Goal: Information Seeking & Learning: Learn about a topic

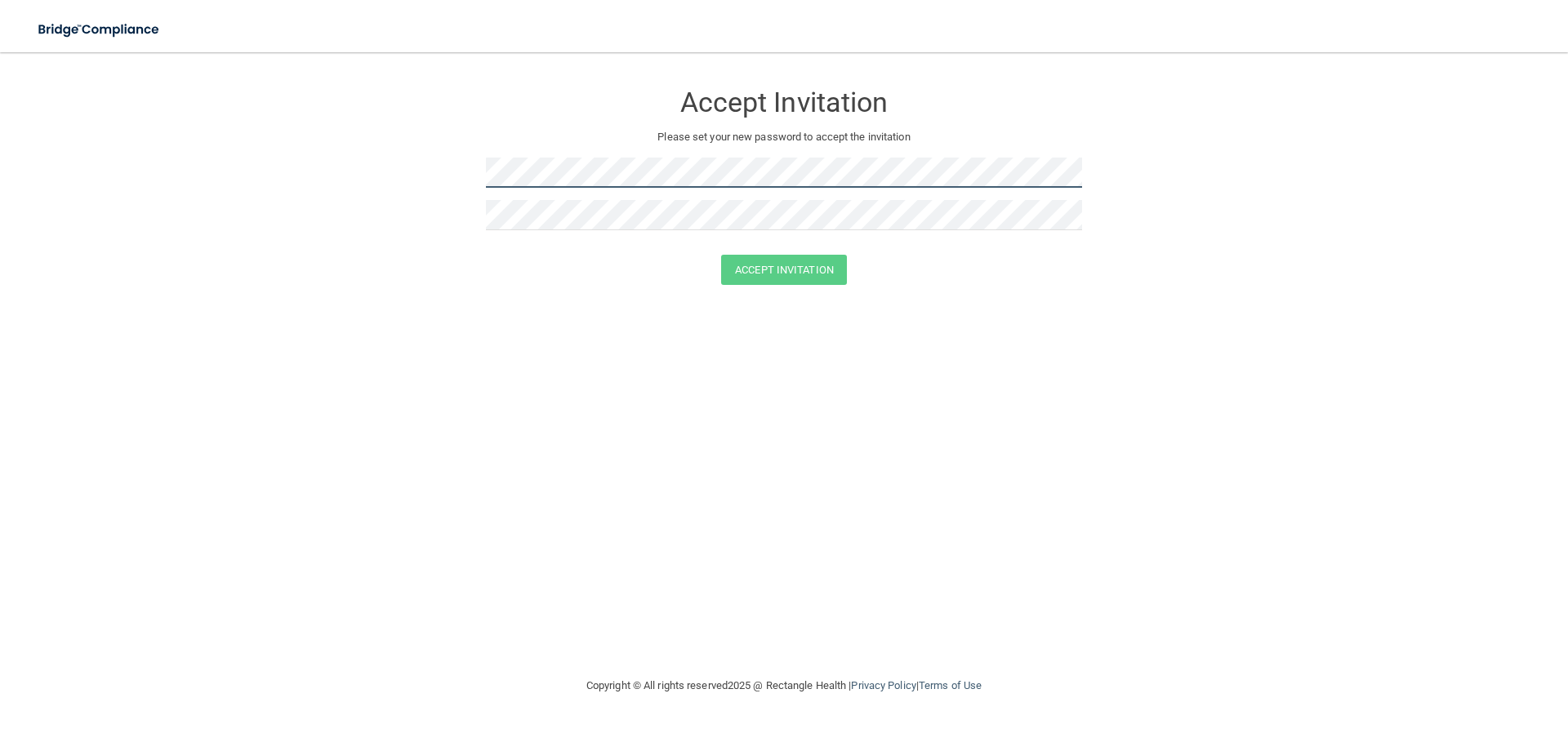
click at [462, 170] on form "Accept Invitation Please set your new password to accept the invitation Accept …" at bounding box center [784, 187] width 1502 height 236
click at [752, 278] on button "Accept Invitation" at bounding box center [784, 269] width 126 height 30
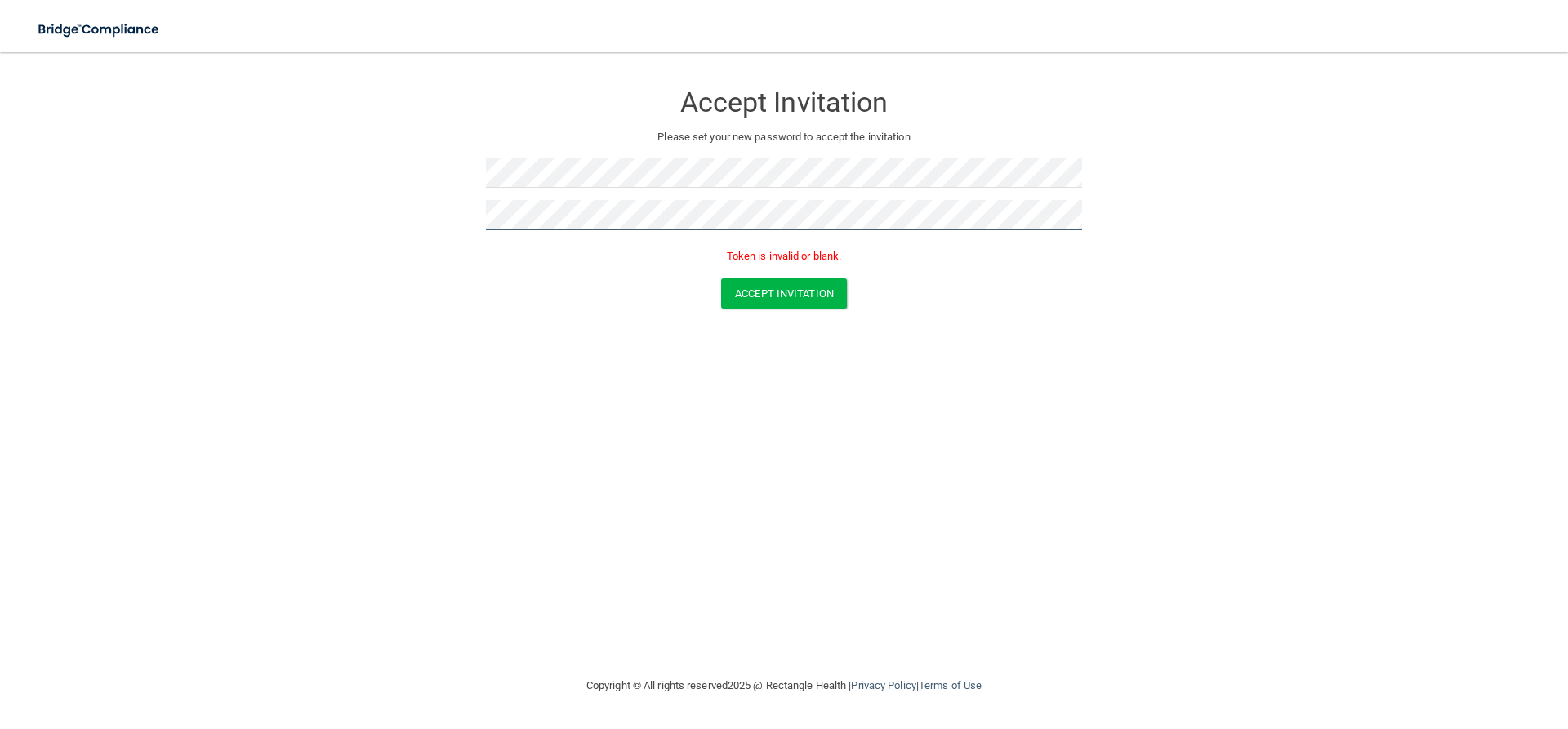
click at [422, 217] on form "Accept Invitation Please set your new password to accept the invitation Token i…" at bounding box center [784, 198] width 1502 height 260
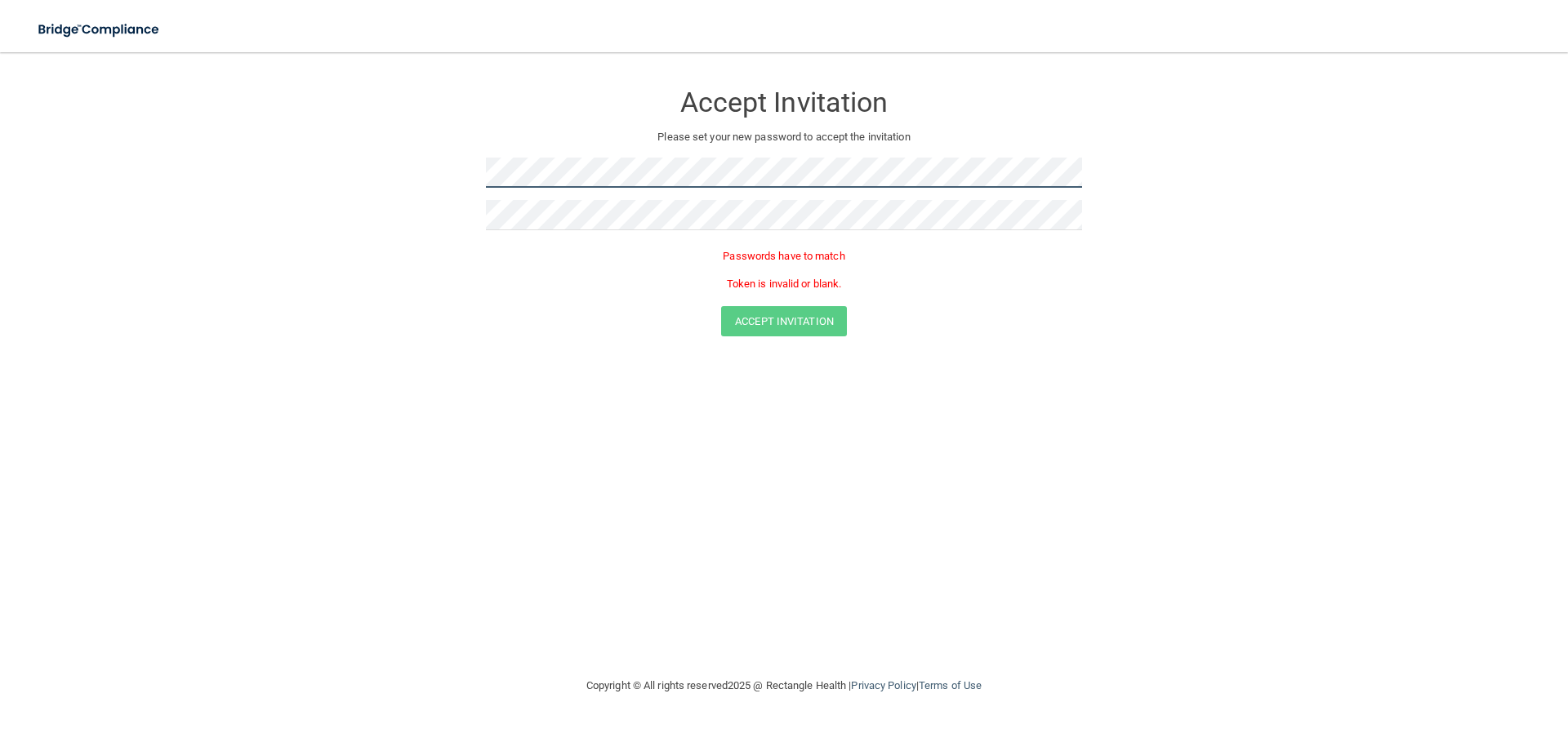
click at [383, 172] on form "Accept Invitation Please set your new password to accept the invitation Passwor…" at bounding box center [784, 212] width 1502 height 287
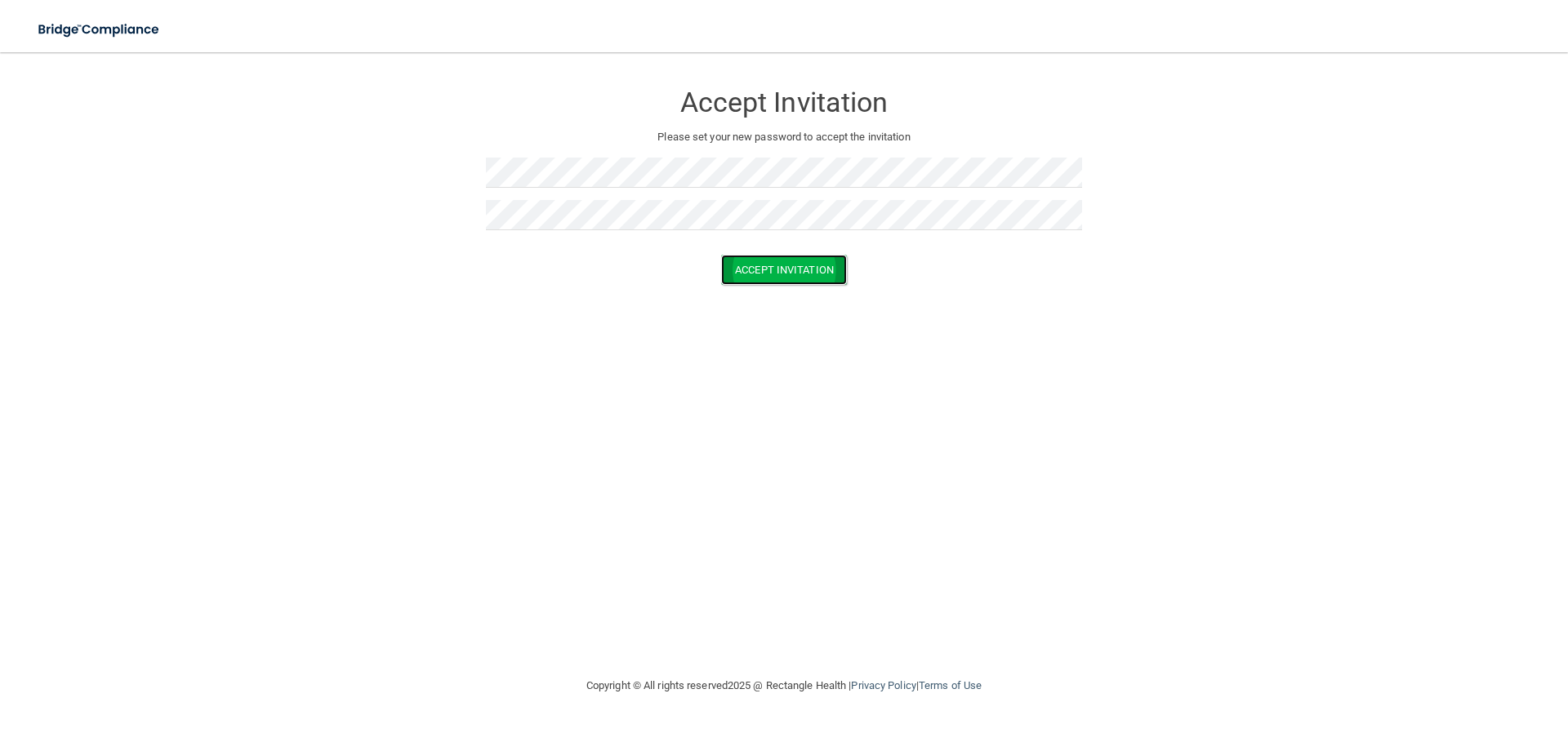
click at [790, 277] on button "Accept Invitation" at bounding box center [784, 269] width 126 height 30
click at [780, 275] on button "Accept Invitation" at bounding box center [784, 269] width 126 height 30
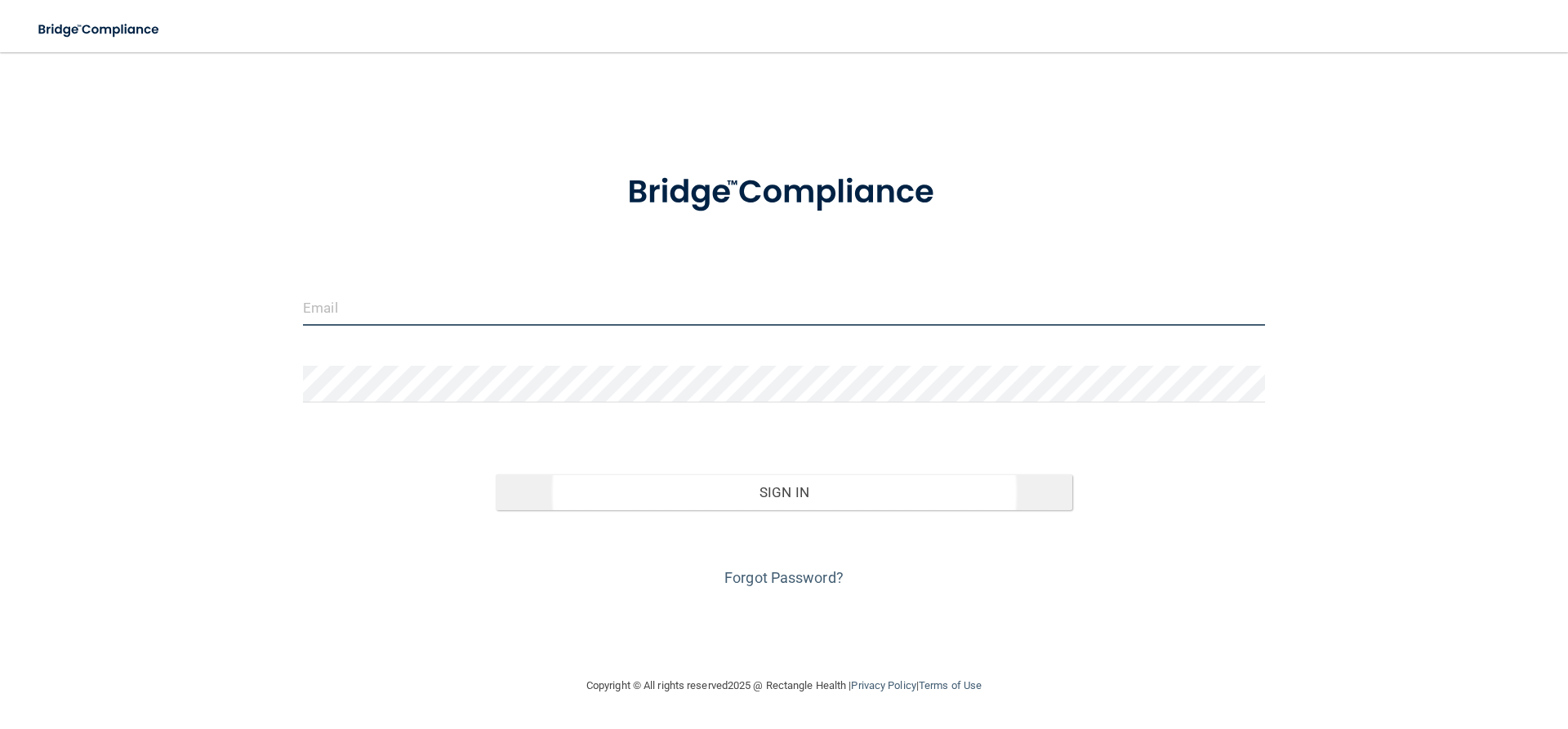
type input "[EMAIL_ADDRESS][DOMAIN_NAME]"
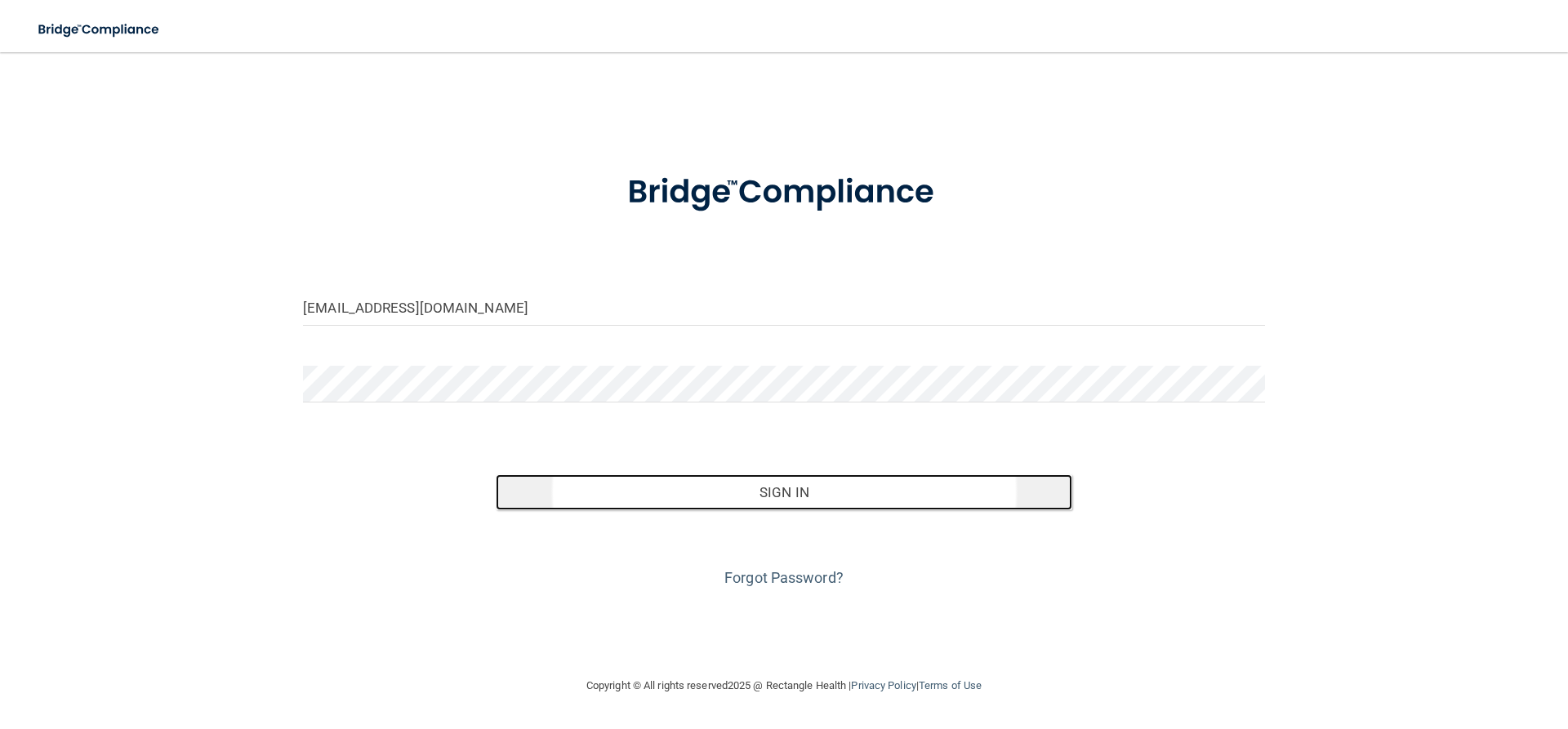
click at [769, 495] on button "Sign In" at bounding box center [784, 492] width 577 height 36
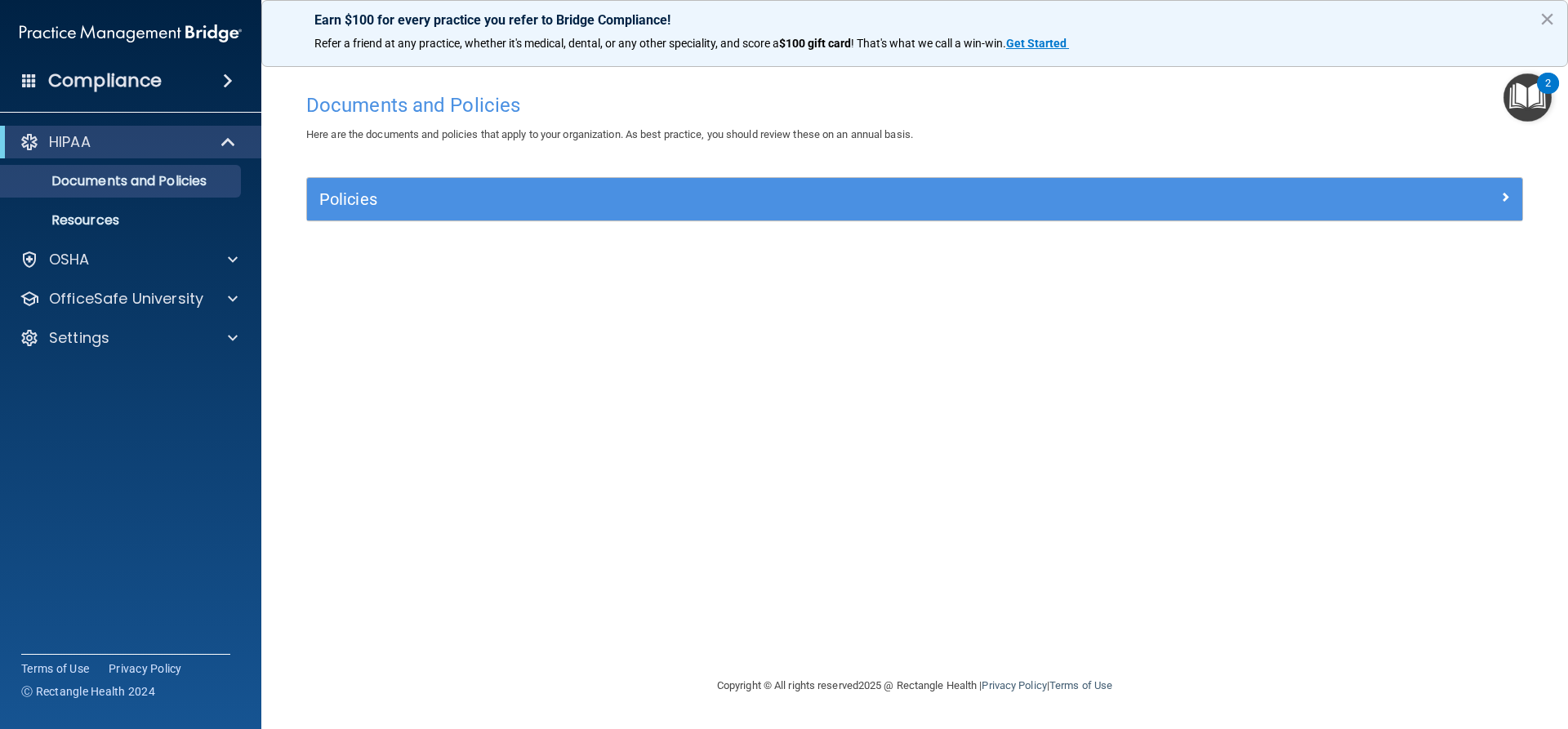
click at [192, 84] on div "Compliance" at bounding box center [130, 81] width 261 height 36
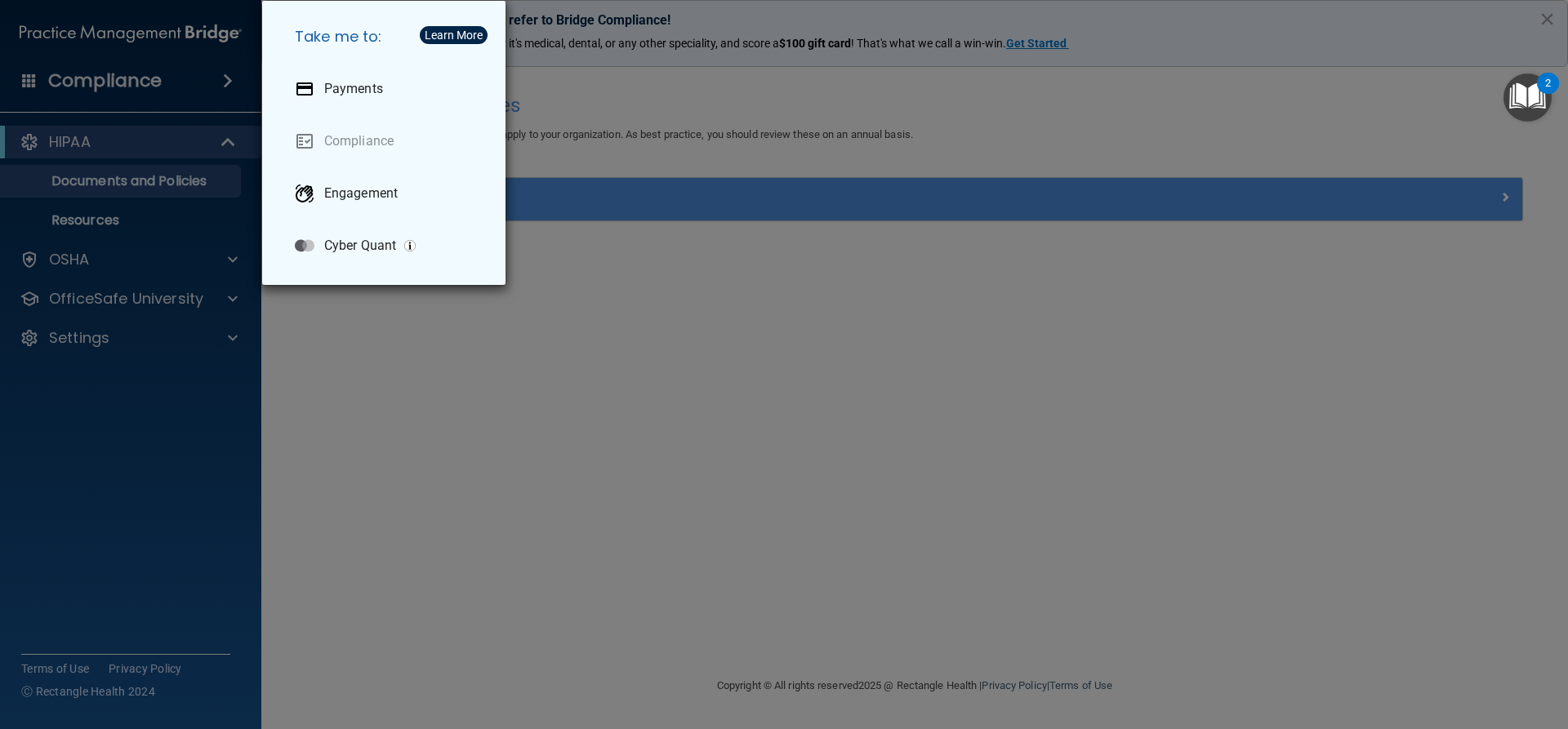
click at [192, 84] on div "Take me to: Payments Compliance Engagement Cyber Quant" at bounding box center [784, 364] width 1568 height 729
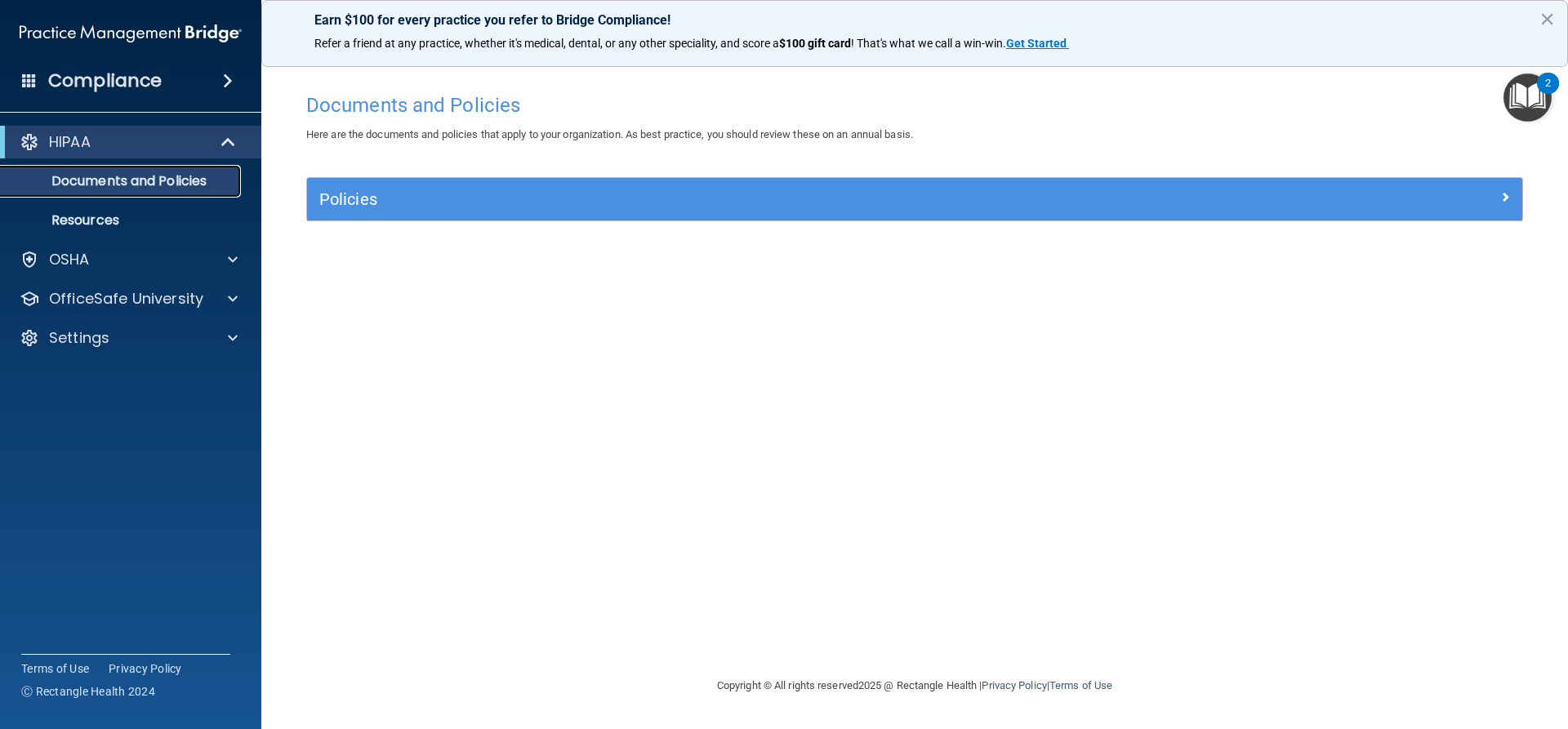
click at [181, 185] on p "Documents and Policies" at bounding box center [122, 181] width 223 height 16
click at [445, 214] on div "Policies" at bounding box center [915, 199] width 1215 height 43
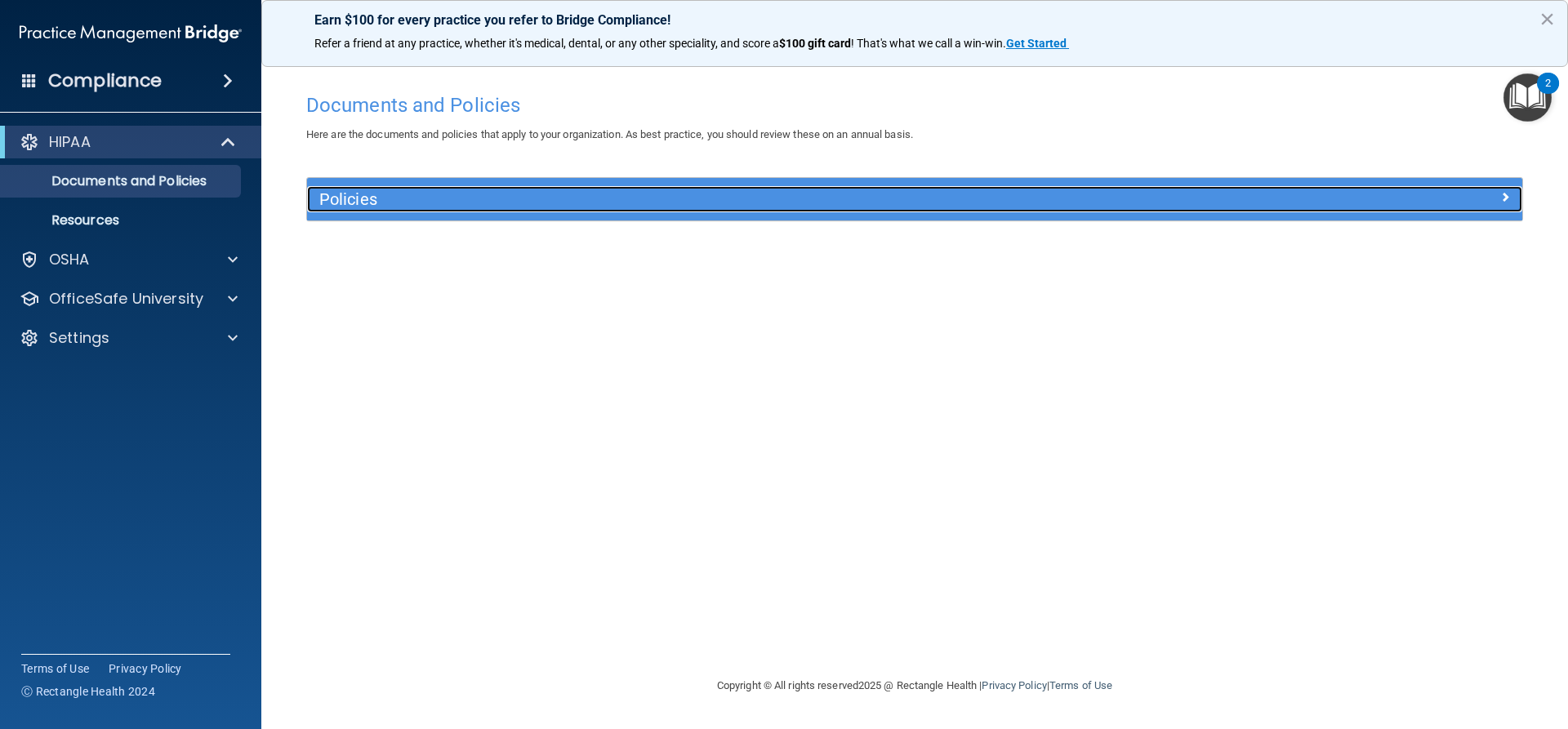
click at [445, 208] on h5 "Policies" at bounding box center [762, 198] width 887 height 18
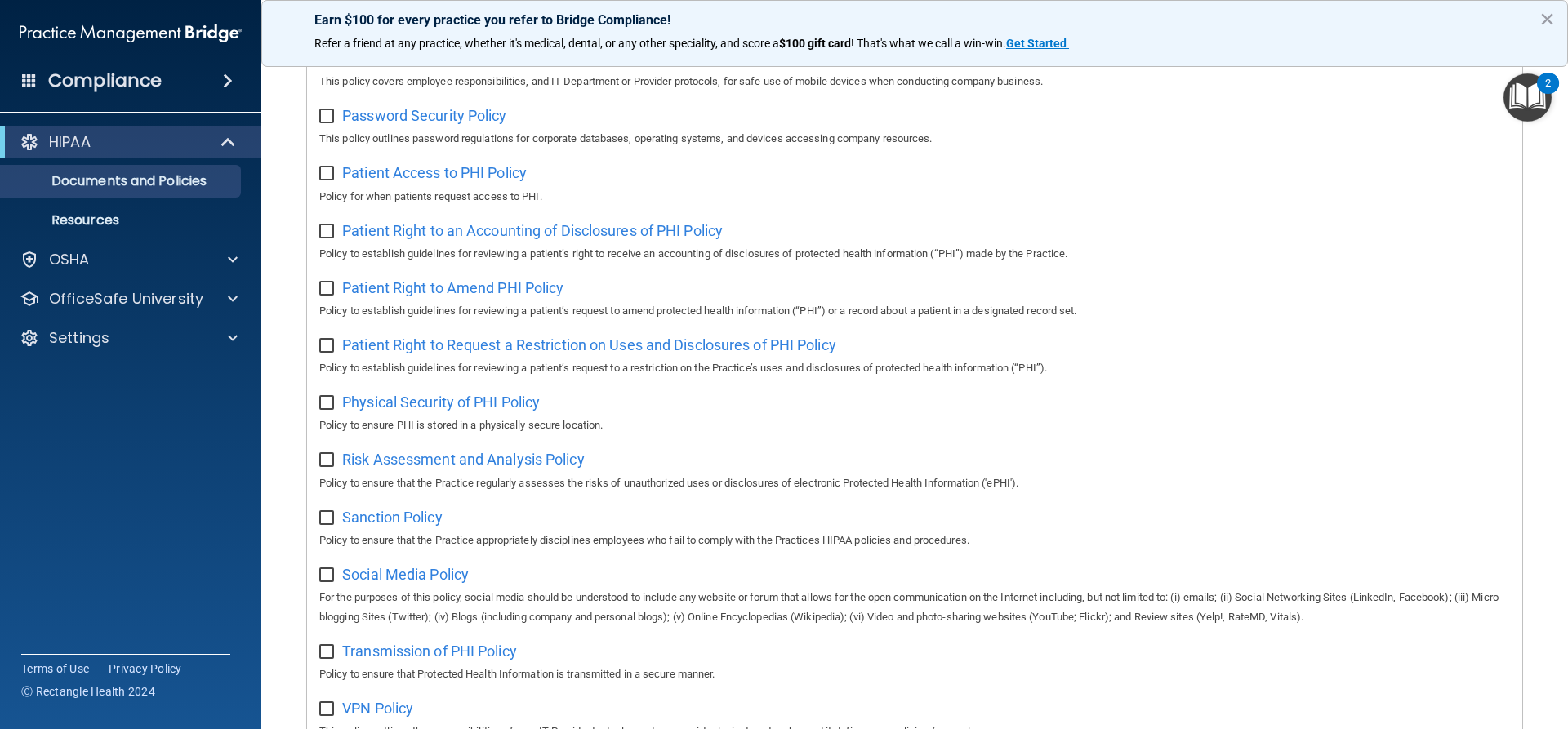
scroll to position [909, 0]
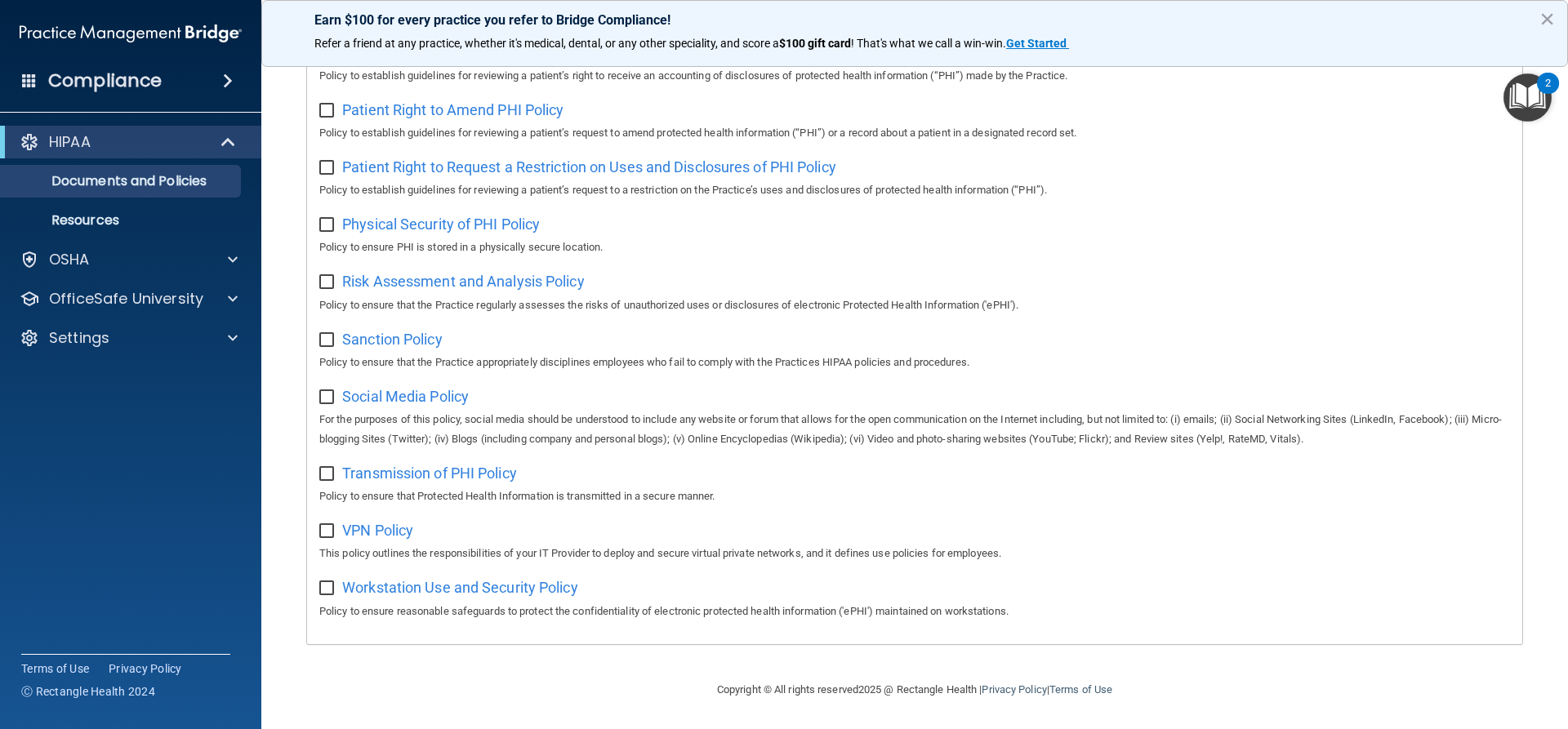
click at [328, 335] on input "checkbox" at bounding box center [329, 340] width 19 height 13
click at [327, 336] on input "checkbox" at bounding box center [329, 340] width 19 height 13
checkbox input "false"
click at [114, 255] on div "OSHA" at bounding box center [109, 259] width 203 height 20
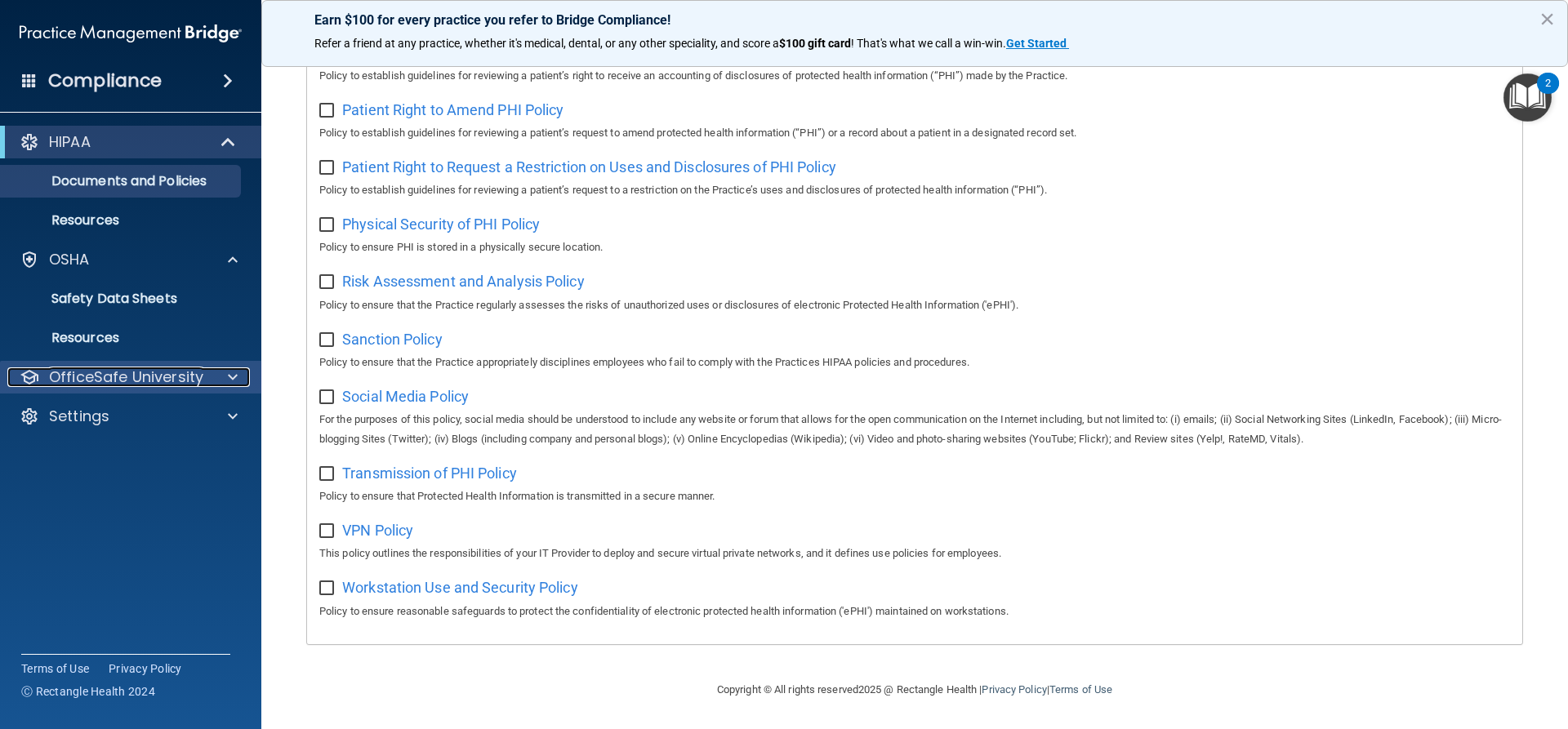
click at [153, 385] on p "OfficeSafe University" at bounding box center [126, 376] width 154 height 20
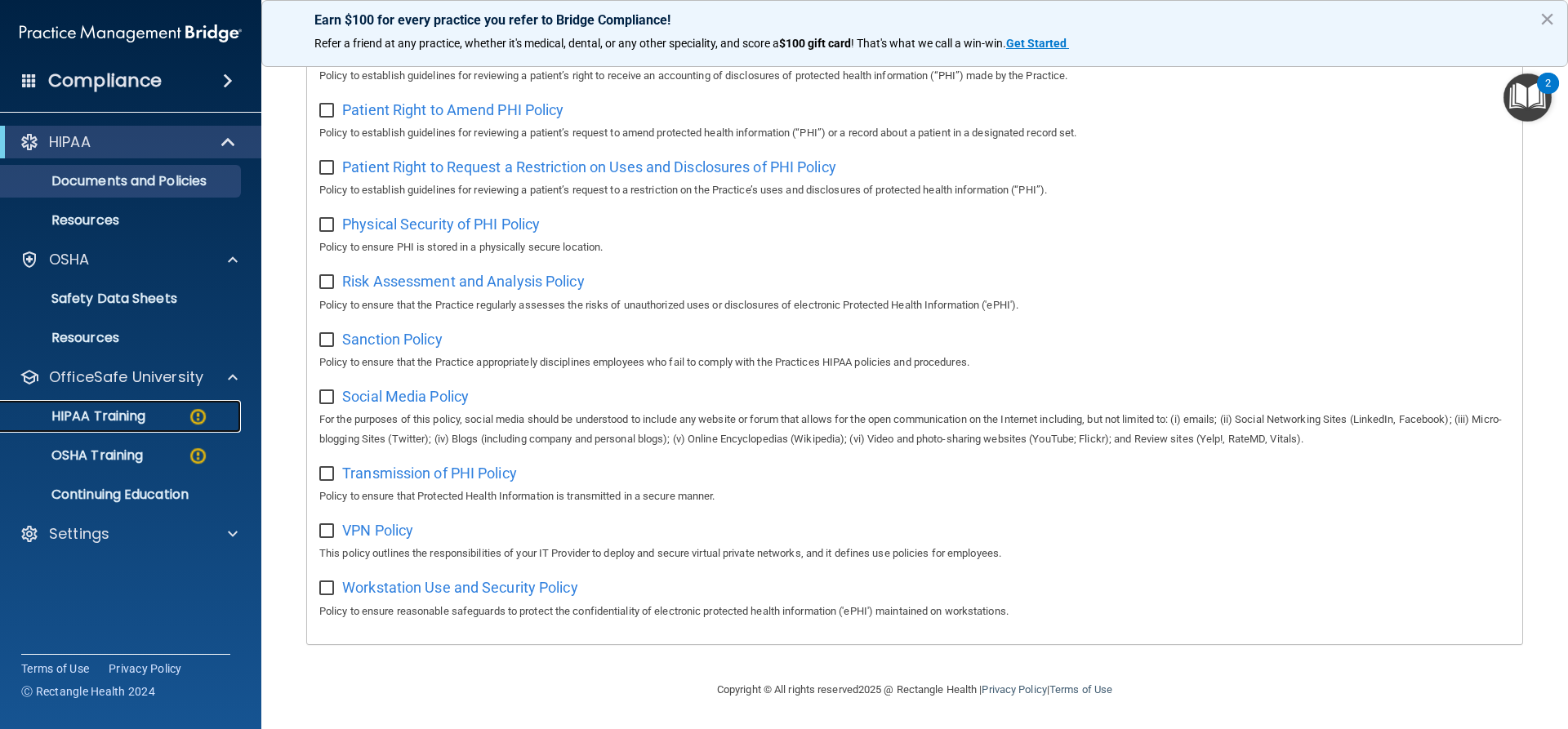
click at [154, 421] on div "HIPAA Training" at bounding box center [122, 416] width 223 height 16
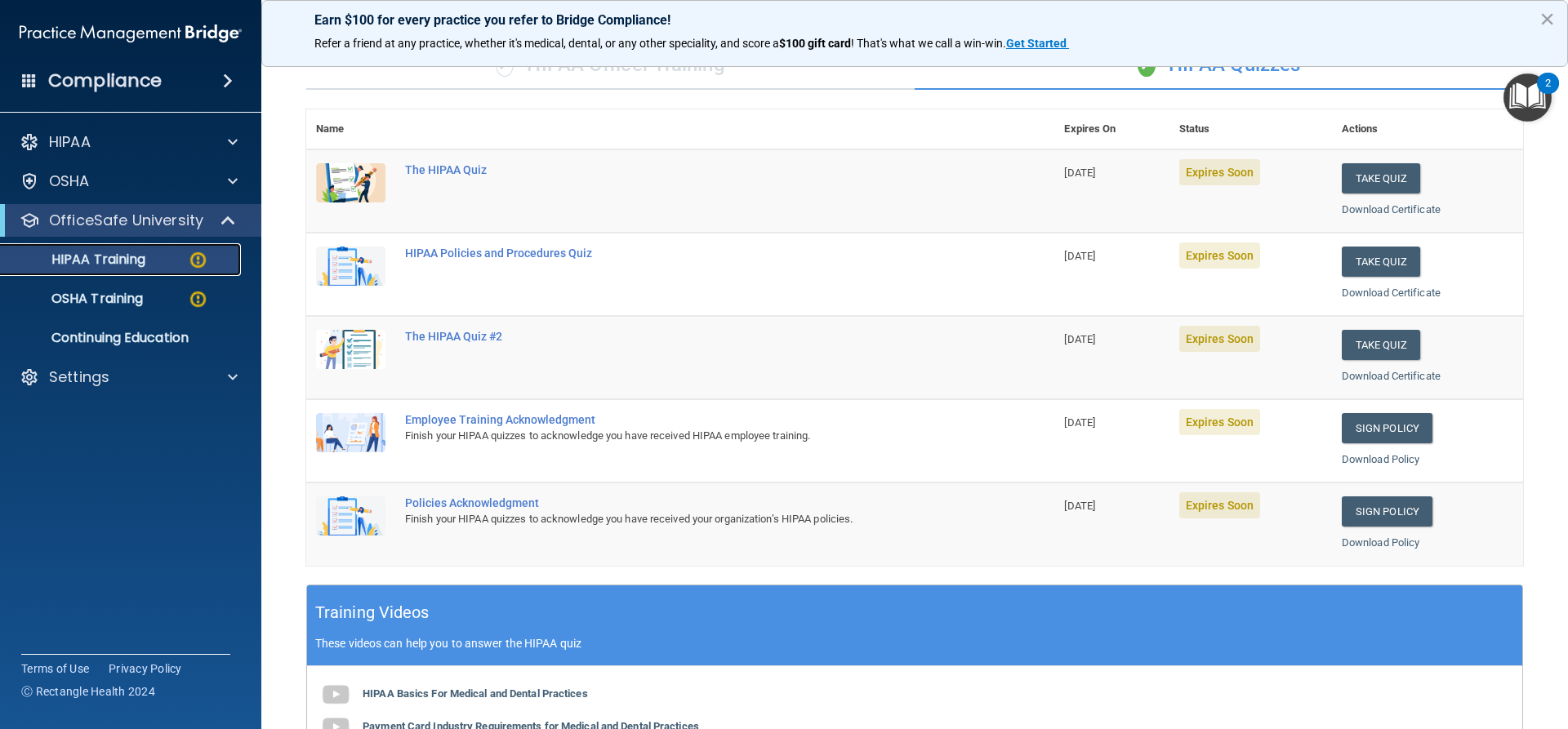
scroll to position [92, 0]
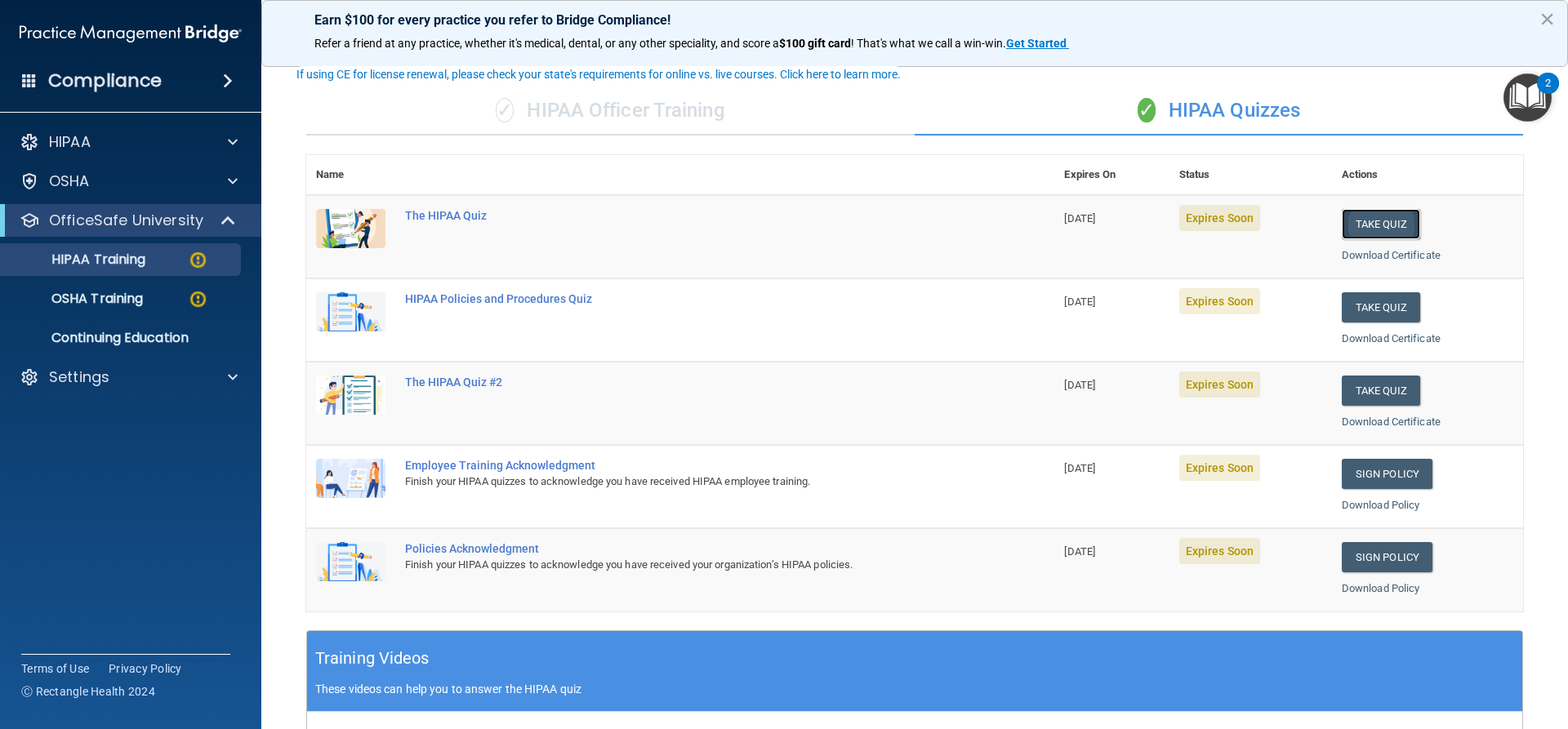
click at [1401, 219] on button "Take Quiz" at bounding box center [1381, 223] width 78 height 30
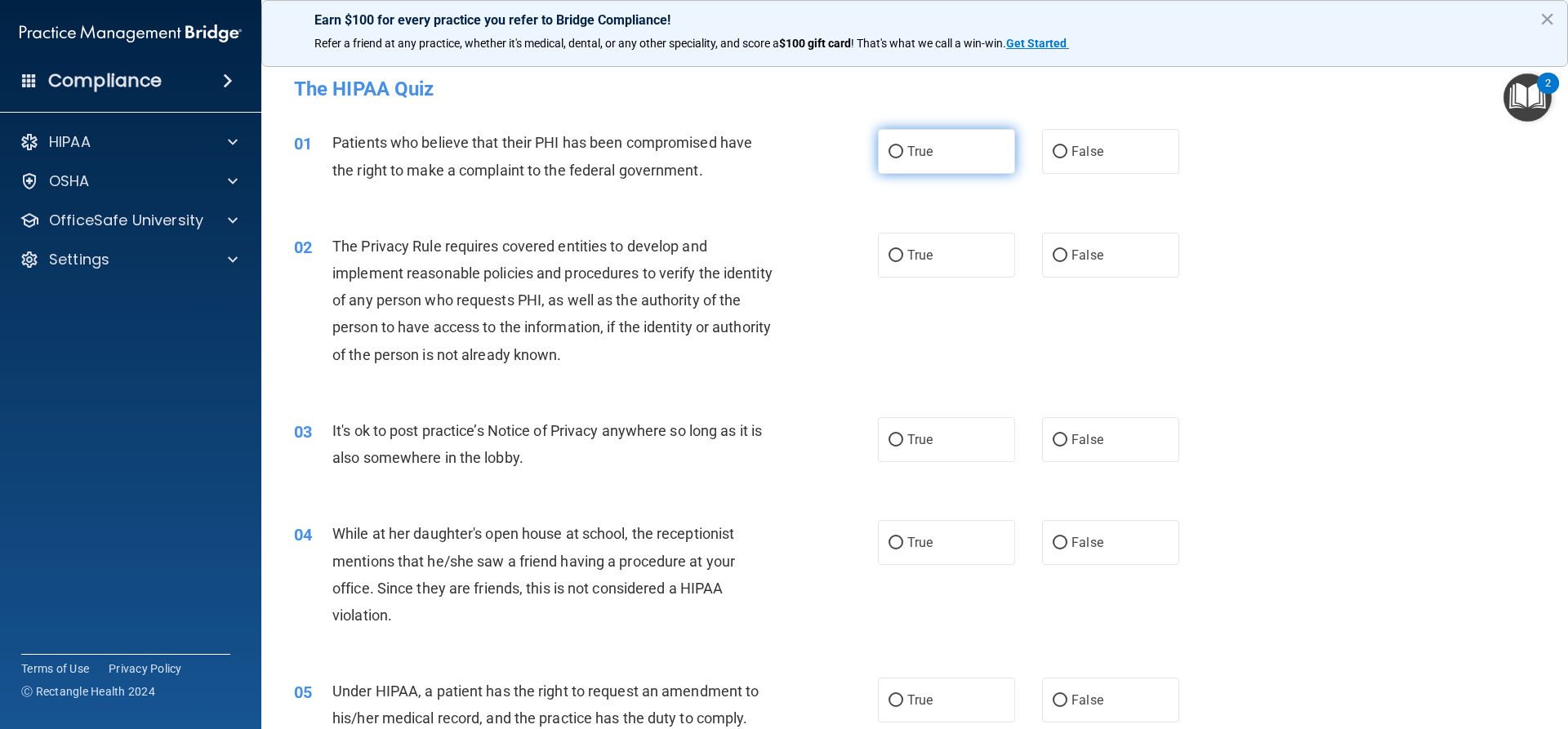
click at [893, 152] on input "True" at bounding box center [895, 152] width 14 height 12
radio input "true"
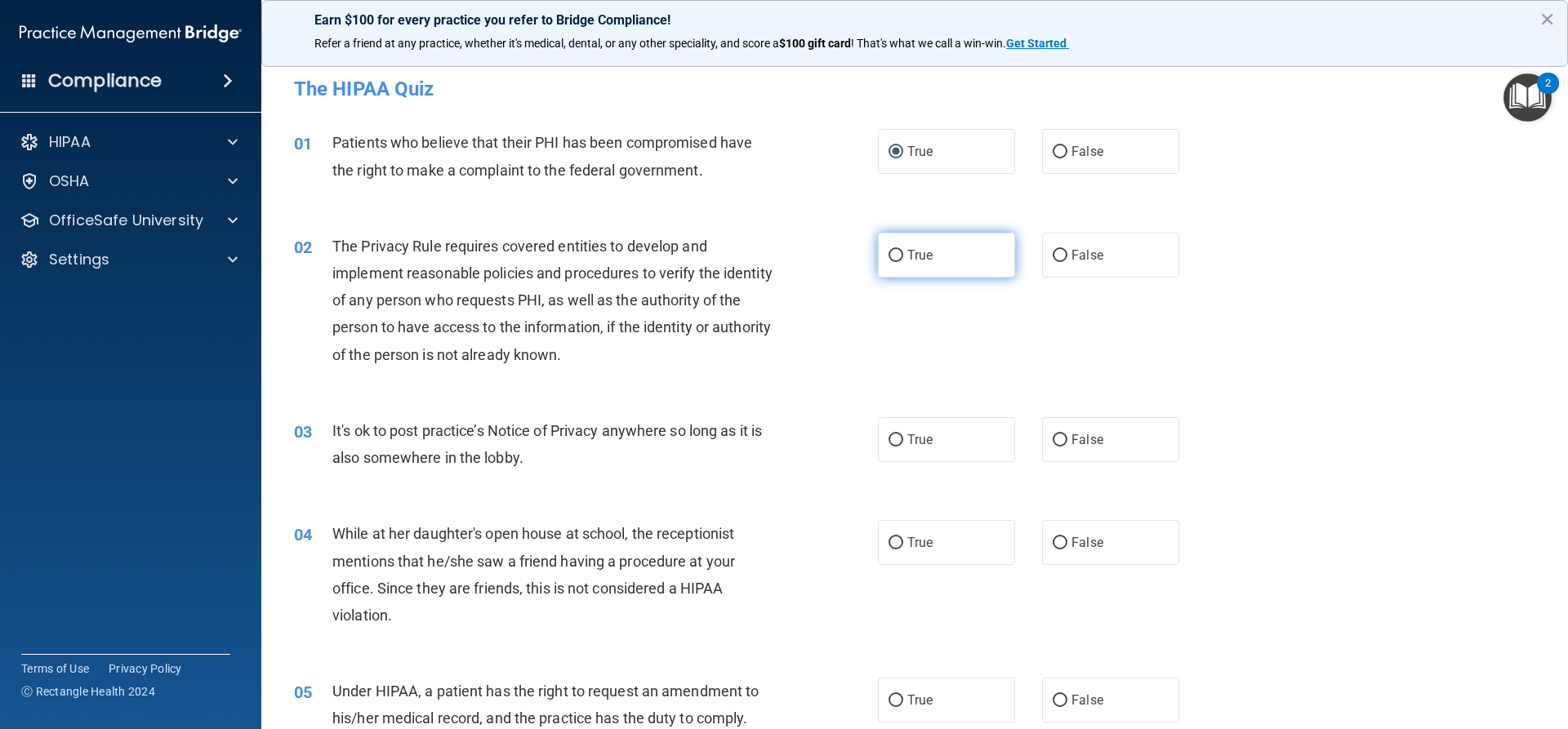
click at [899, 255] on label "True" at bounding box center [946, 255] width 137 height 45
click at [899, 255] on input "True" at bounding box center [895, 255] width 14 height 12
radio input "true"
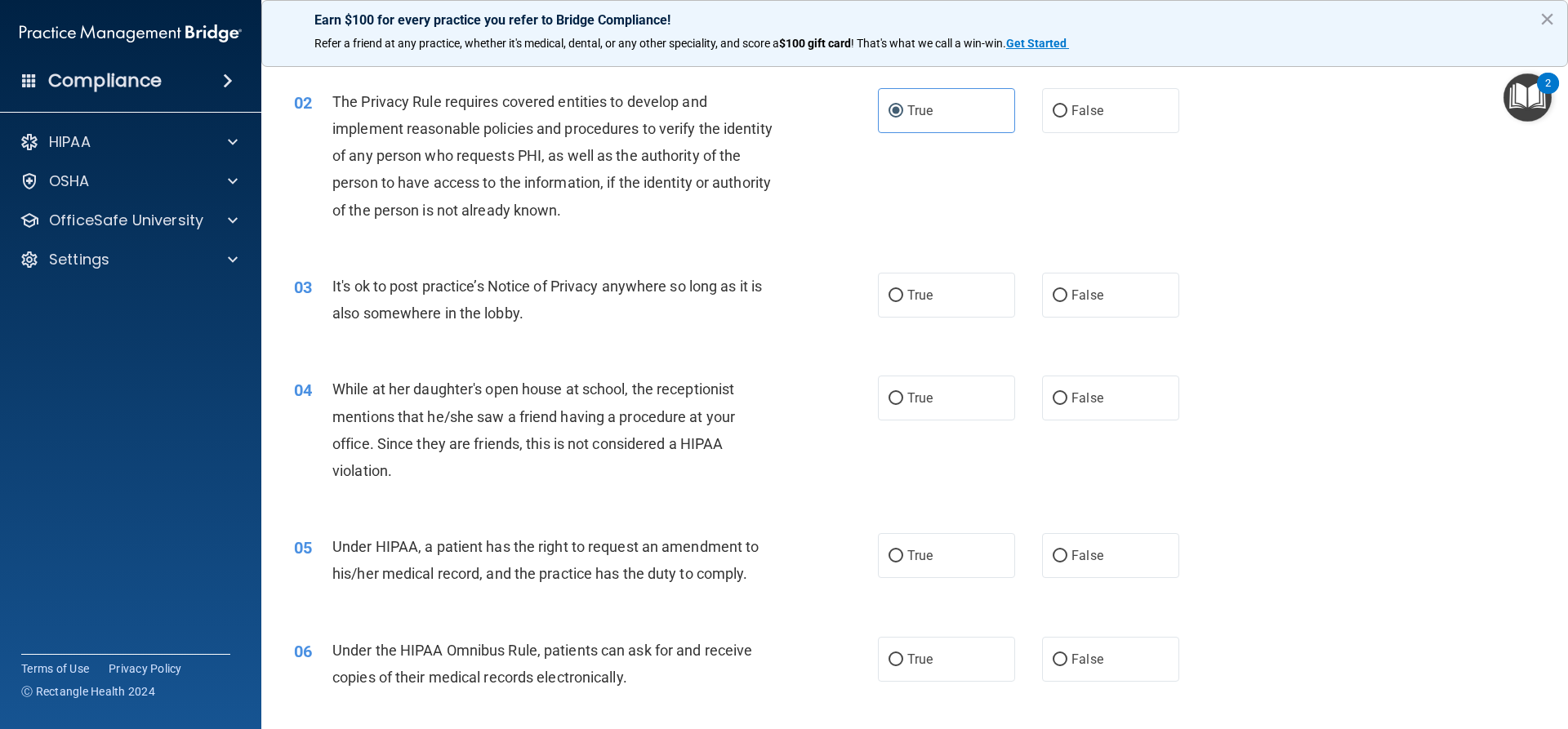
scroll to position [164, 0]
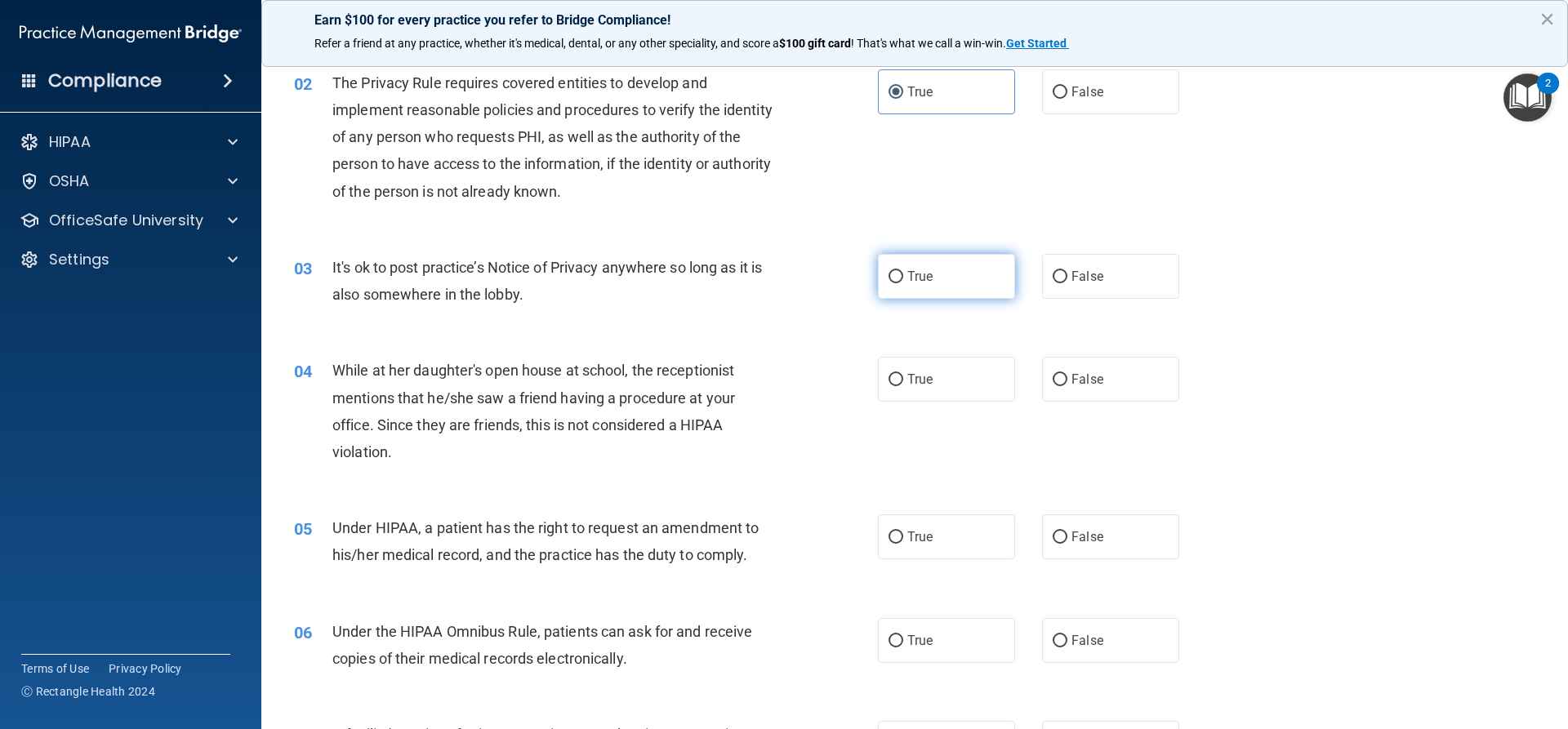
click at [890, 281] on input "True" at bounding box center [895, 277] width 14 height 12
radio input "true"
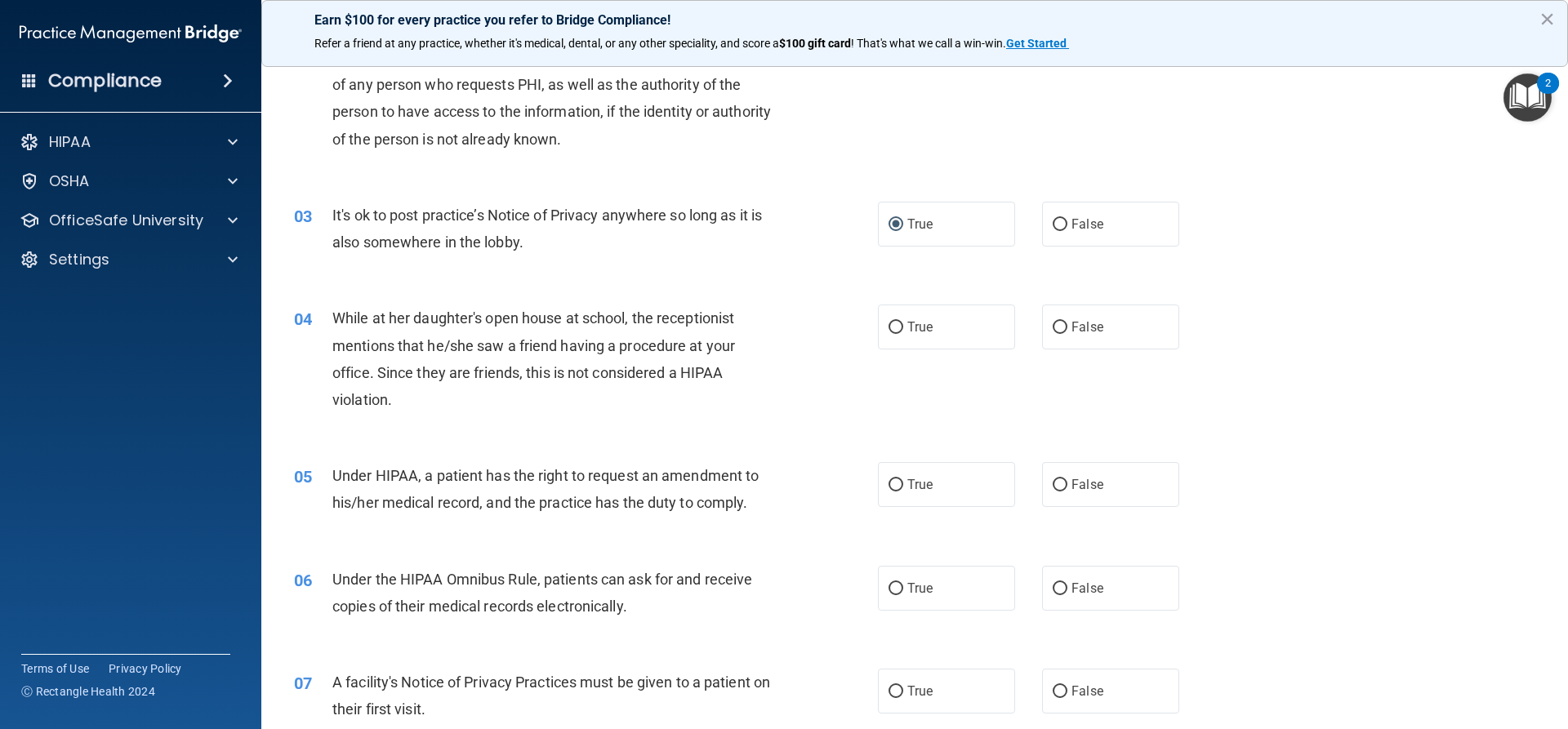
scroll to position [245, 0]
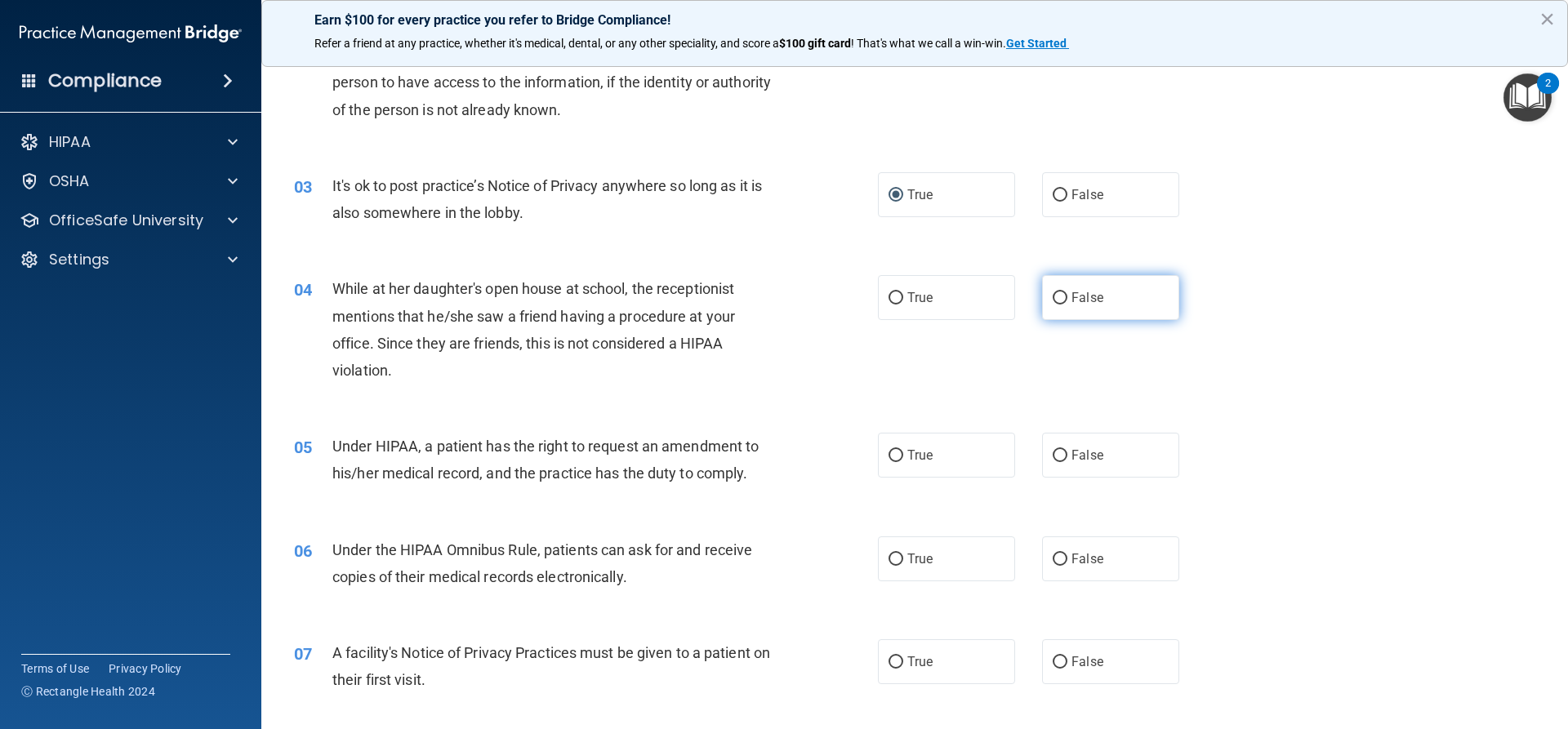
click at [1058, 300] on input "False" at bounding box center [1060, 298] width 14 height 12
radio input "true"
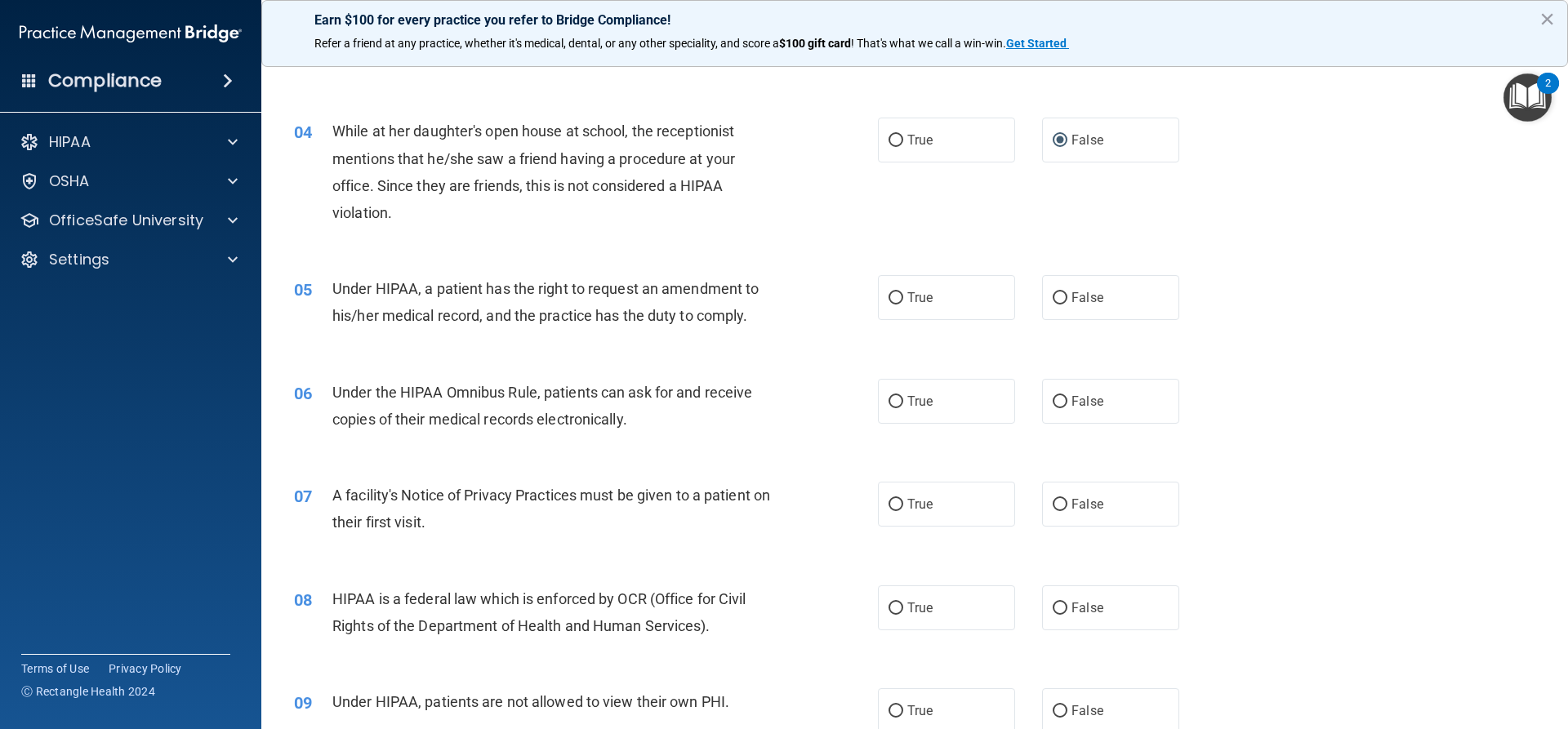
scroll to position [408, 0]
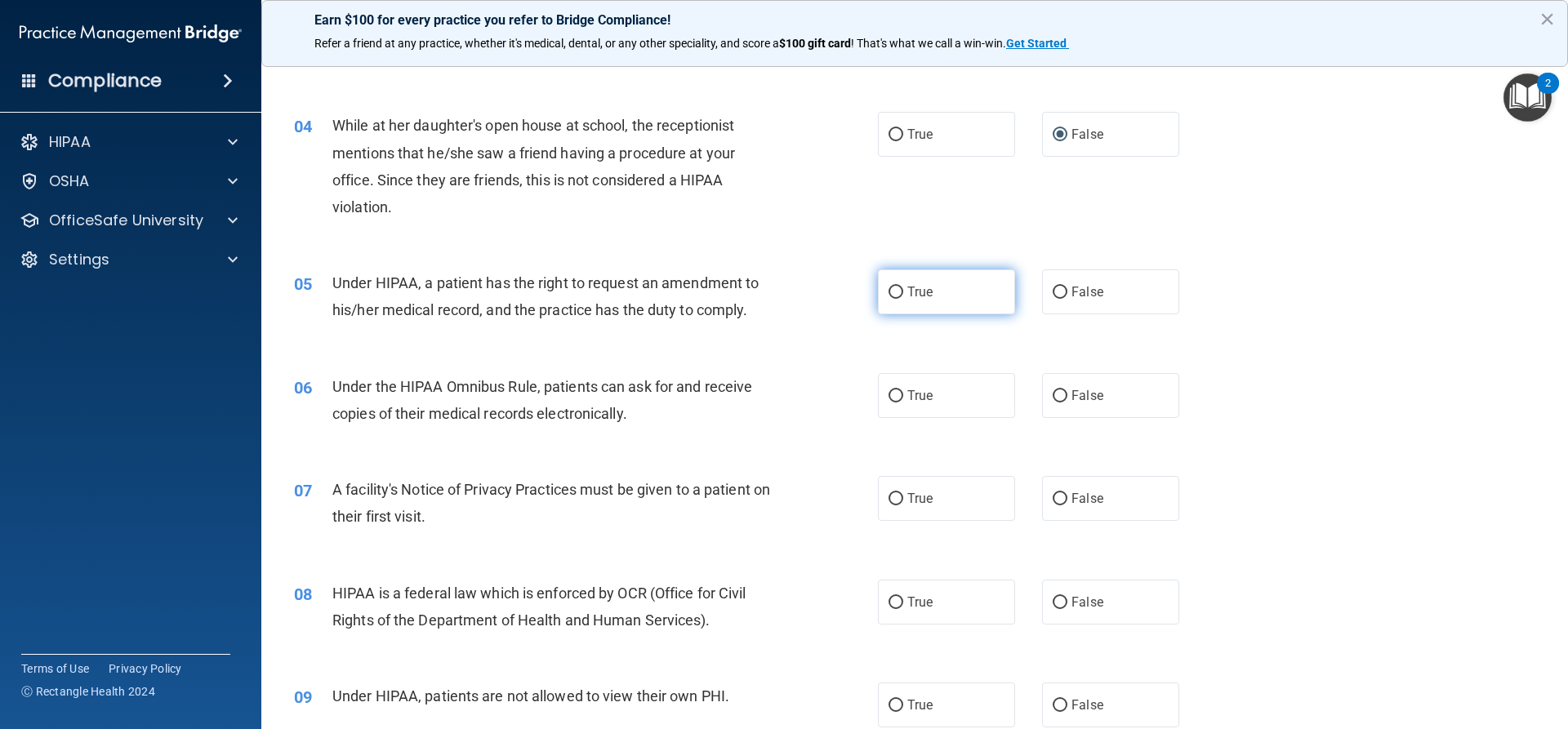
click at [890, 290] on input "True" at bounding box center [895, 293] width 14 height 12
radio input "true"
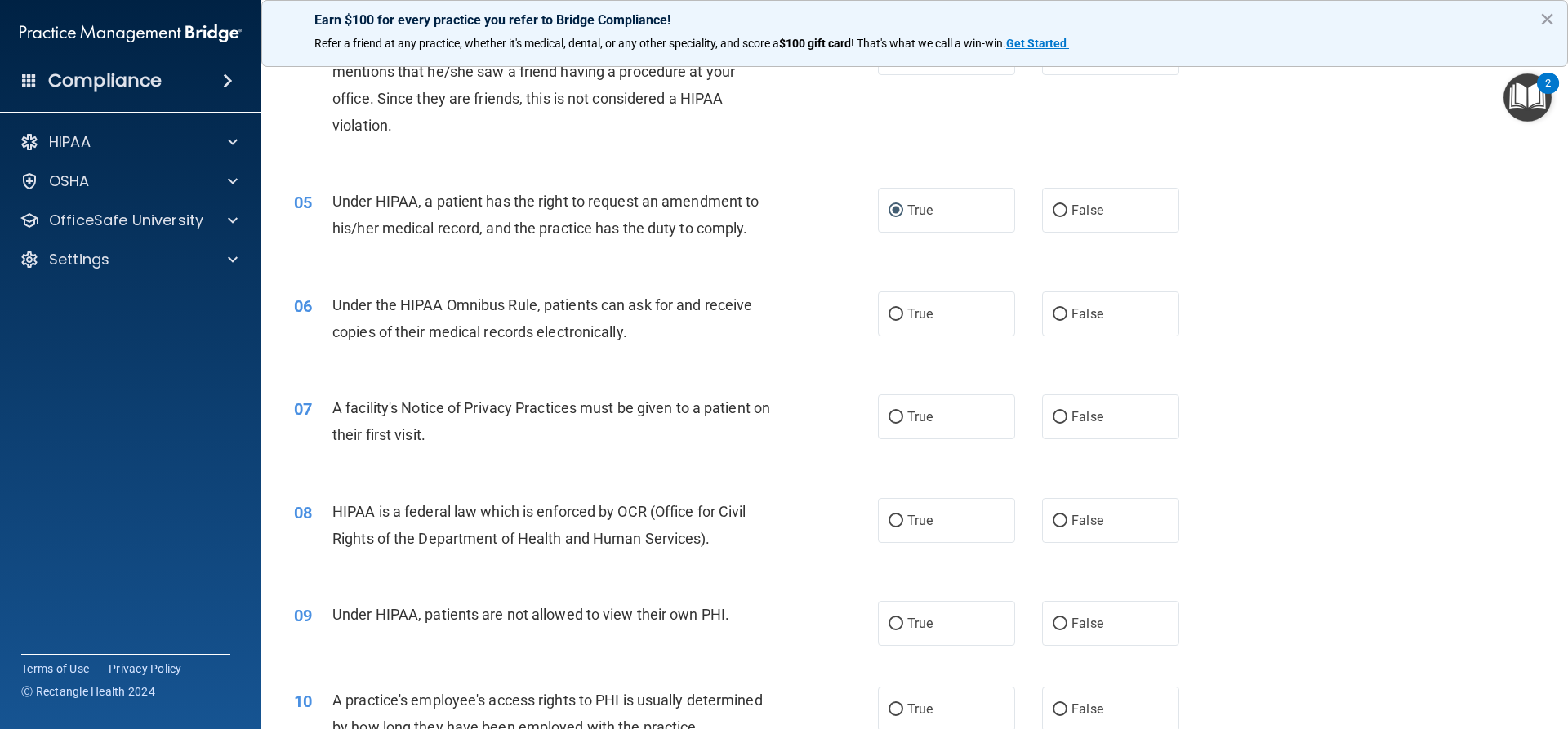
scroll to position [571, 0]
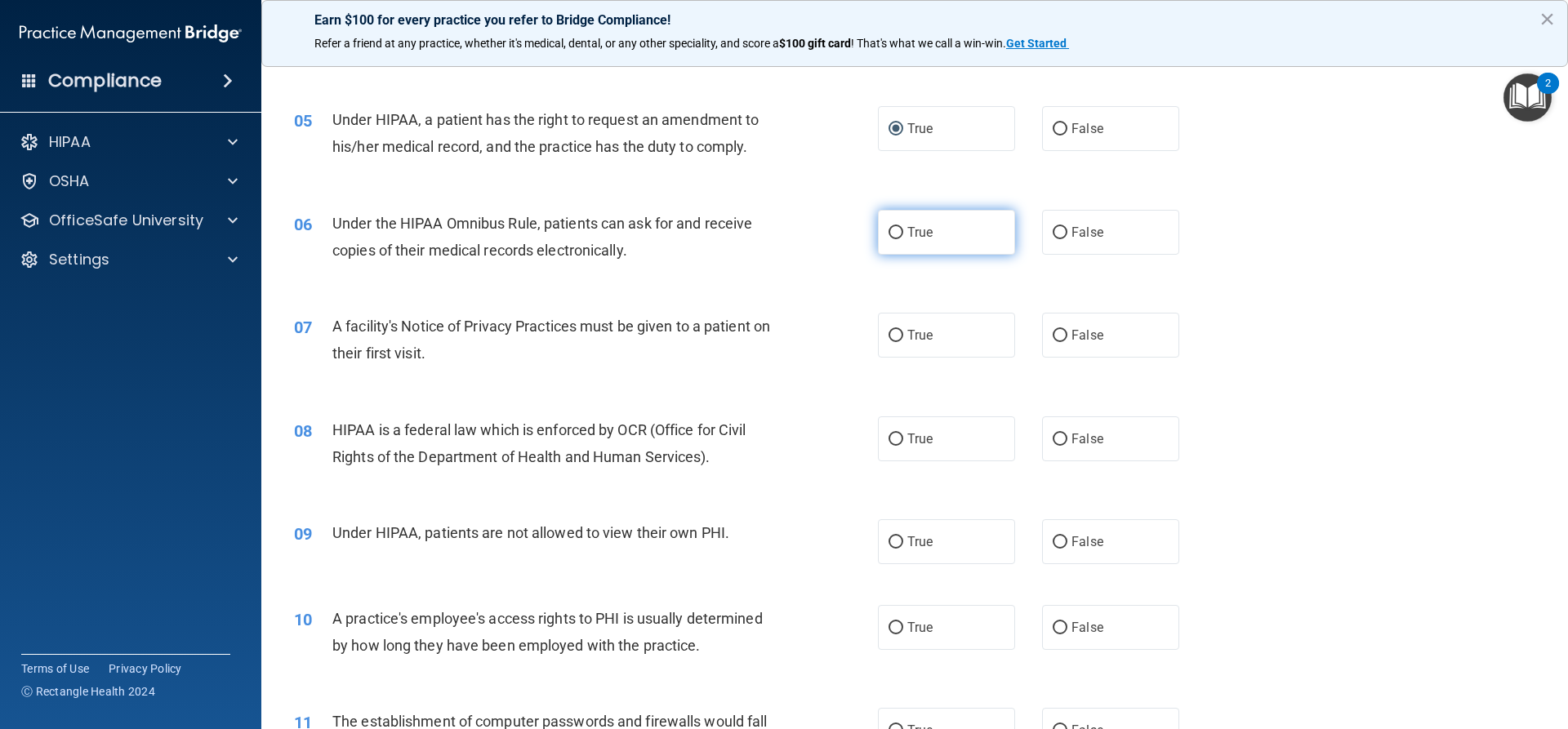
click at [889, 234] on input "True" at bounding box center [895, 233] width 14 height 12
radio input "true"
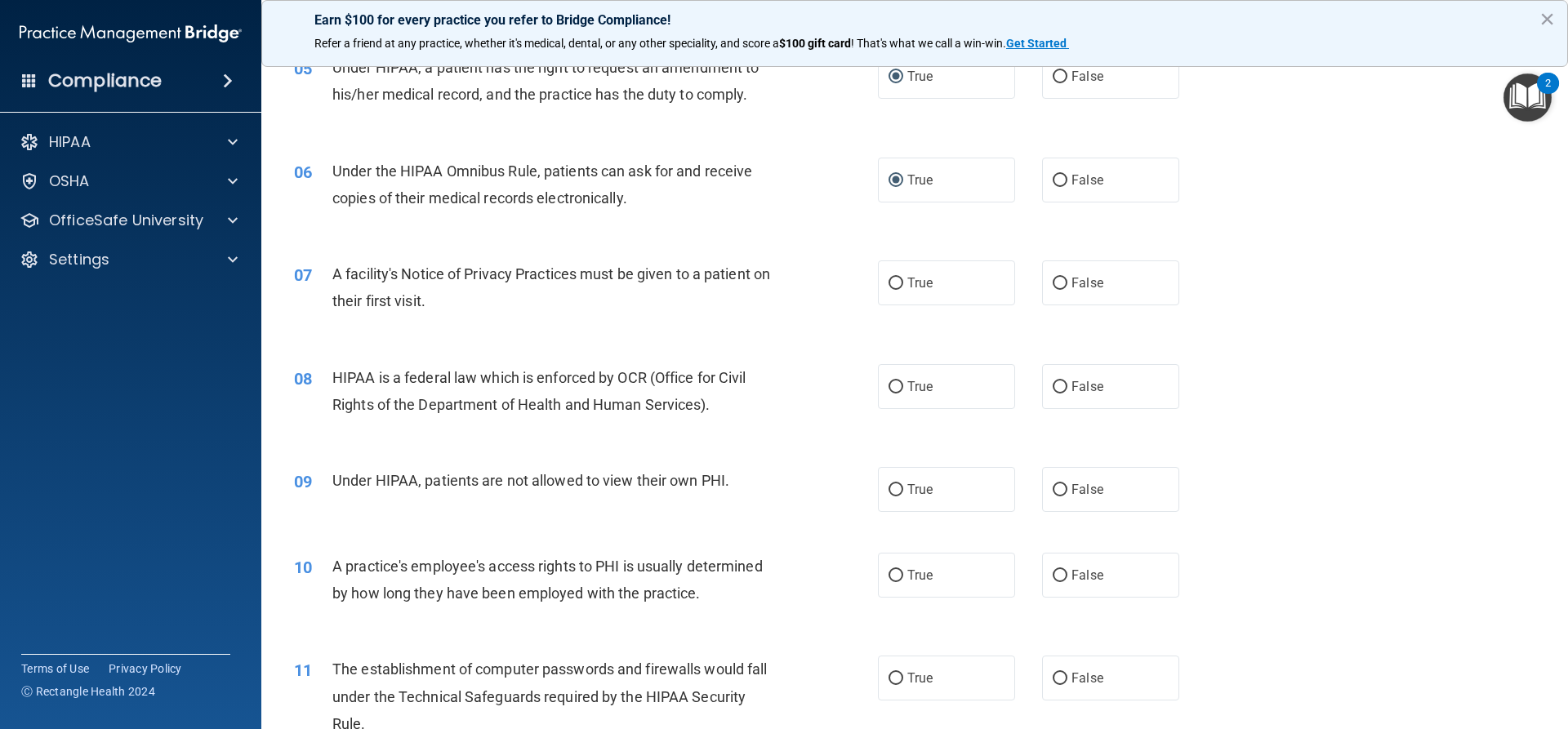
scroll to position [653, 0]
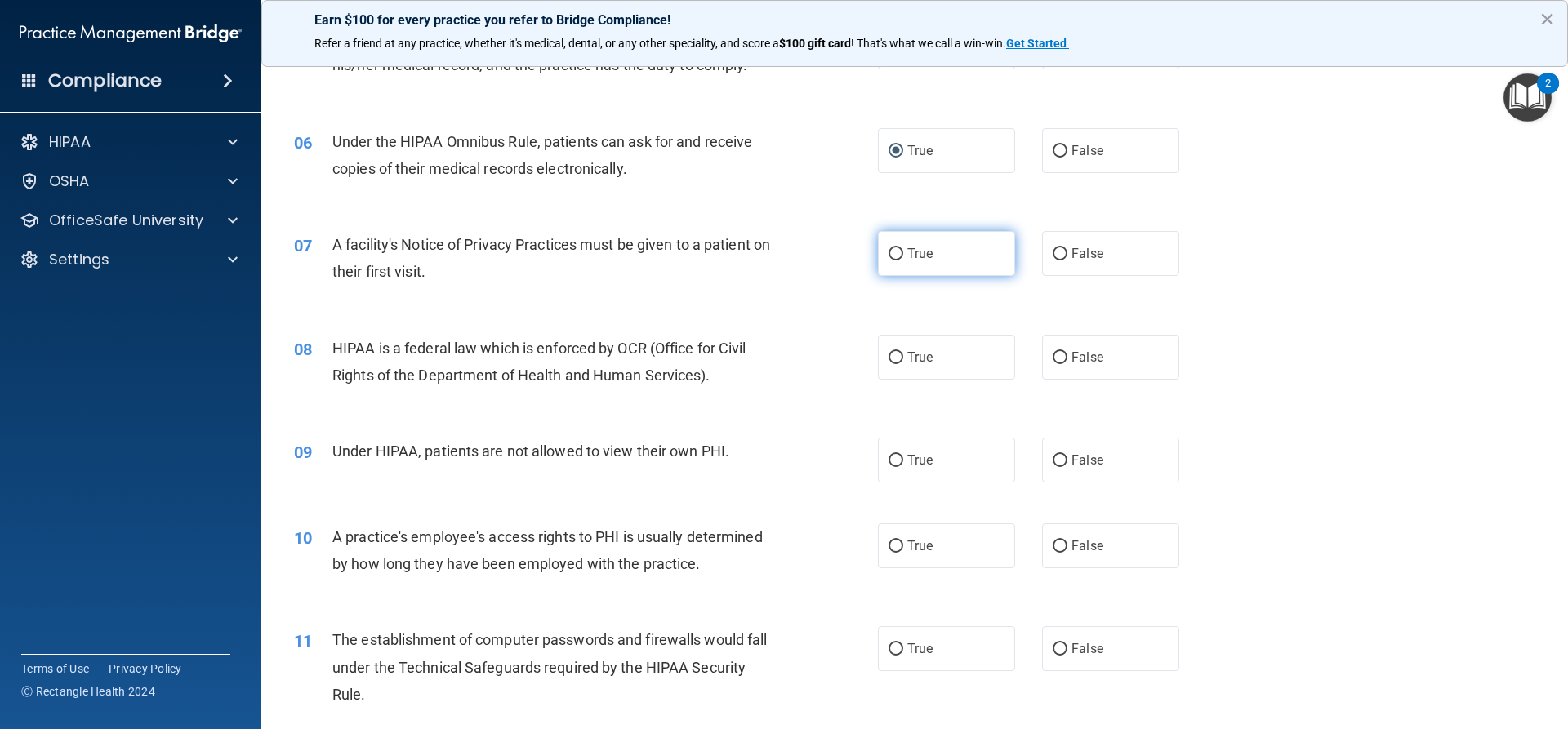
click at [893, 259] on input "True" at bounding box center [895, 254] width 14 height 12
radio input "true"
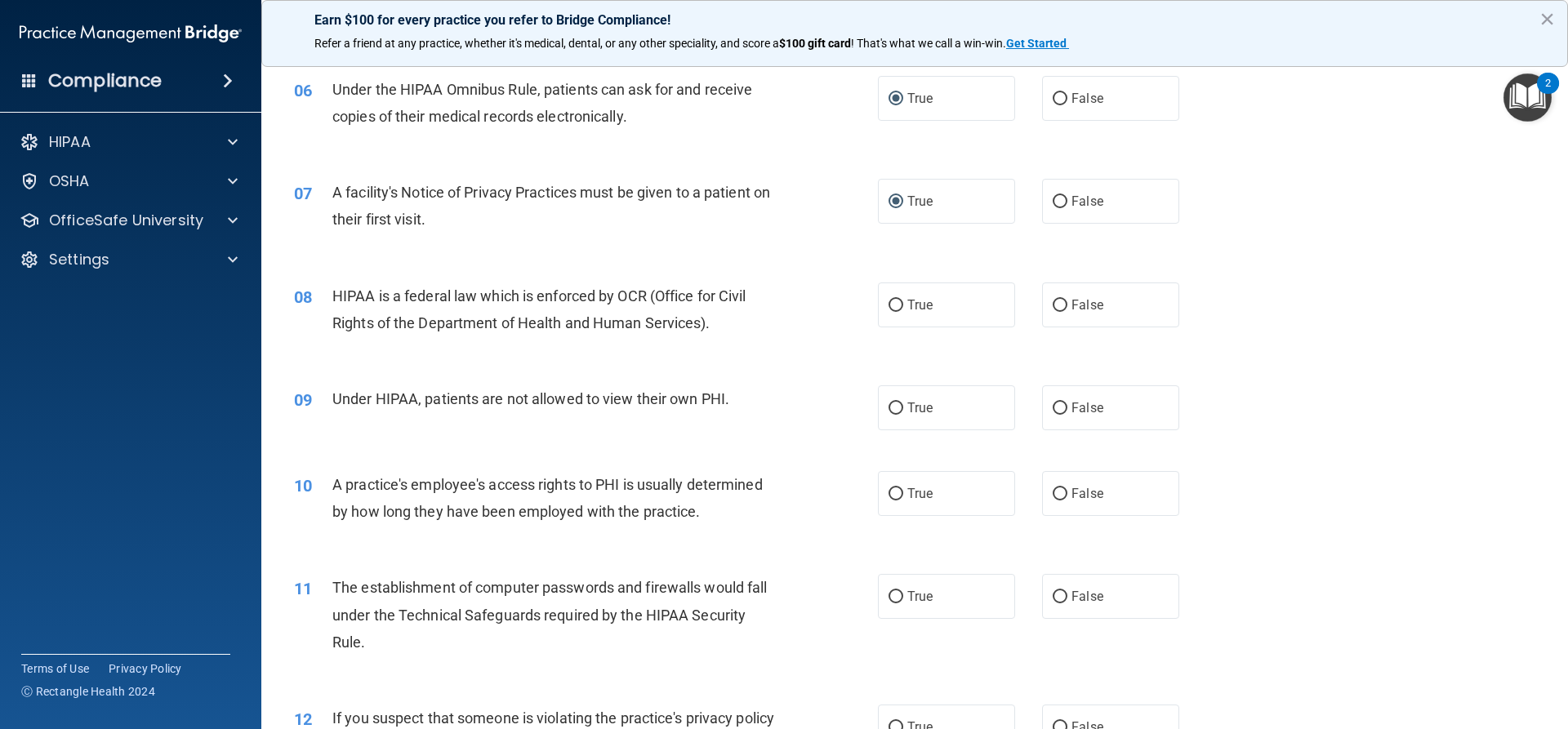
scroll to position [735, 0]
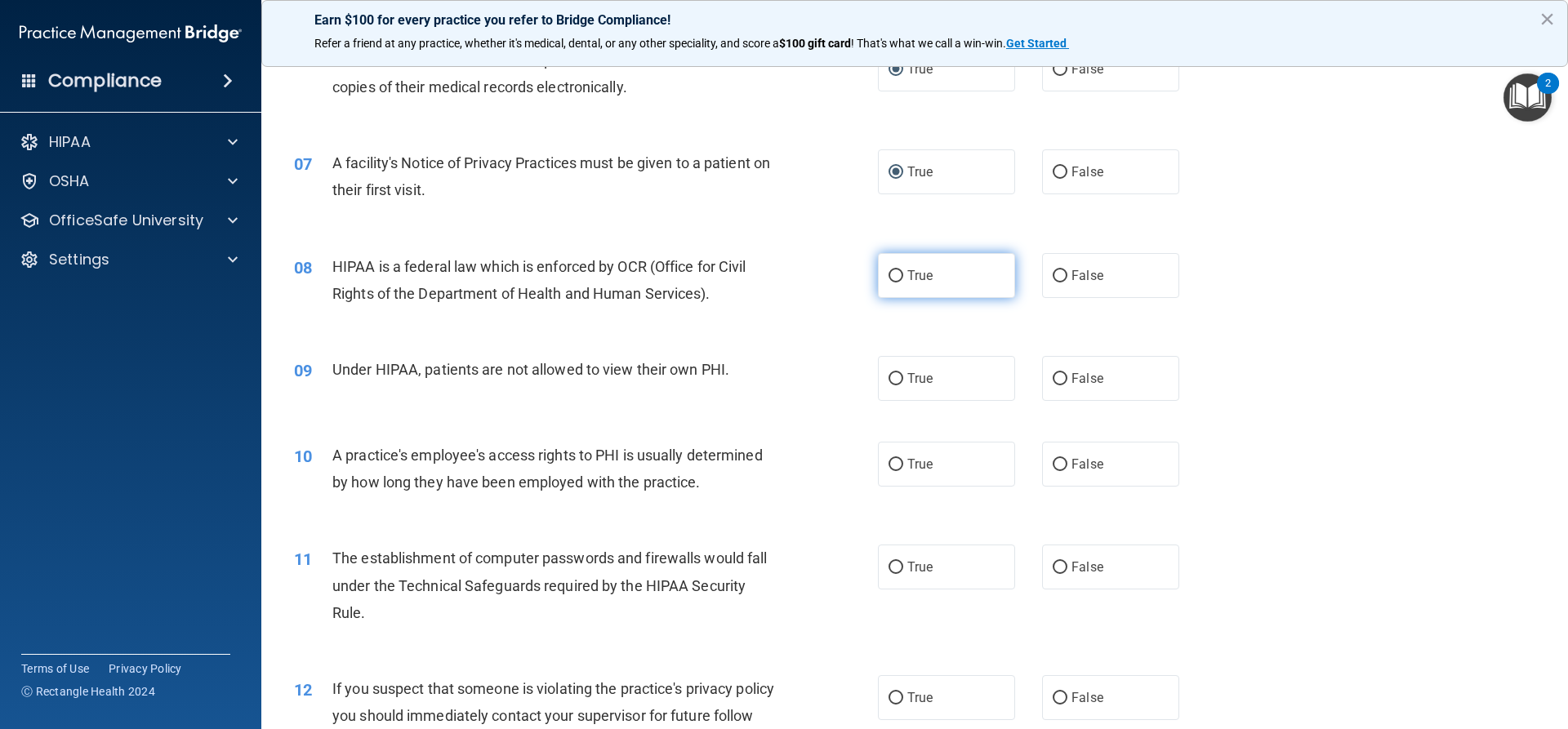
click at [888, 270] on input "True" at bounding box center [895, 276] width 14 height 12
radio input "true"
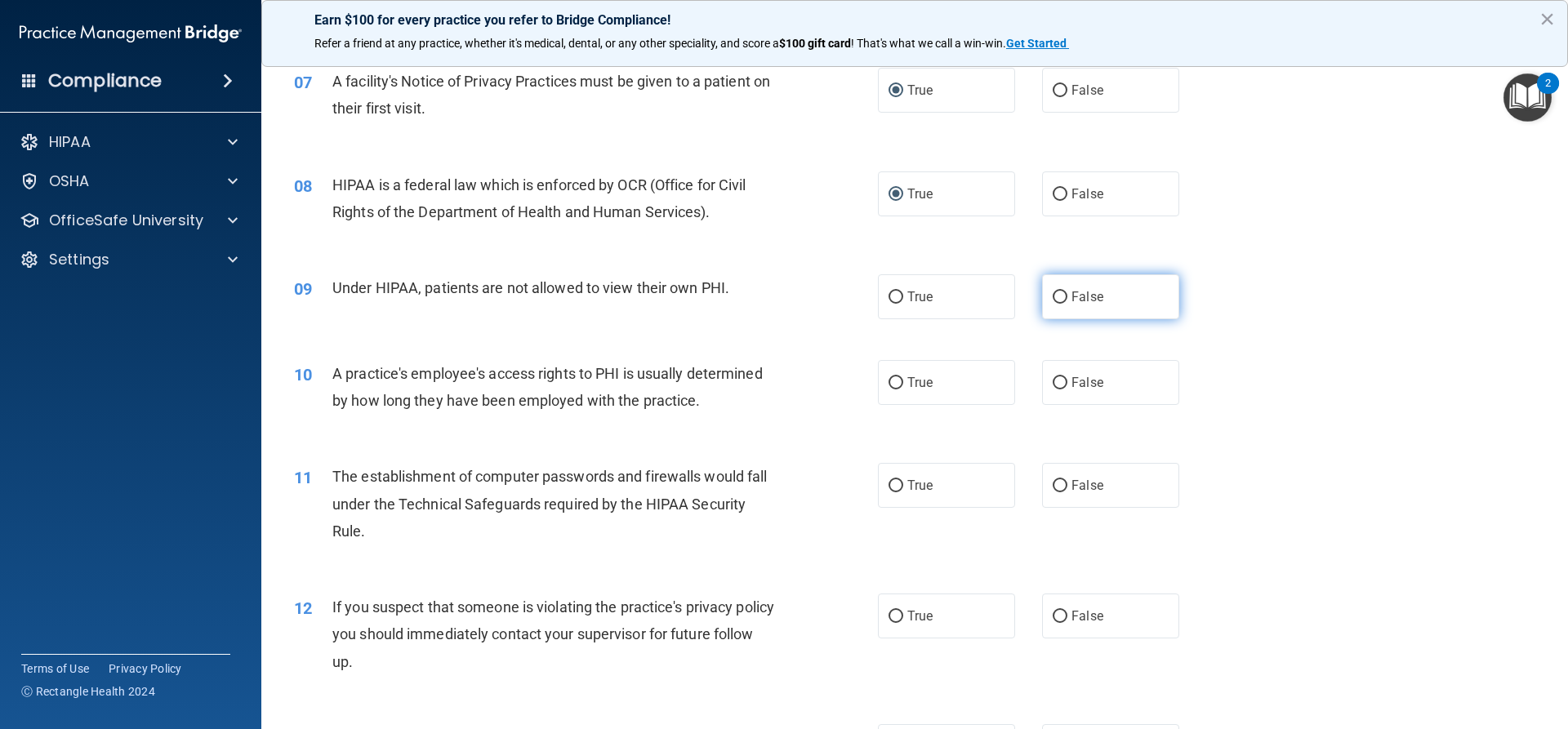
click at [1053, 300] on input "False" at bounding box center [1060, 297] width 14 height 12
radio input "true"
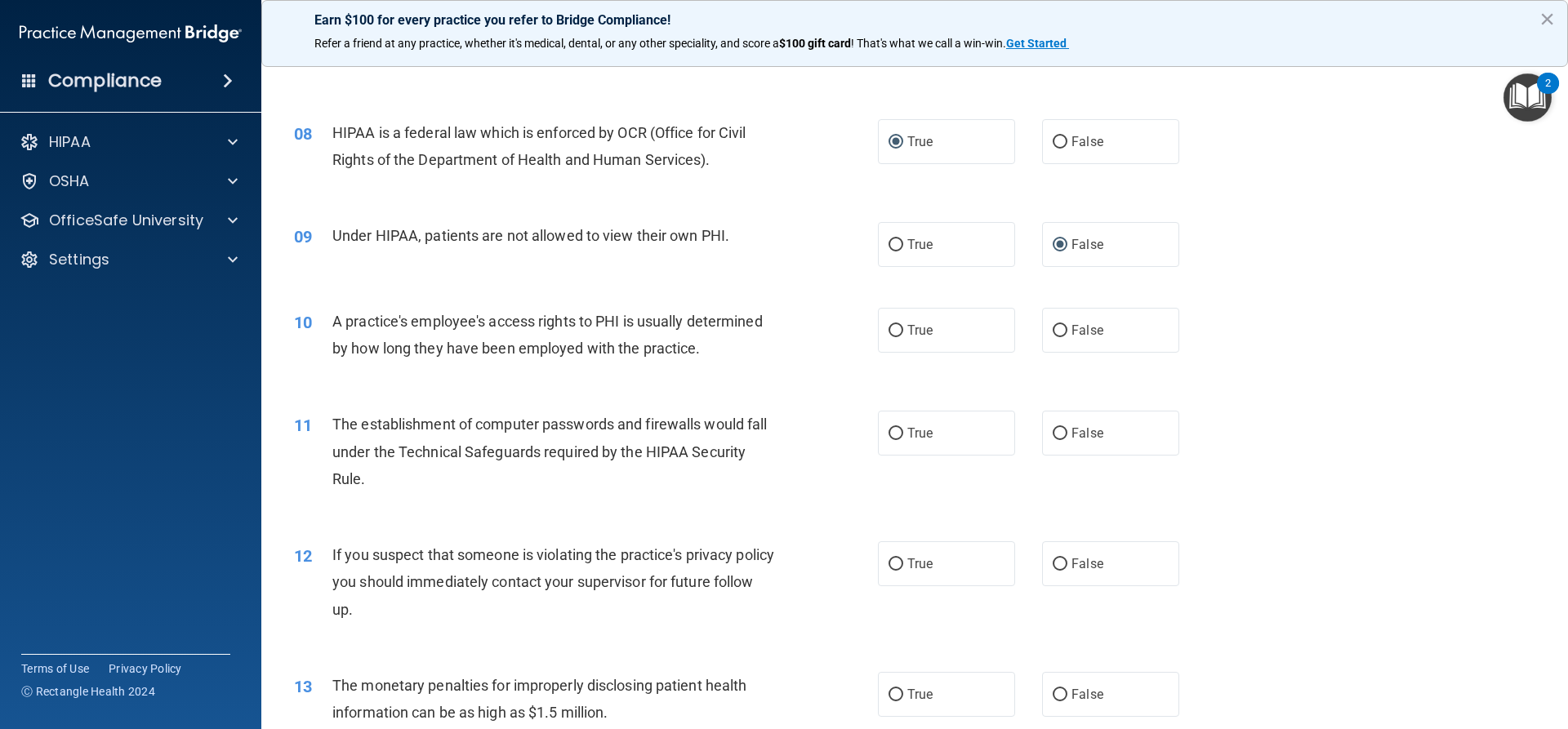
scroll to position [898, 0]
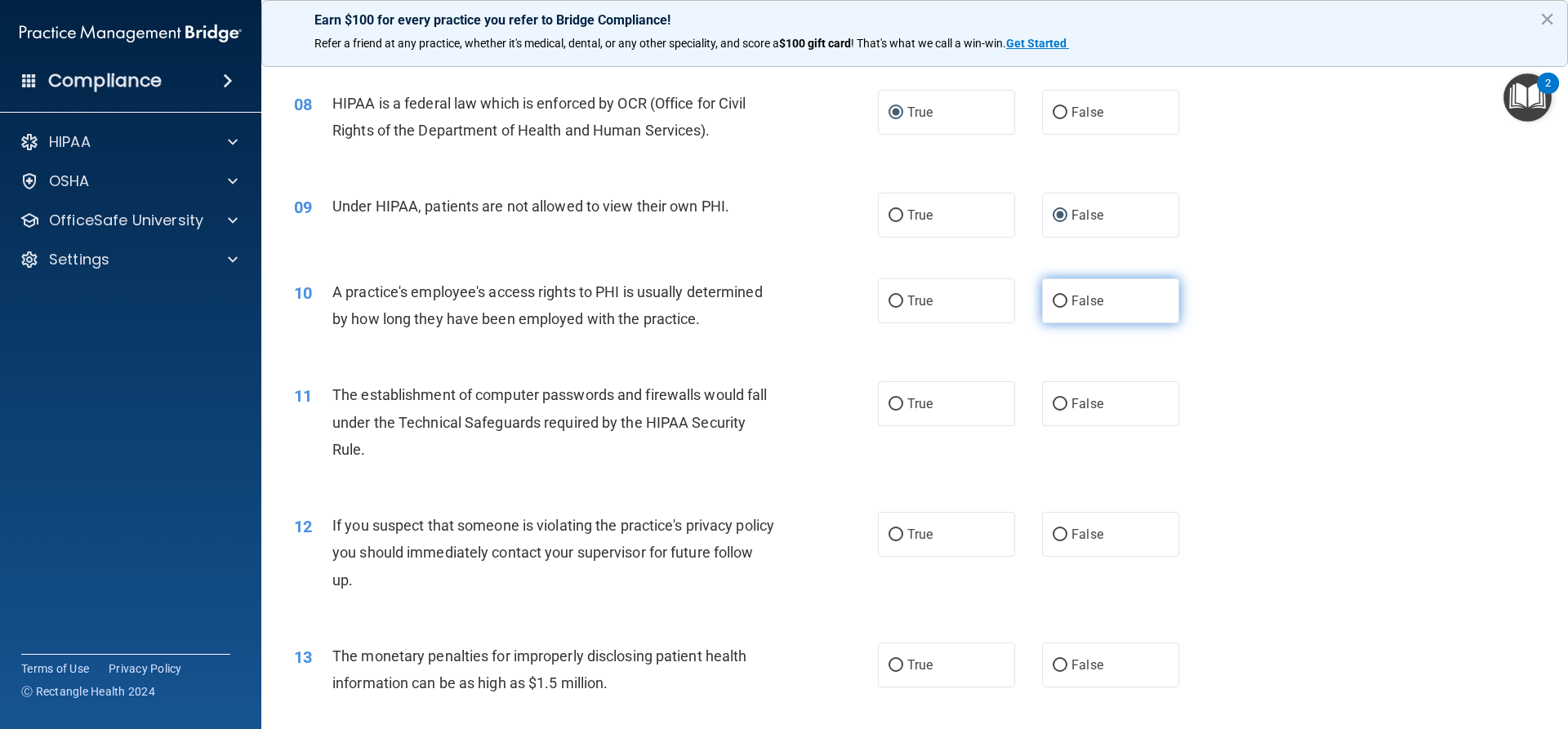
click at [1060, 305] on label "False" at bounding box center [1110, 301] width 137 height 45
click at [1060, 305] on input "False" at bounding box center [1060, 301] width 14 height 12
radio input "true"
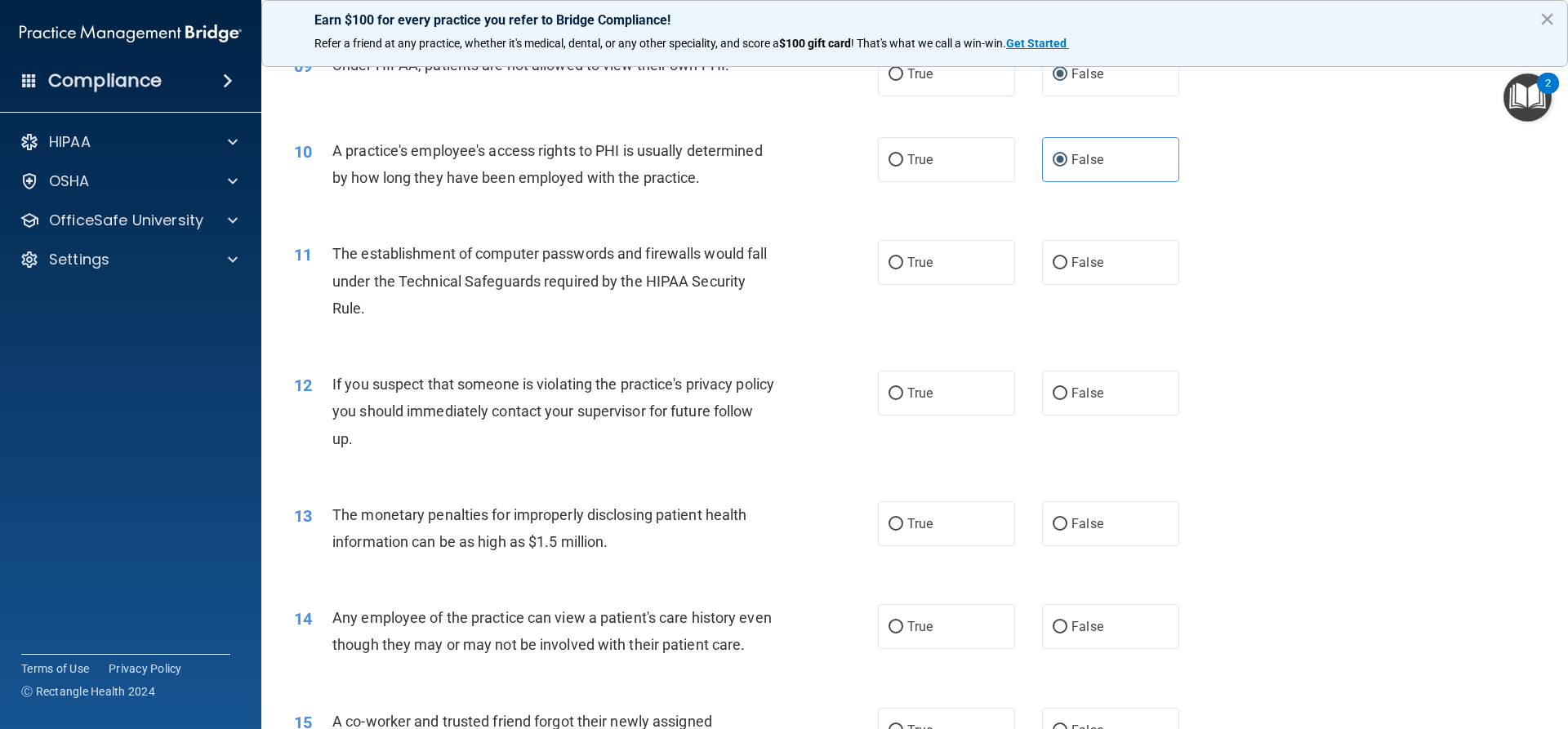
scroll to position [1061, 0]
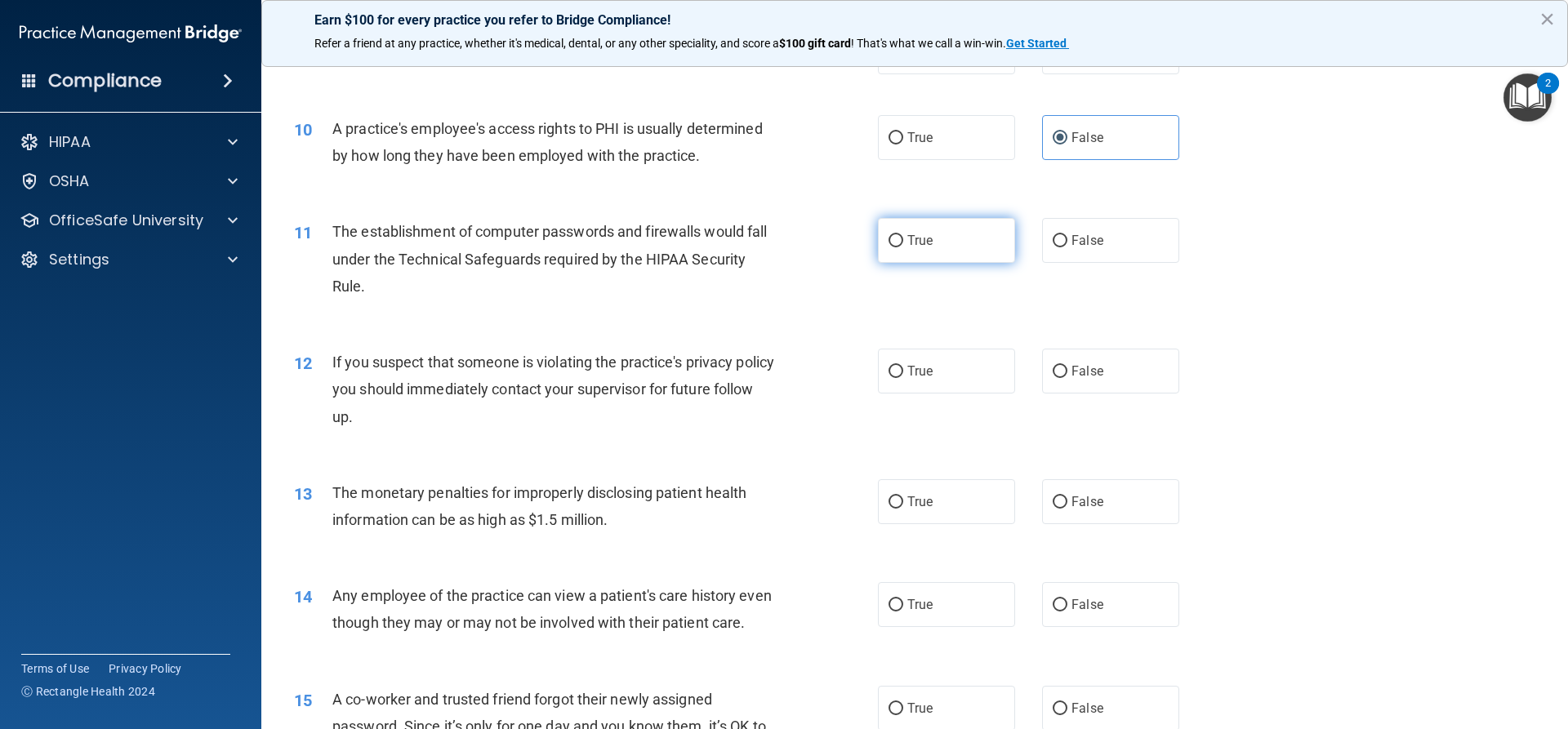
click at [893, 235] on input "True" at bounding box center [895, 241] width 14 height 12
radio input "true"
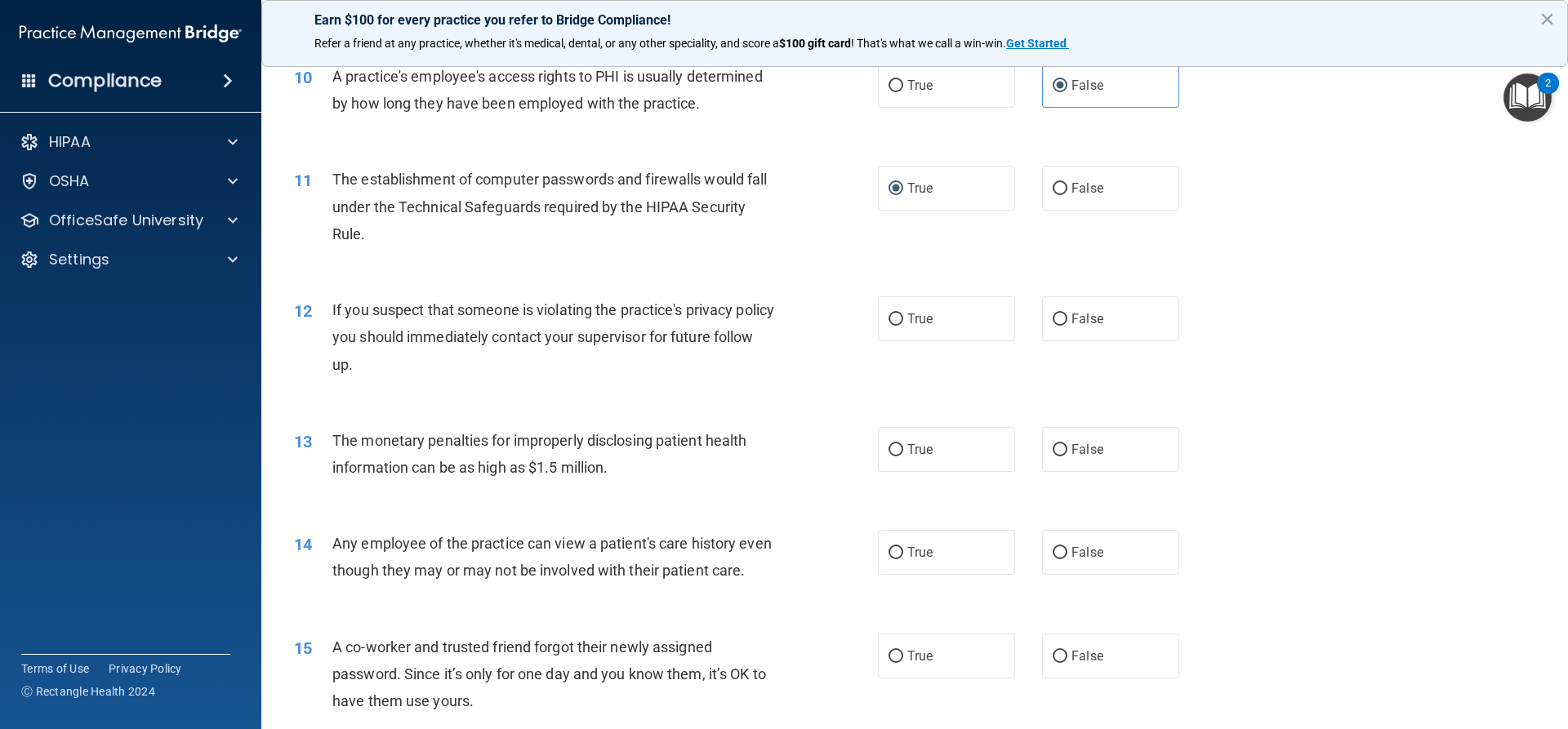
scroll to position [1143, 0]
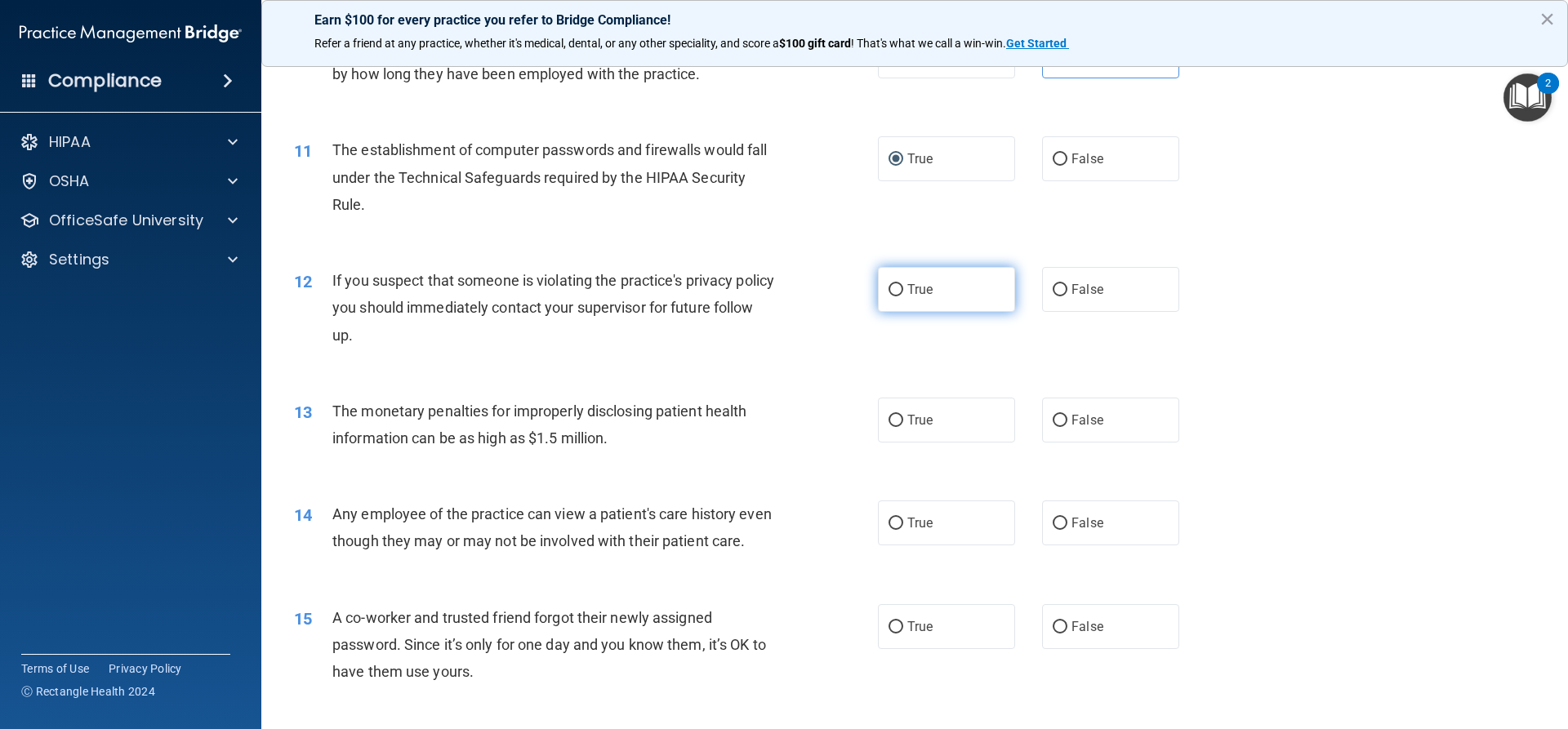
click at [894, 287] on input "True" at bounding box center [895, 290] width 14 height 12
radio input "true"
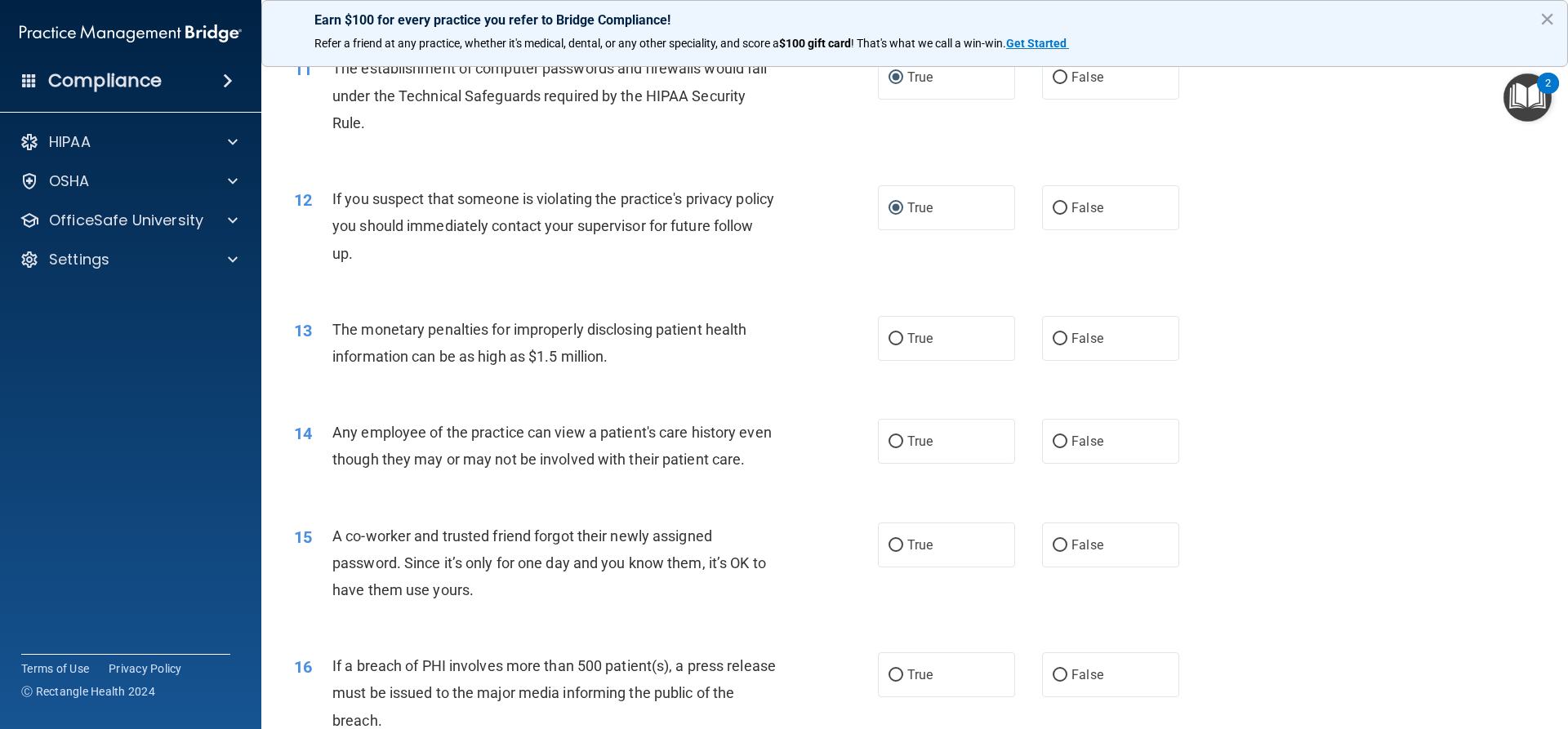
scroll to position [1306, 0]
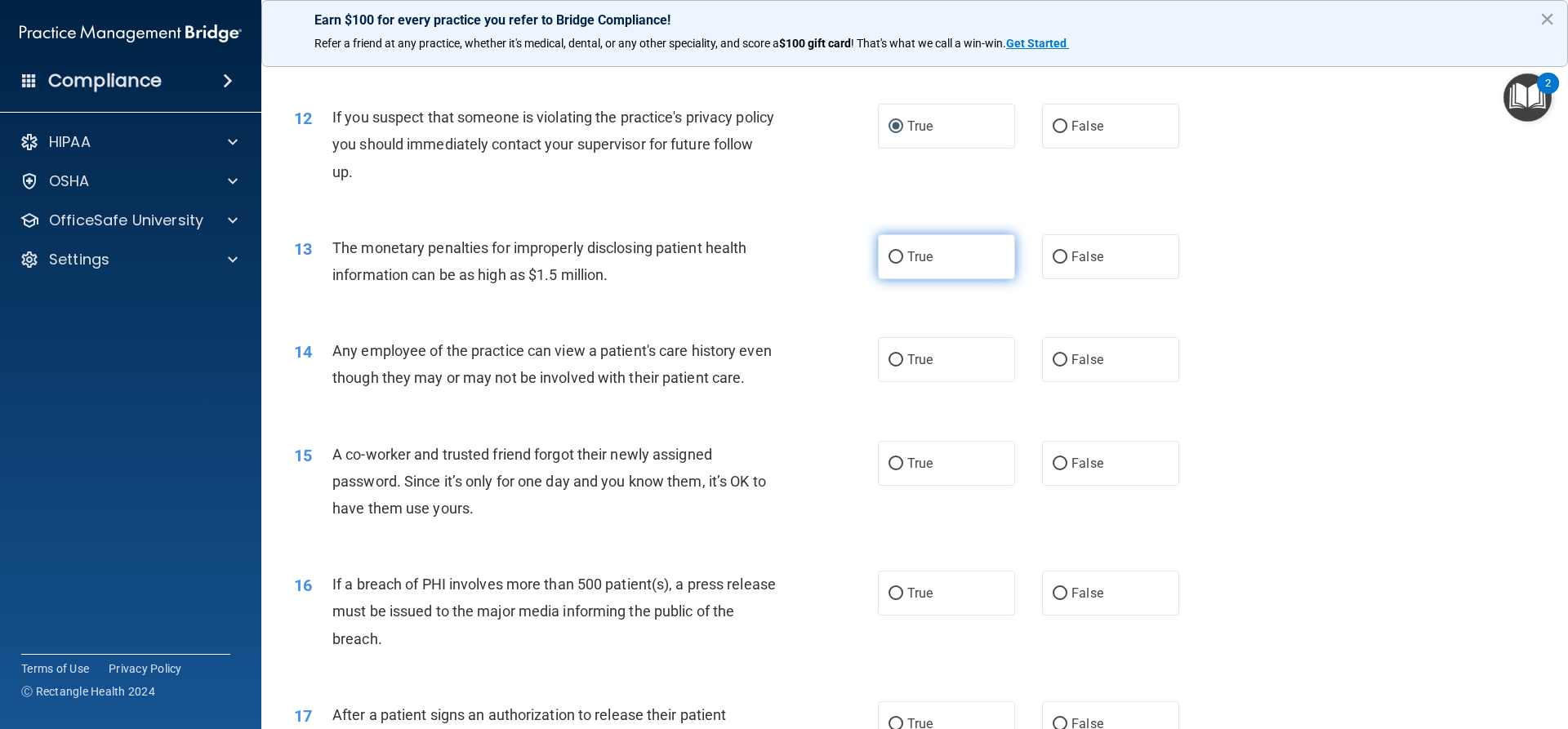
click at [888, 253] on input "True" at bounding box center [895, 257] width 14 height 12
radio input "true"
drag, startPoint x: 1049, startPoint y: 361, endPoint x: 997, endPoint y: 368, distance: 52.5
click at [1053, 361] on input "False" at bounding box center [1060, 360] width 14 height 12
radio input "true"
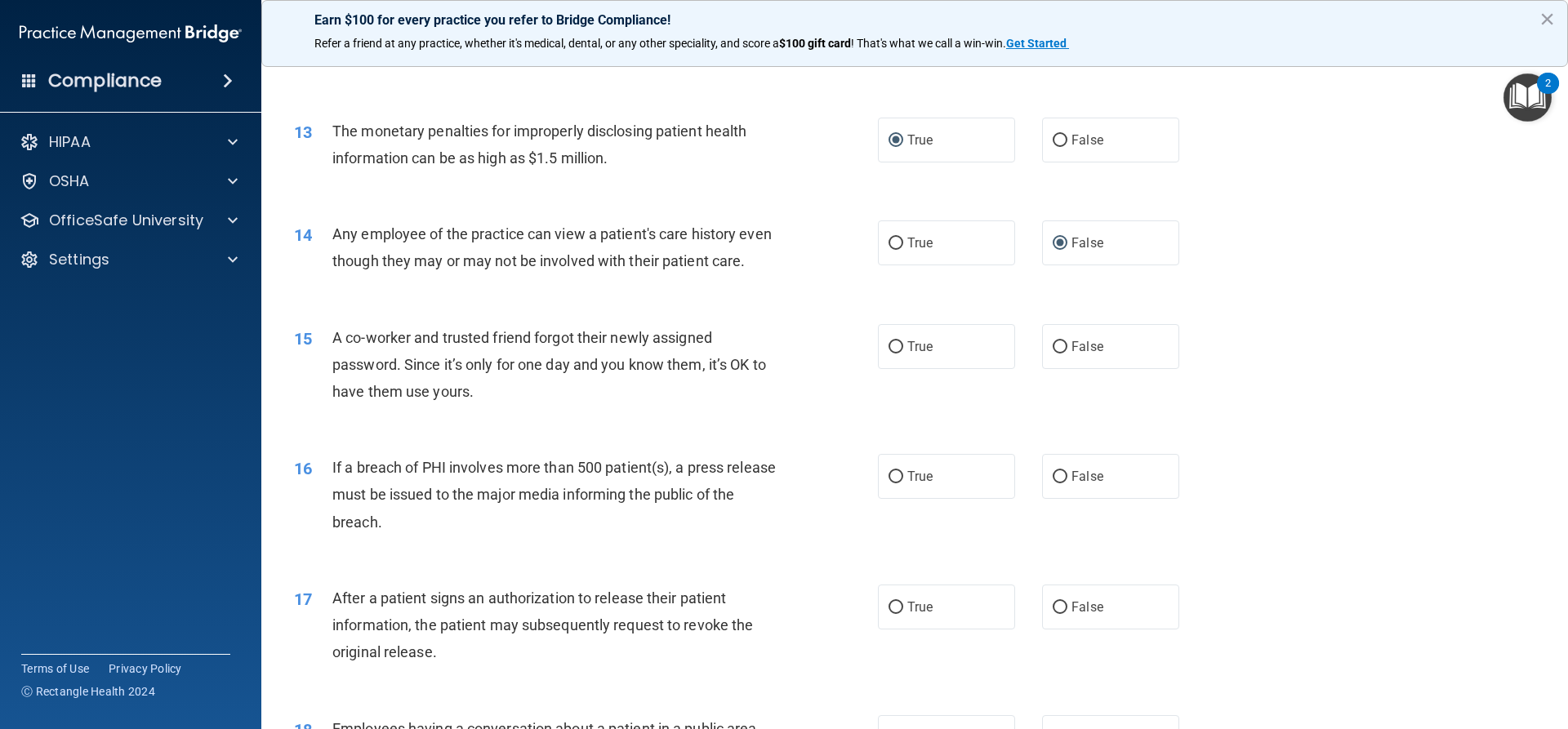
scroll to position [1470, 0]
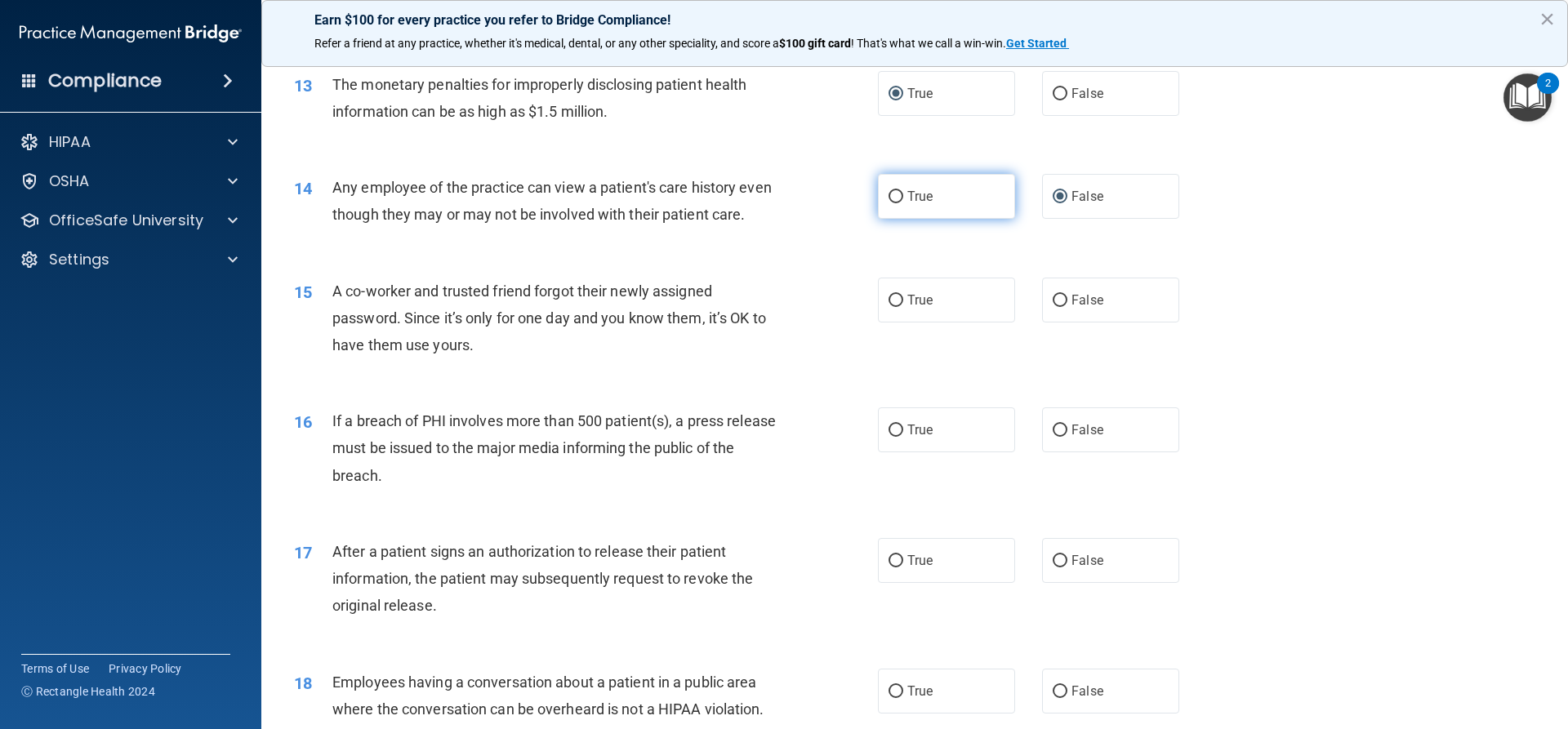
click at [888, 194] on input "True" at bounding box center [895, 197] width 14 height 12
radio input "true"
radio input "false"
click at [1054, 307] on input "False" at bounding box center [1060, 301] width 14 height 12
radio input "true"
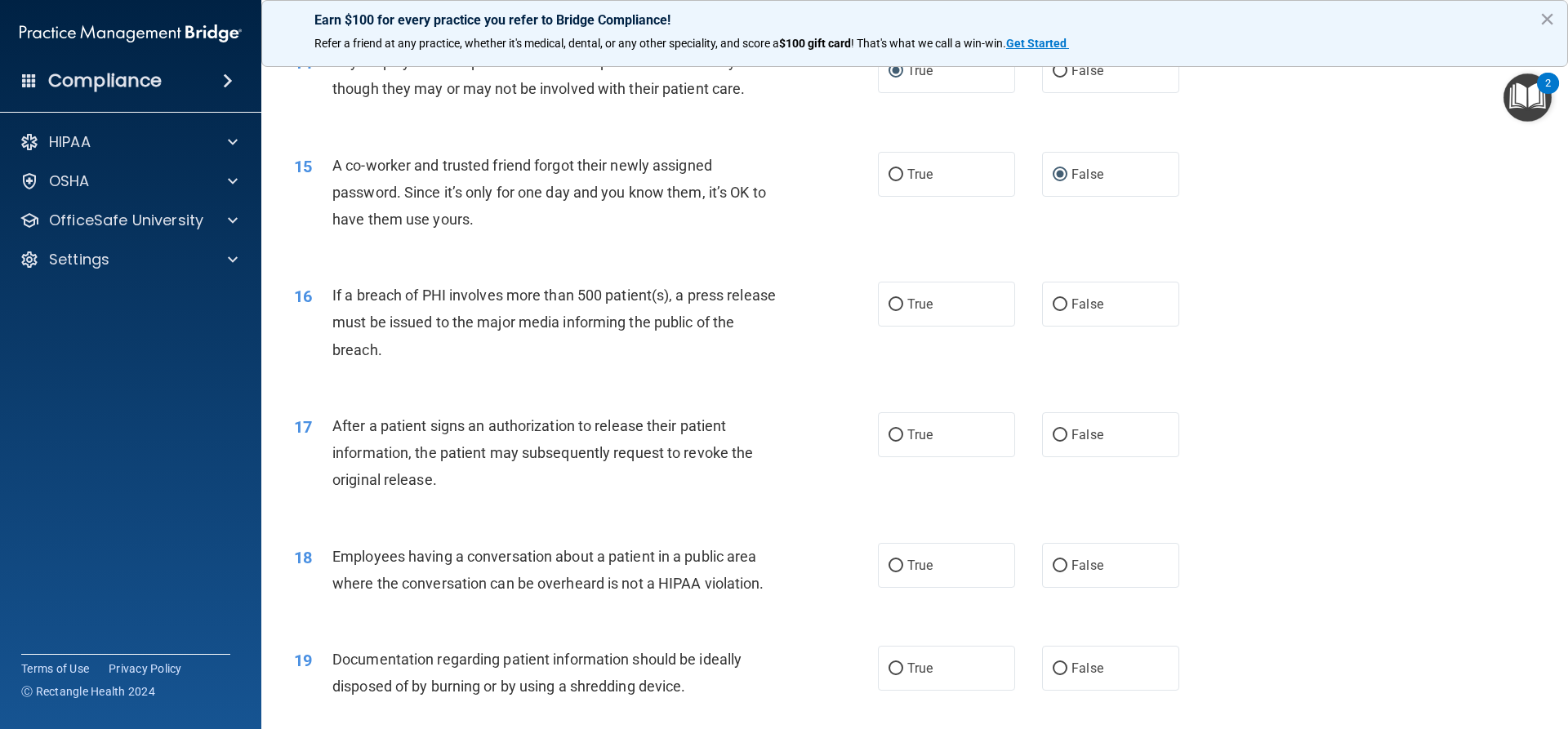
scroll to position [1633, 0]
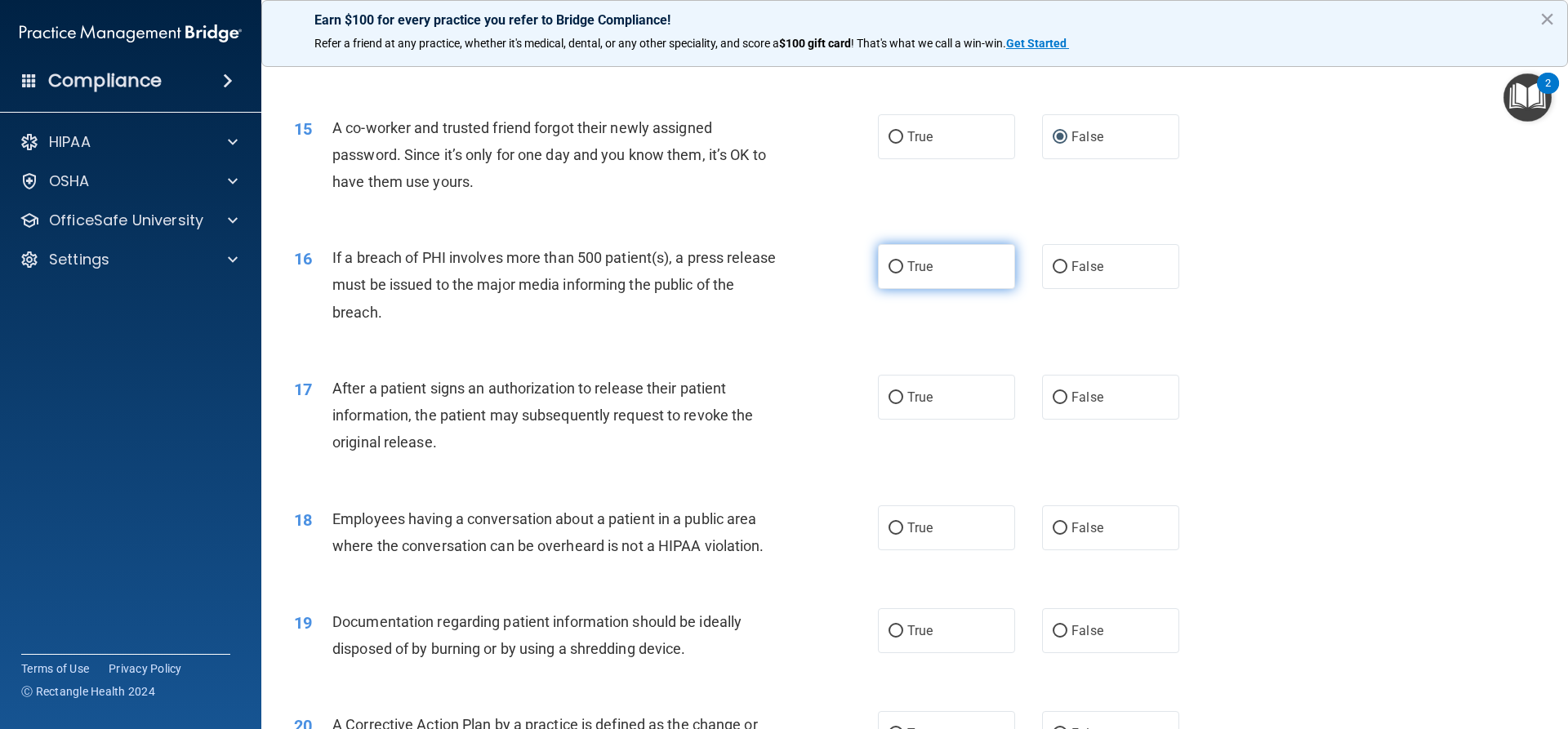
click at [888, 273] on input "True" at bounding box center [895, 267] width 14 height 12
radio input "true"
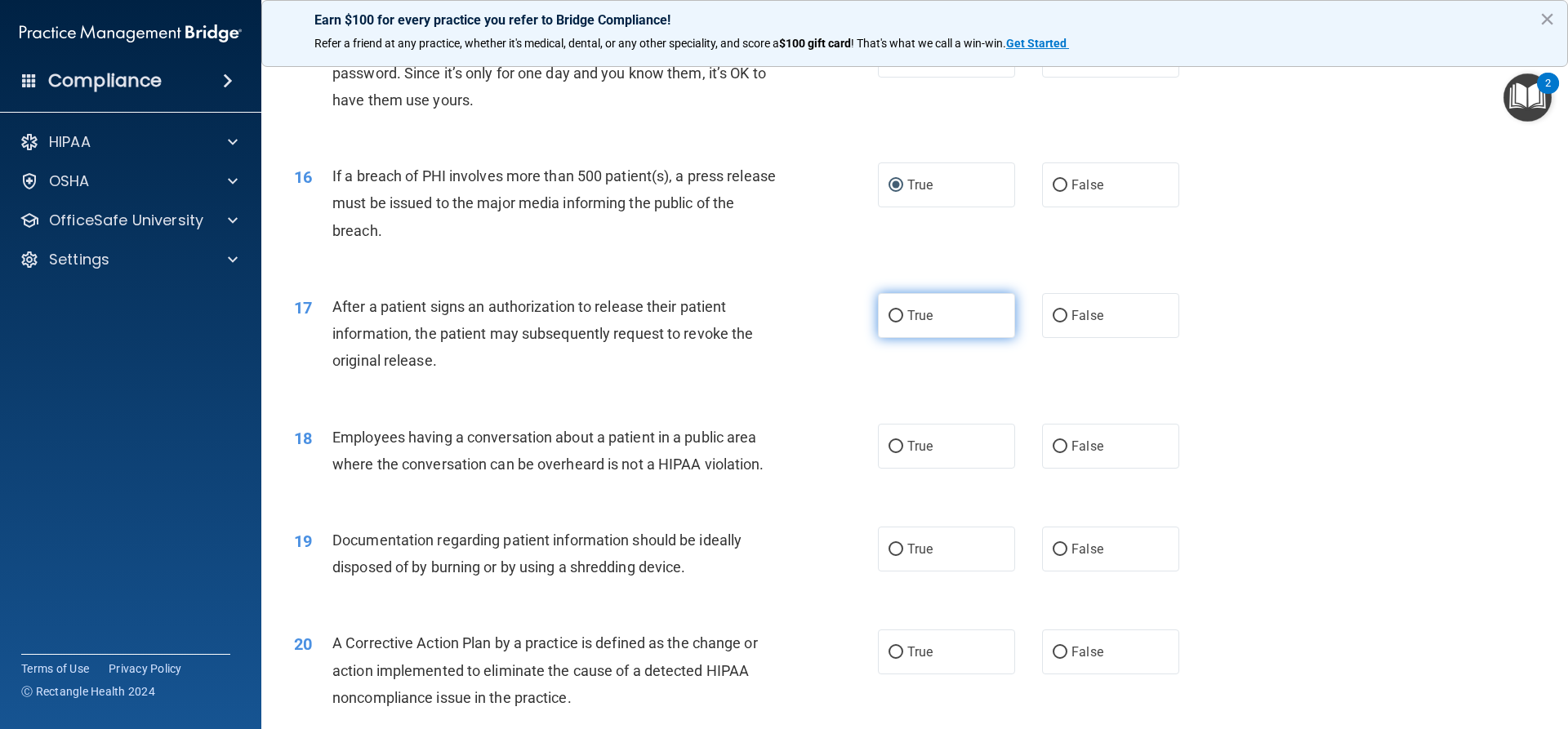
click at [894, 323] on input "True" at bounding box center [895, 316] width 14 height 12
radio input "true"
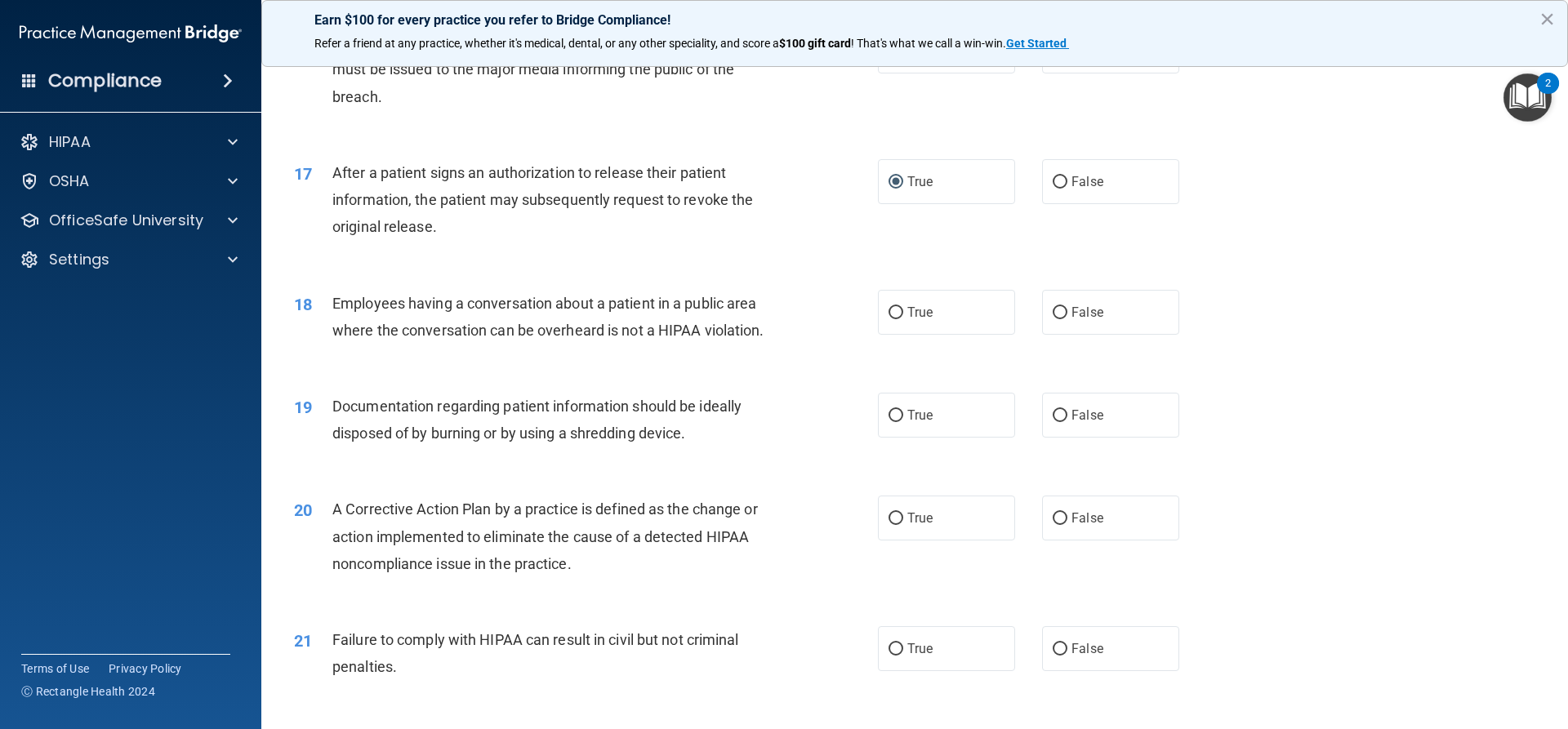
scroll to position [1878, 0]
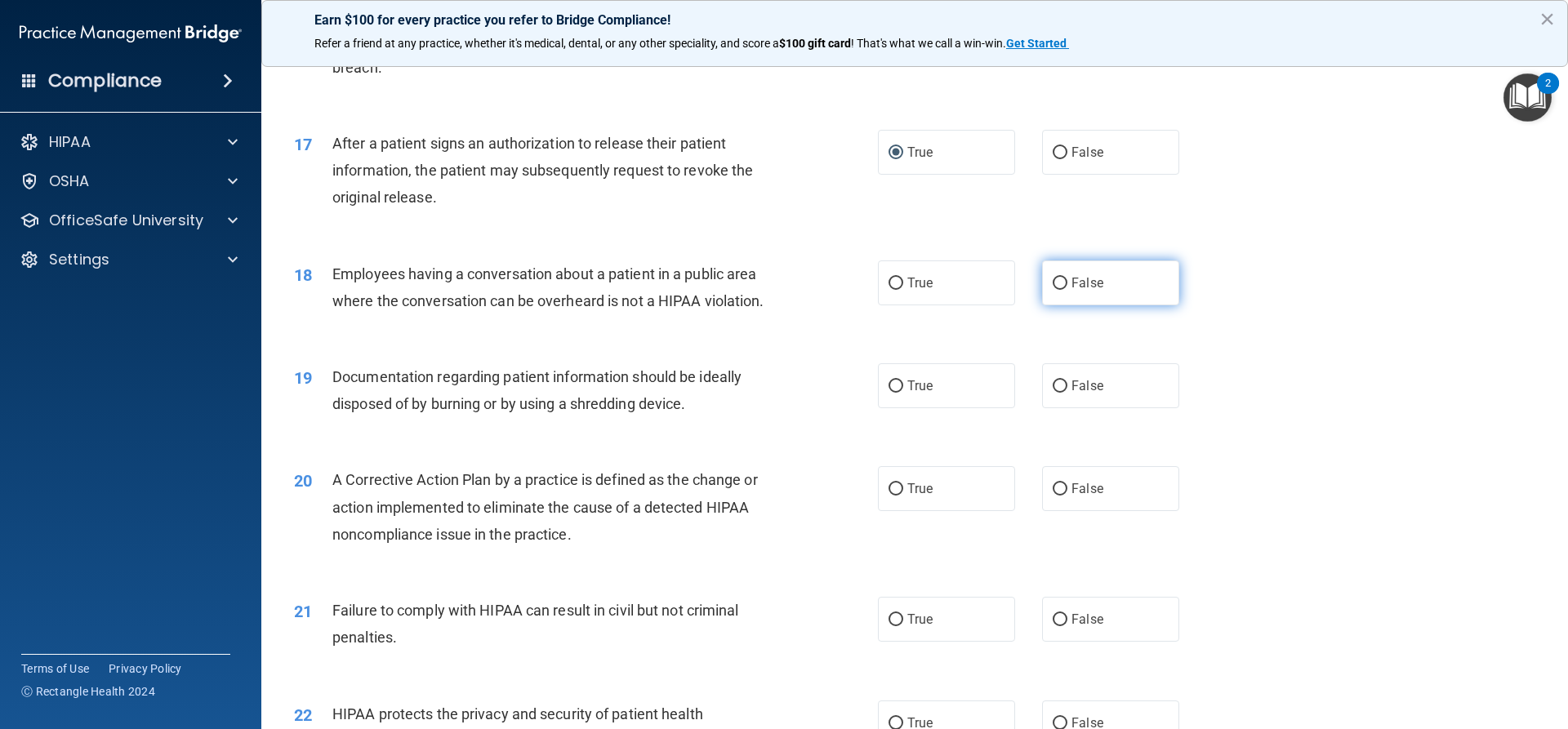
click at [1055, 290] on input "False" at bounding box center [1060, 284] width 14 height 12
radio input "true"
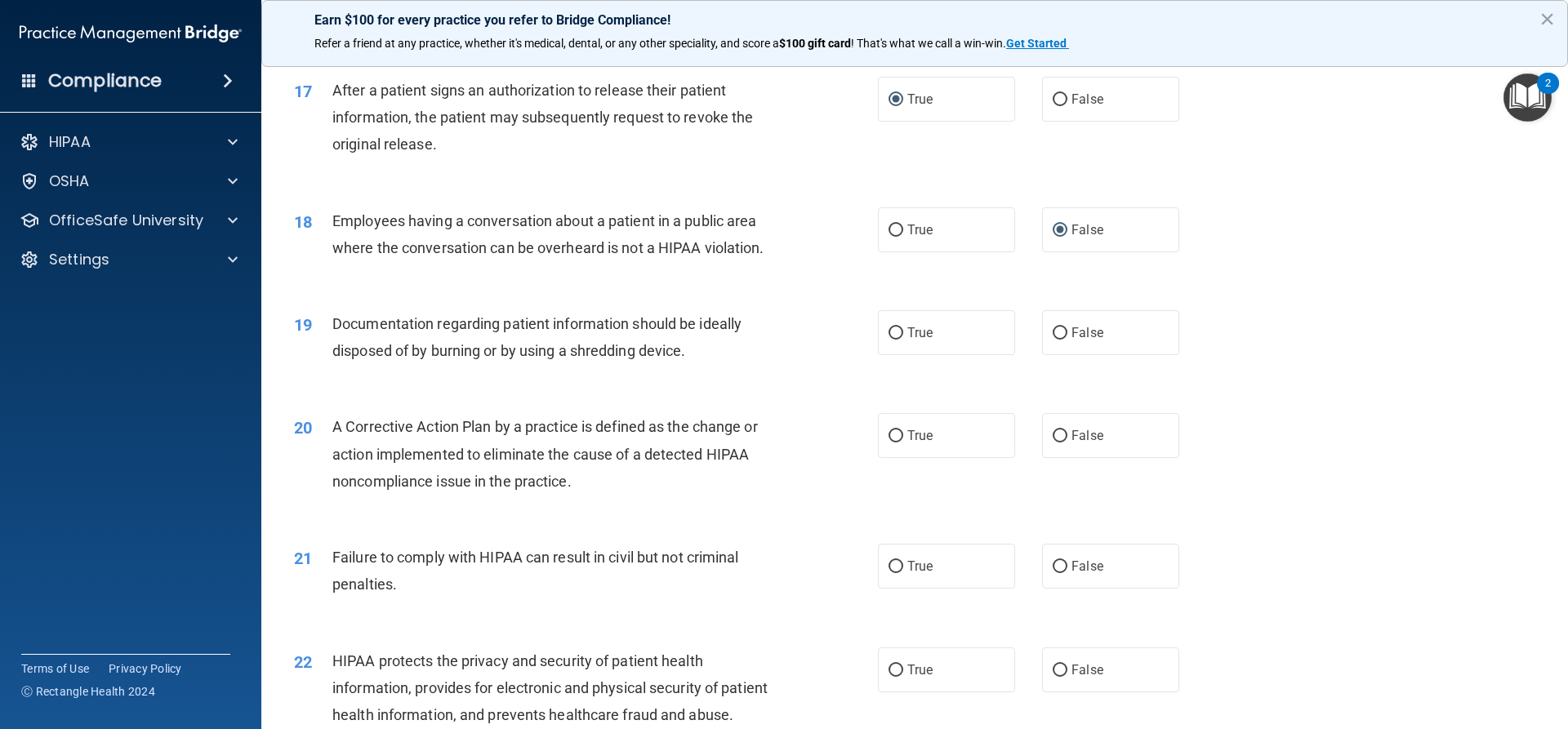
scroll to position [1960, 0]
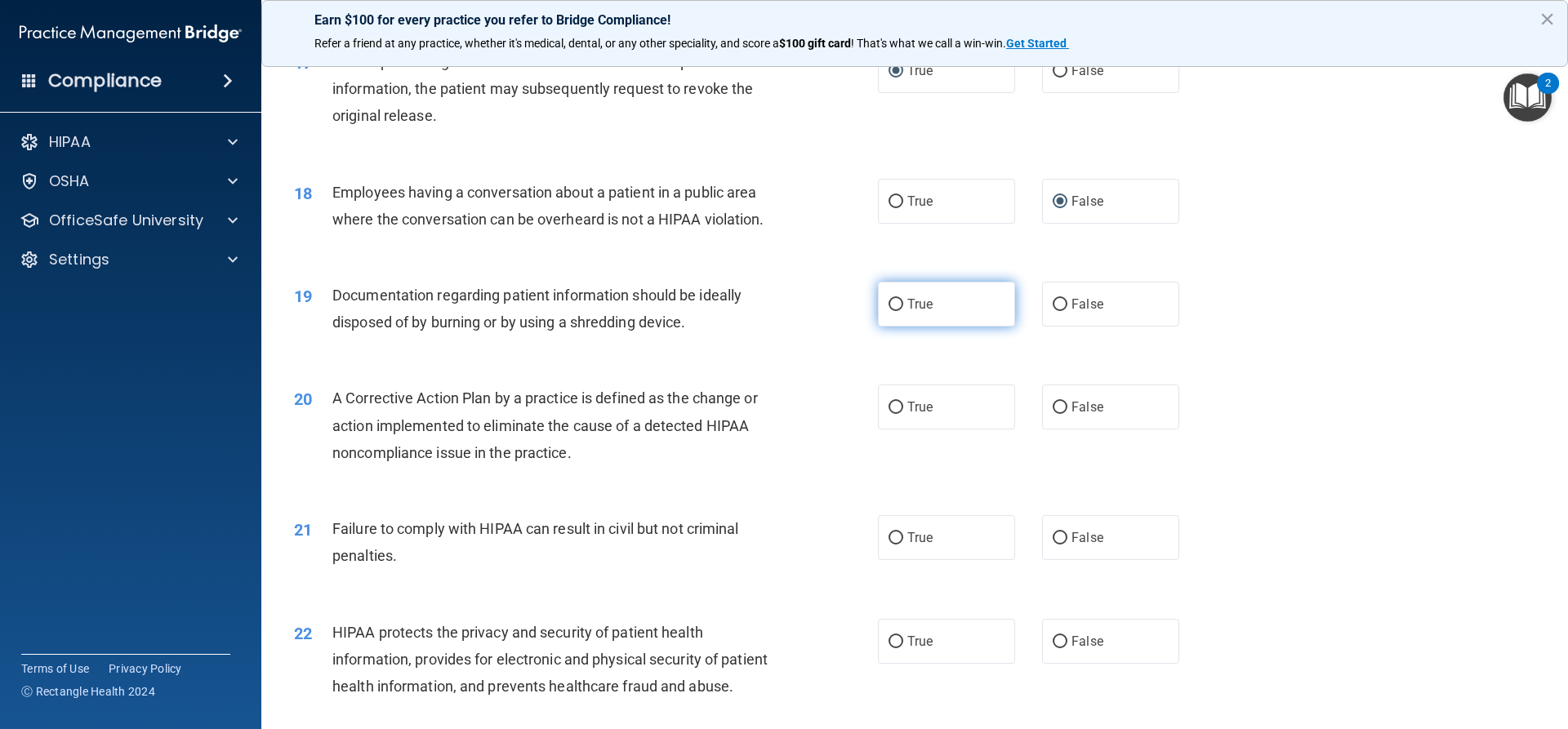
click at [888, 311] on input "True" at bounding box center [895, 305] width 14 height 12
radio input "true"
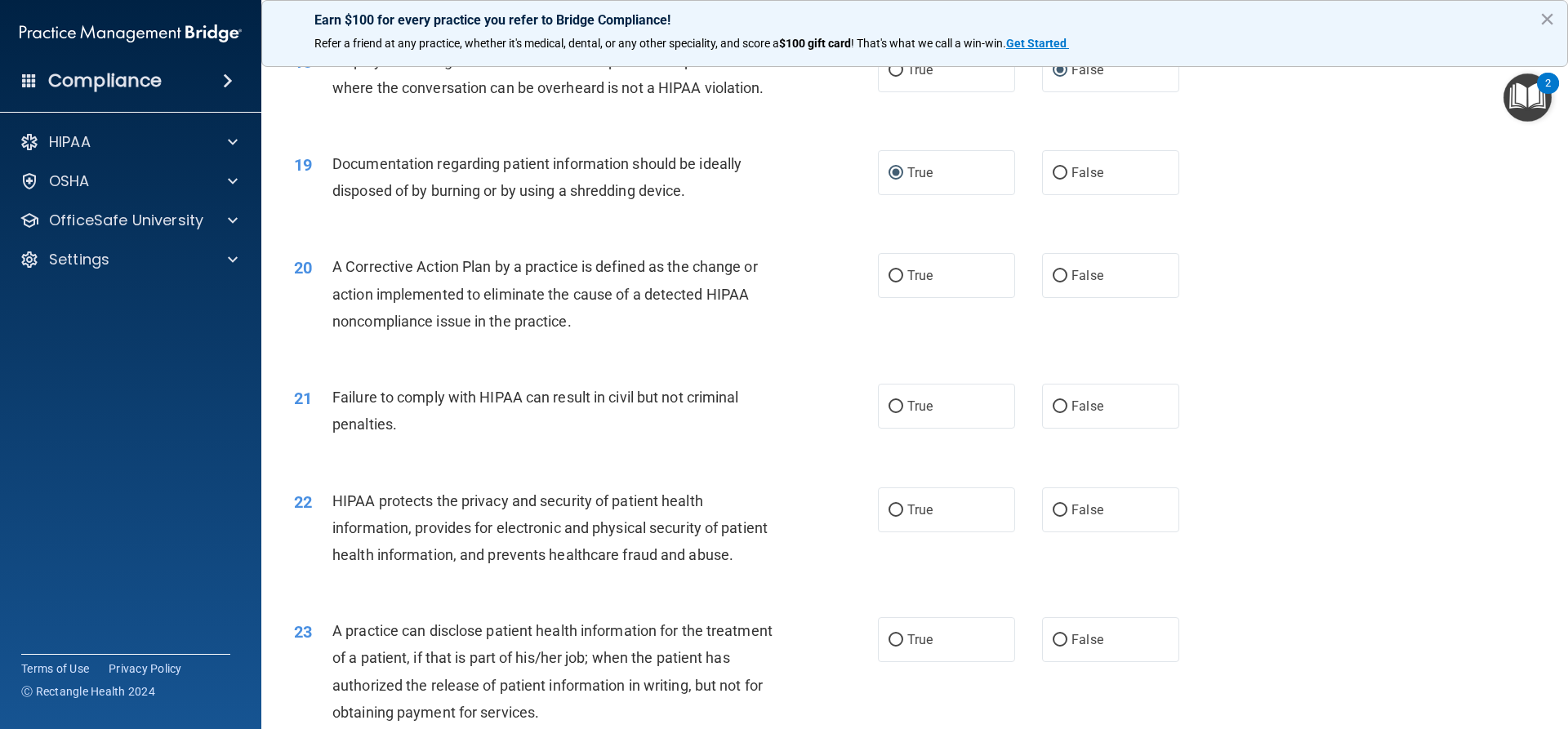
scroll to position [2123, 0]
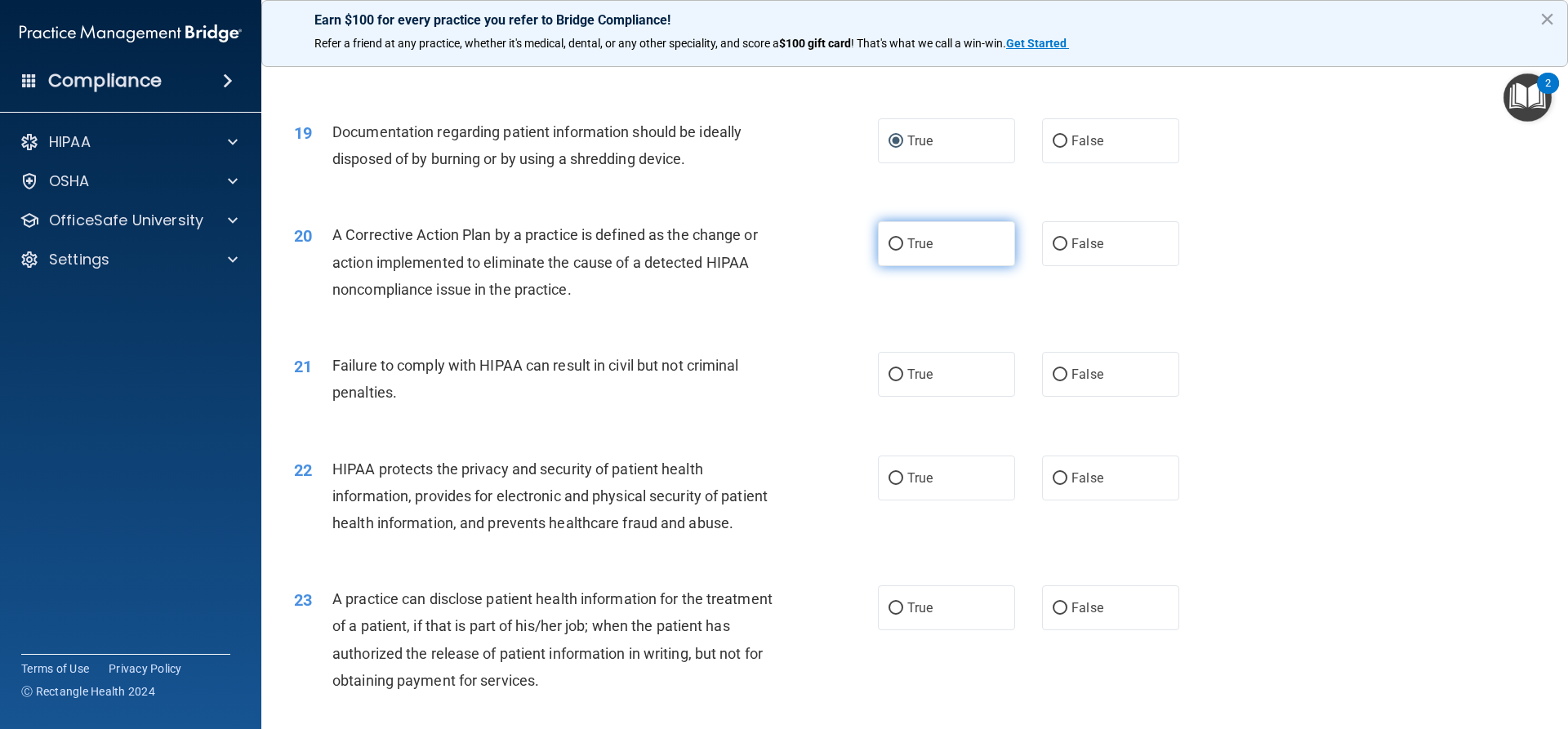
click at [894, 267] on label "True" at bounding box center [946, 244] width 137 height 45
click at [894, 250] on input "True" at bounding box center [895, 244] width 14 height 12
radio input "true"
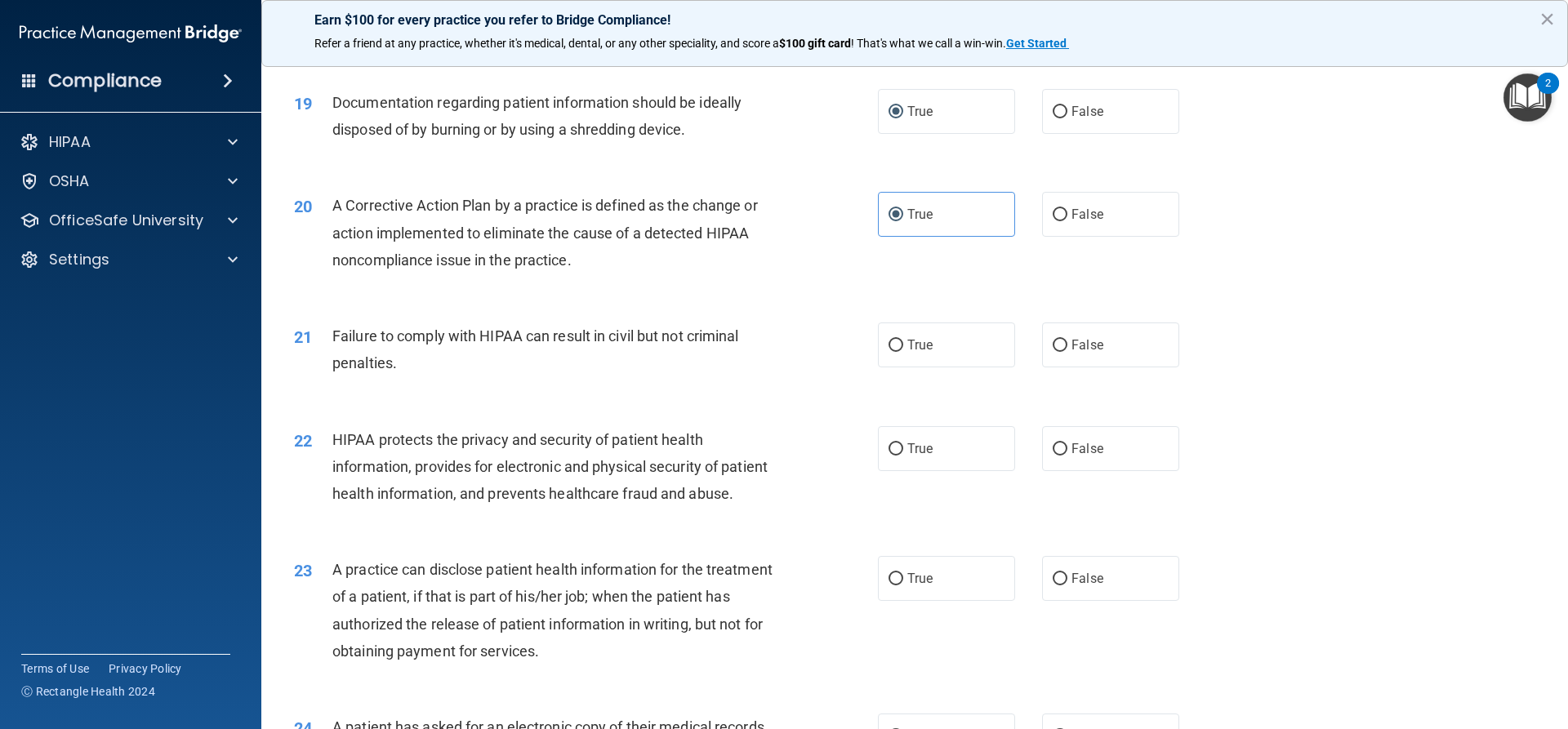
scroll to position [2205, 0]
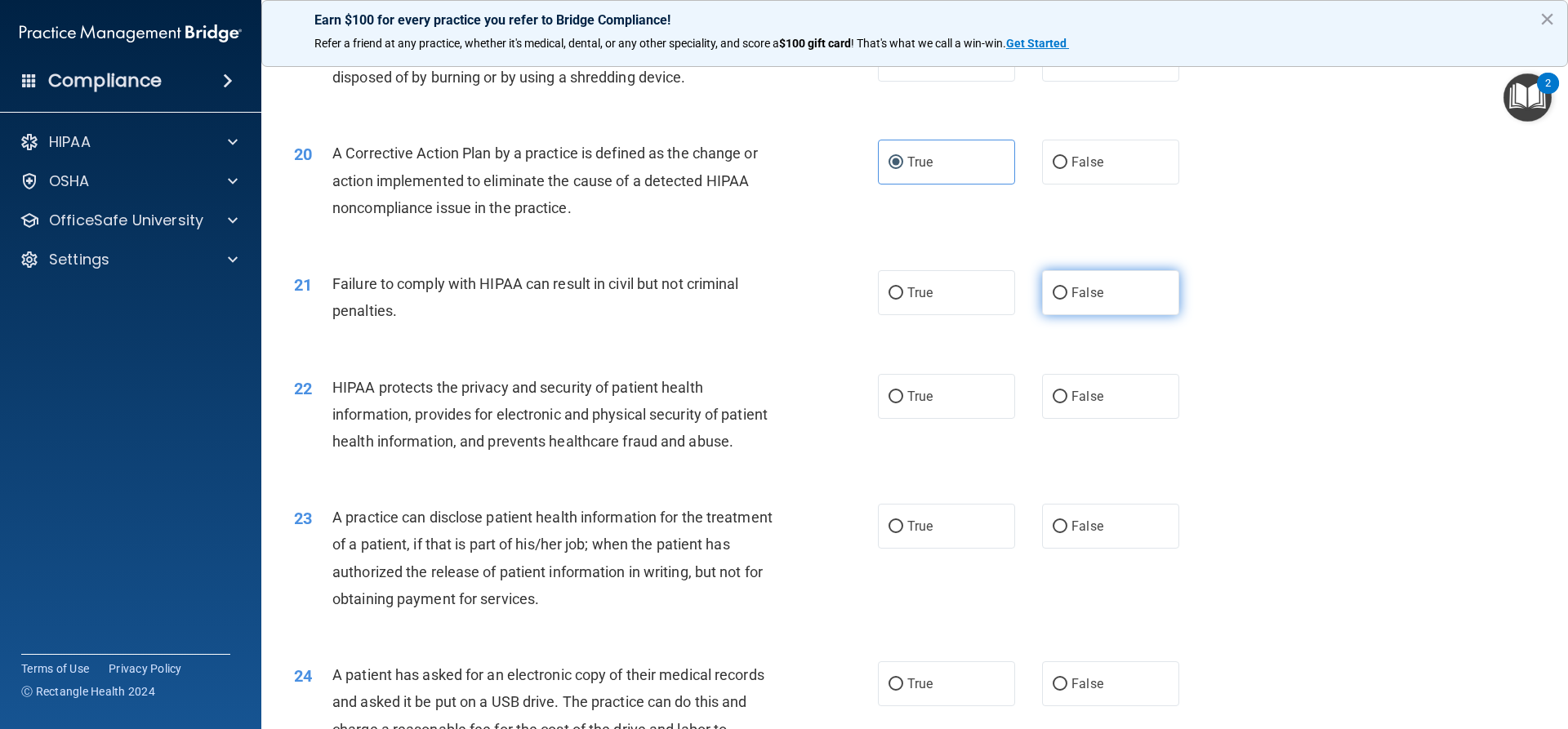
click at [1056, 300] on input "False" at bounding box center [1060, 293] width 14 height 12
radio input "true"
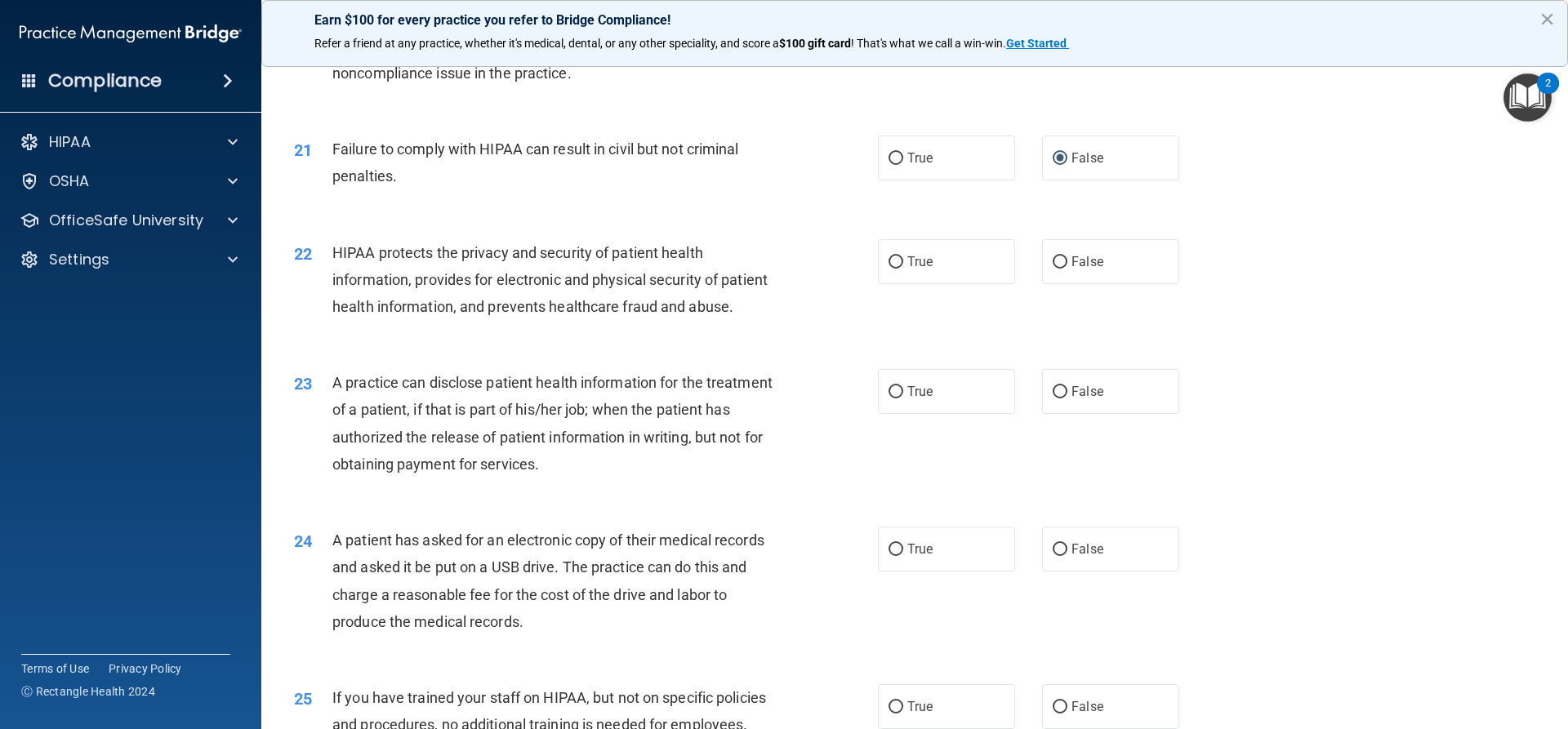
scroll to position [2368, 0]
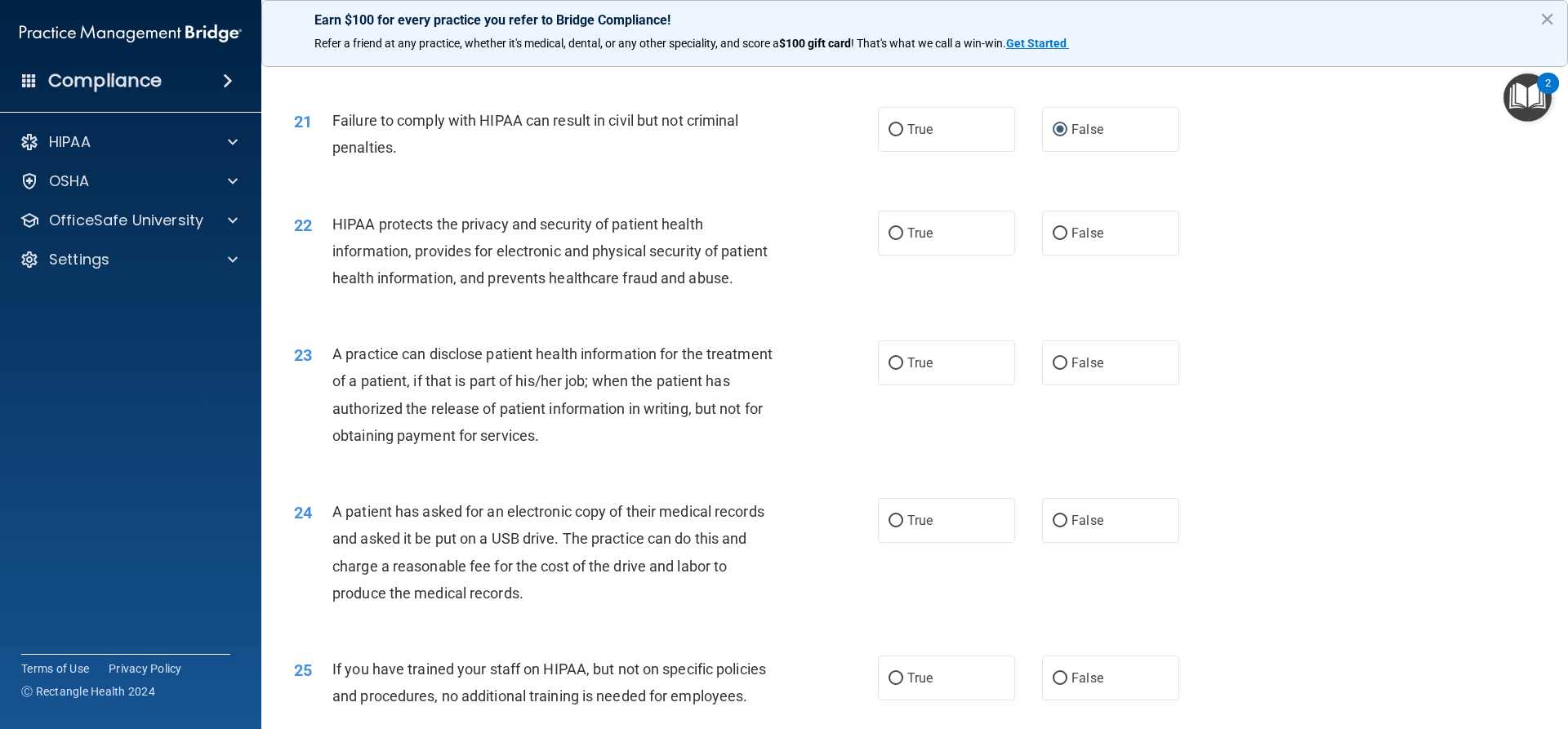
drag, startPoint x: 889, startPoint y: 256, endPoint x: 853, endPoint y: 267, distance: 37.6
click at [888, 240] on input "True" at bounding box center [895, 234] width 14 height 12
radio input "true"
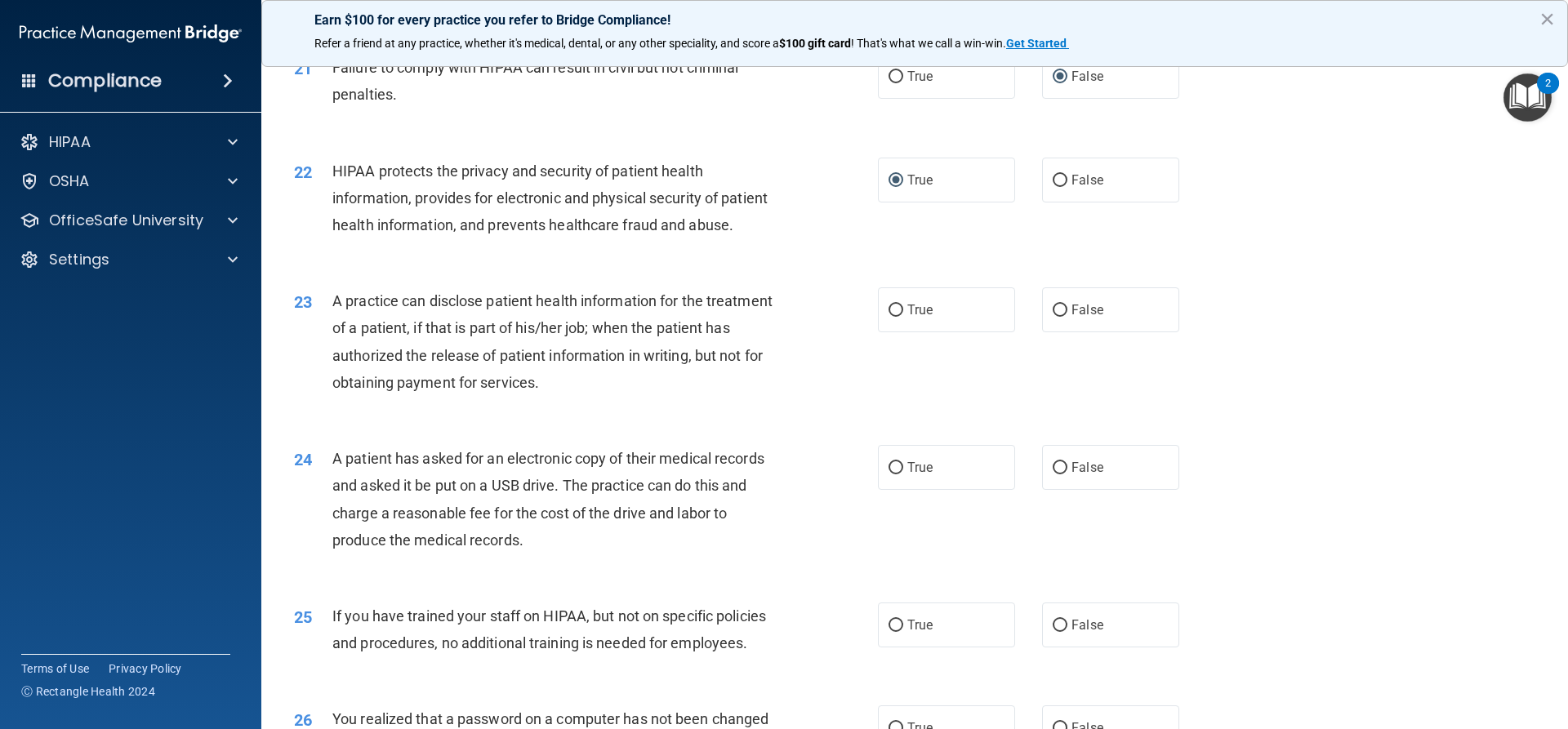
scroll to position [2449, 0]
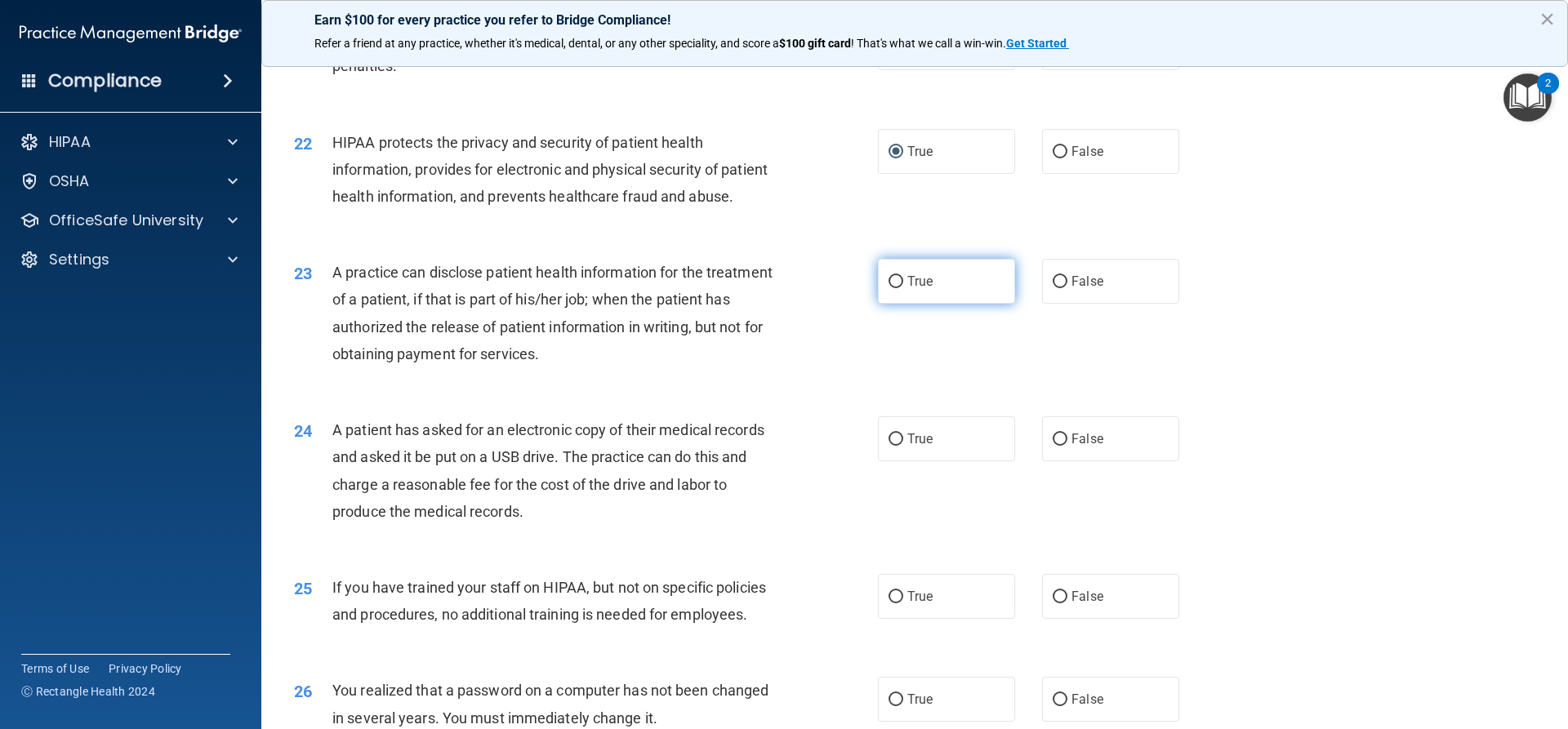
click at [888, 288] on input "True" at bounding box center [895, 282] width 14 height 12
radio input "true"
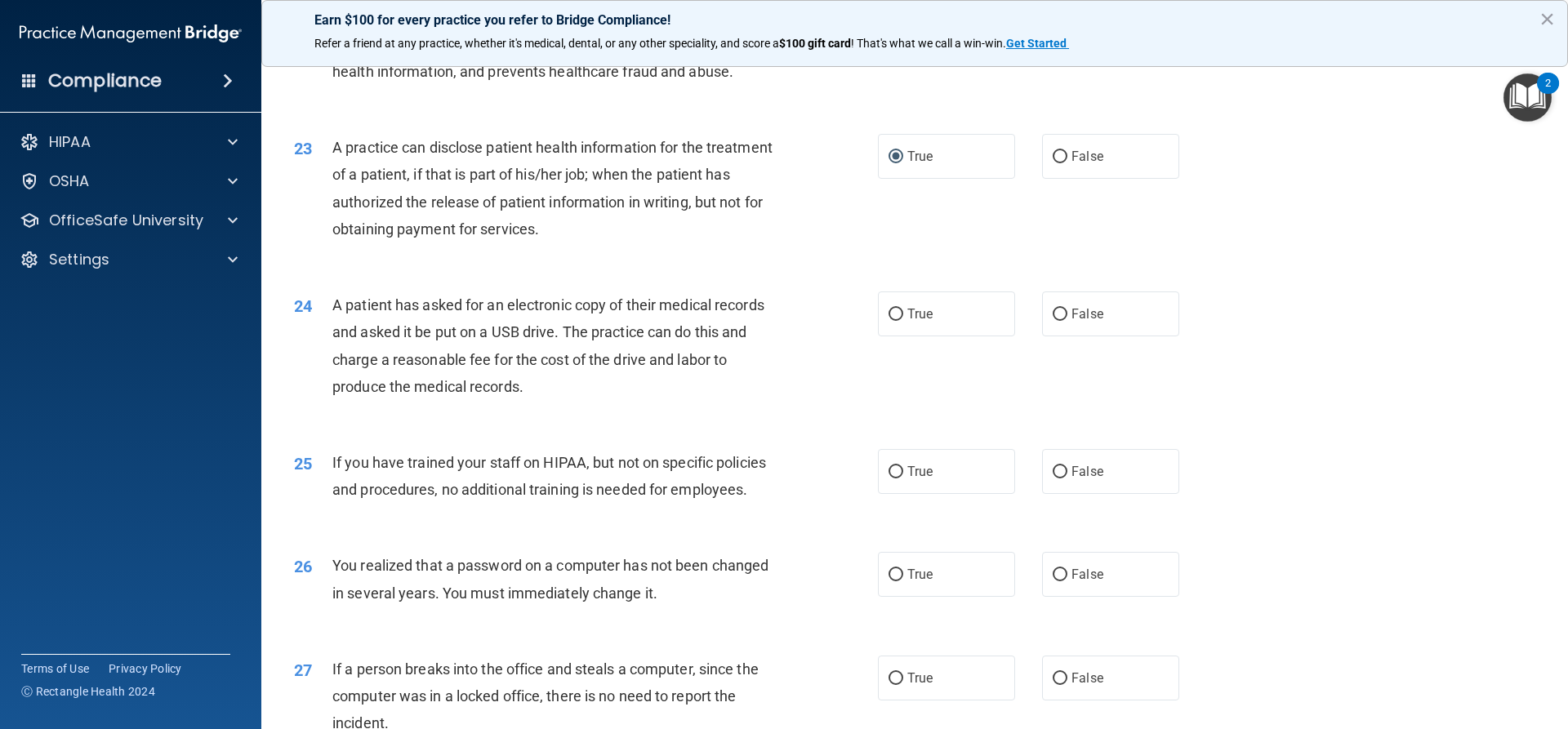
scroll to position [2613, 0]
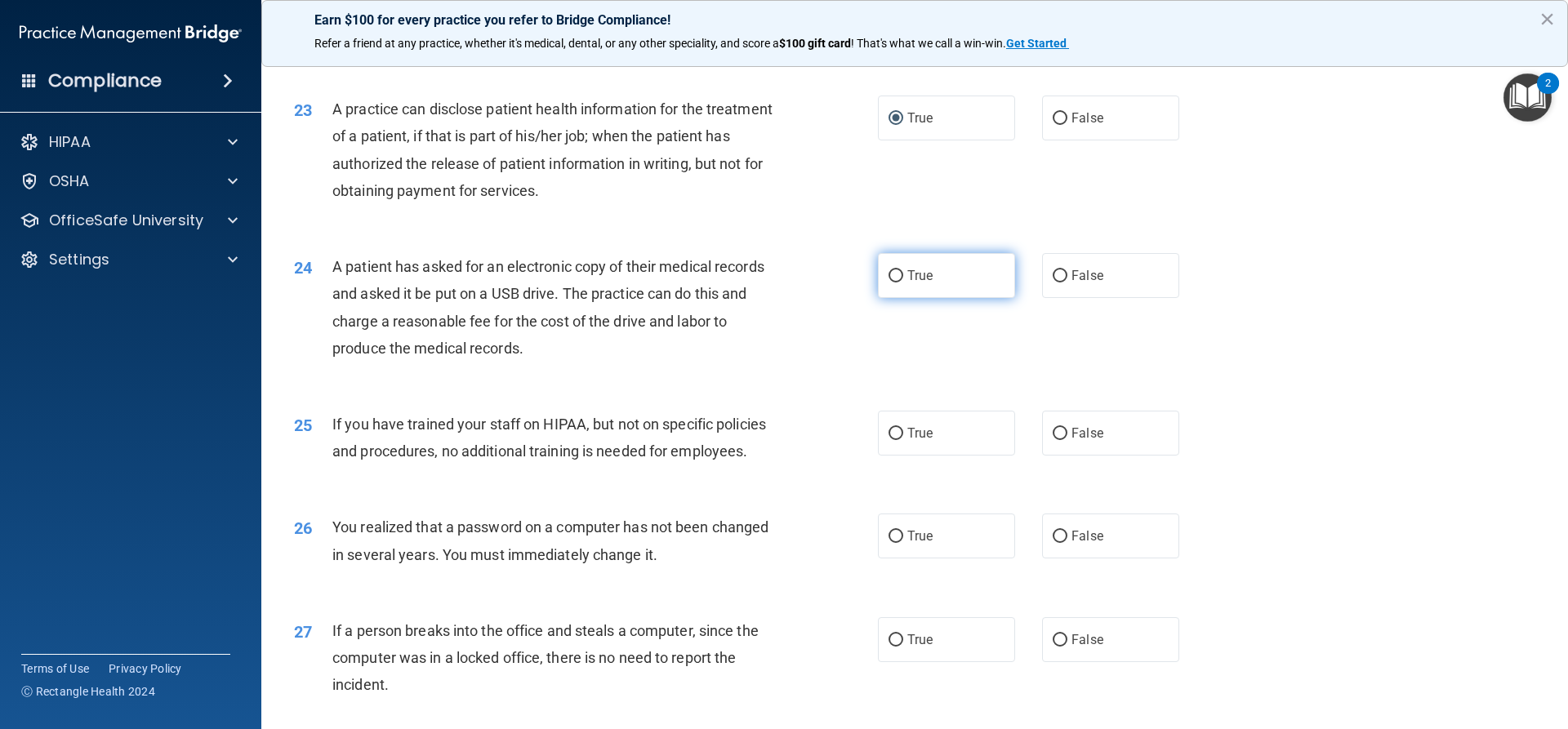
click at [888, 283] on input "True" at bounding box center [895, 276] width 14 height 12
radio input "true"
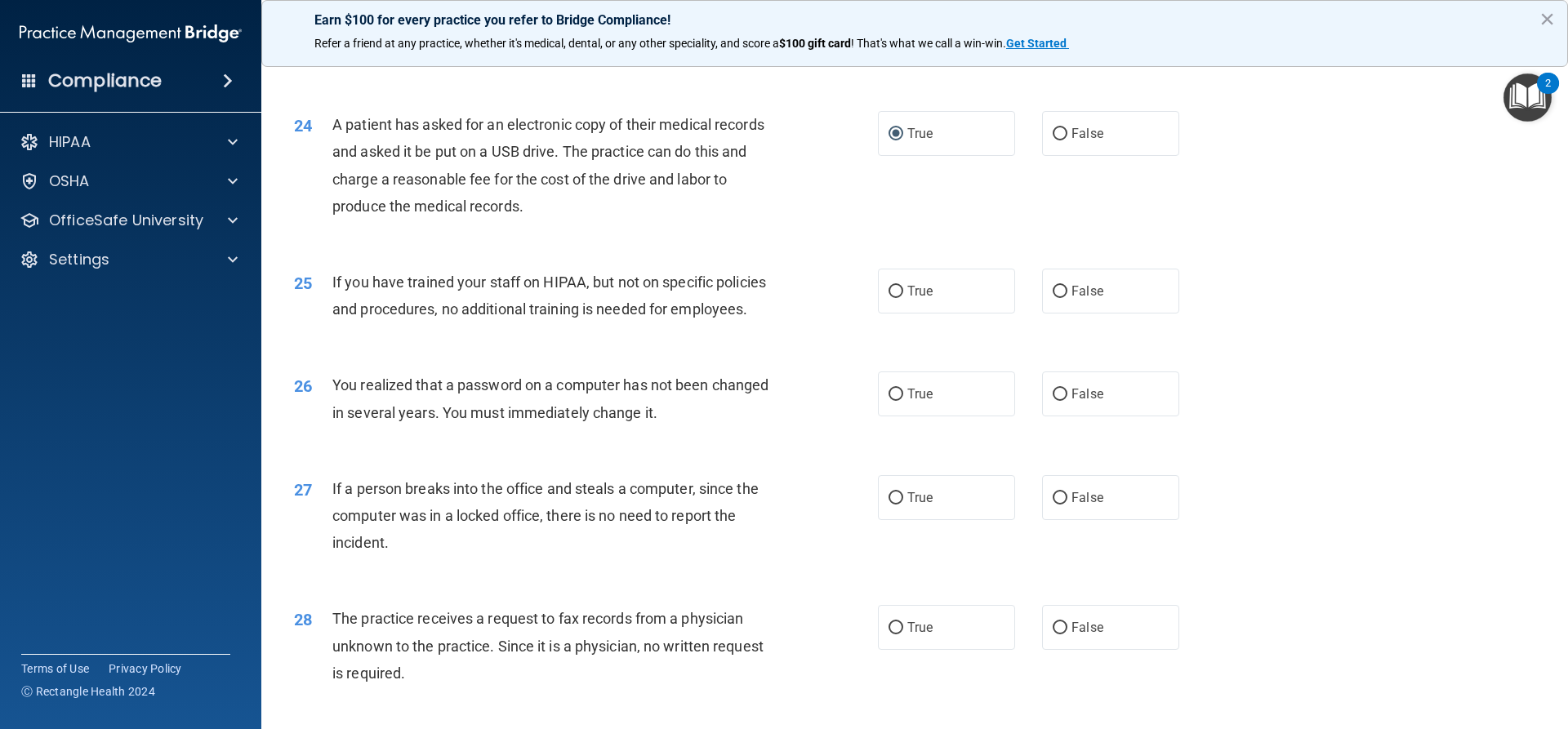
scroll to position [2776, 0]
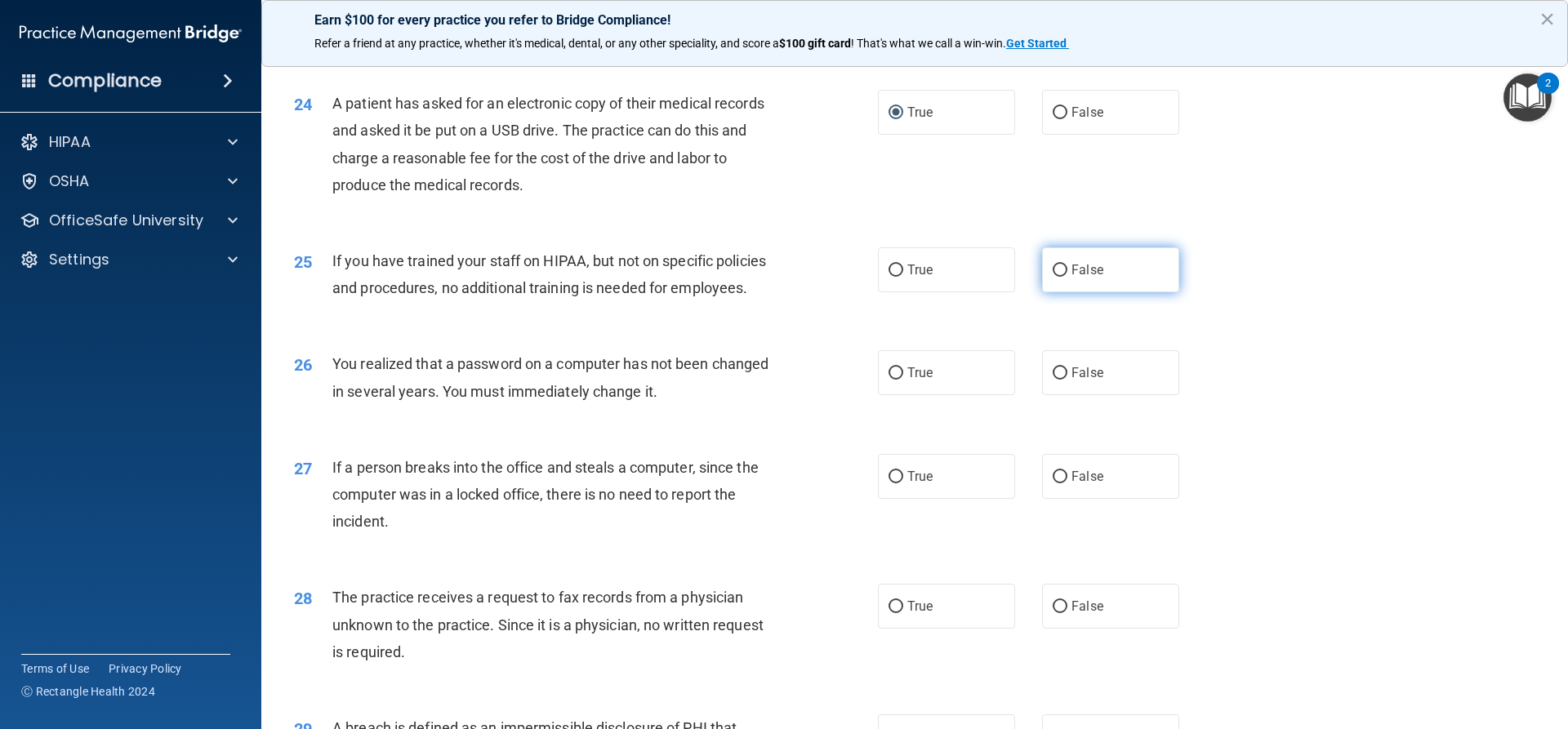
click at [1061, 292] on label "False" at bounding box center [1110, 270] width 137 height 45
click at [1061, 277] on input "False" at bounding box center [1060, 271] width 14 height 12
radio input "true"
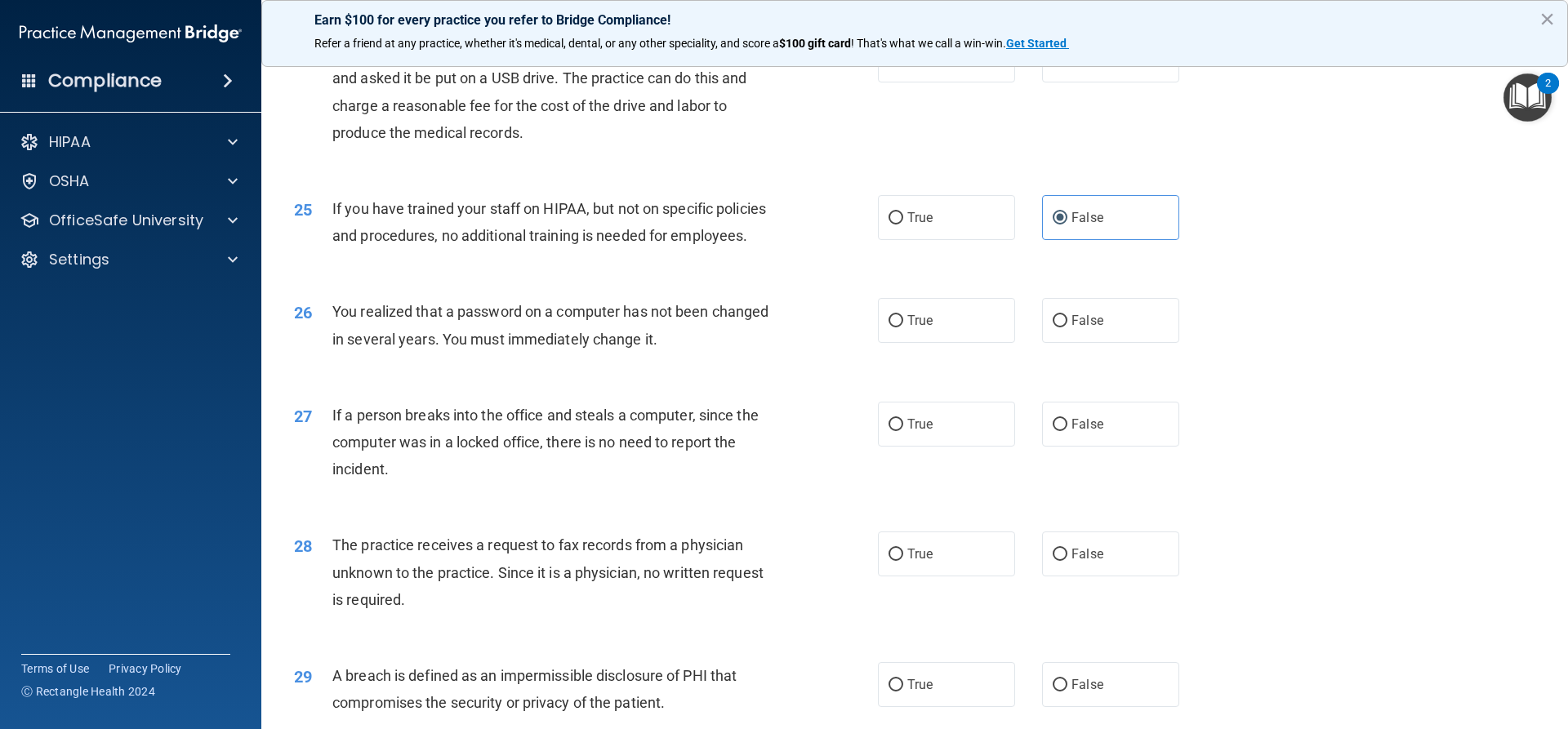
scroll to position [2858, 0]
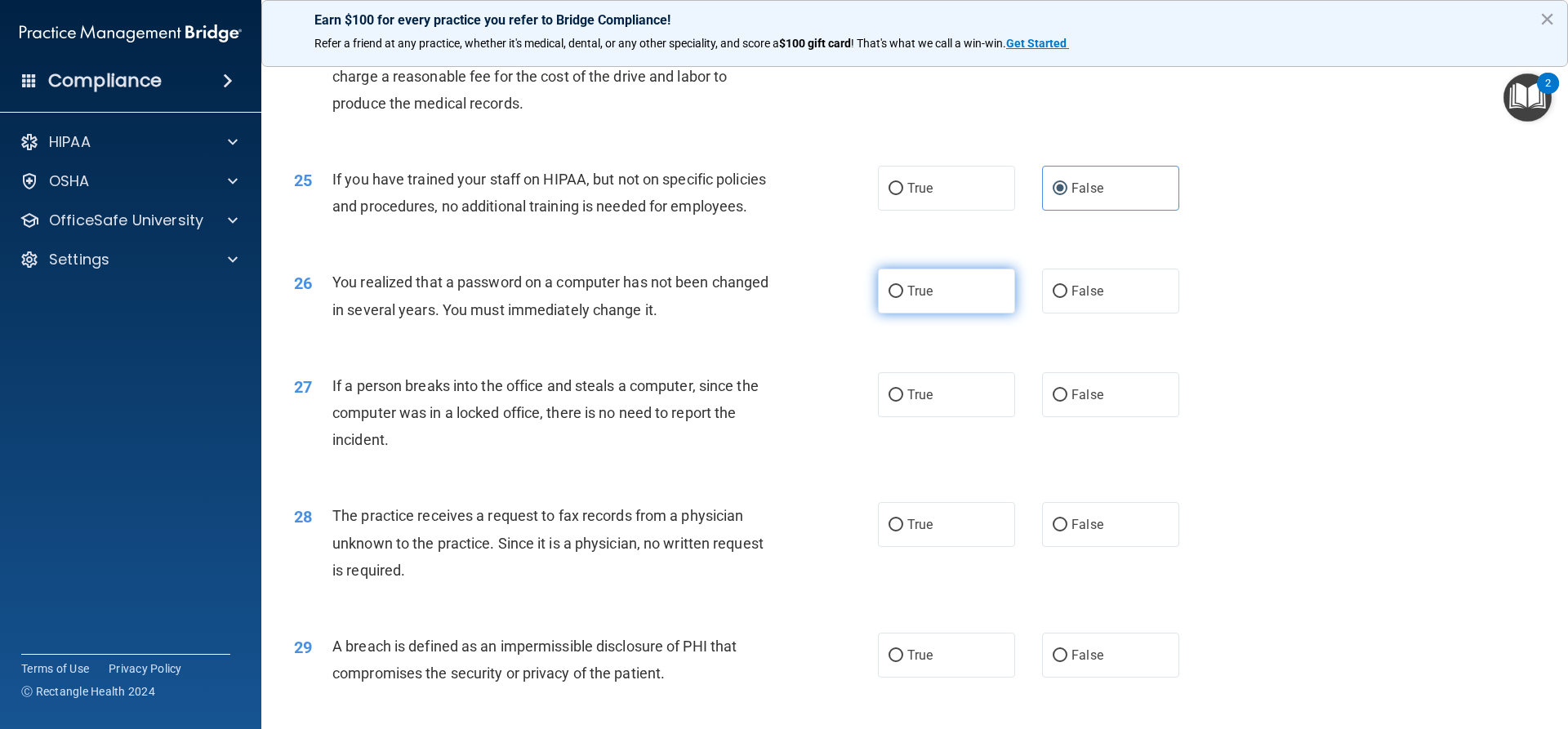
click at [891, 298] on input "True" at bounding box center [895, 292] width 14 height 12
radio input "true"
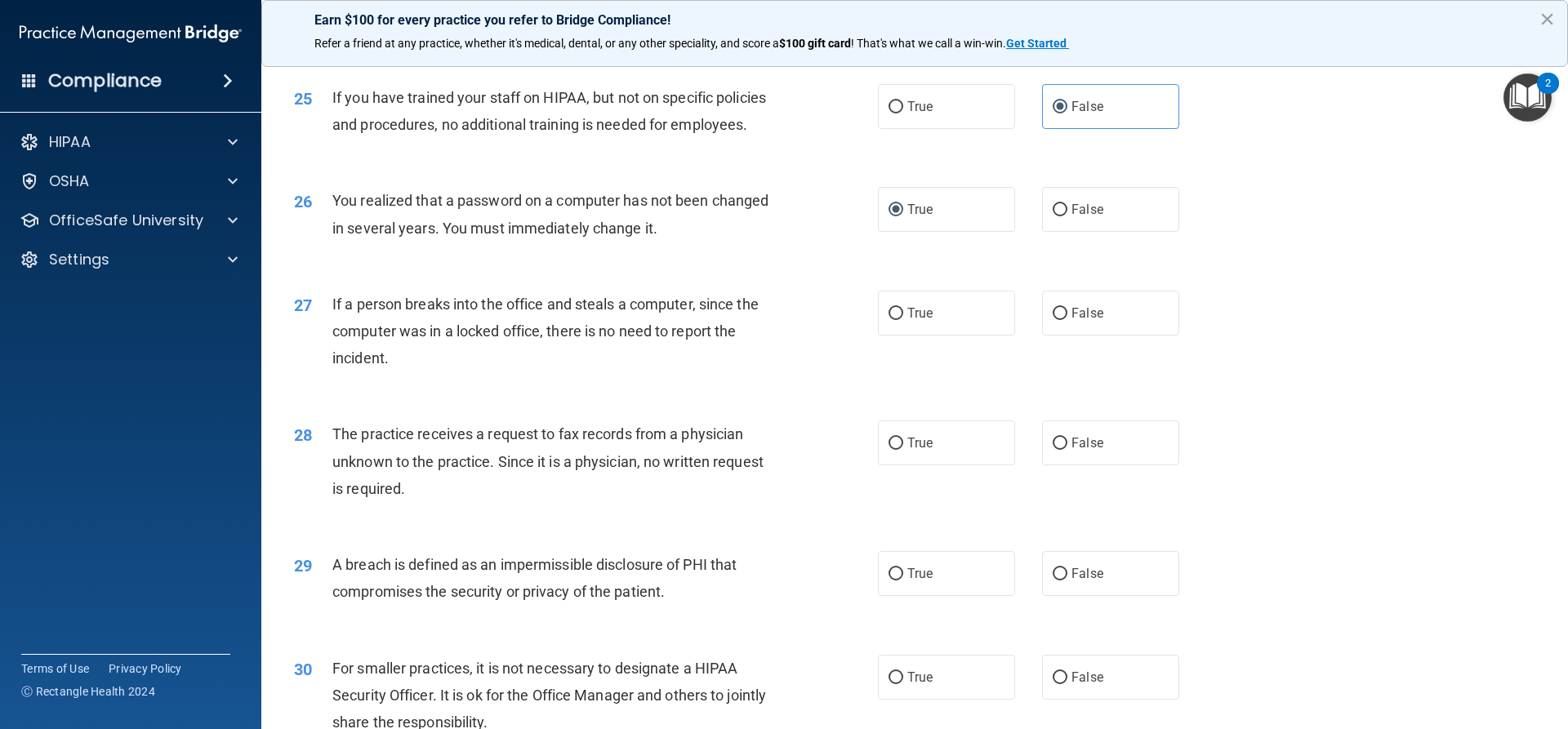
scroll to position [3022, 0]
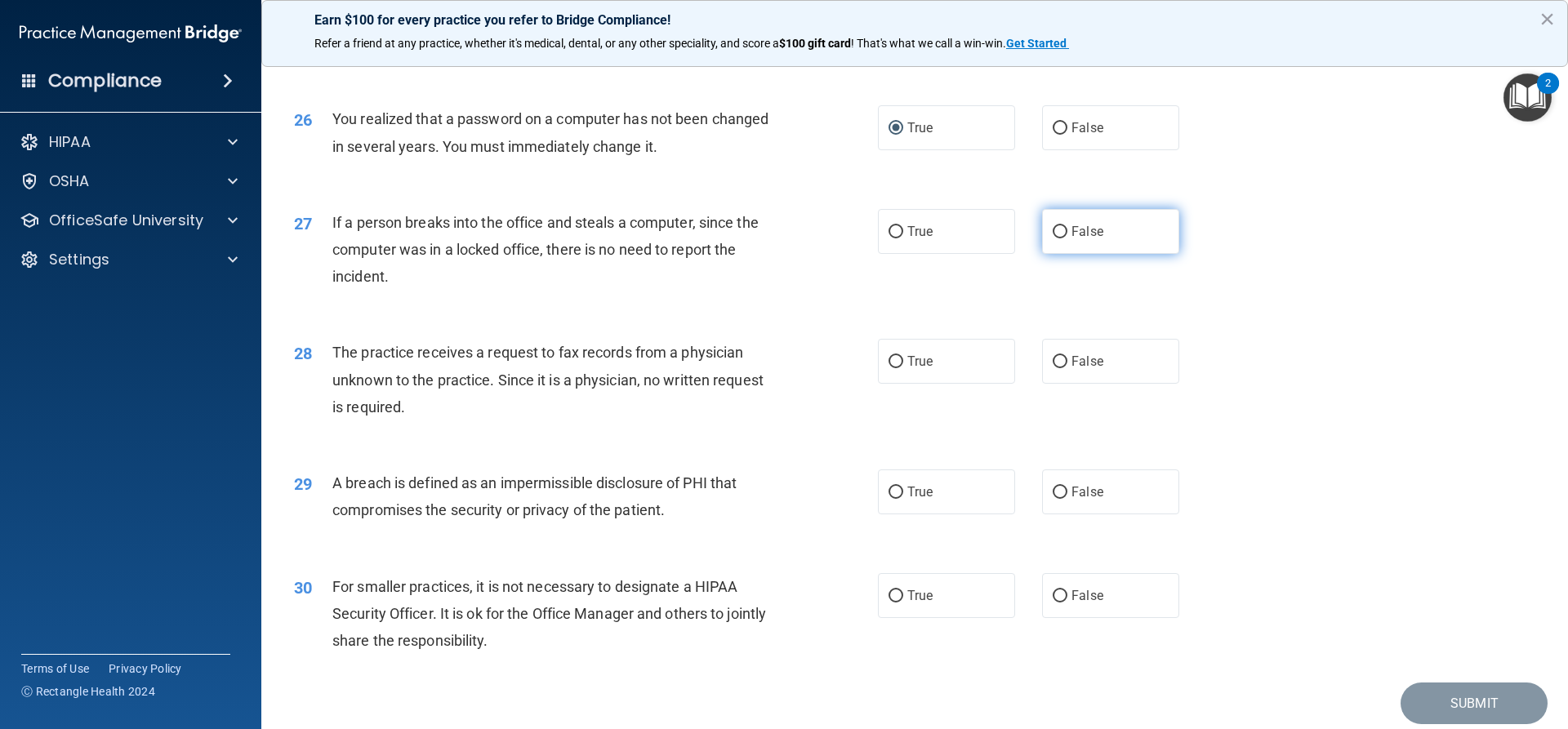
click at [1053, 238] on input "False" at bounding box center [1060, 232] width 14 height 12
radio input "true"
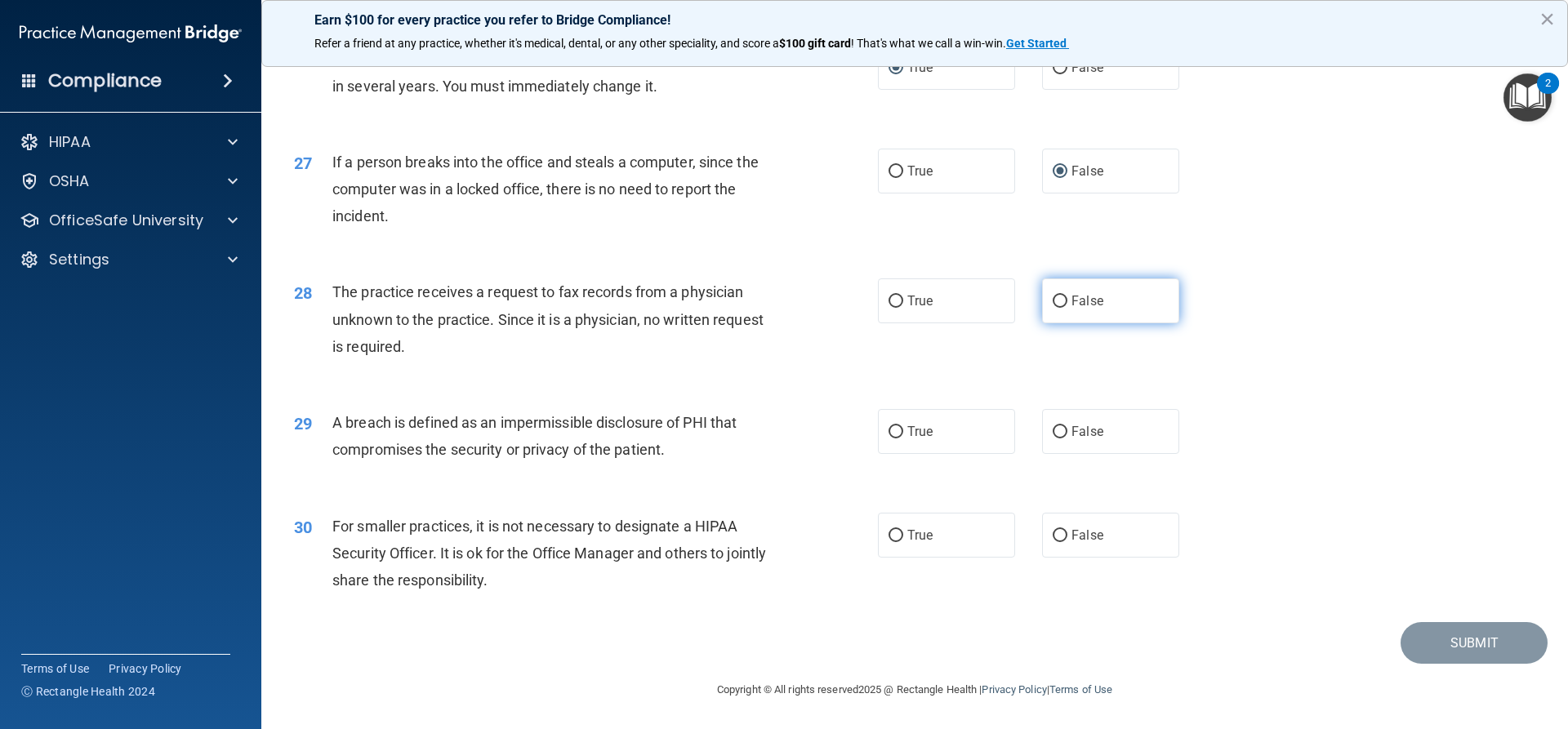
click at [1060, 324] on label "False" at bounding box center [1110, 301] width 137 height 45
click at [1058, 307] on input "False" at bounding box center [1060, 301] width 14 height 12
radio input "true"
click at [888, 432] on input "True" at bounding box center [895, 432] width 14 height 12
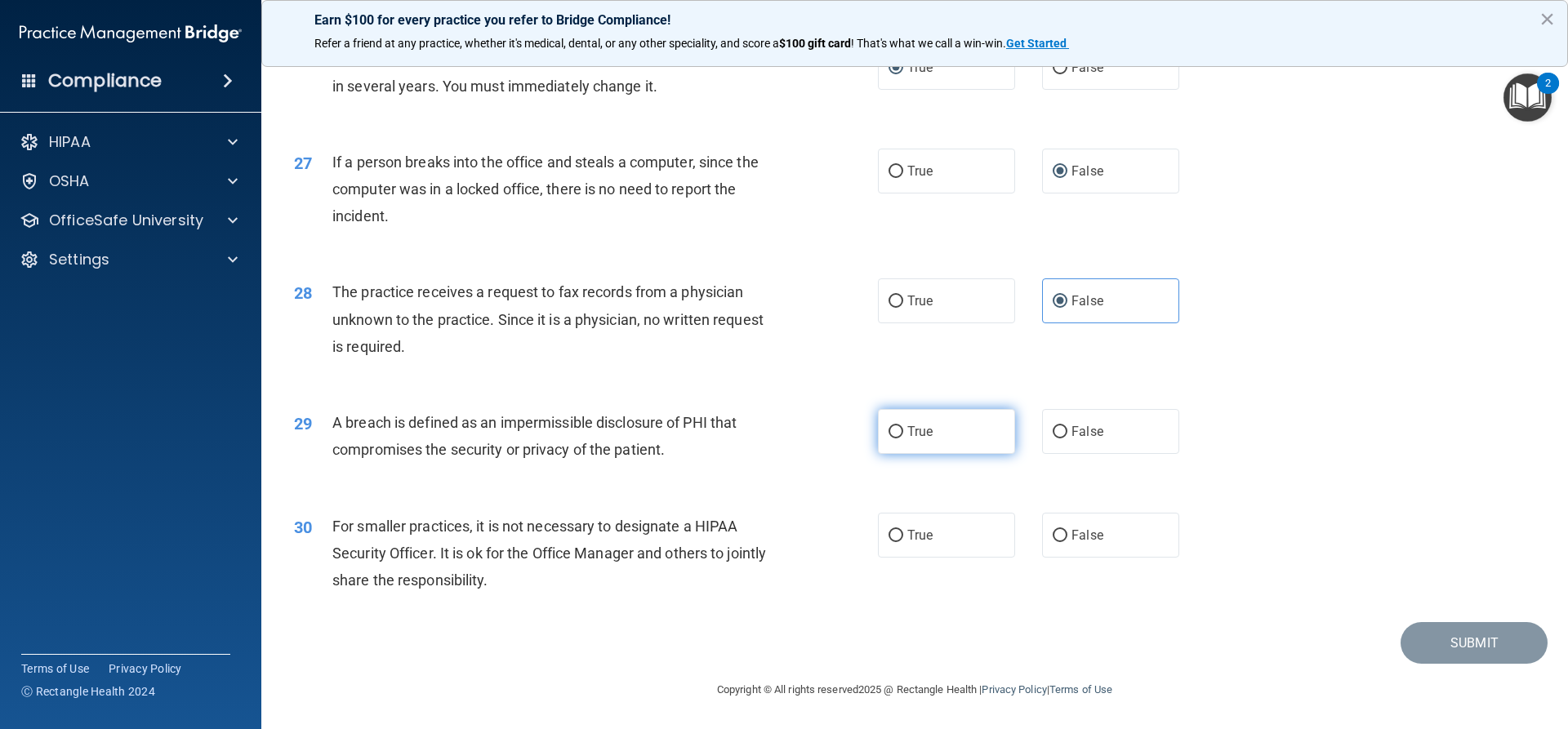
radio input "true"
click at [1053, 537] on input "False" at bounding box center [1060, 536] width 14 height 12
radio input "true"
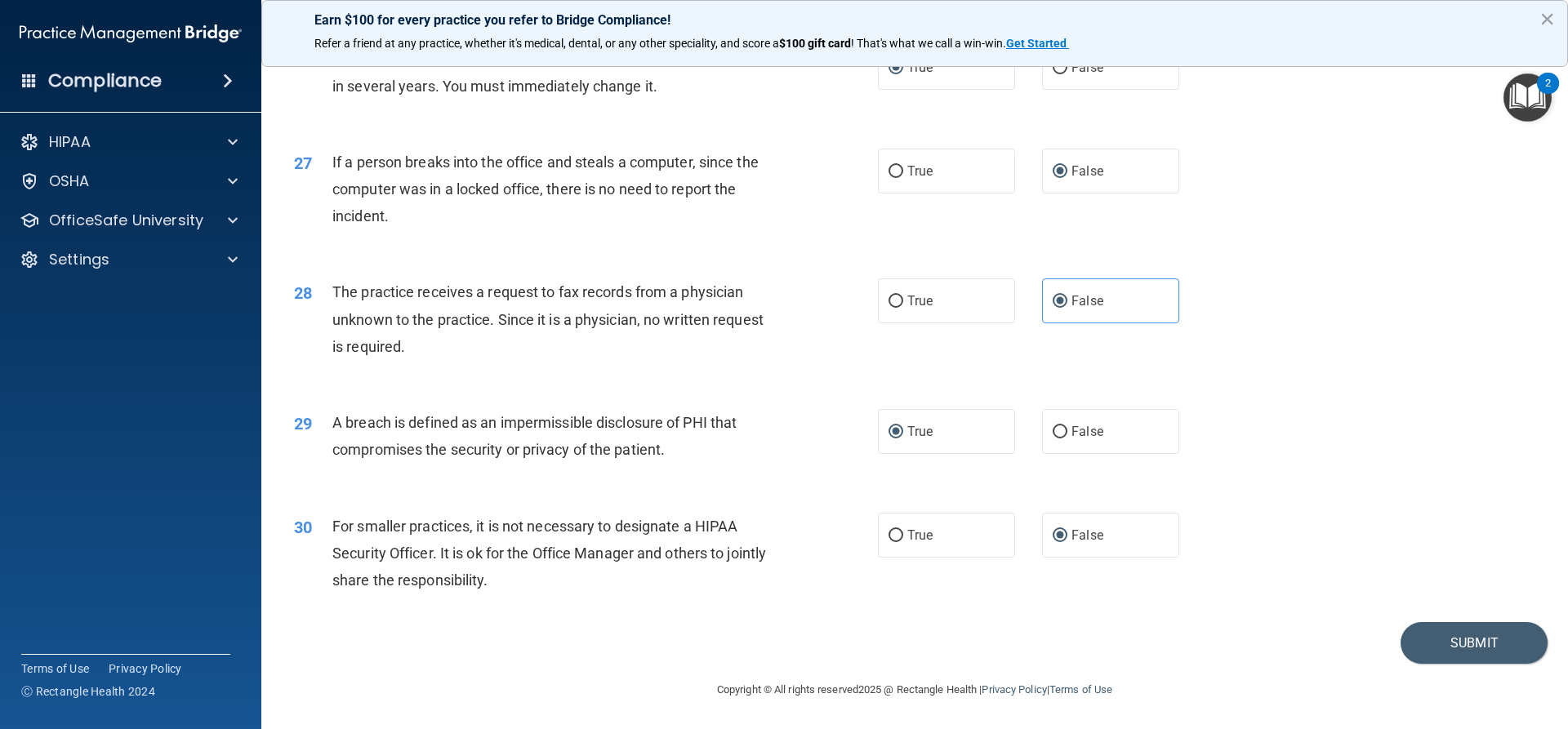
click at [1441, 668] on footer "Copyright © All rights reserved 2025 @ Rectangle Health | Privacy Policy | Term…" at bounding box center [914, 689] width 1241 height 49
click at [1434, 649] on button "Submit" at bounding box center [1473, 643] width 147 height 42
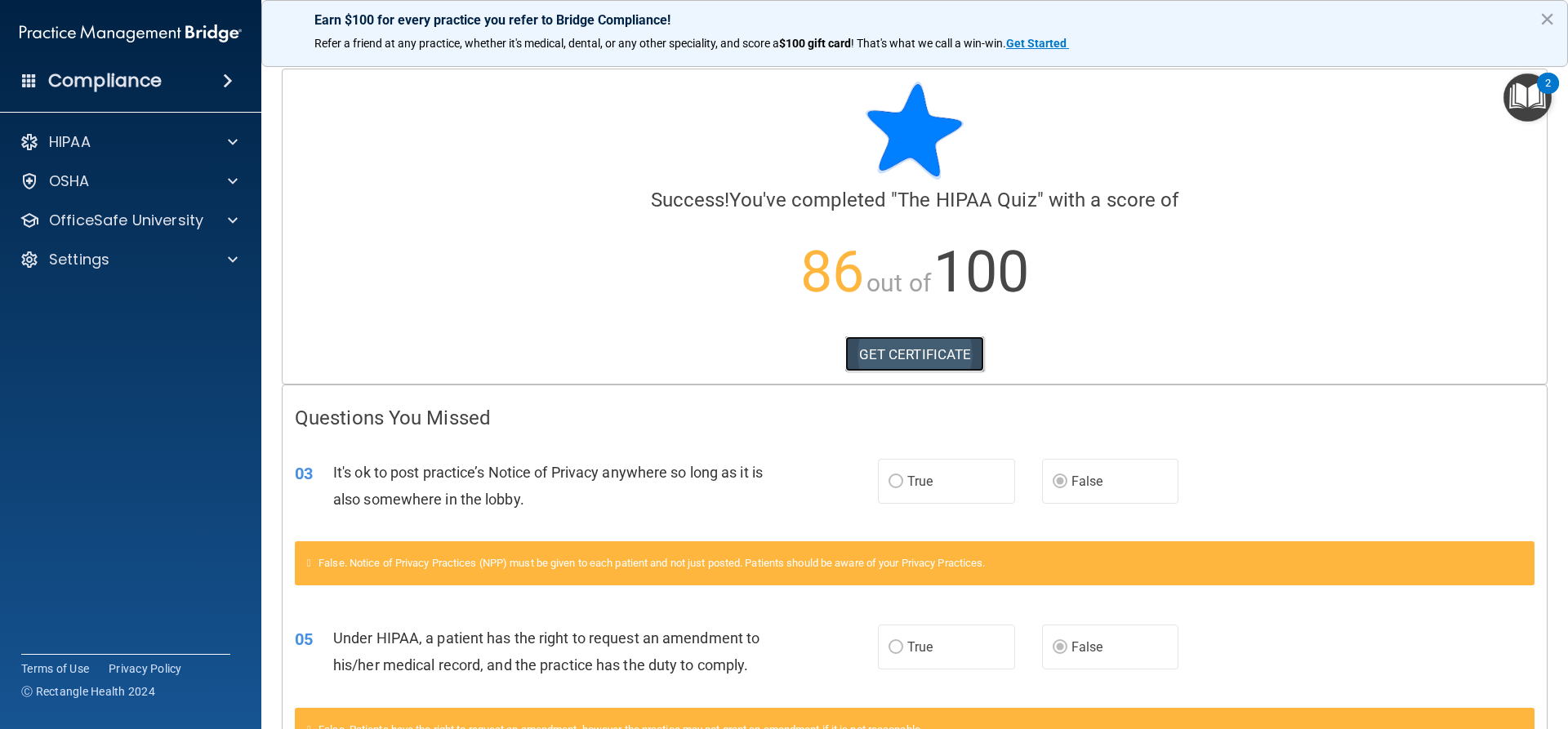
click at [909, 347] on link "GET CERTIFICATE" at bounding box center [915, 354] width 140 height 36
click at [193, 221] on p "OfficeSafe University" at bounding box center [126, 220] width 154 height 20
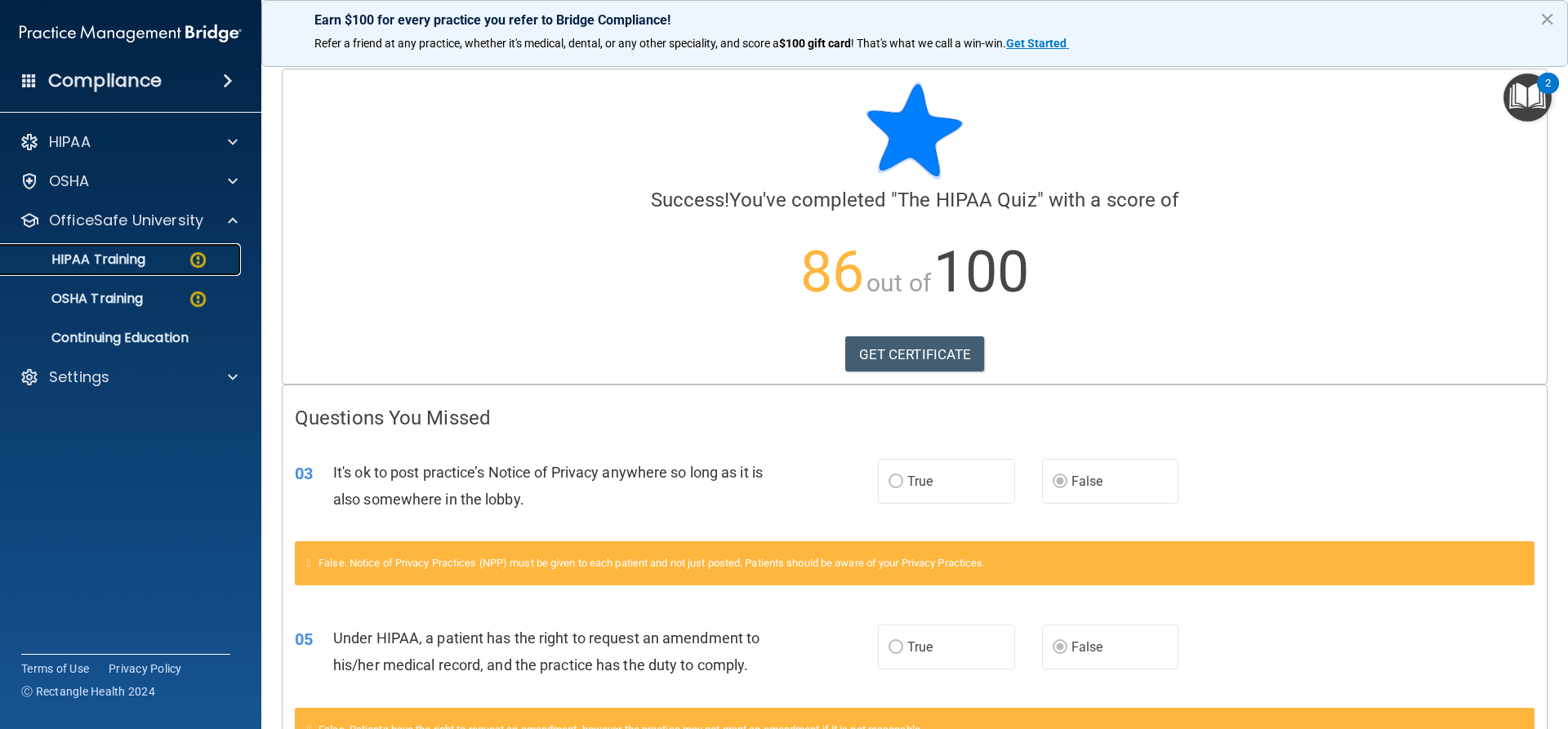
click at [151, 262] on div "HIPAA Training" at bounding box center [122, 259] width 223 height 16
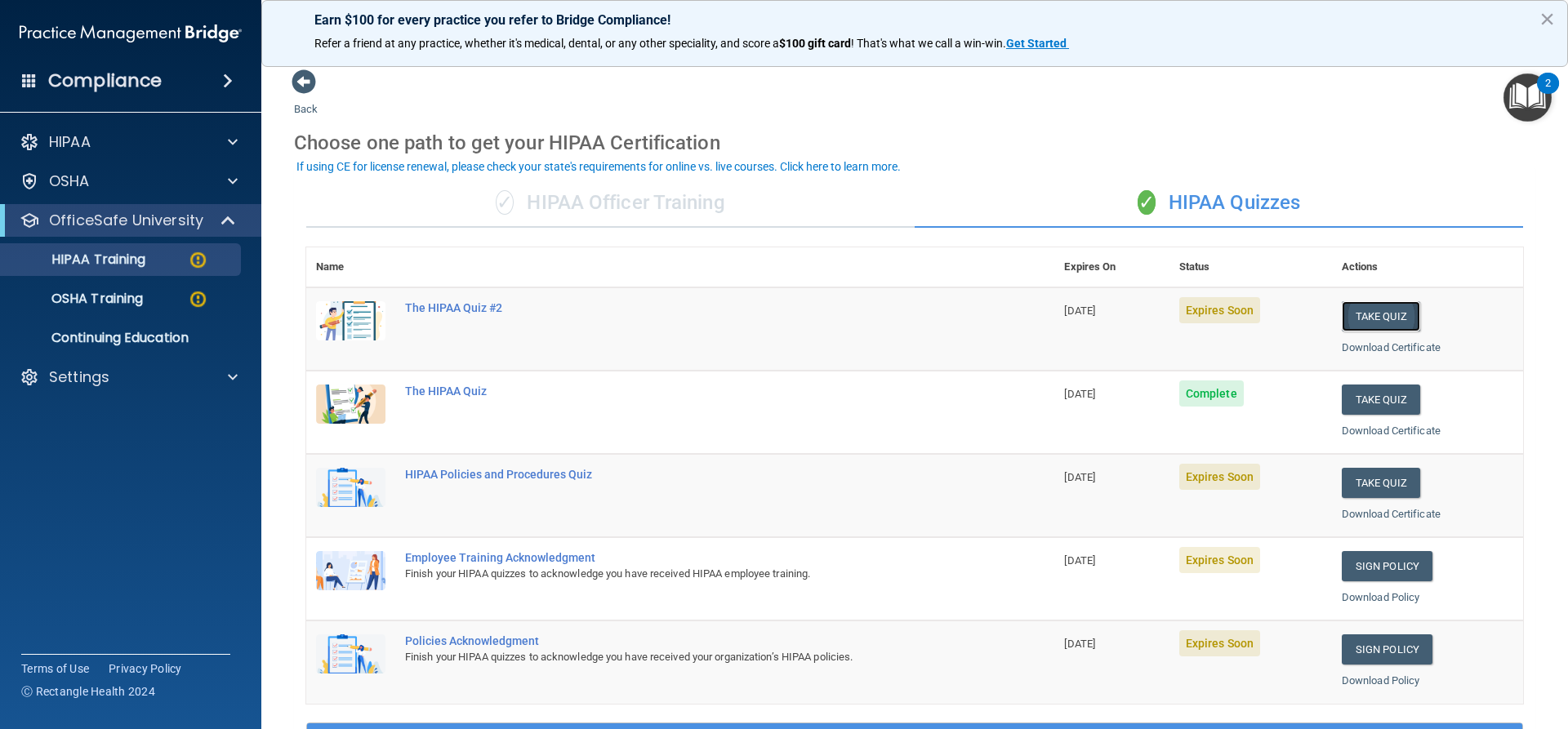
click at [1367, 323] on button "Take Quiz" at bounding box center [1381, 316] width 78 height 30
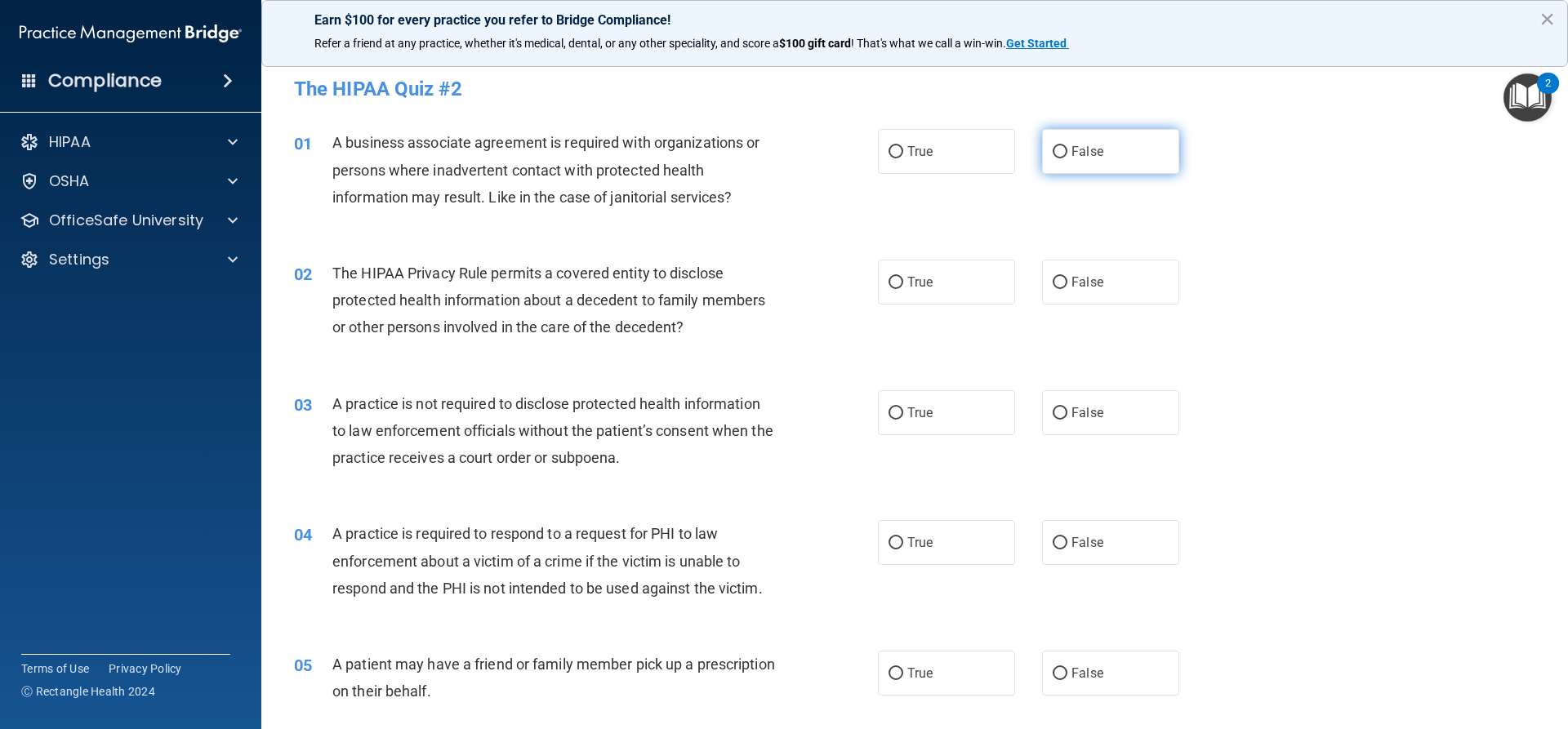
click at [1053, 153] on input "False" at bounding box center [1060, 152] width 14 height 12
radio input "true"
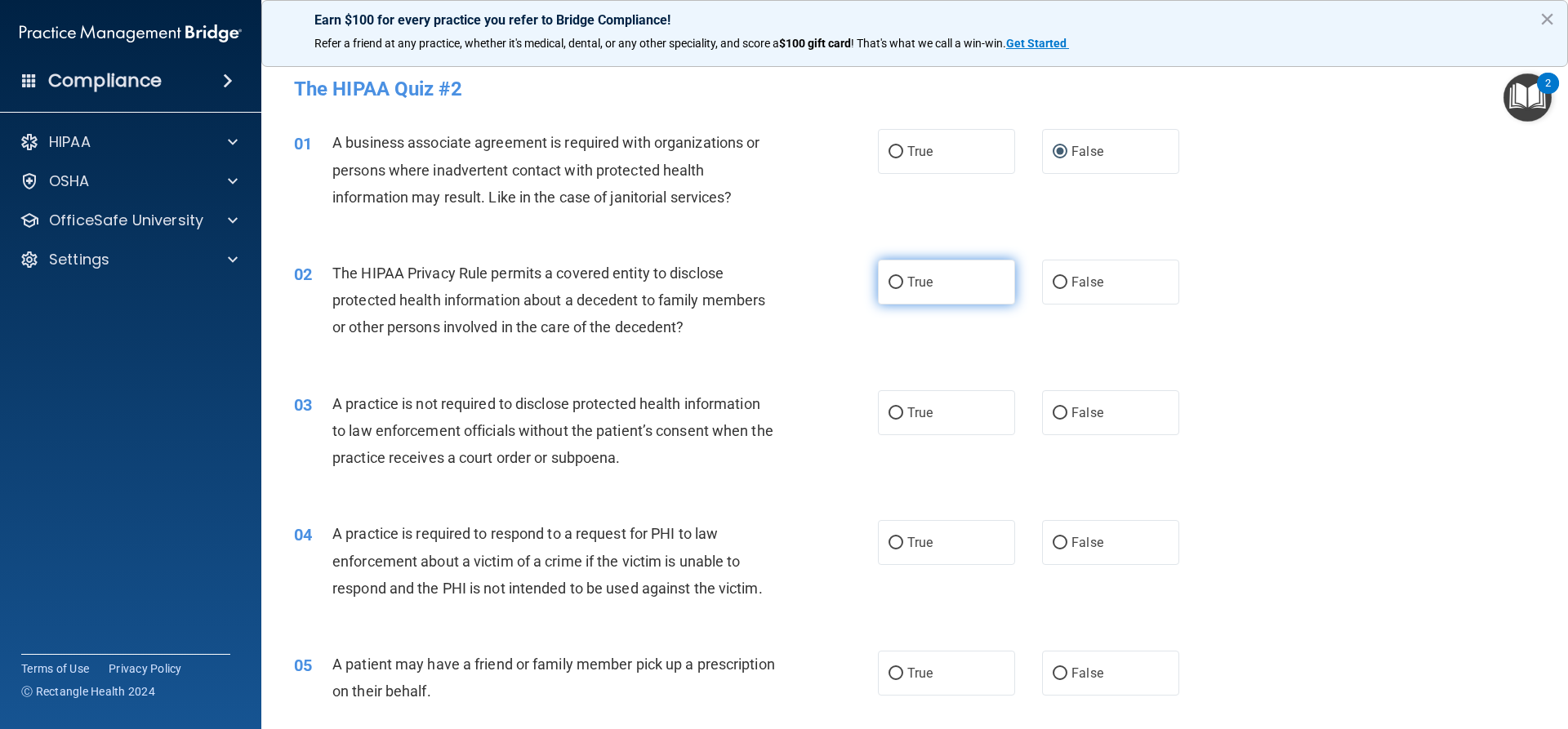
click at [892, 287] on input "True" at bounding box center [895, 283] width 14 height 12
radio input "true"
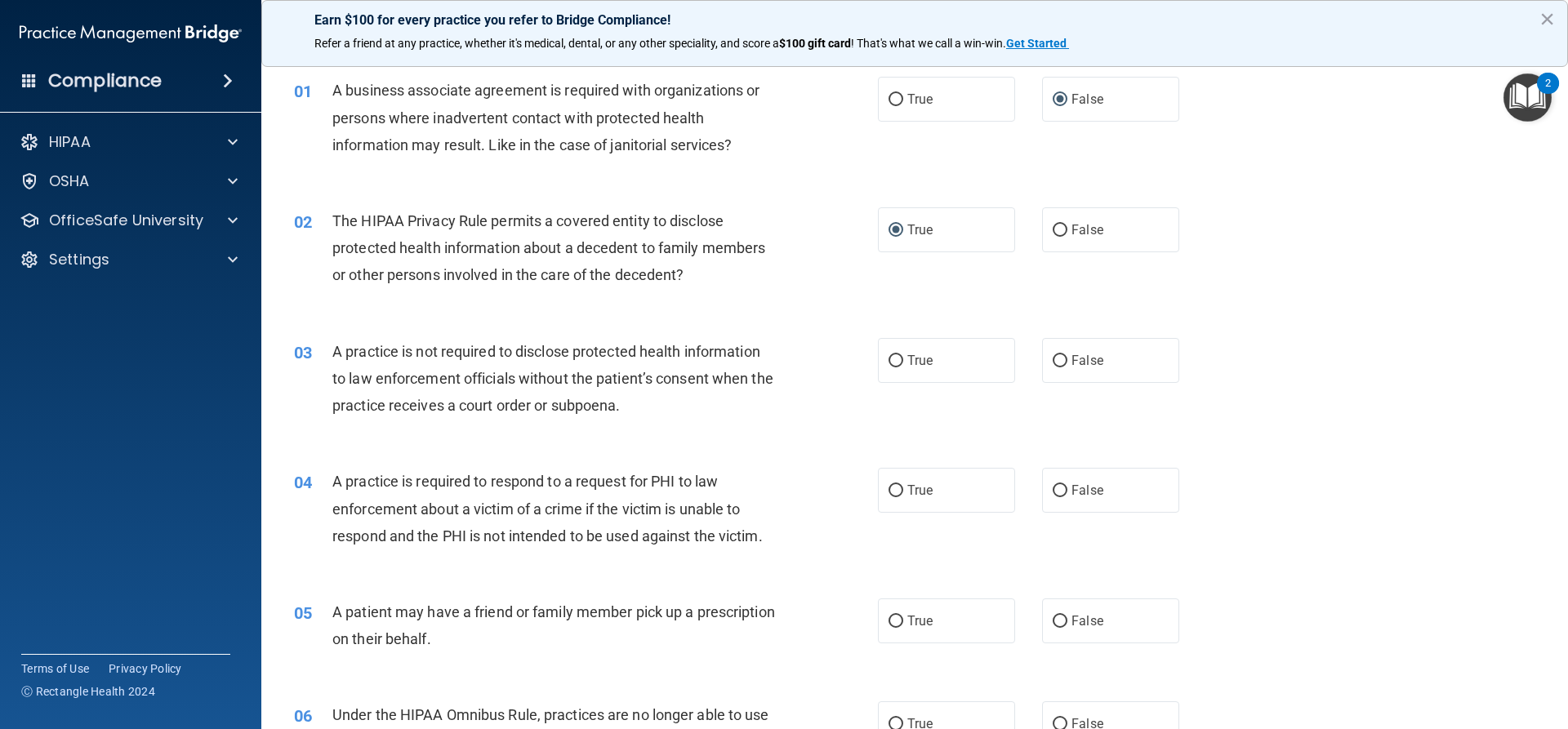
scroll to position [82, 0]
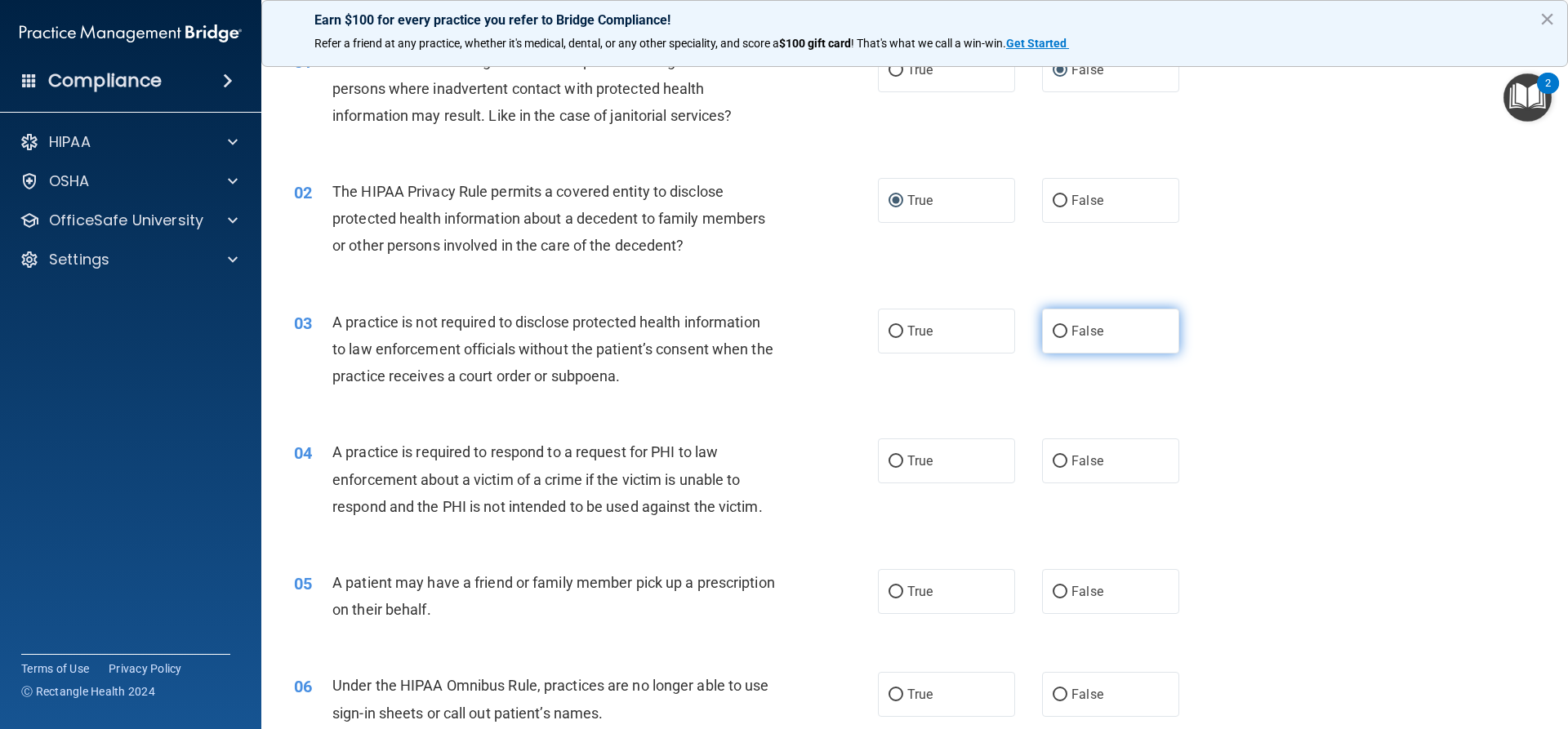
click at [1058, 330] on input "False" at bounding box center [1060, 332] width 14 height 12
radio input "true"
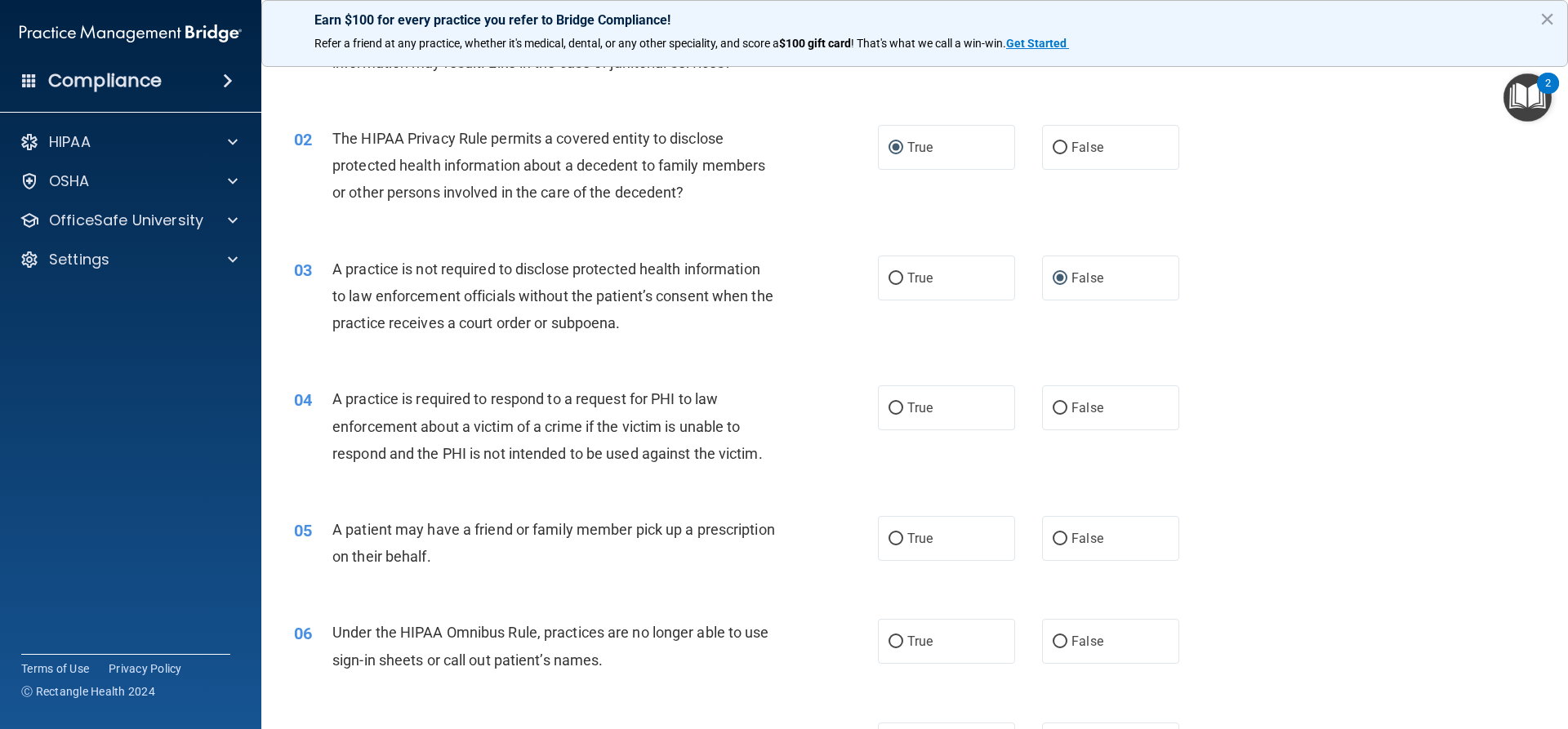
scroll to position [164, 0]
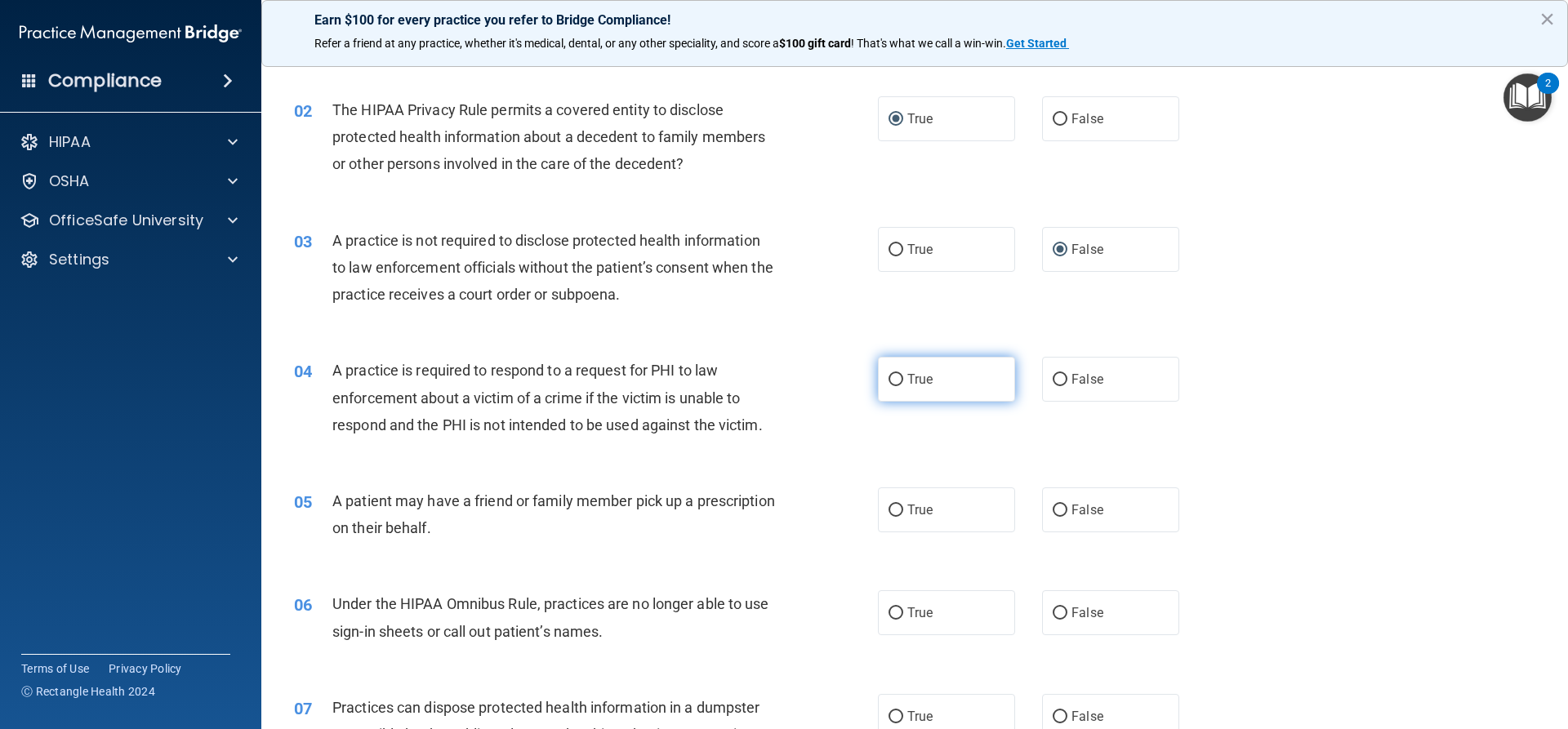
click at [892, 384] on input "True" at bounding box center [895, 380] width 14 height 12
radio input "true"
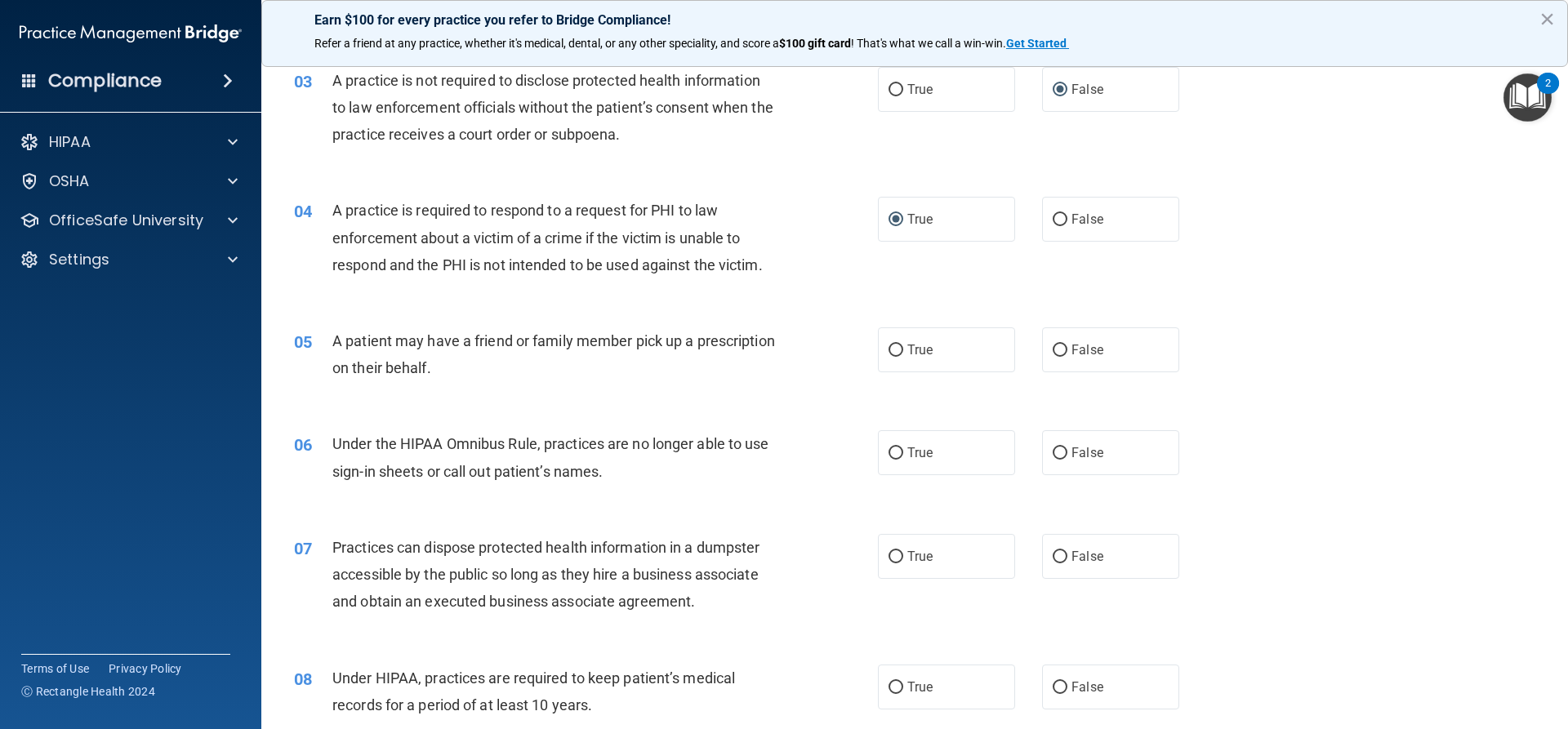
scroll to position [327, 0]
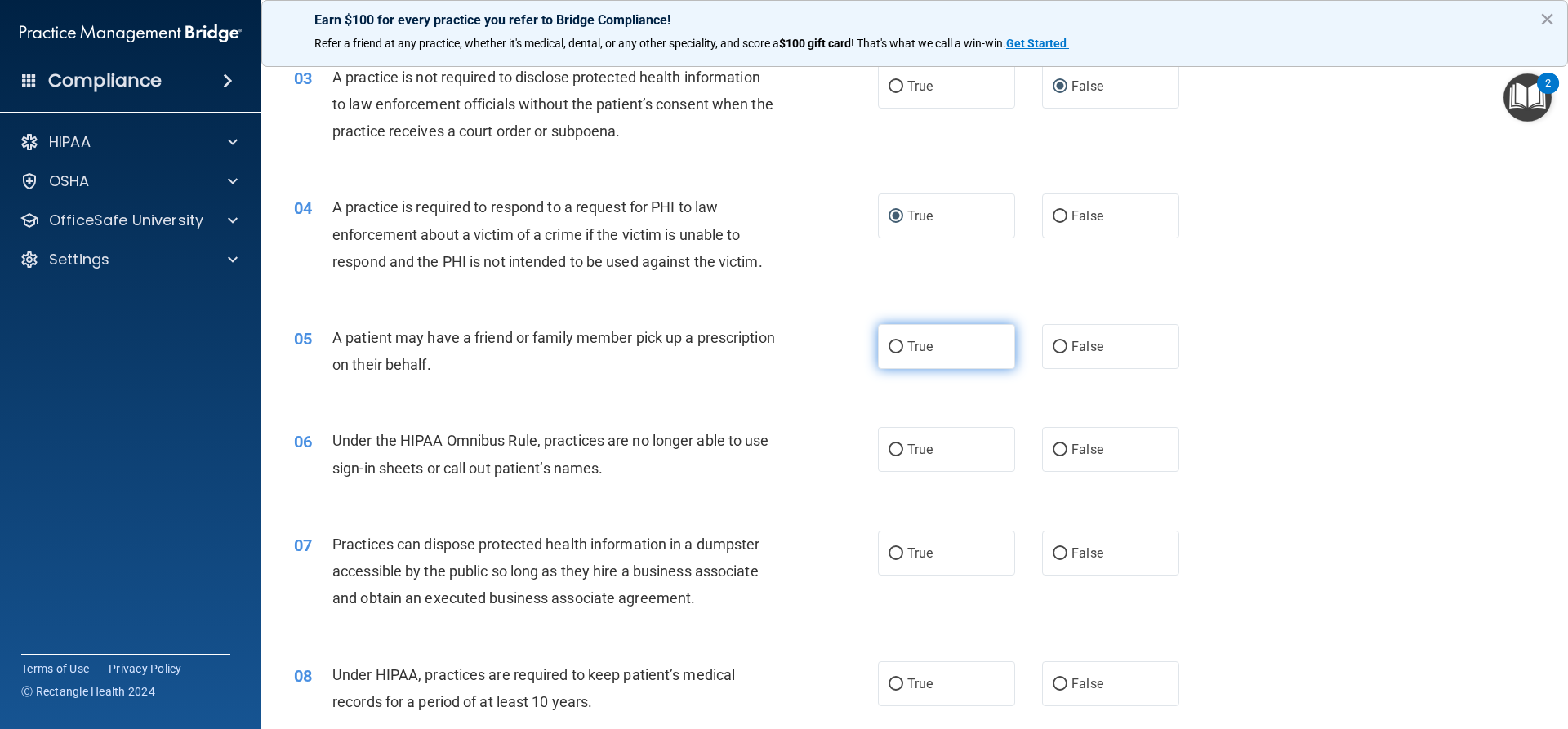
click at [893, 349] on input "True" at bounding box center [895, 347] width 14 height 12
radio input "true"
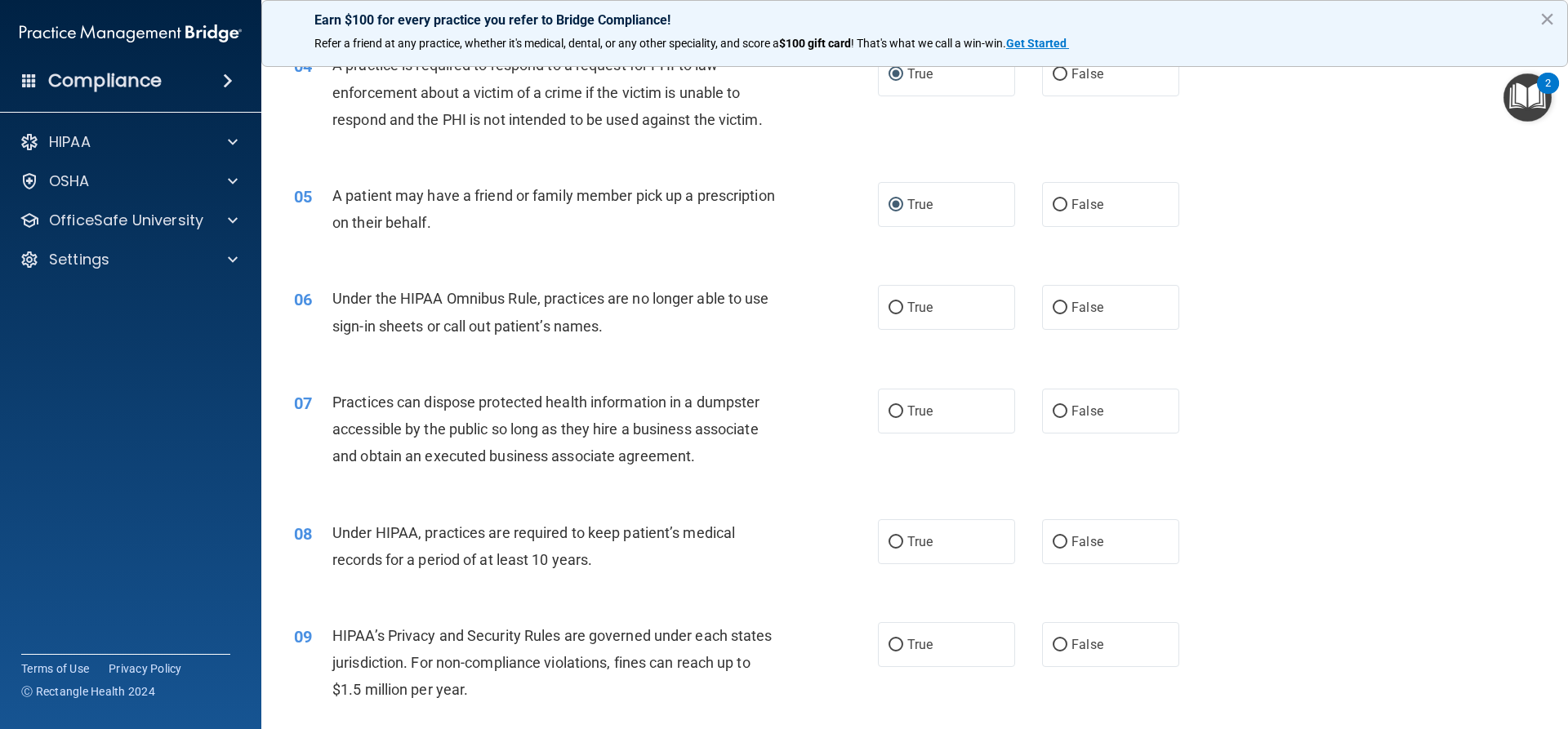
scroll to position [490, 0]
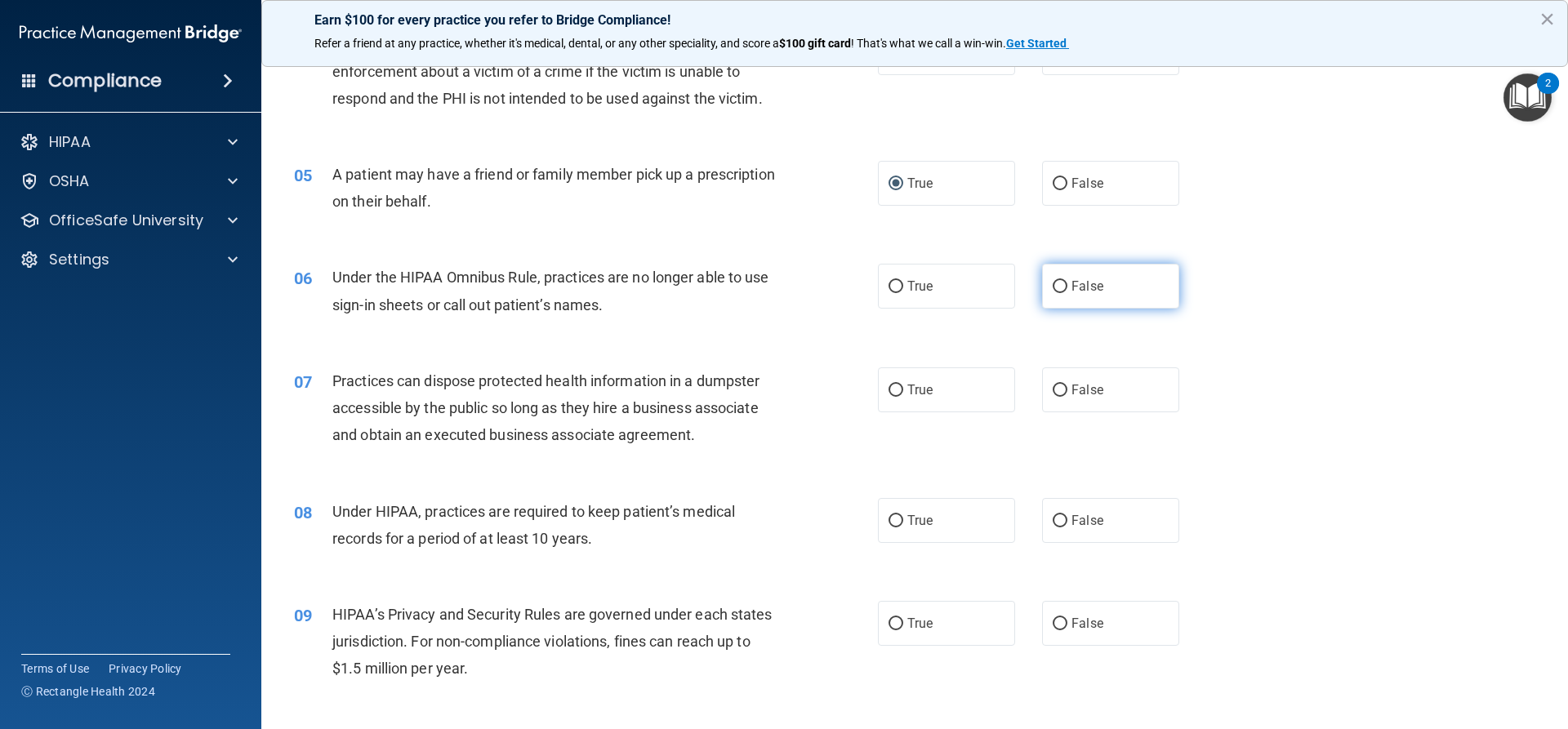
click at [1054, 286] on input "False" at bounding box center [1060, 287] width 14 height 12
radio input "true"
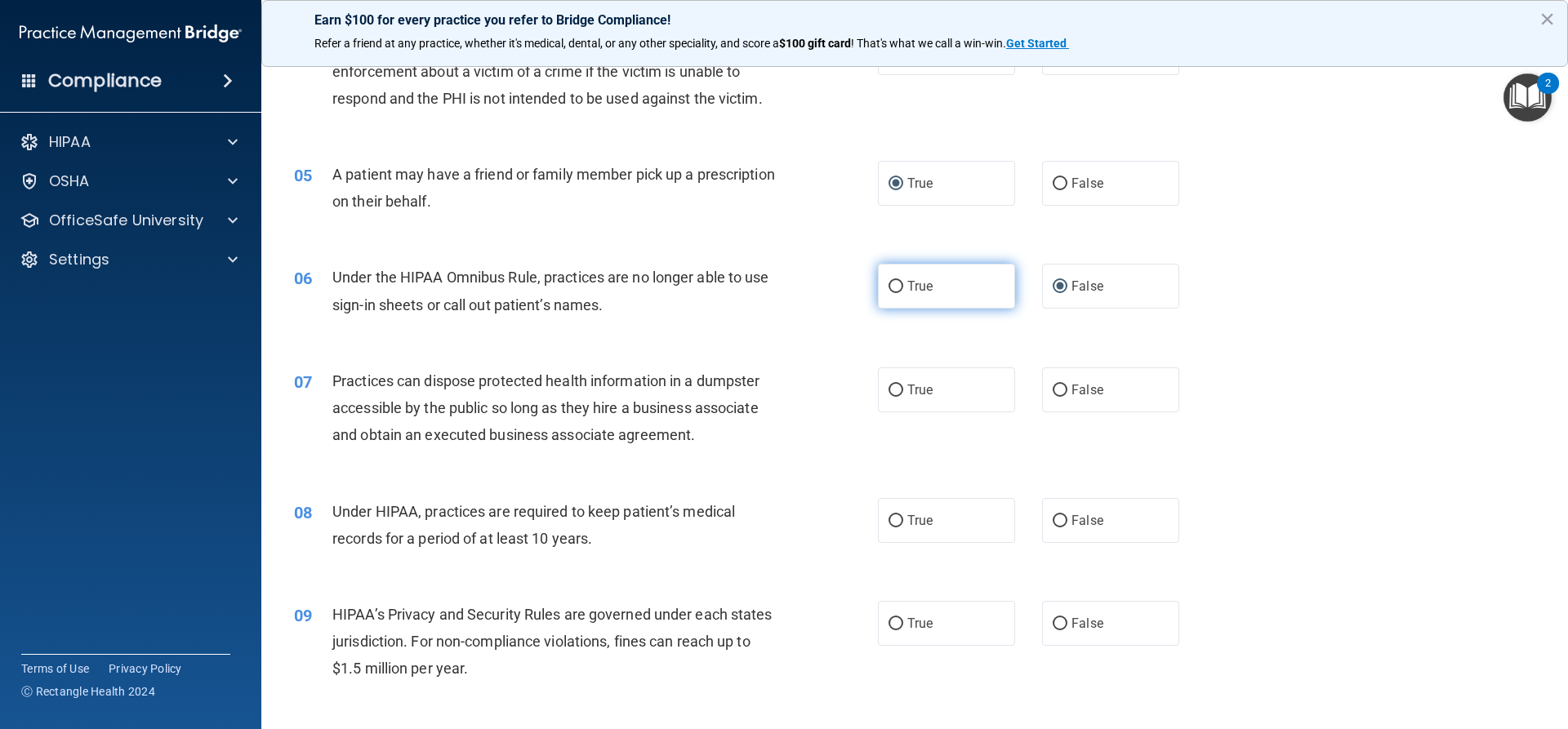
click at [936, 299] on label "True" at bounding box center [946, 286] width 137 height 45
click at [903, 293] on input "True" at bounding box center [895, 287] width 14 height 12
radio input "true"
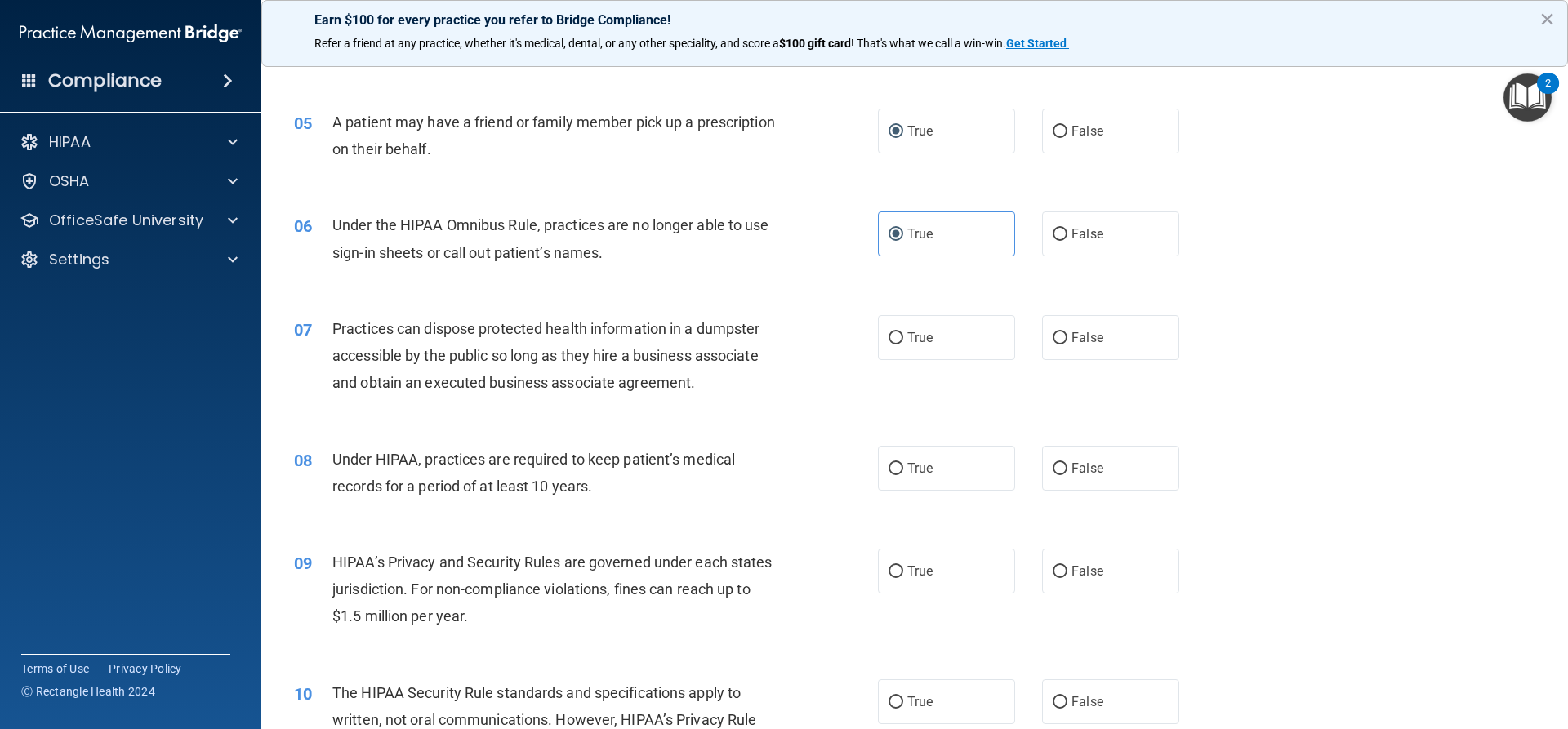
scroll to position [571, 0]
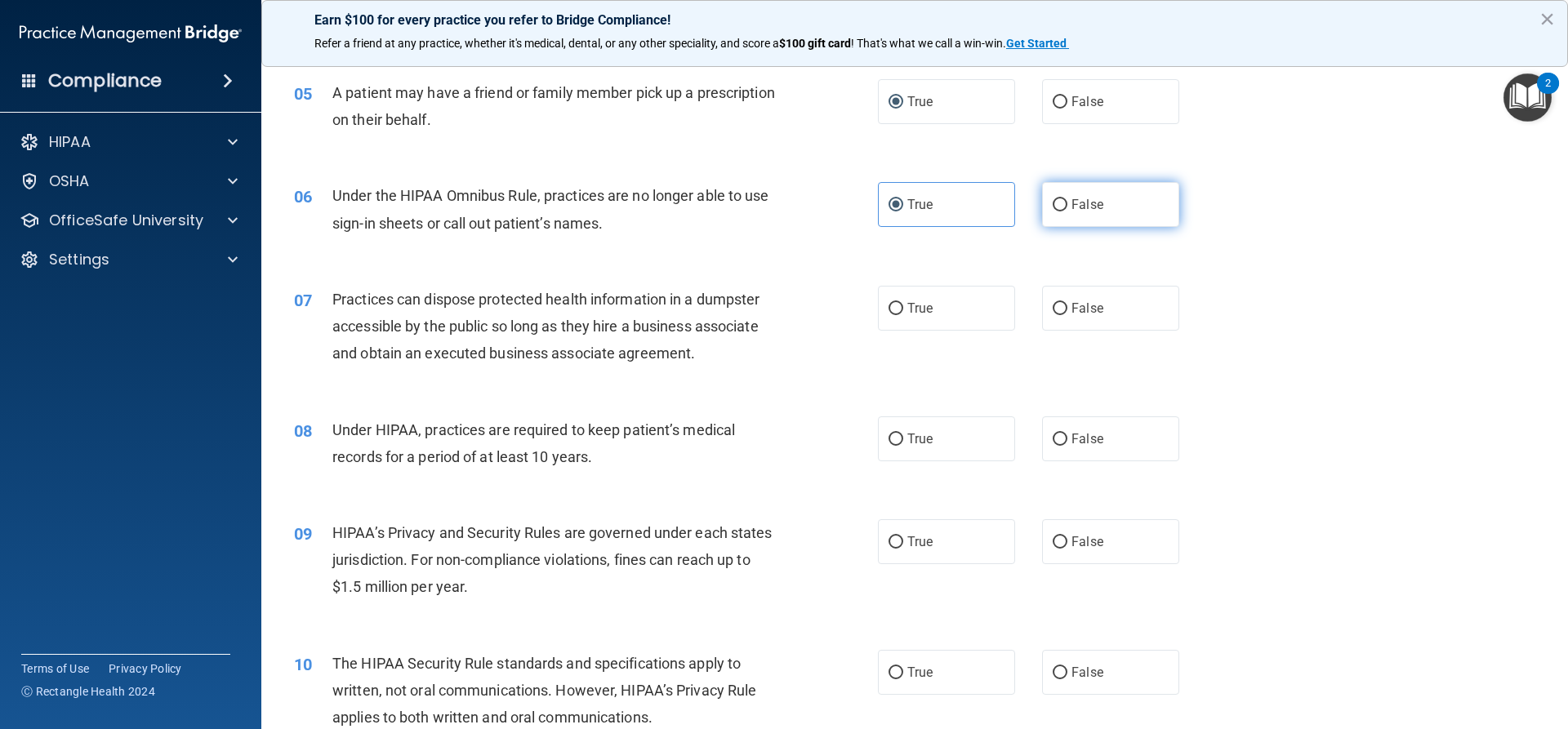
click at [1053, 205] on input "False" at bounding box center [1060, 205] width 14 height 12
radio input "true"
radio input "false"
click at [1057, 307] on input "False" at bounding box center [1060, 309] width 14 height 12
radio input "true"
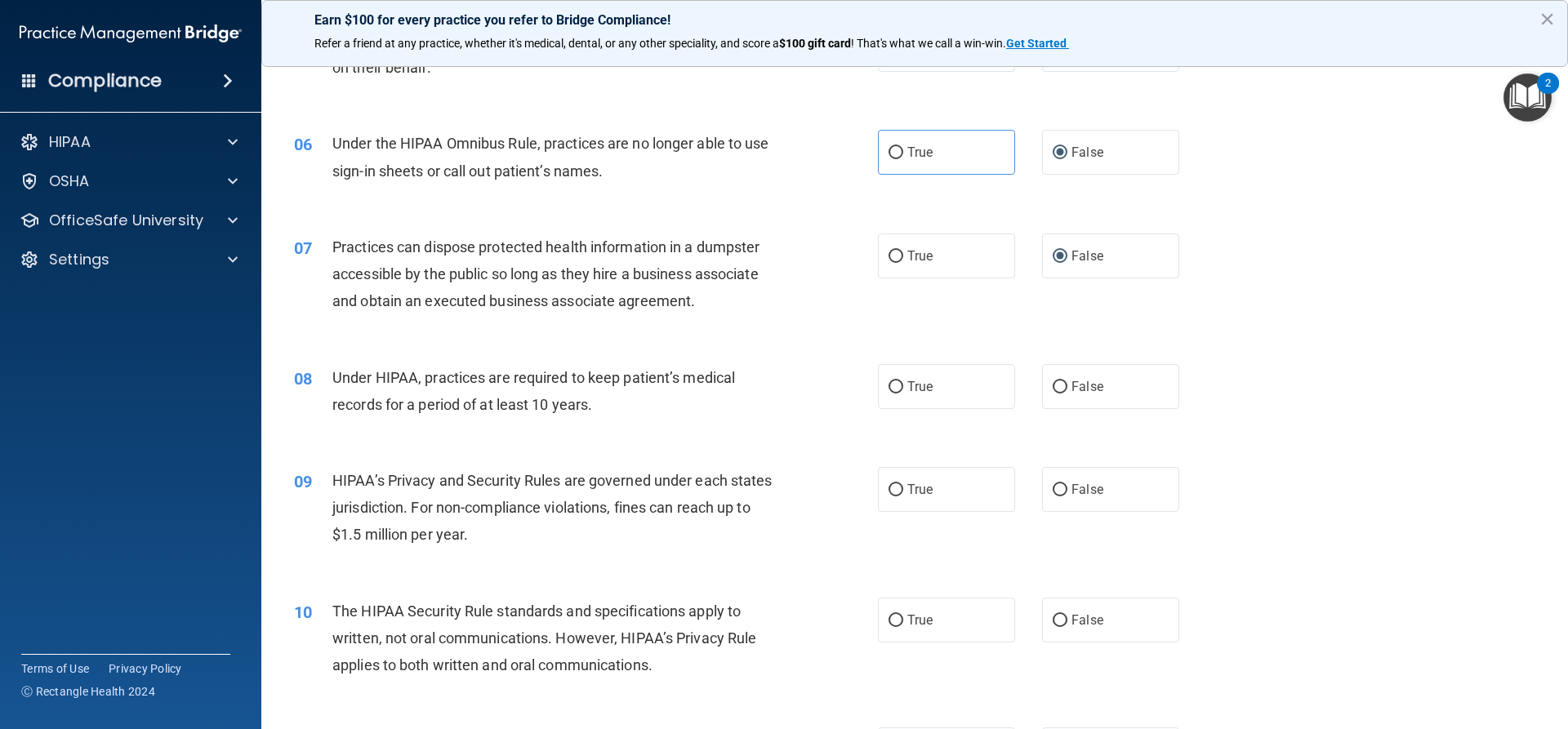
scroll to position [653, 0]
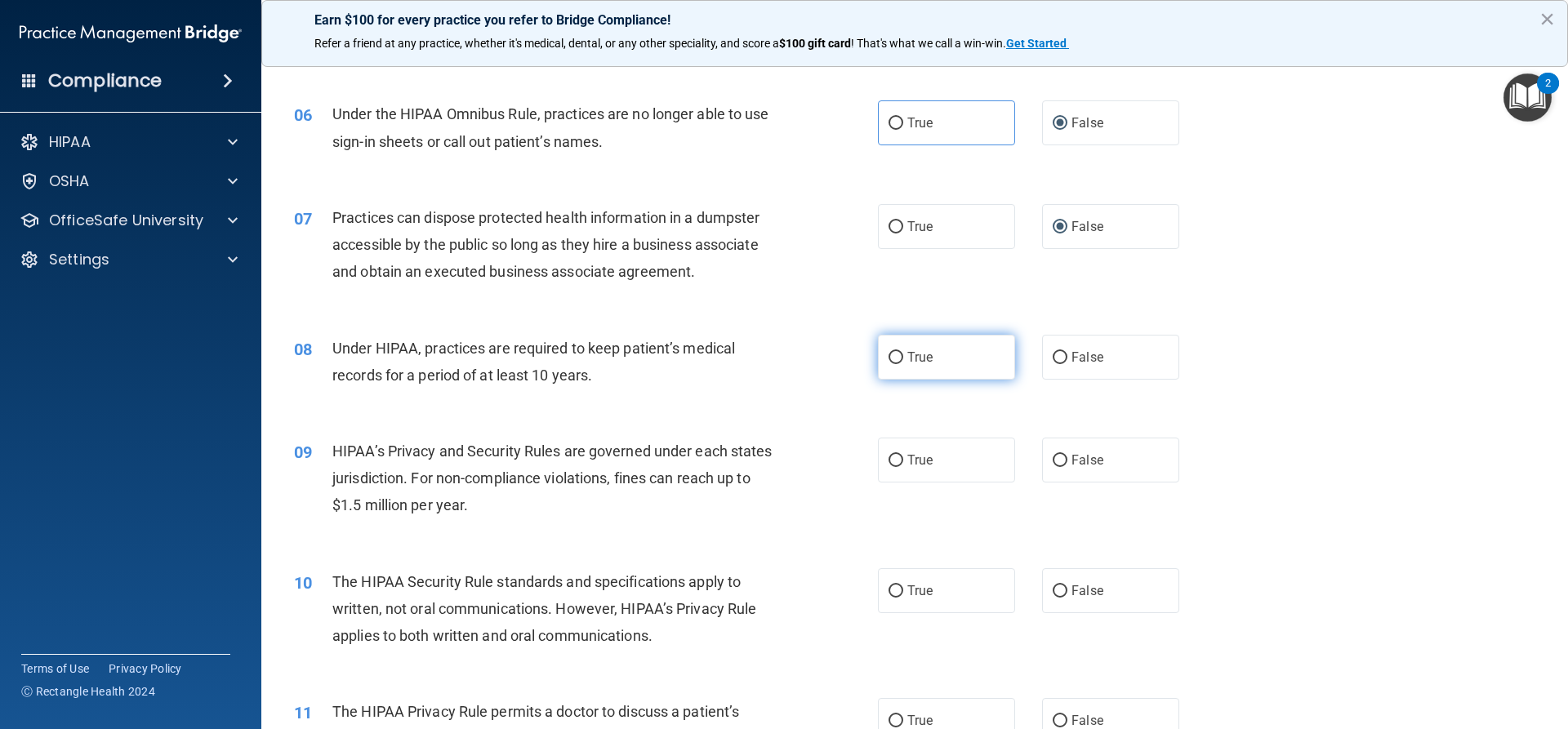
click at [895, 361] on input "True" at bounding box center [895, 358] width 14 height 12
radio input "true"
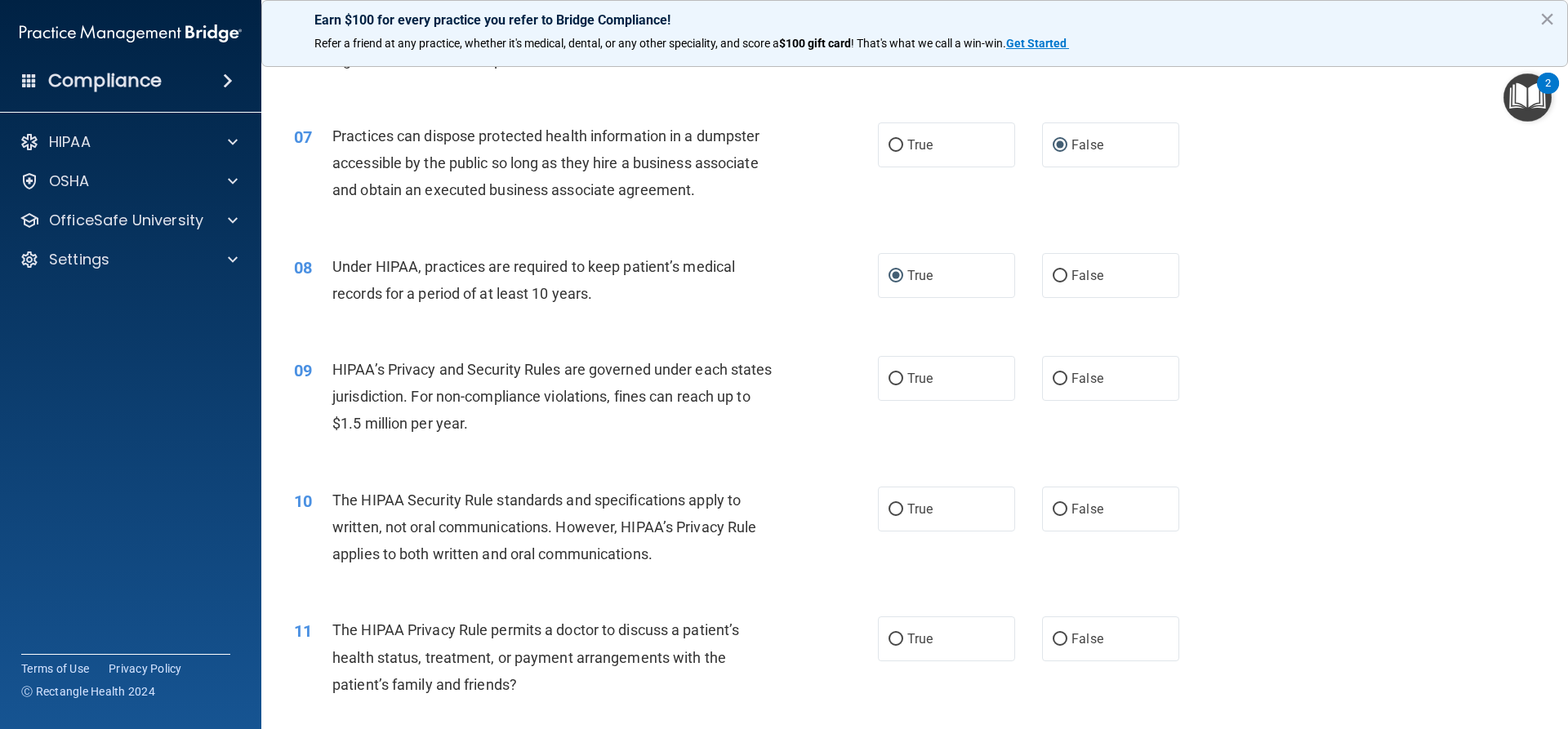
scroll to position [817, 0]
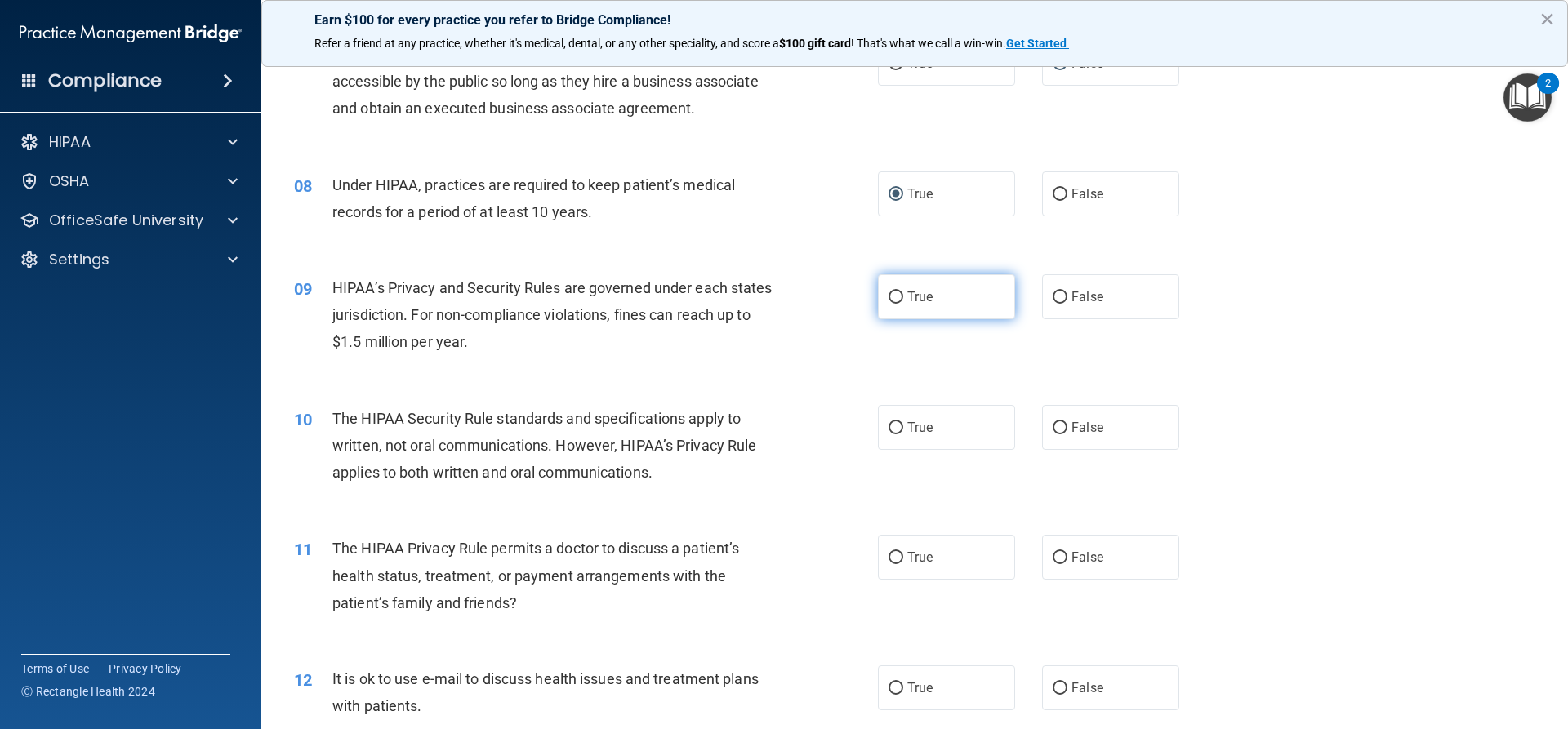
click at [894, 301] on input "True" at bounding box center [895, 297] width 14 height 12
radio input "true"
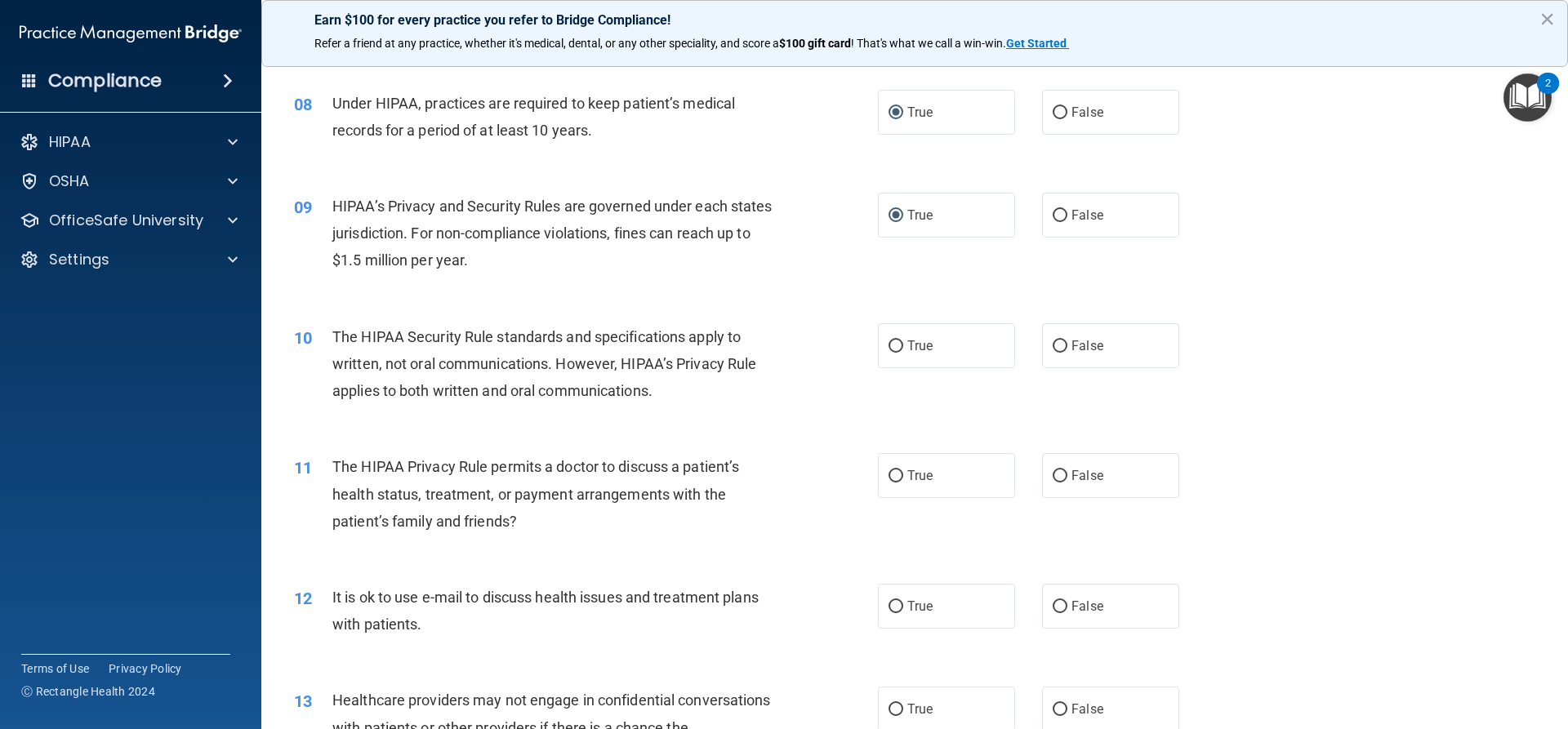
scroll to position [980, 0]
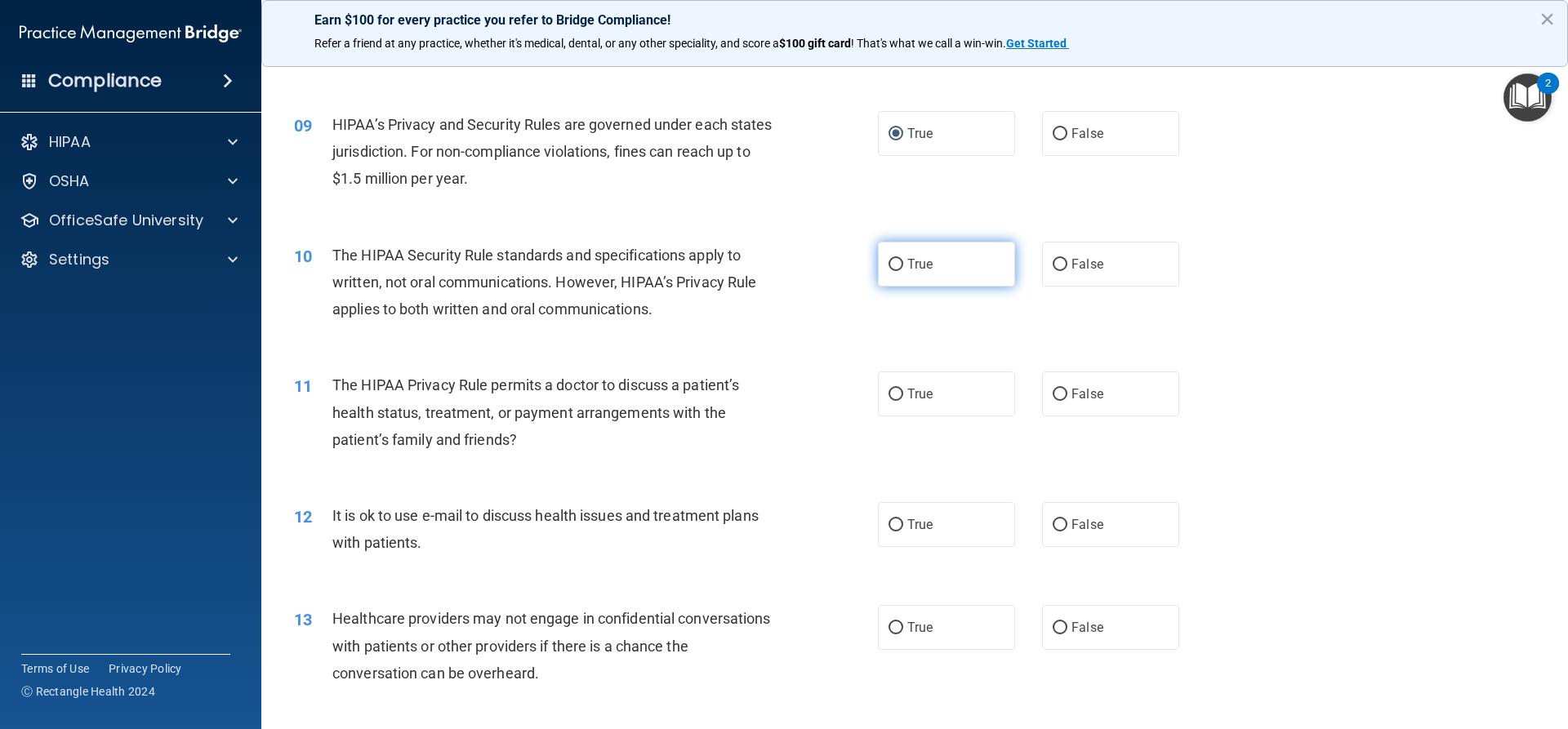
click at [893, 269] on input "True" at bounding box center [895, 265] width 14 height 12
radio input "true"
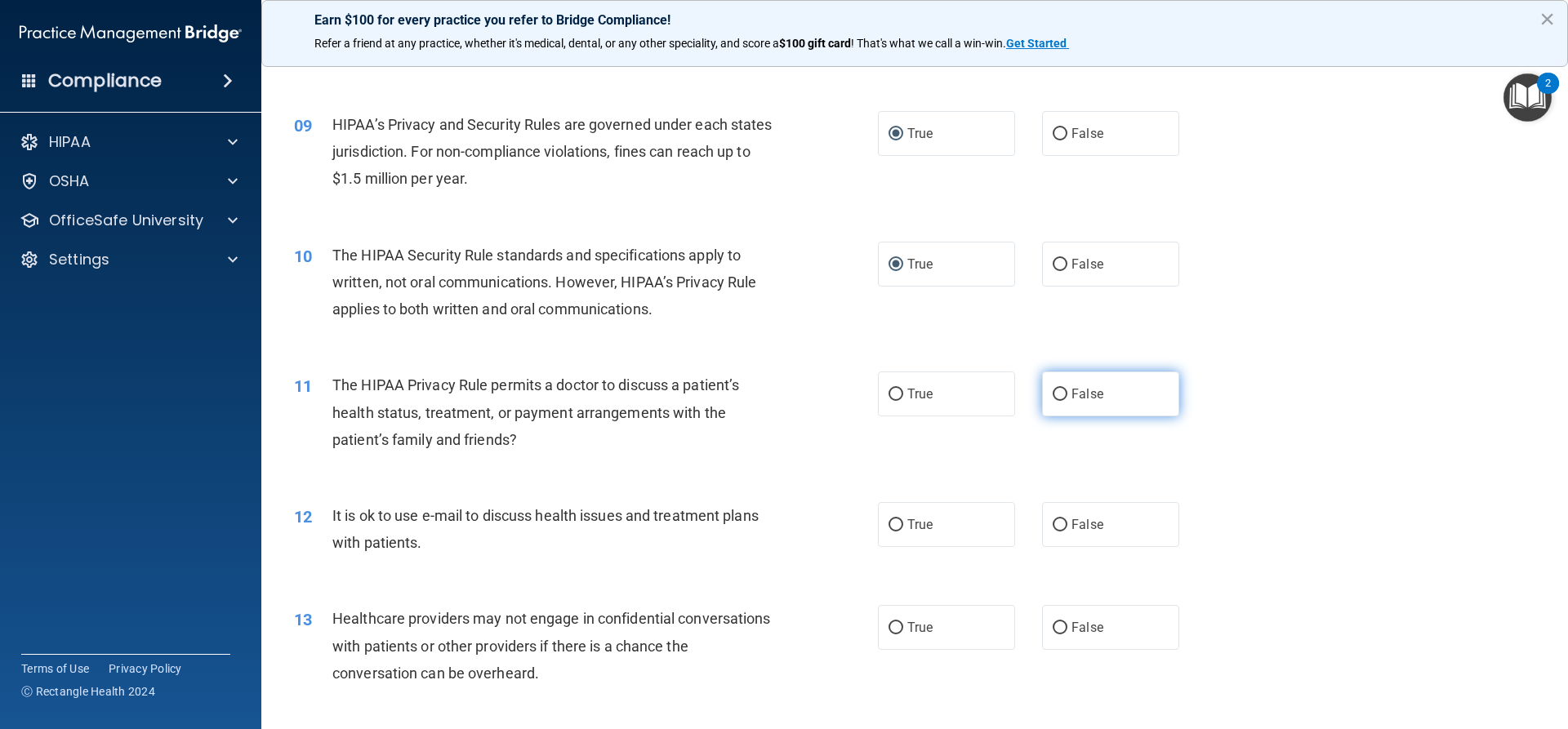
click at [1055, 394] on label "False" at bounding box center [1110, 393] width 137 height 45
click at [1055, 395] on input "False" at bounding box center [1060, 394] width 14 height 12
radio input "true"
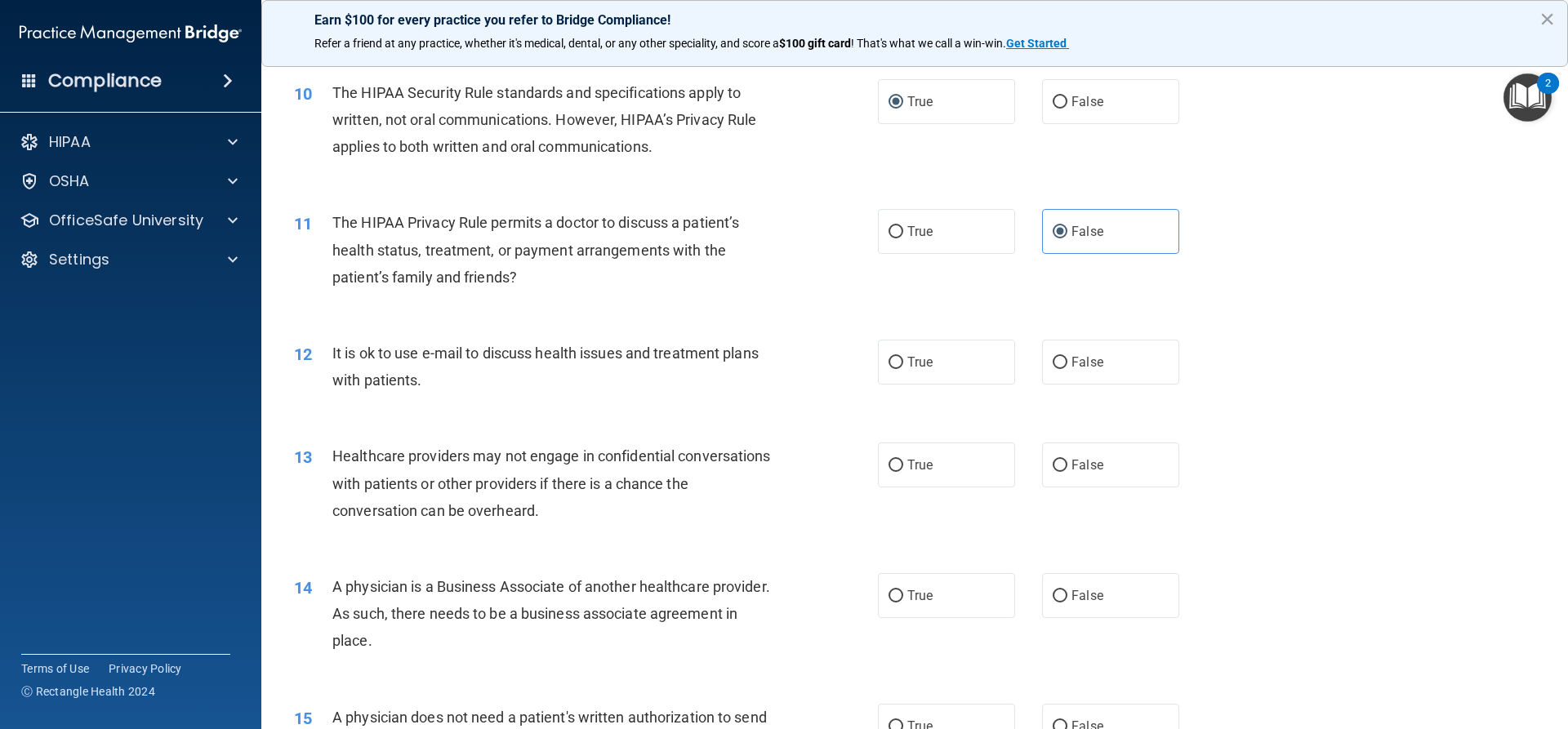
scroll to position [1143, 0]
click at [888, 358] on input "True" at bounding box center [895, 362] width 14 height 12
radio input "true"
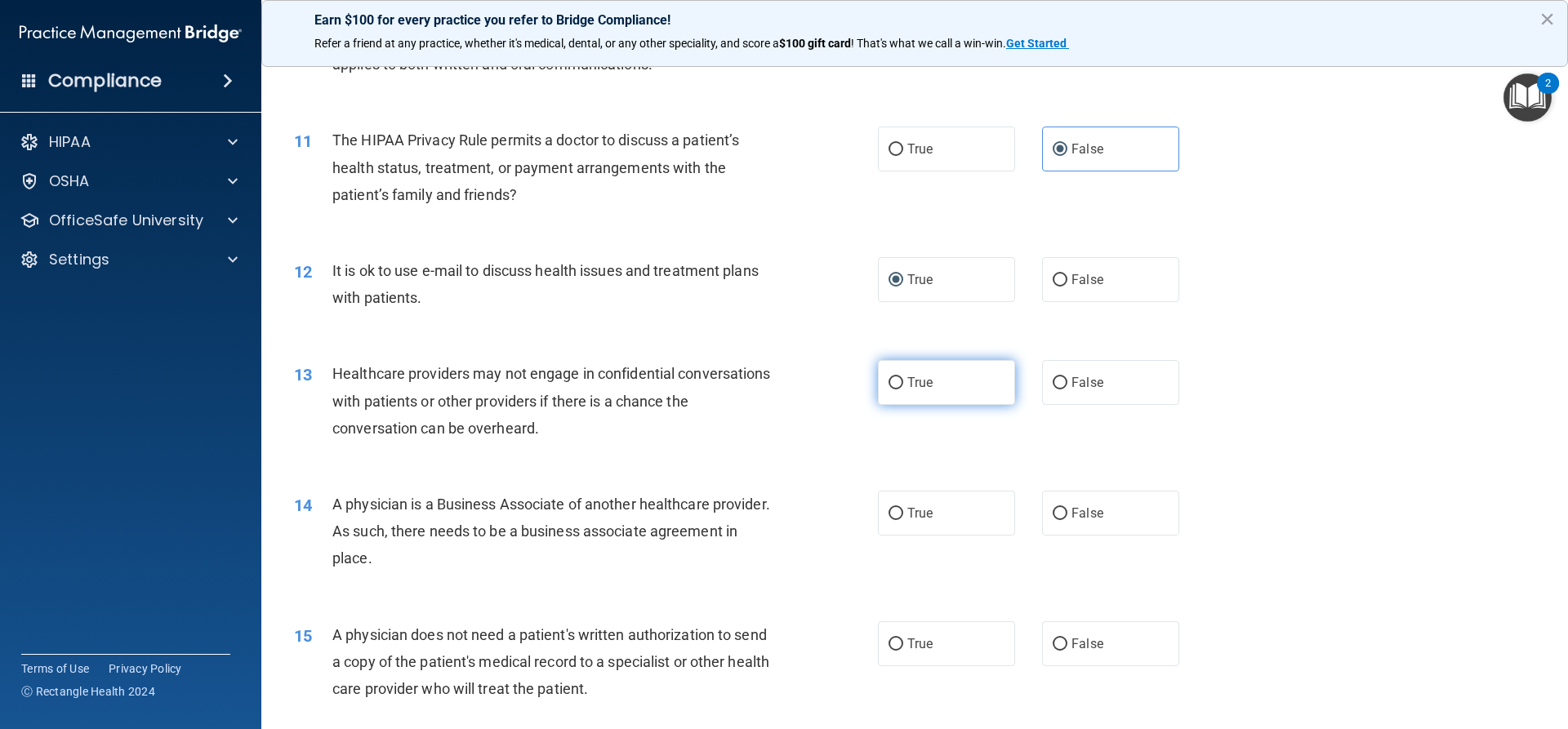
click at [895, 379] on input "True" at bounding box center [895, 383] width 14 height 12
radio input "true"
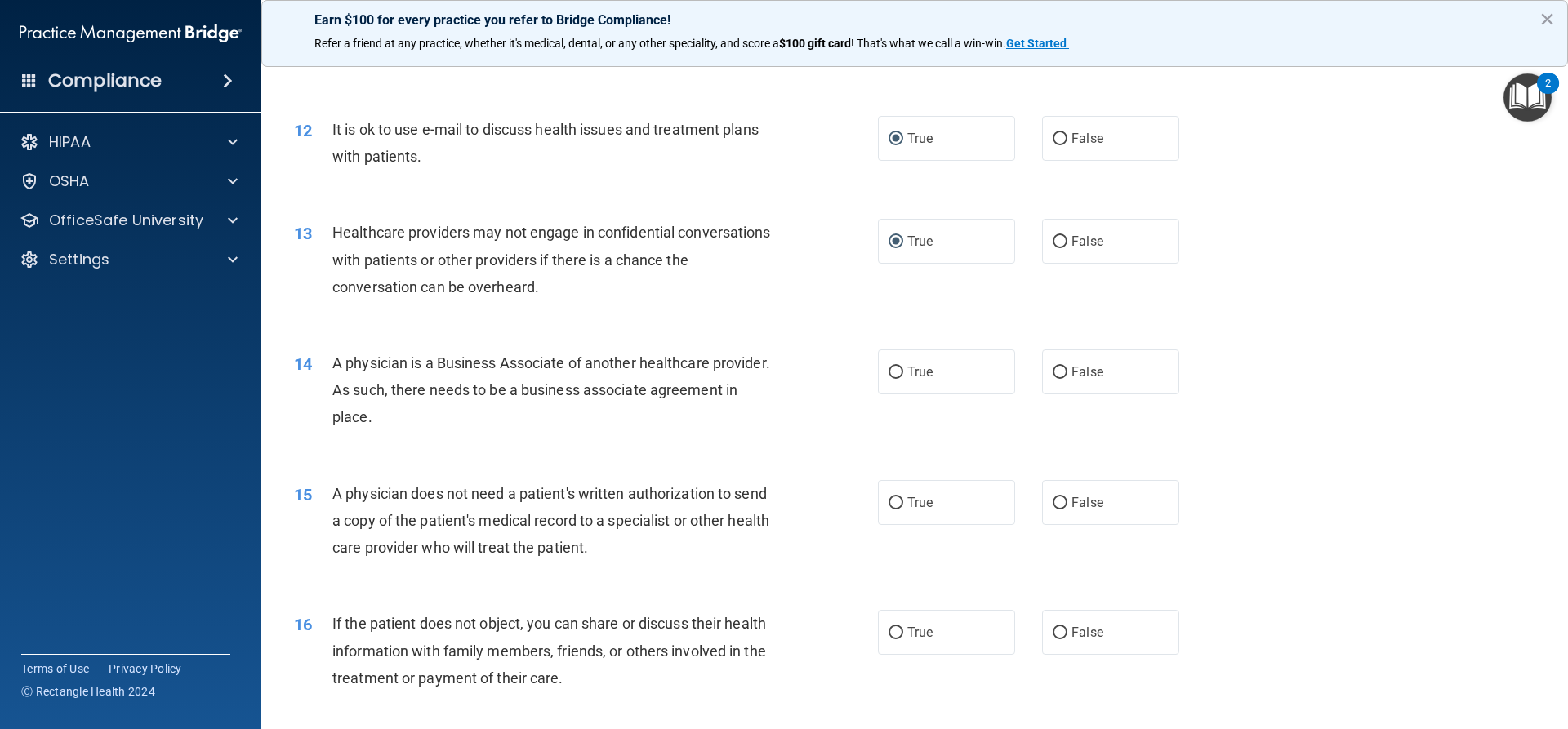
scroll to position [1388, 0]
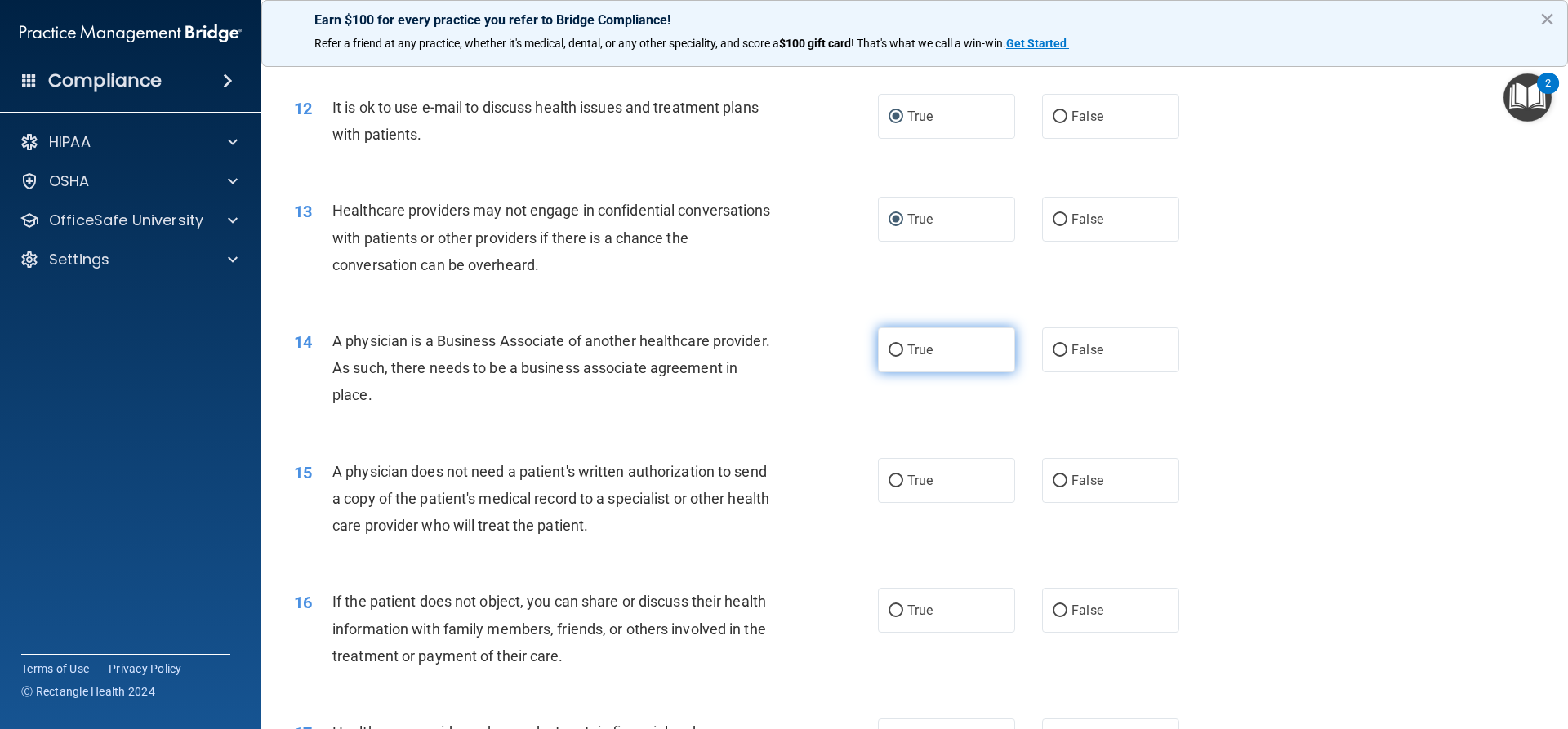
click at [894, 347] on input "True" at bounding box center [895, 351] width 14 height 12
radio input "true"
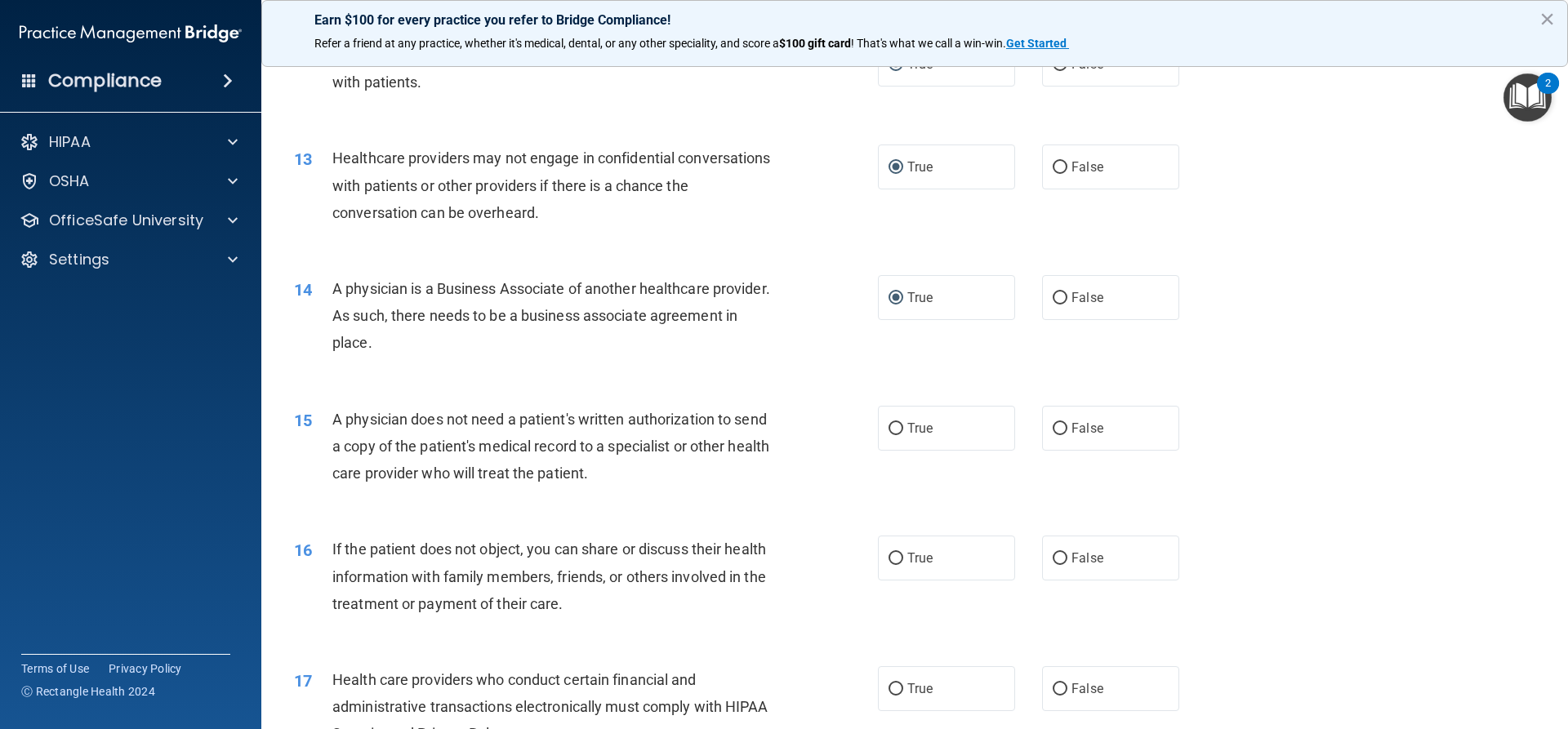
scroll to position [1470, 0]
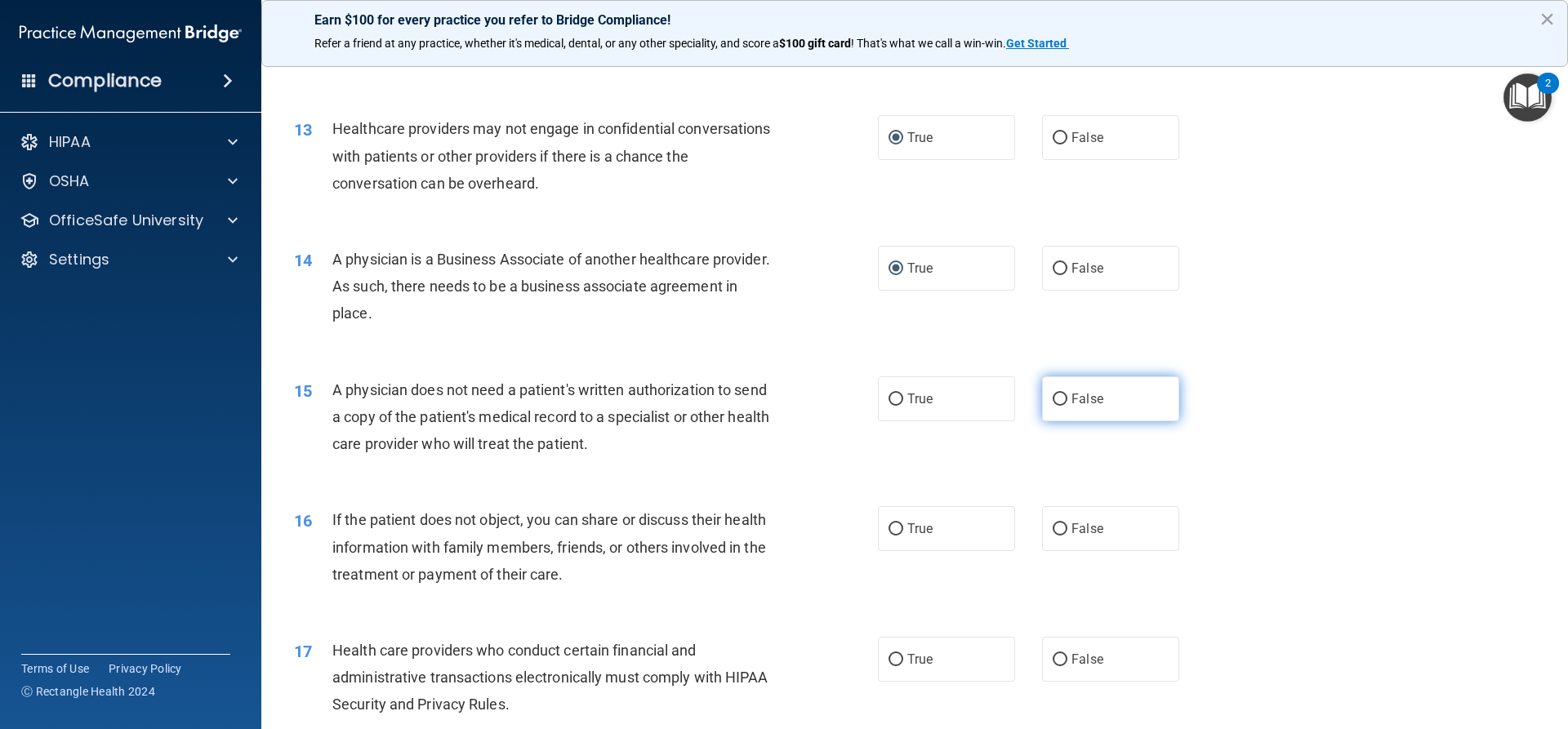
click at [1057, 394] on label "False" at bounding box center [1110, 399] width 137 height 45
click at [1053, 400] on input "False" at bounding box center [1060, 399] width 14 height 12
radio input "true"
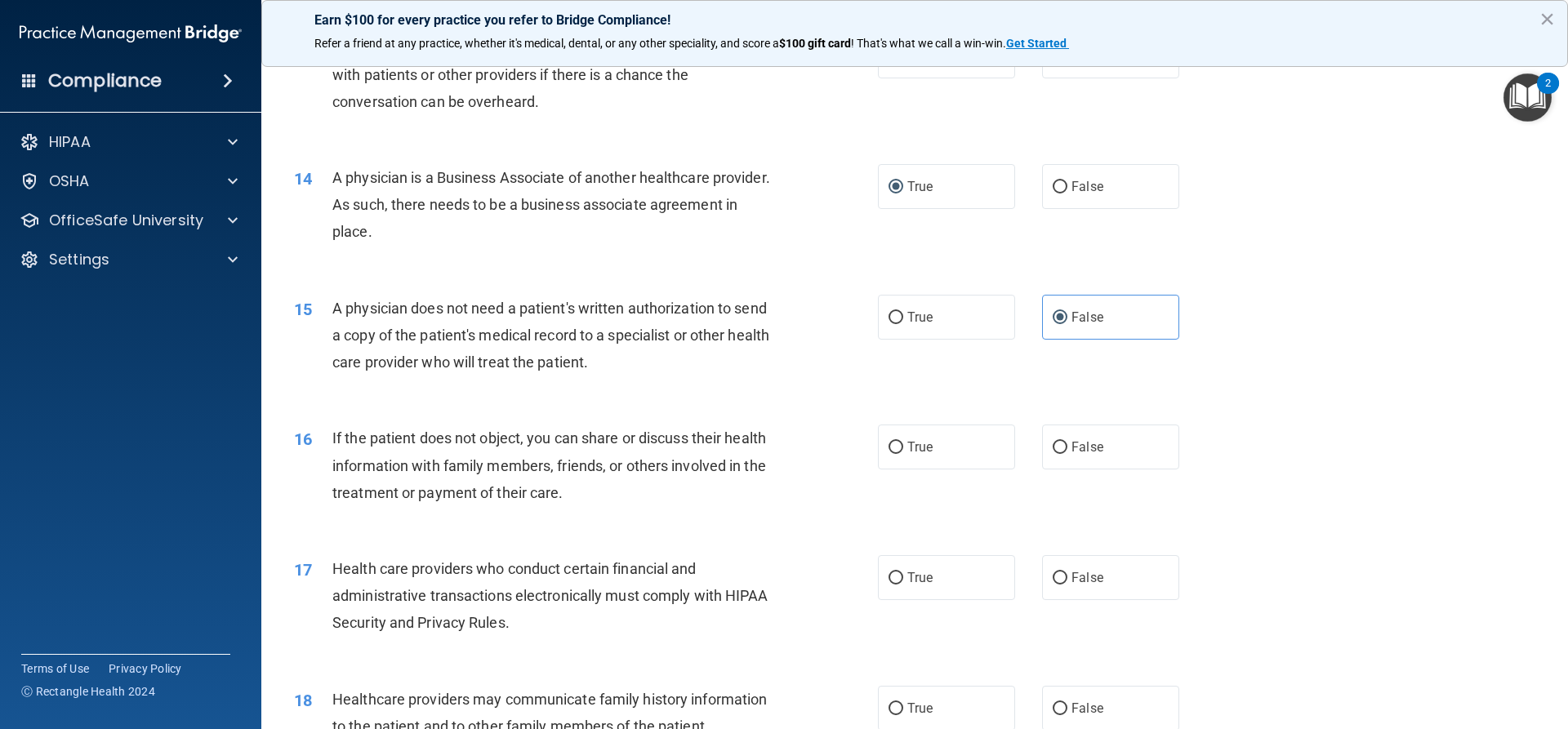
scroll to position [1633, 0]
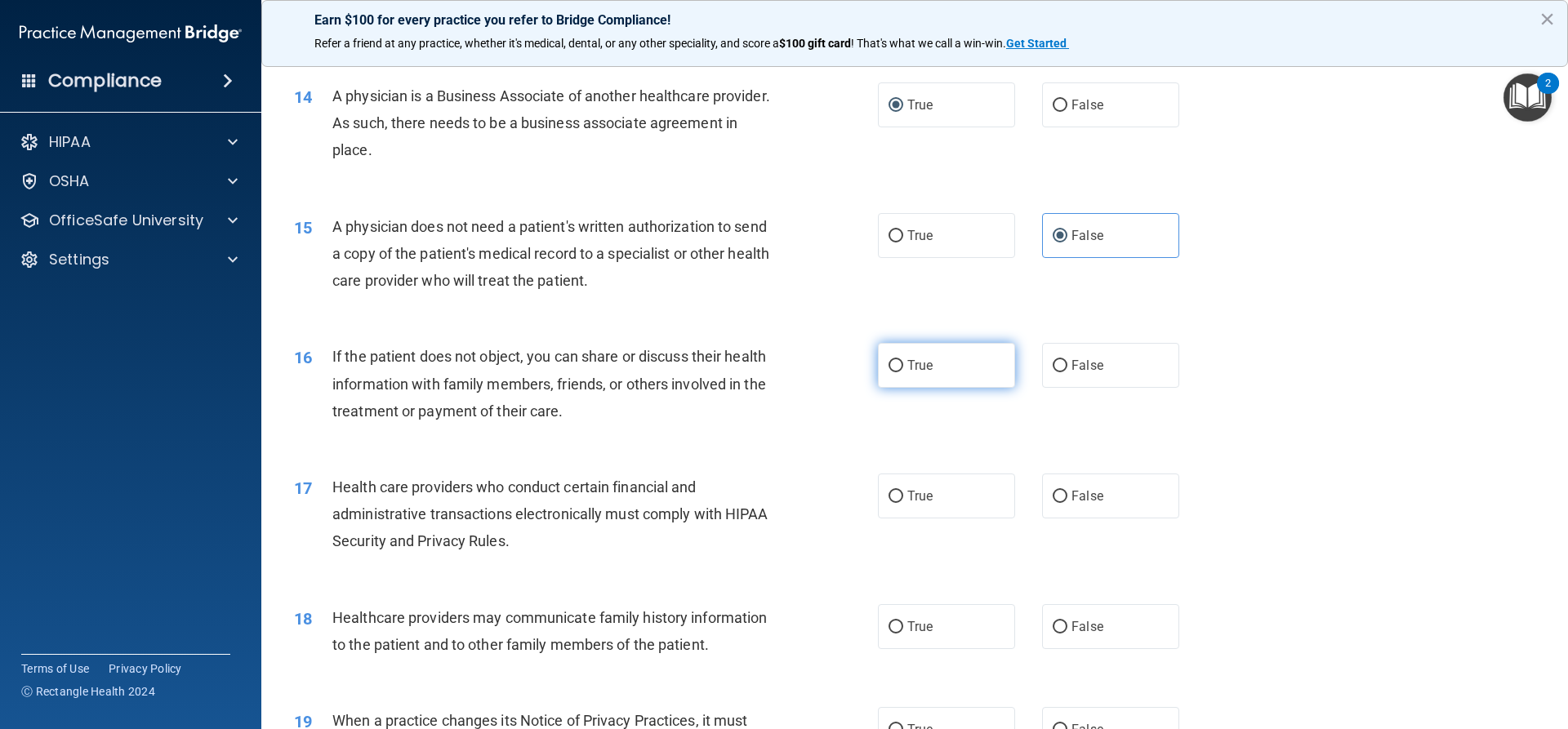
click at [888, 368] on input "True" at bounding box center [895, 366] width 14 height 12
radio input "true"
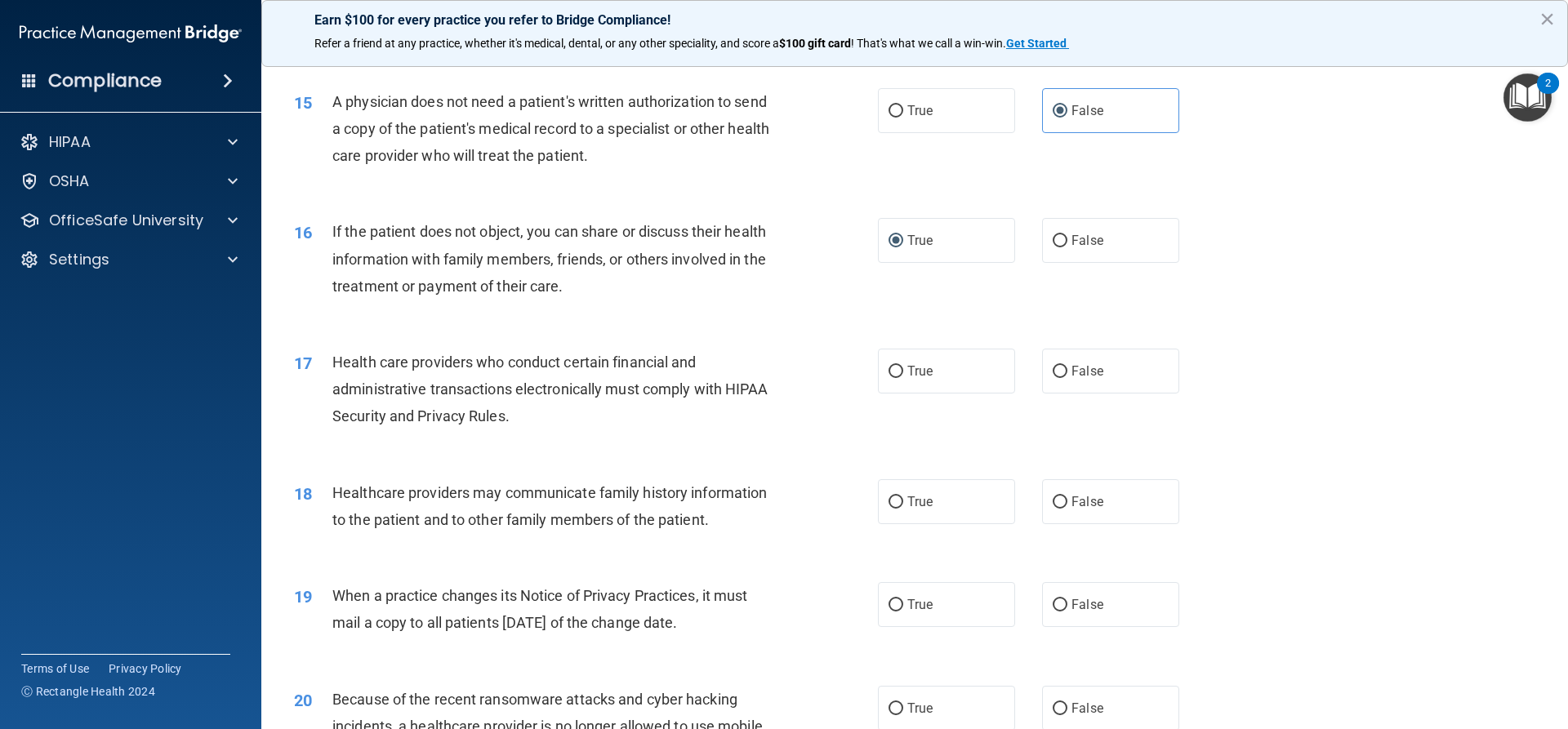
scroll to position [1796, 0]
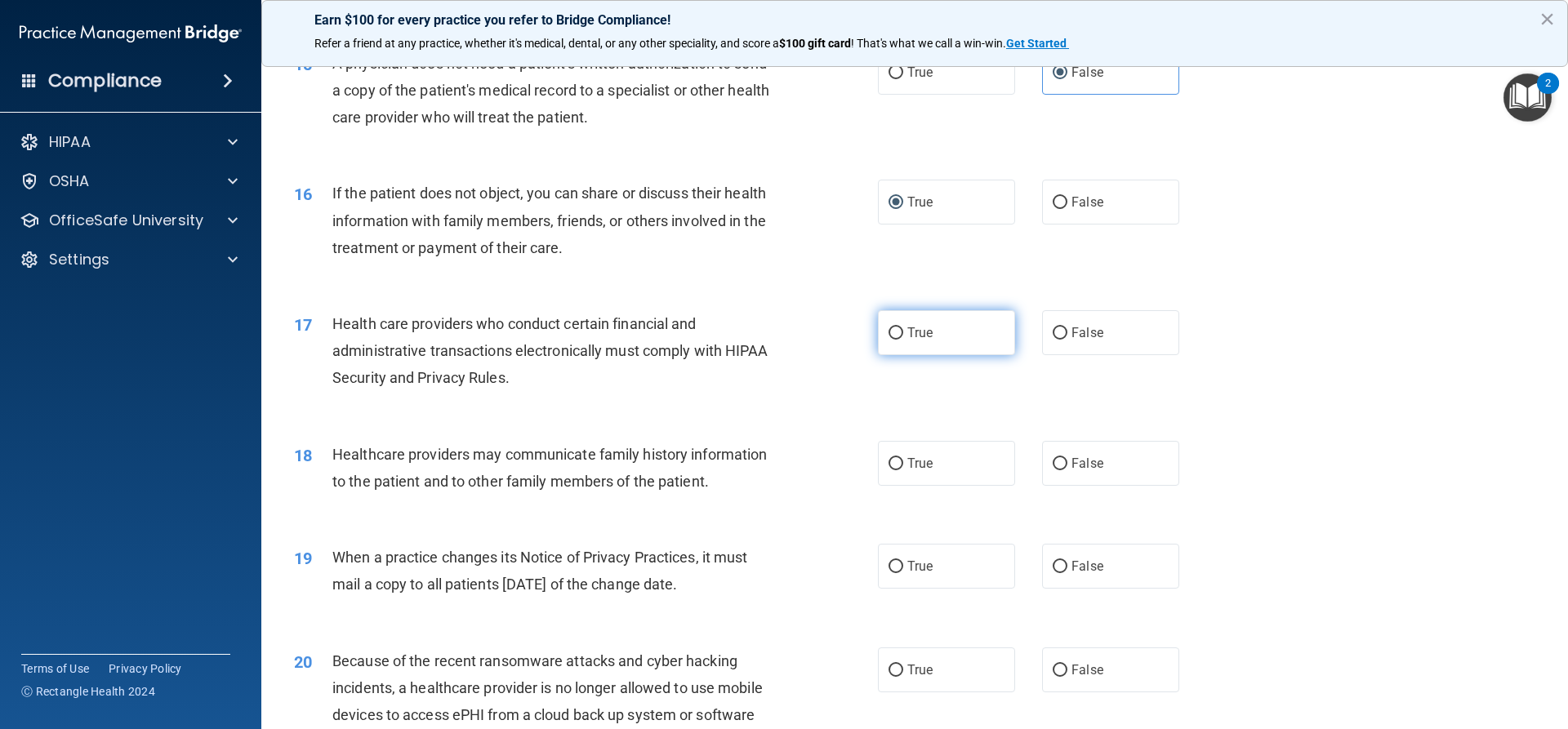
click at [891, 331] on input "True" at bounding box center [895, 333] width 14 height 12
radio input "true"
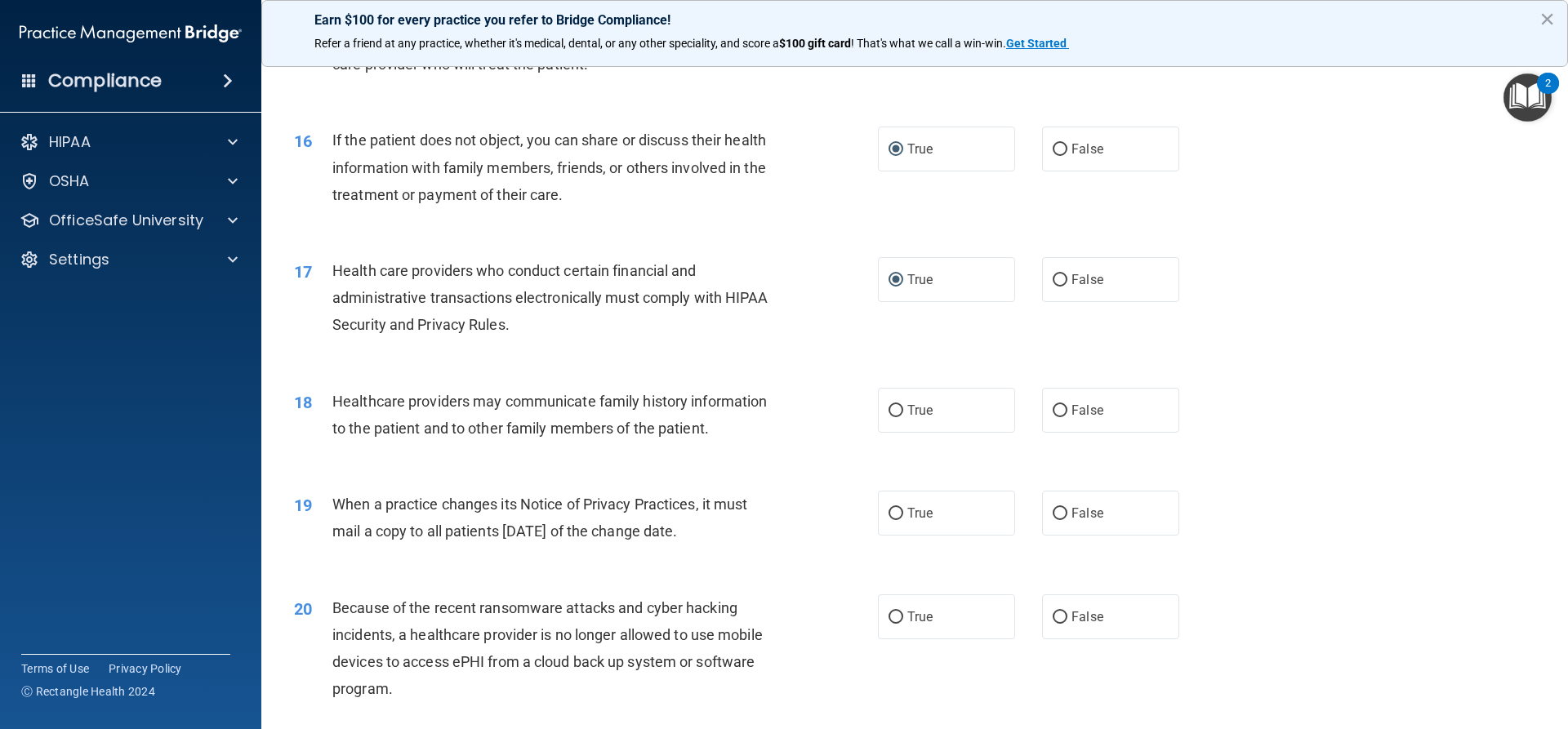
scroll to position [1878, 0]
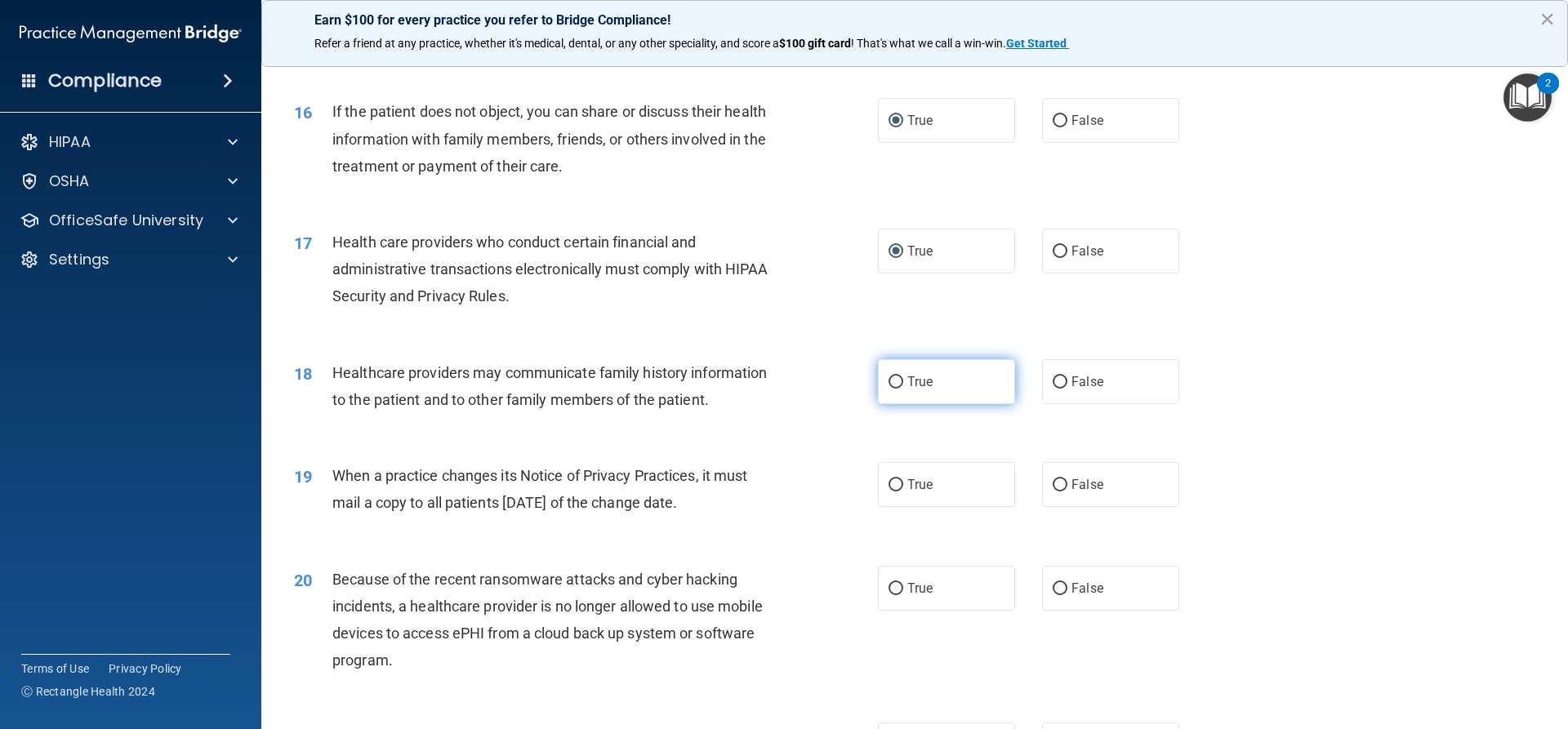
click at [894, 383] on input "True" at bounding box center [895, 382] width 14 height 12
radio input "true"
click at [897, 485] on input "True" at bounding box center [895, 485] width 14 height 12
radio input "true"
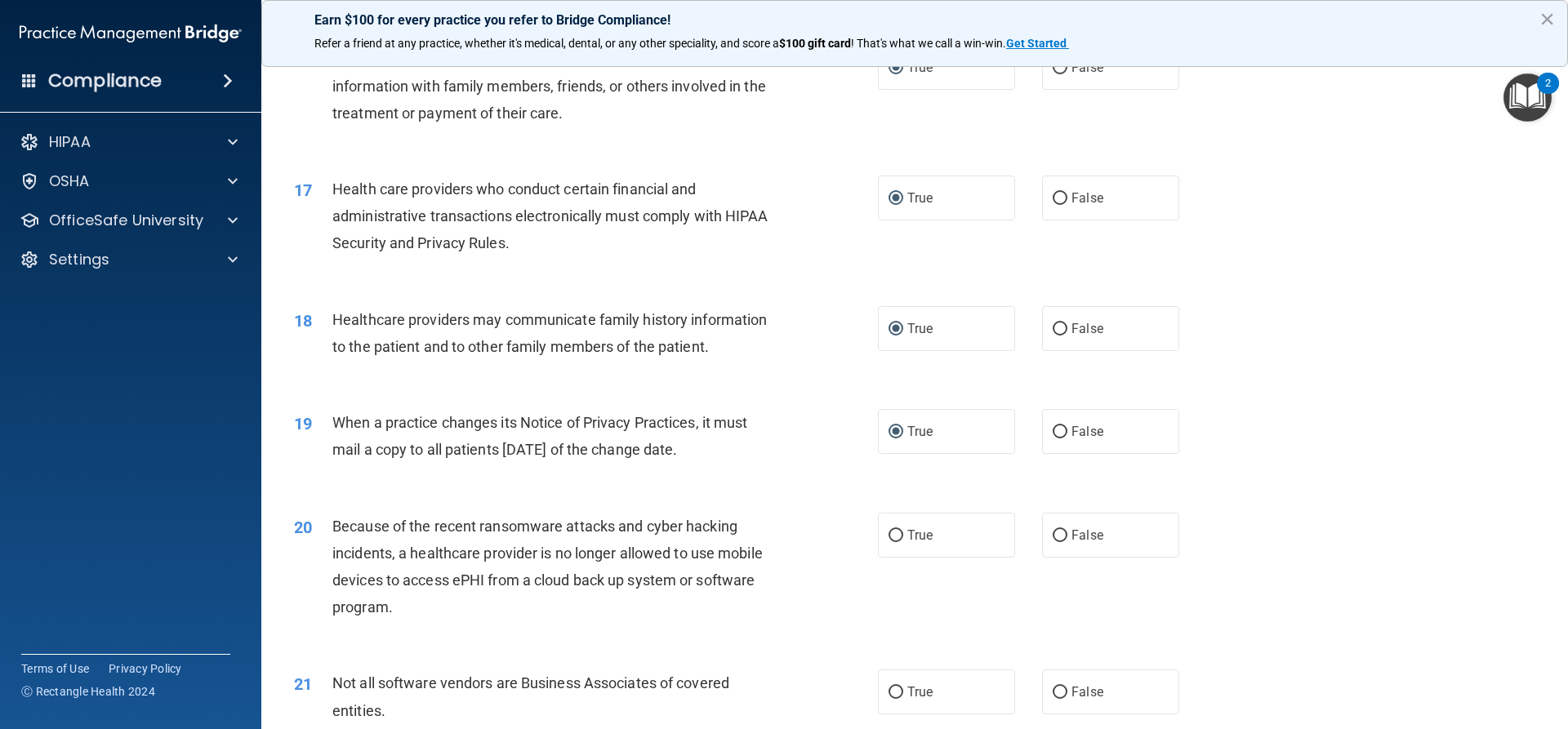
scroll to position [2041, 0]
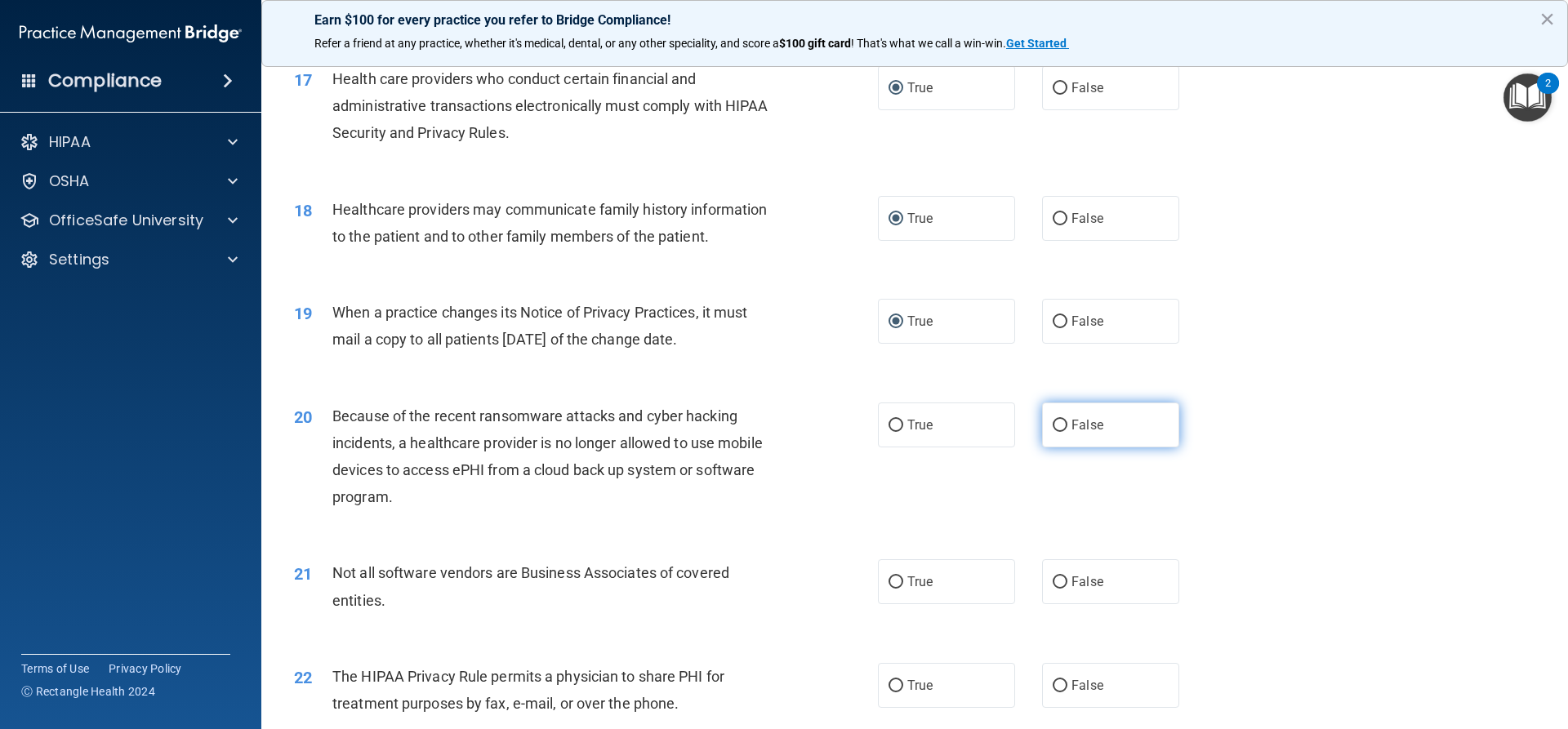
drag, startPoint x: 1061, startPoint y: 429, endPoint x: 1054, endPoint y: 433, distance: 8.1
click at [1058, 433] on label "False" at bounding box center [1110, 425] width 137 height 45
click at [1058, 432] on input "False" at bounding box center [1060, 426] width 14 height 12
radio input "true"
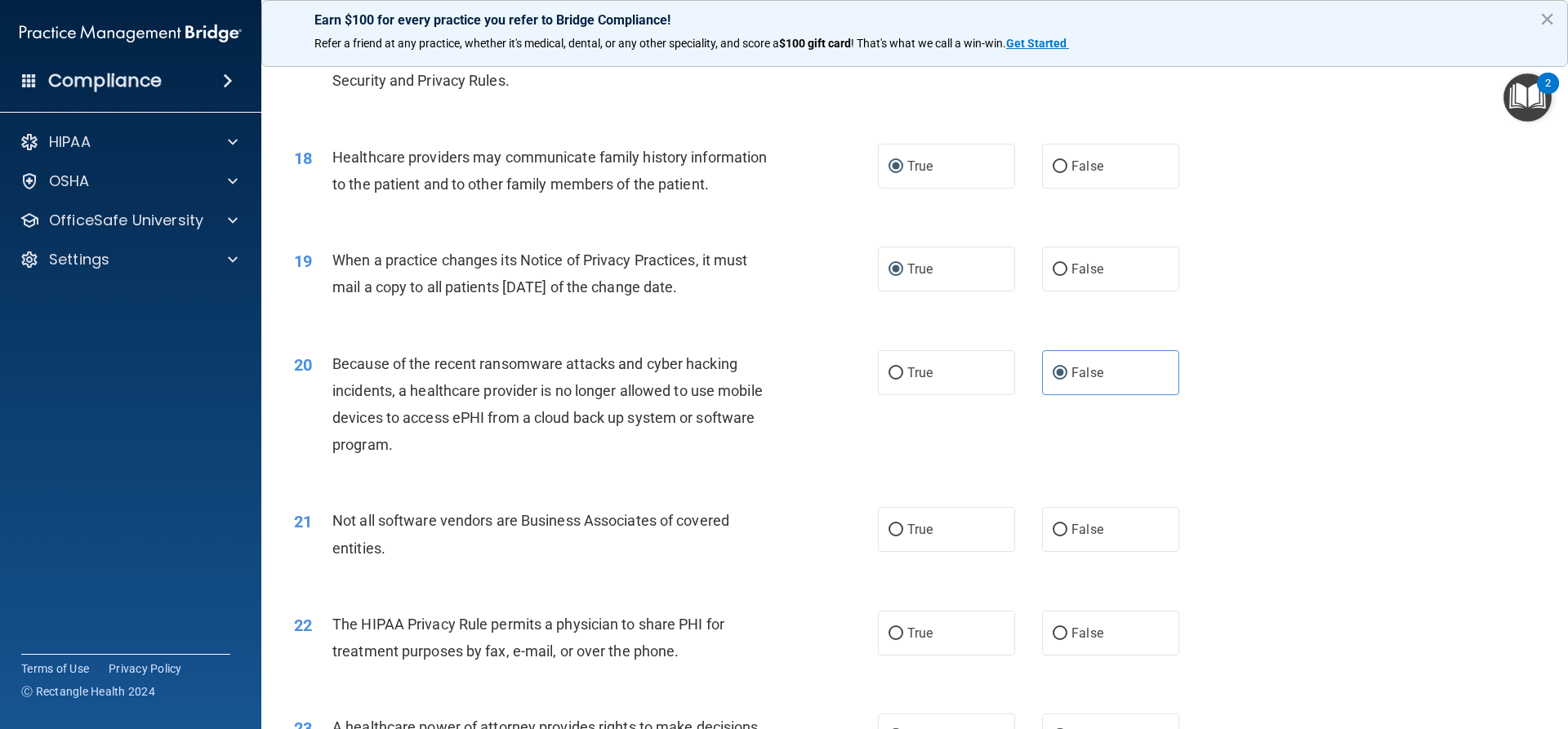
scroll to position [2123, 0]
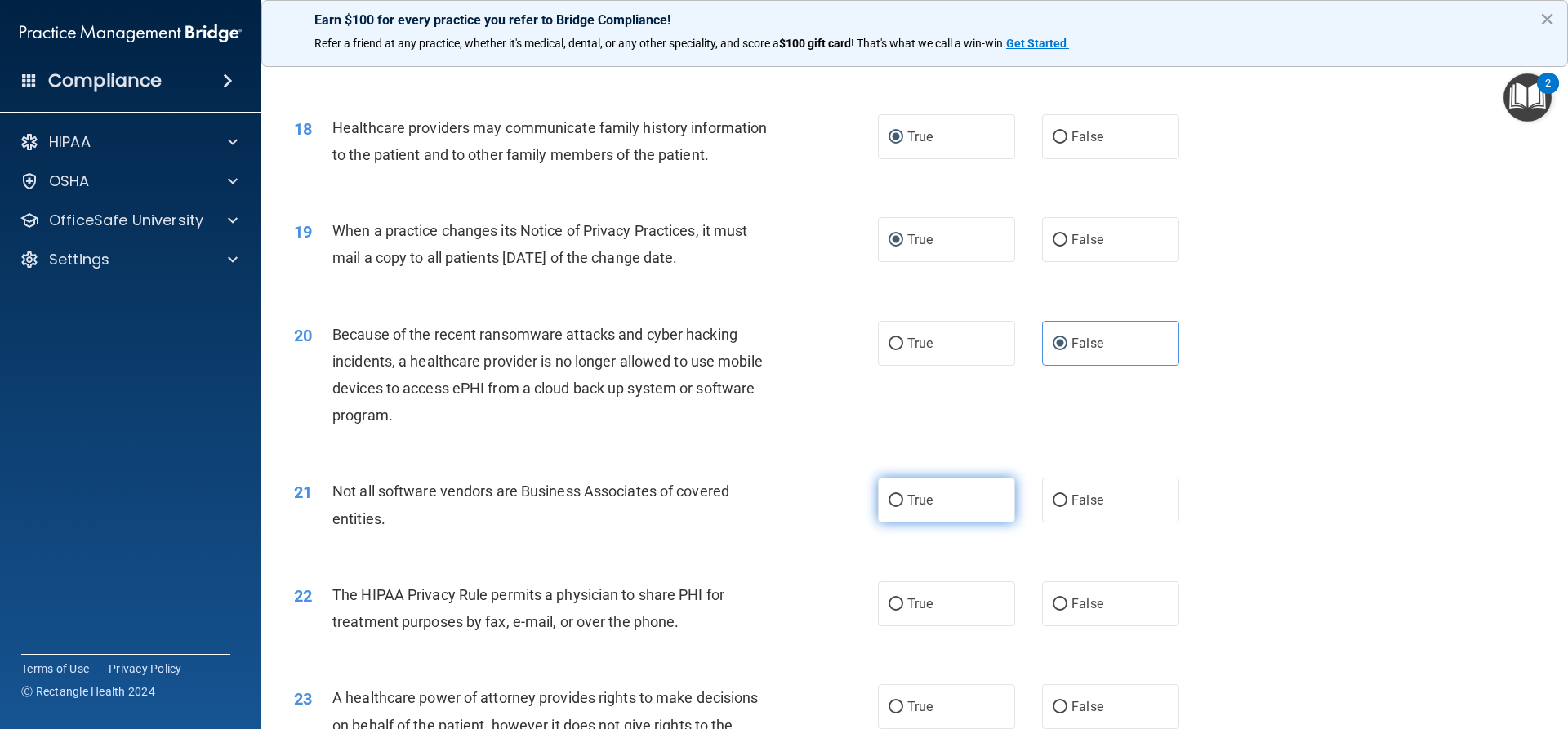
click at [898, 498] on label "True" at bounding box center [946, 500] width 137 height 45
click at [898, 498] on input "True" at bounding box center [895, 501] width 14 height 12
radio input "true"
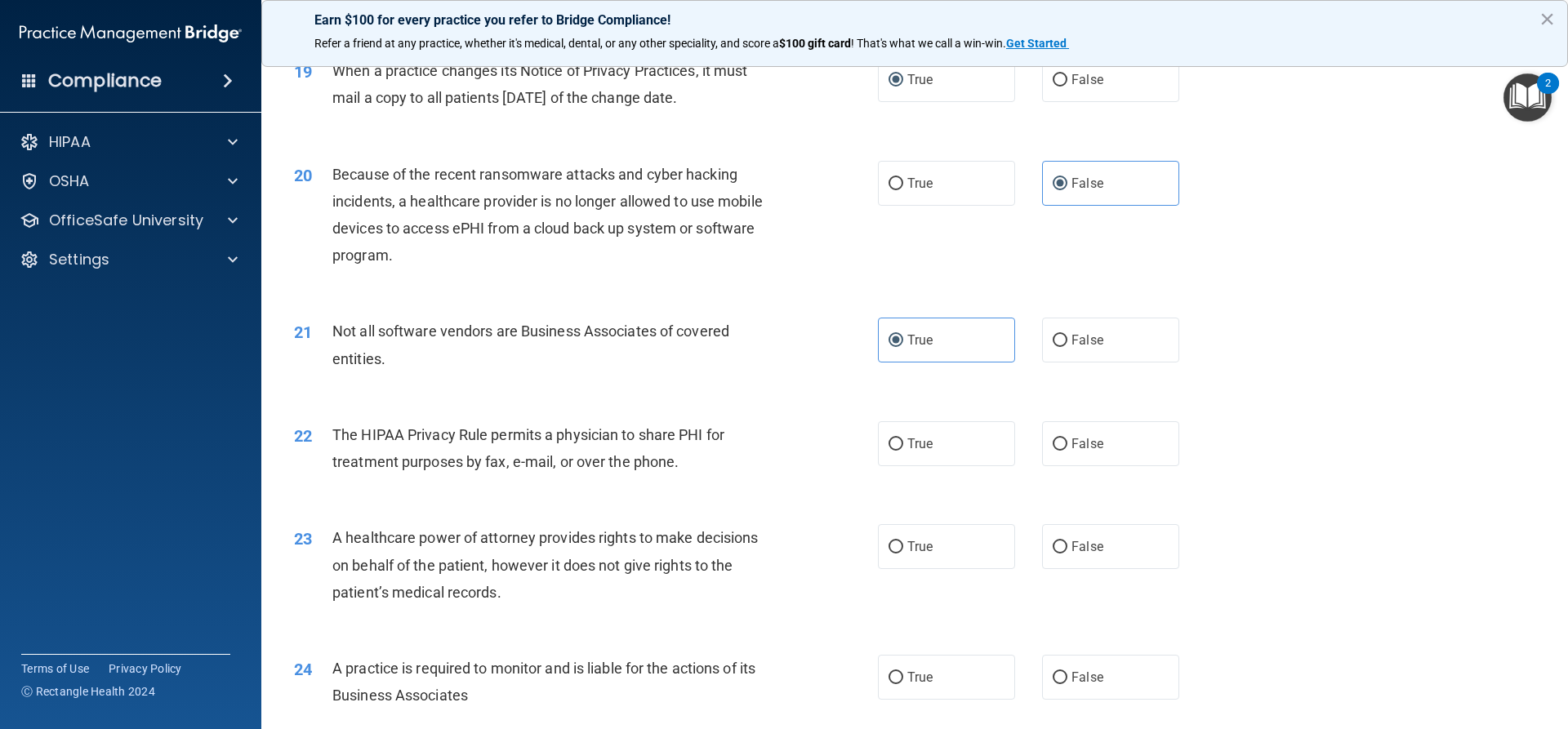
scroll to position [2287, 0]
click at [888, 442] on input "True" at bounding box center [895, 441] width 14 height 12
radio input "true"
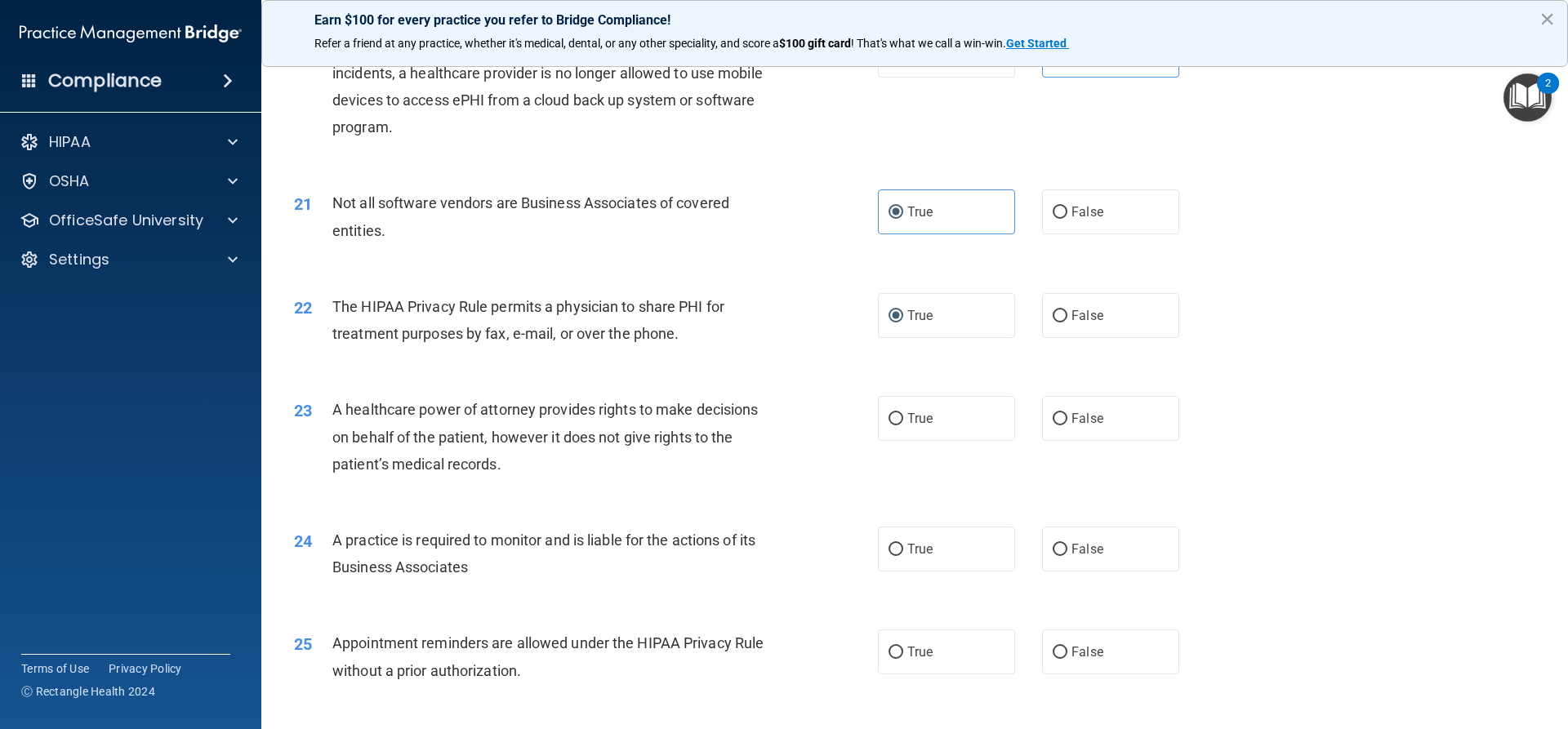
scroll to position [2449, 0]
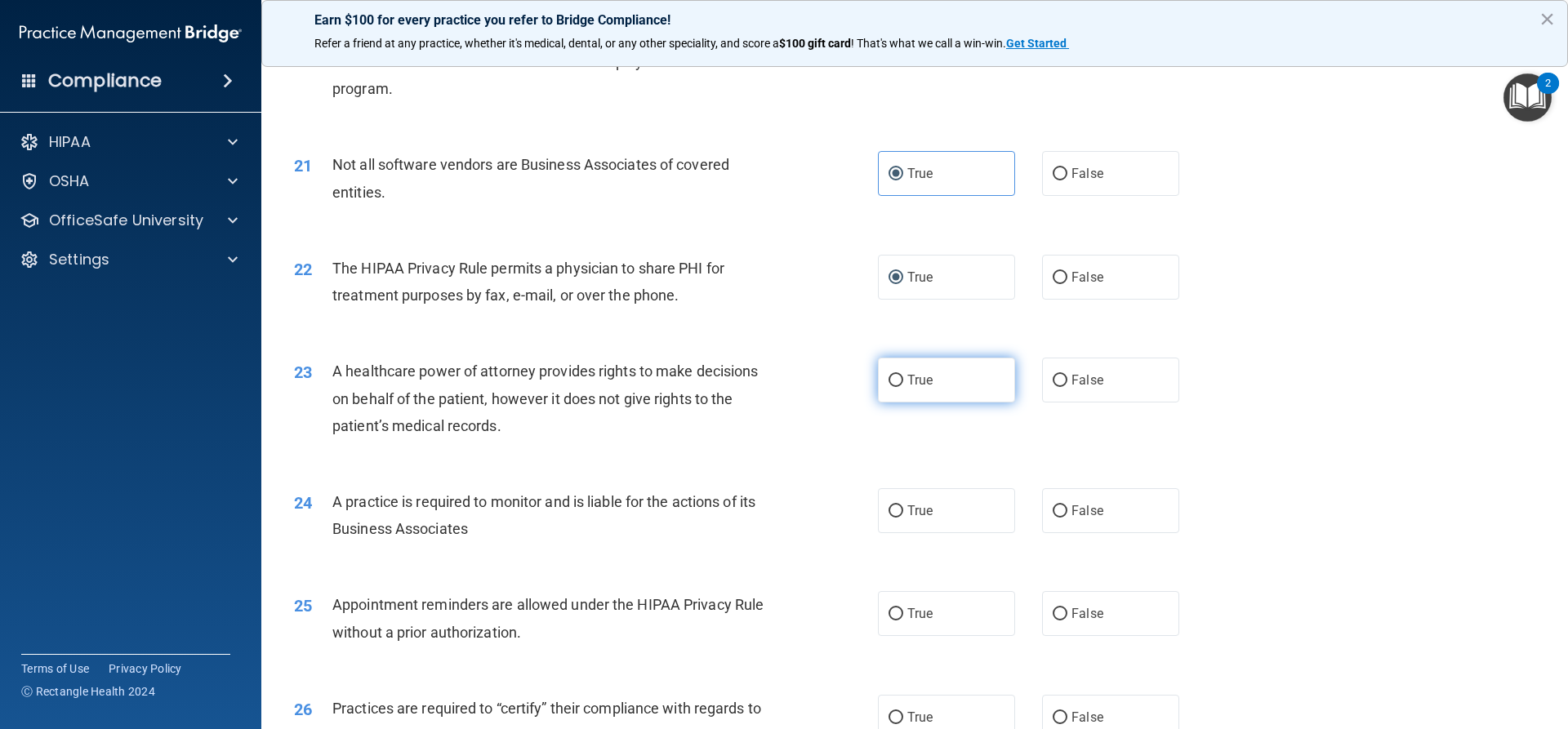
click at [888, 380] on input "True" at bounding box center [895, 381] width 14 height 12
radio input "true"
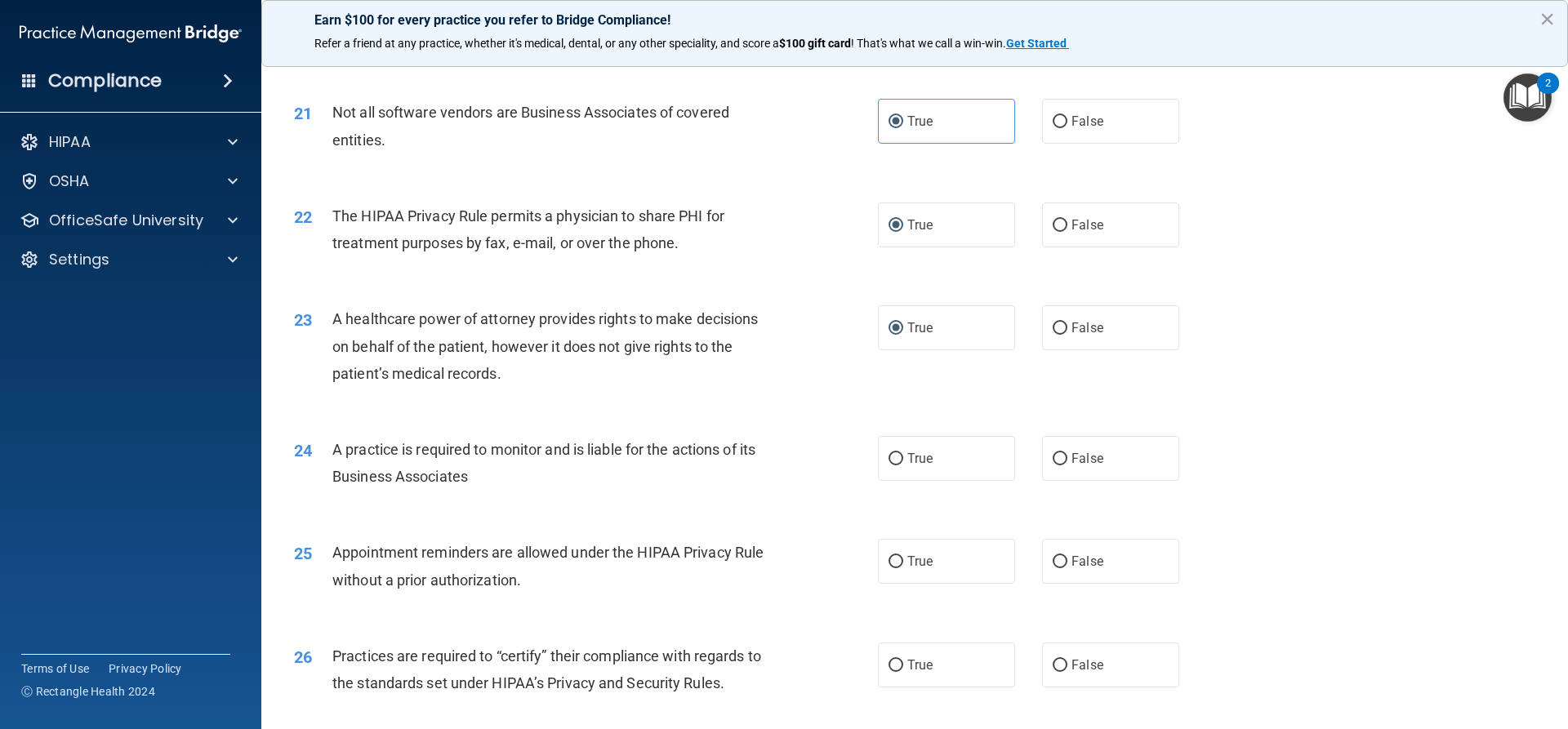
scroll to position [2531, 0]
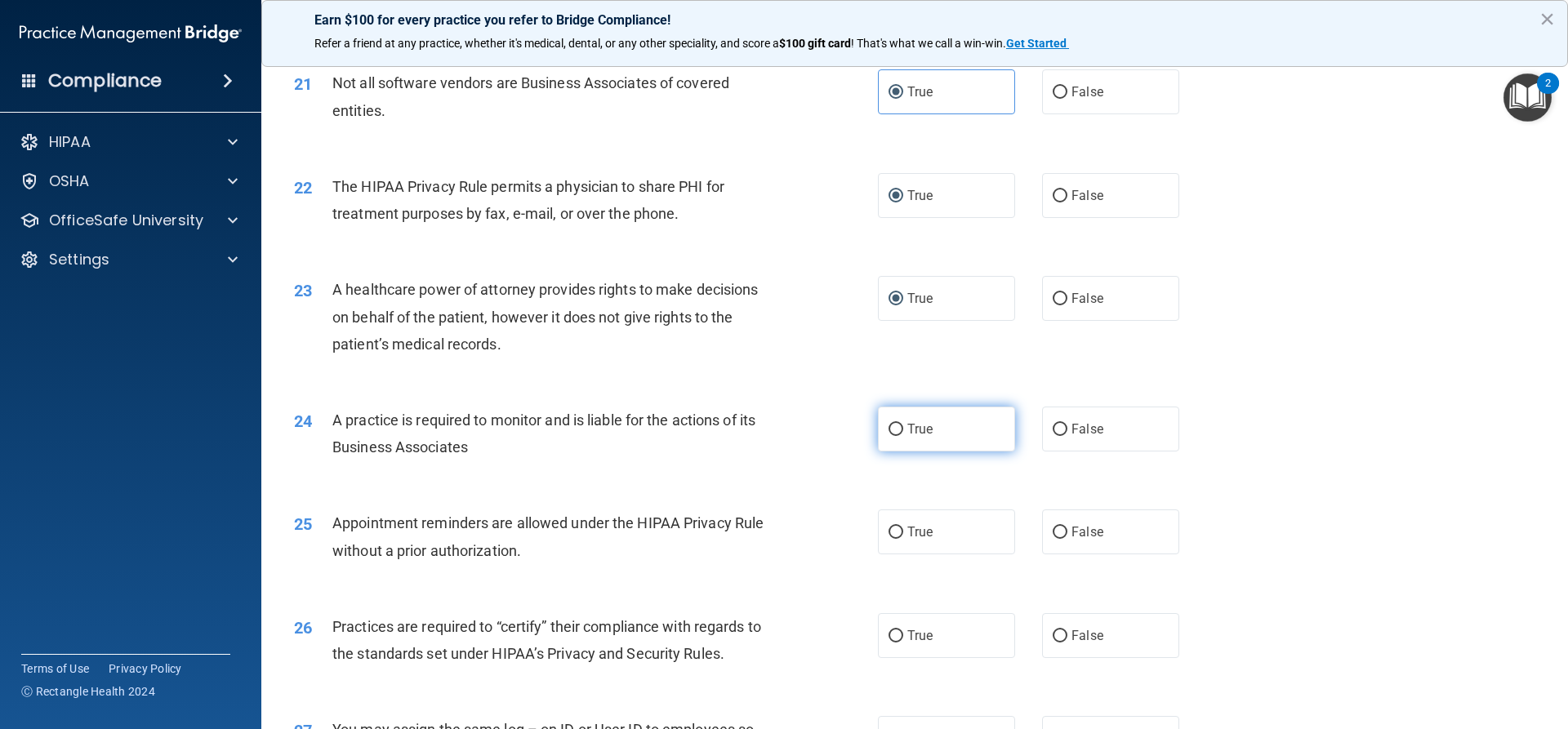
click at [888, 431] on input "True" at bounding box center [895, 430] width 14 height 12
radio input "true"
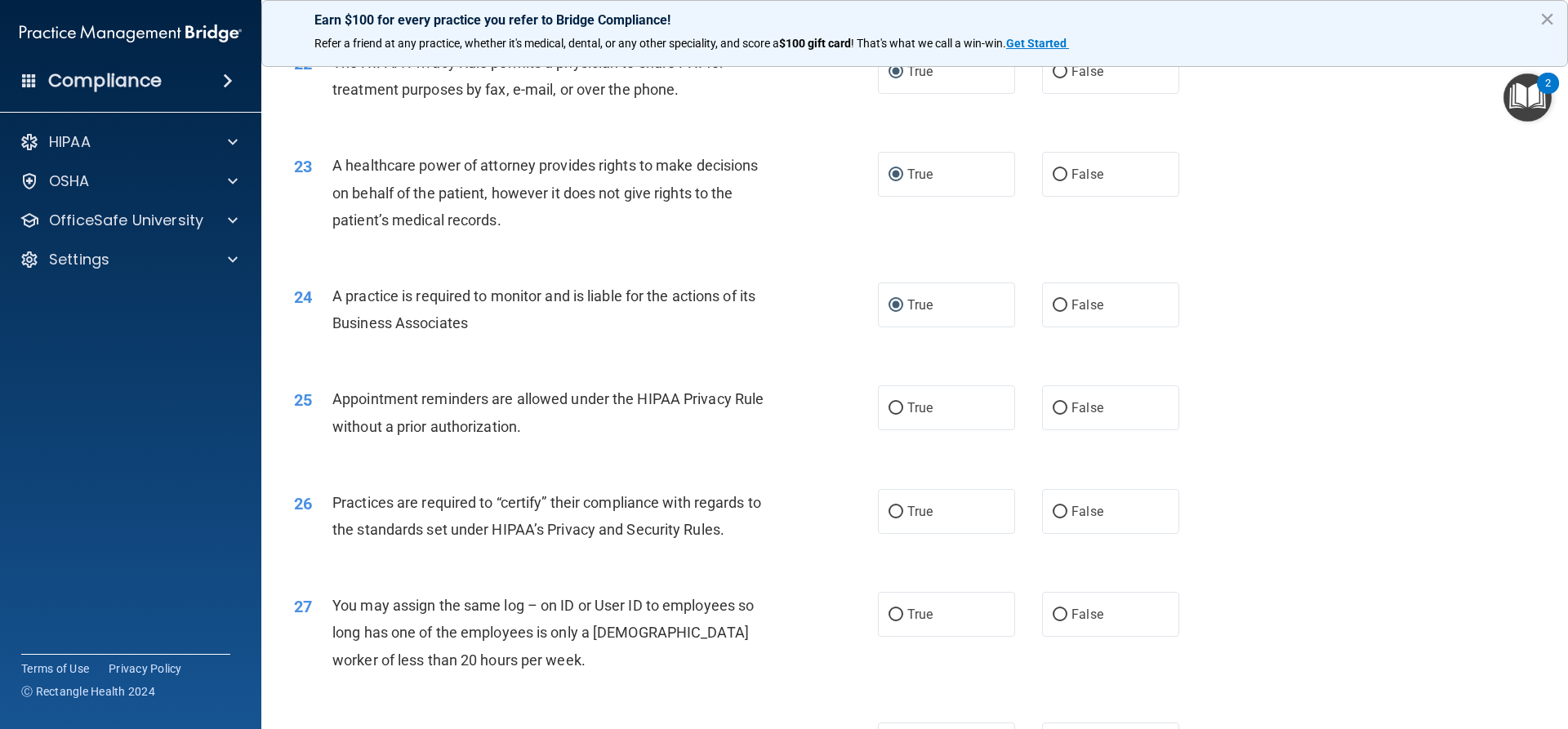
scroll to position [2695, 0]
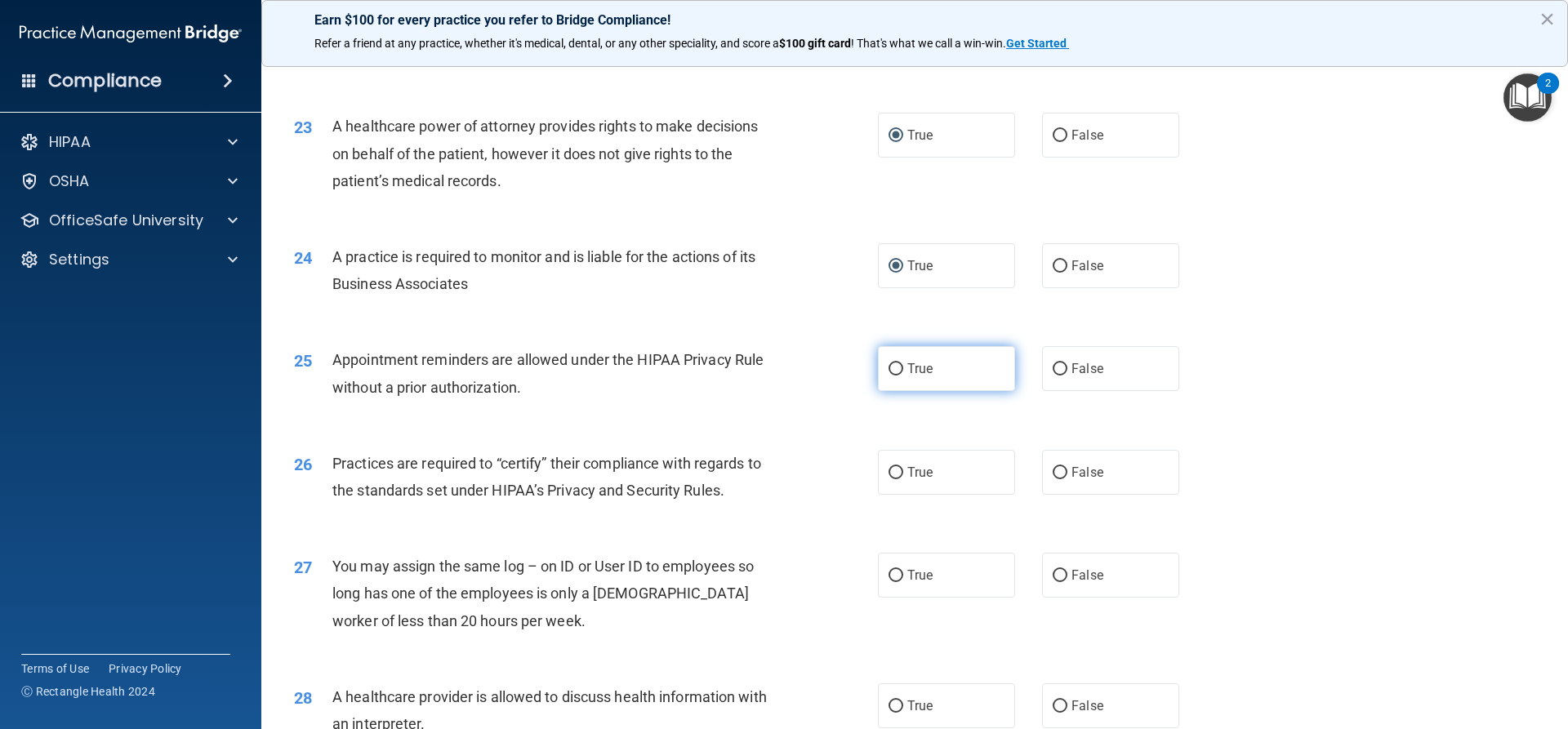
click at [888, 370] on input "True" at bounding box center [895, 370] width 14 height 12
radio input "true"
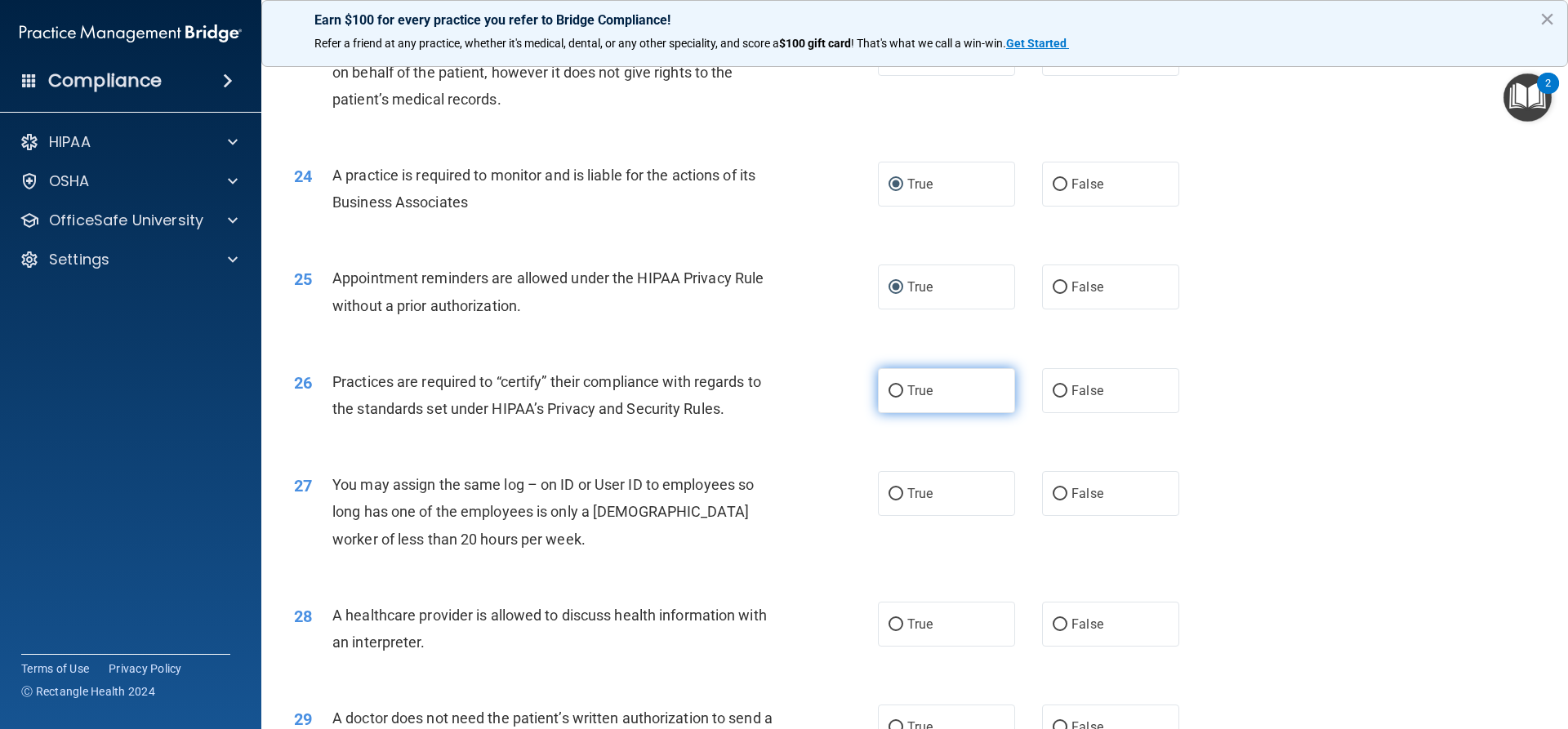
click at [892, 387] on input "True" at bounding box center [895, 392] width 14 height 12
radio input "true"
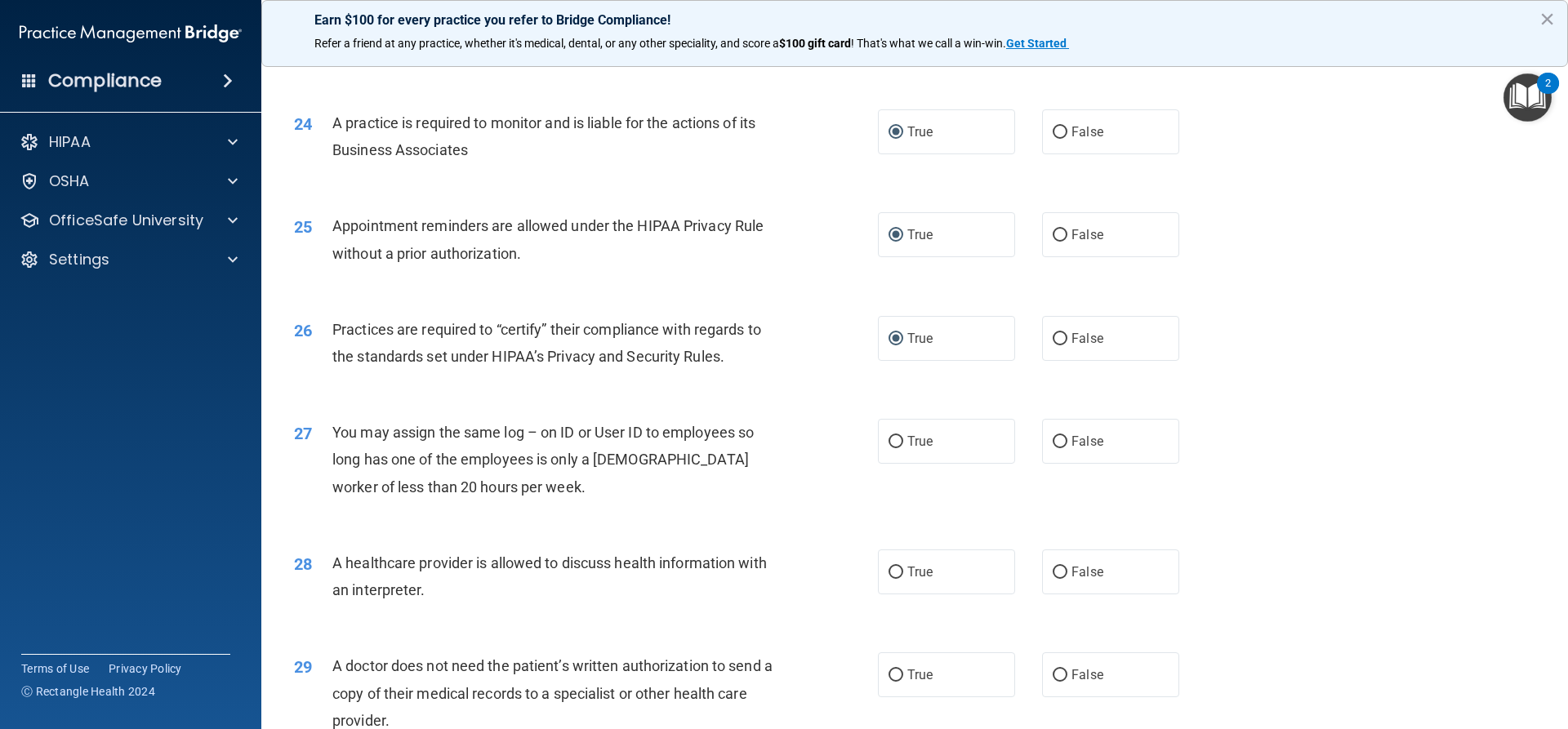
scroll to position [2858, 0]
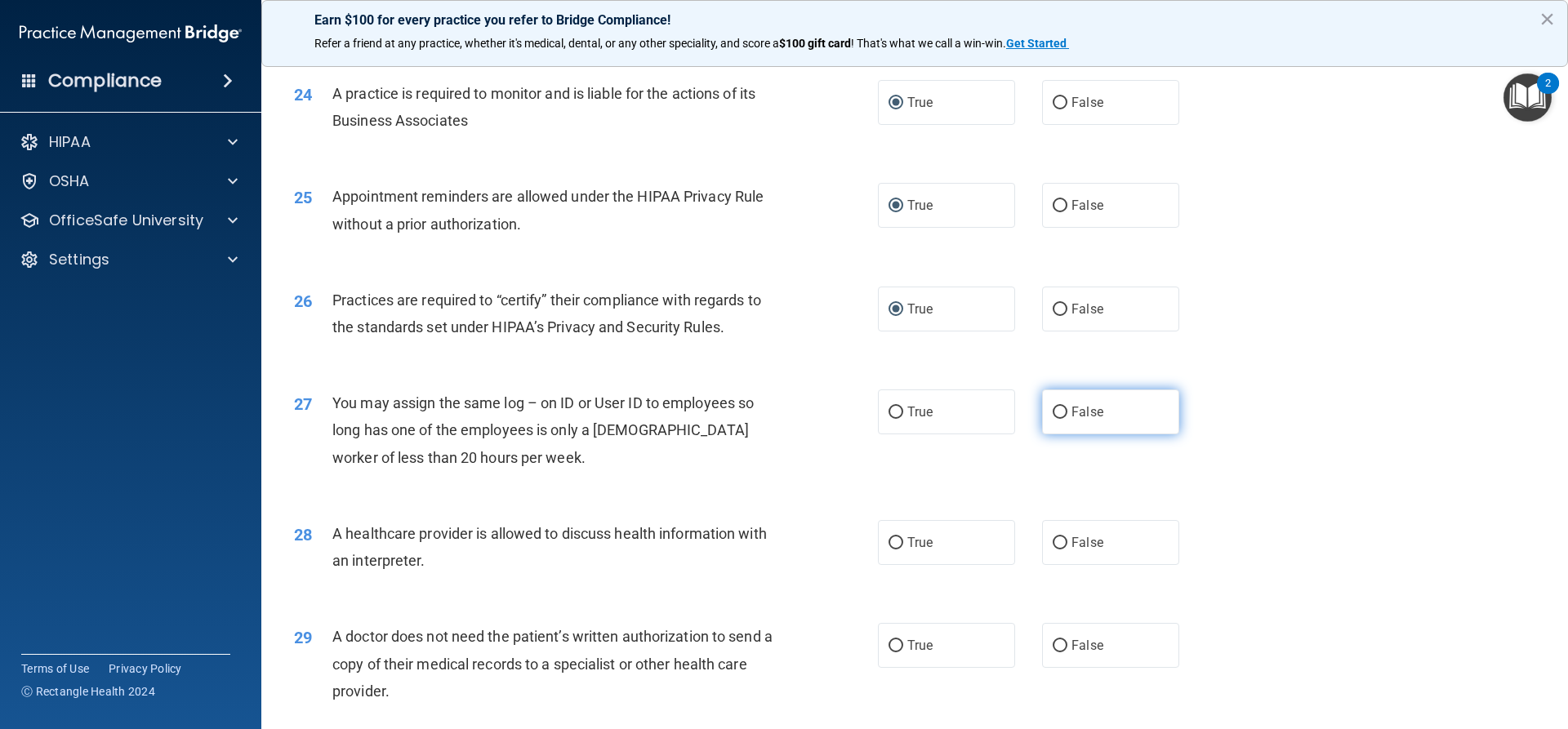
click at [1053, 411] on input "False" at bounding box center [1060, 412] width 14 height 12
radio input "true"
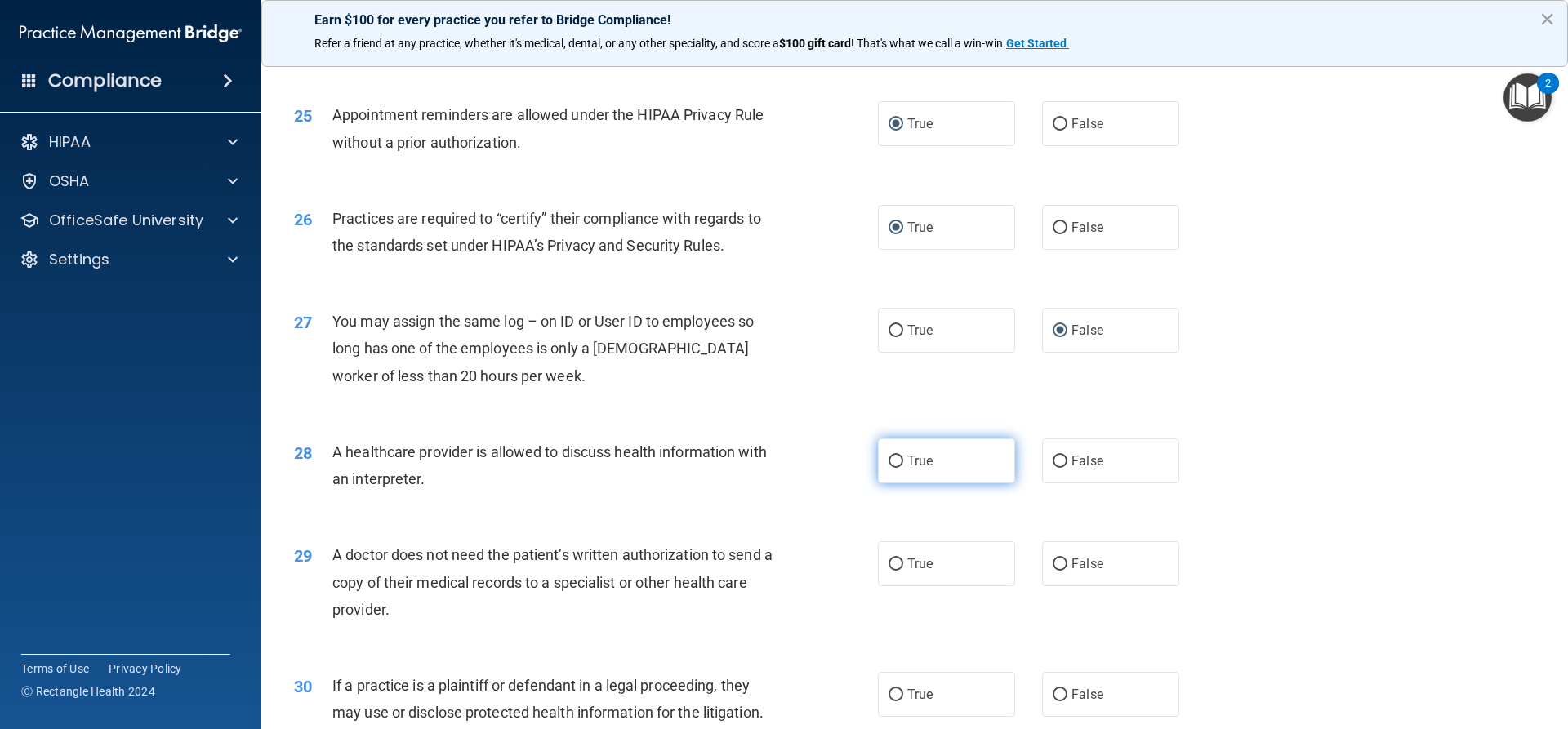
click at [894, 461] on input "True" at bounding box center [895, 462] width 14 height 12
radio input "true"
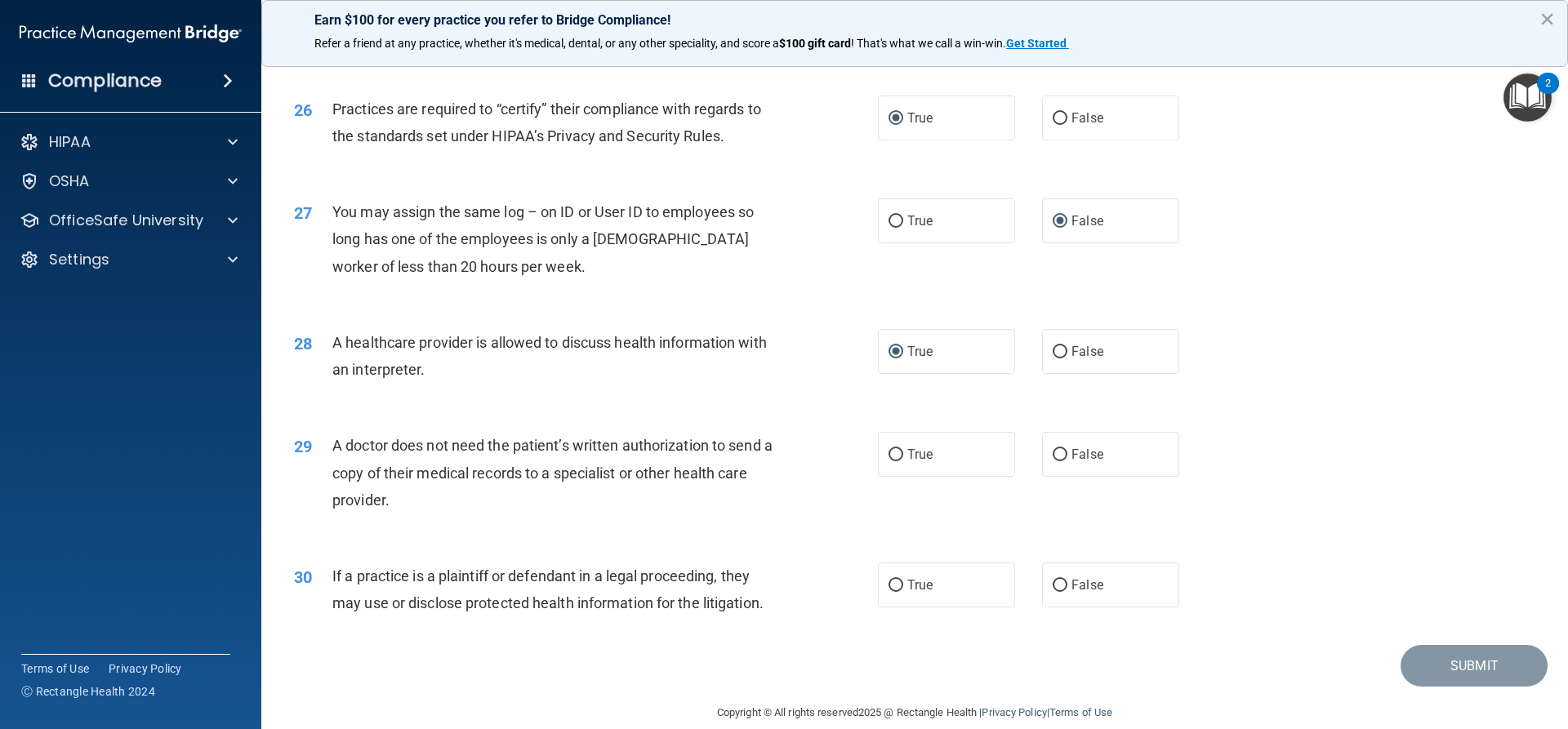
scroll to position [3072, 0]
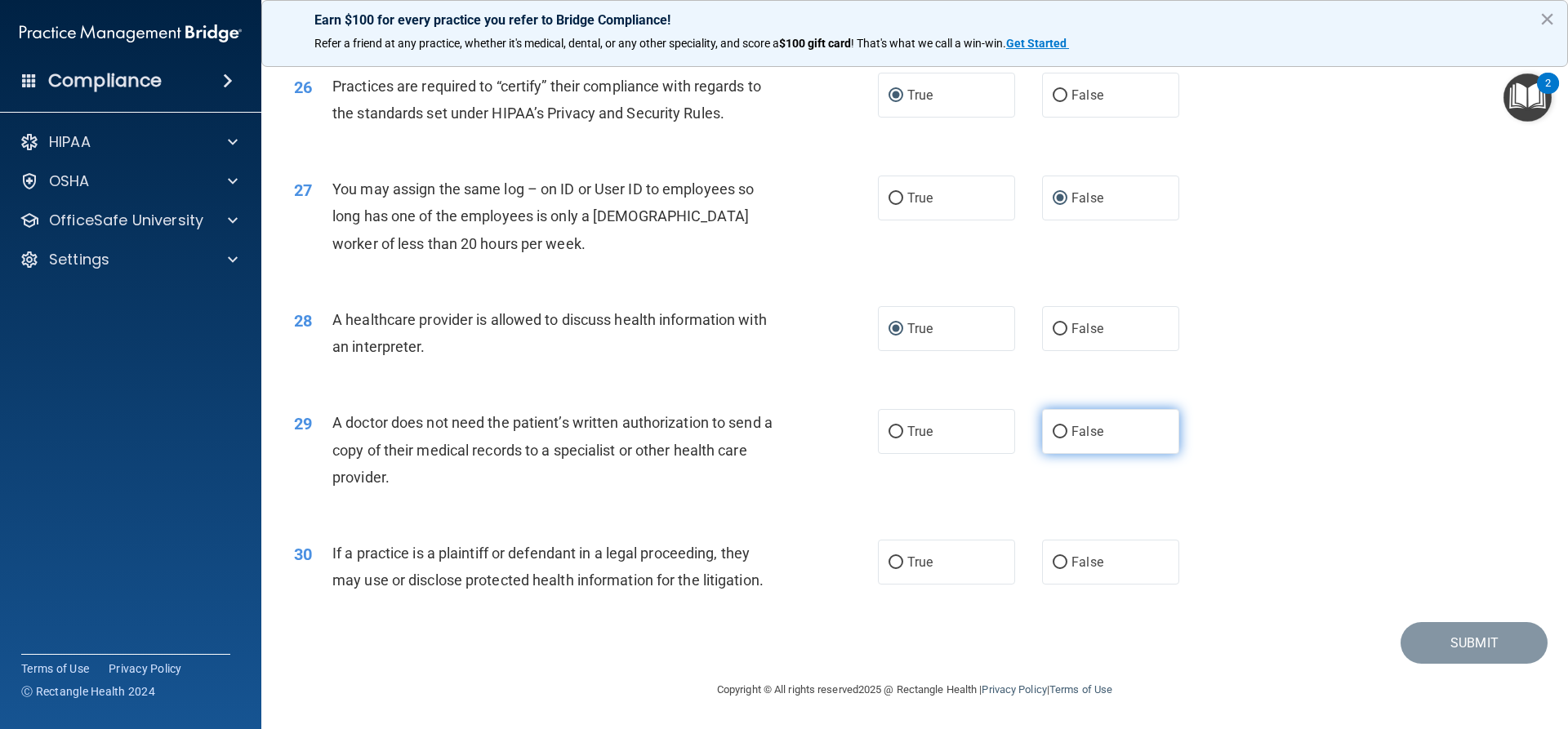
click at [1053, 429] on input "False" at bounding box center [1060, 432] width 14 height 12
radio input "true"
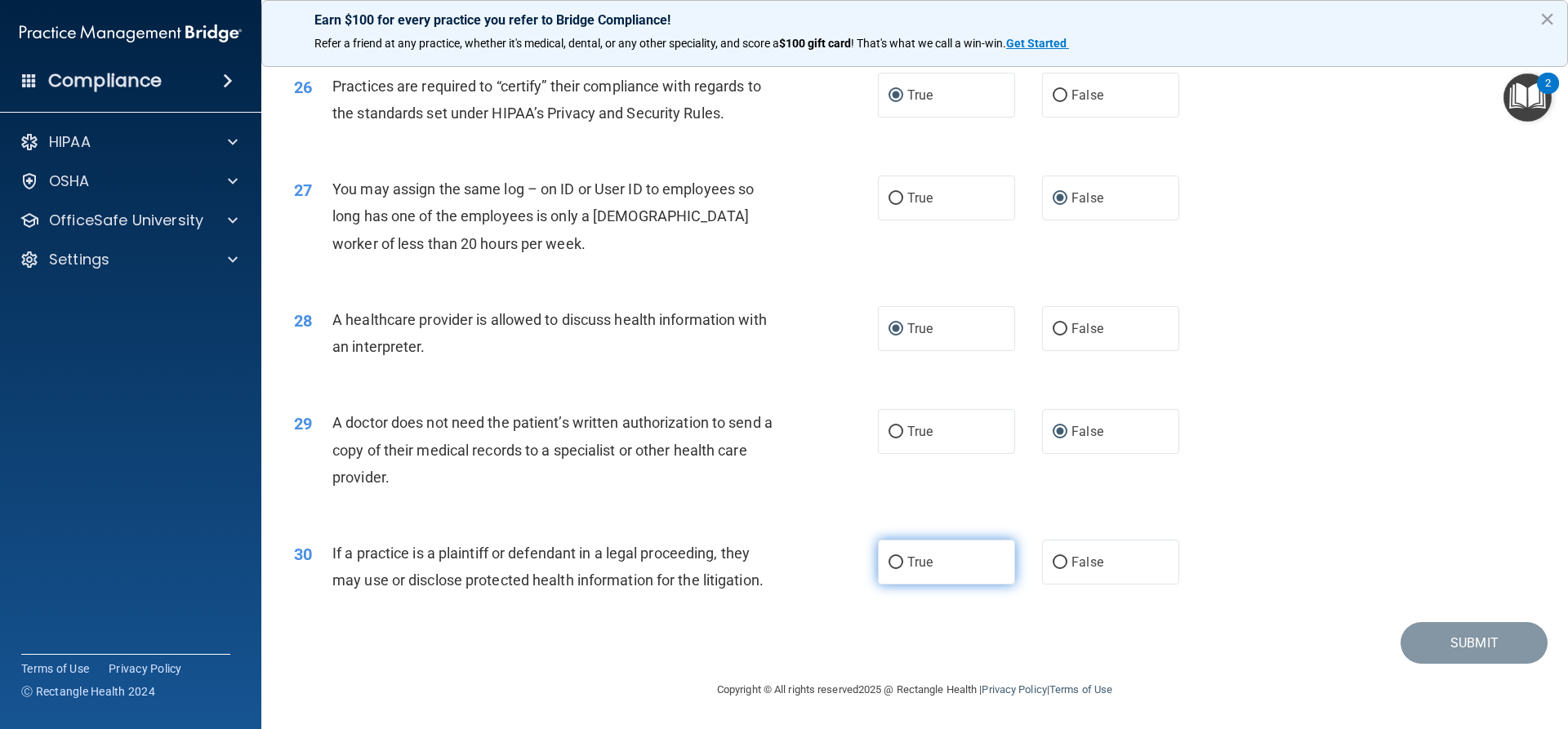
click at [893, 564] on input "True" at bounding box center [895, 563] width 14 height 12
radio input "true"
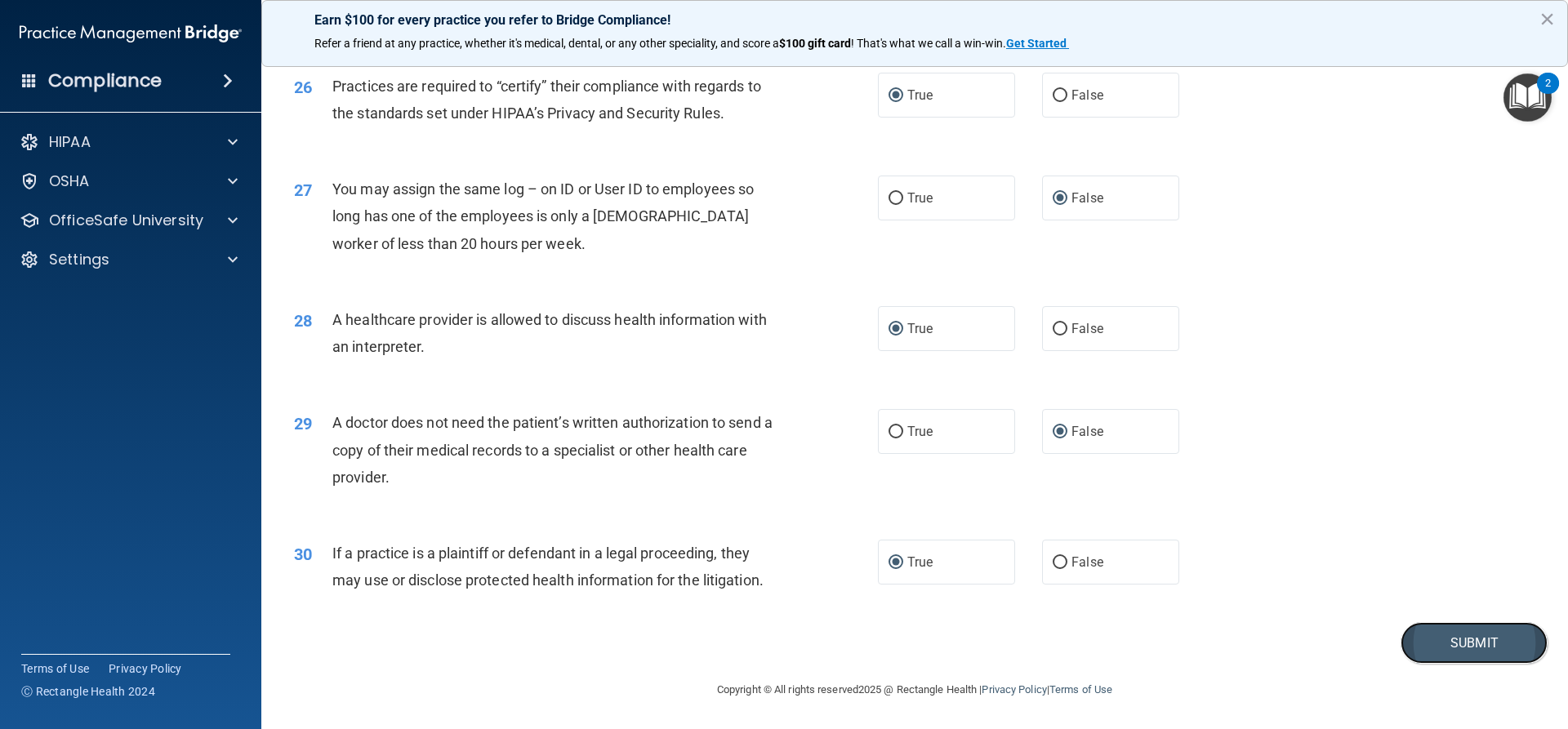
click at [1439, 649] on button "Submit" at bounding box center [1473, 643] width 147 height 42
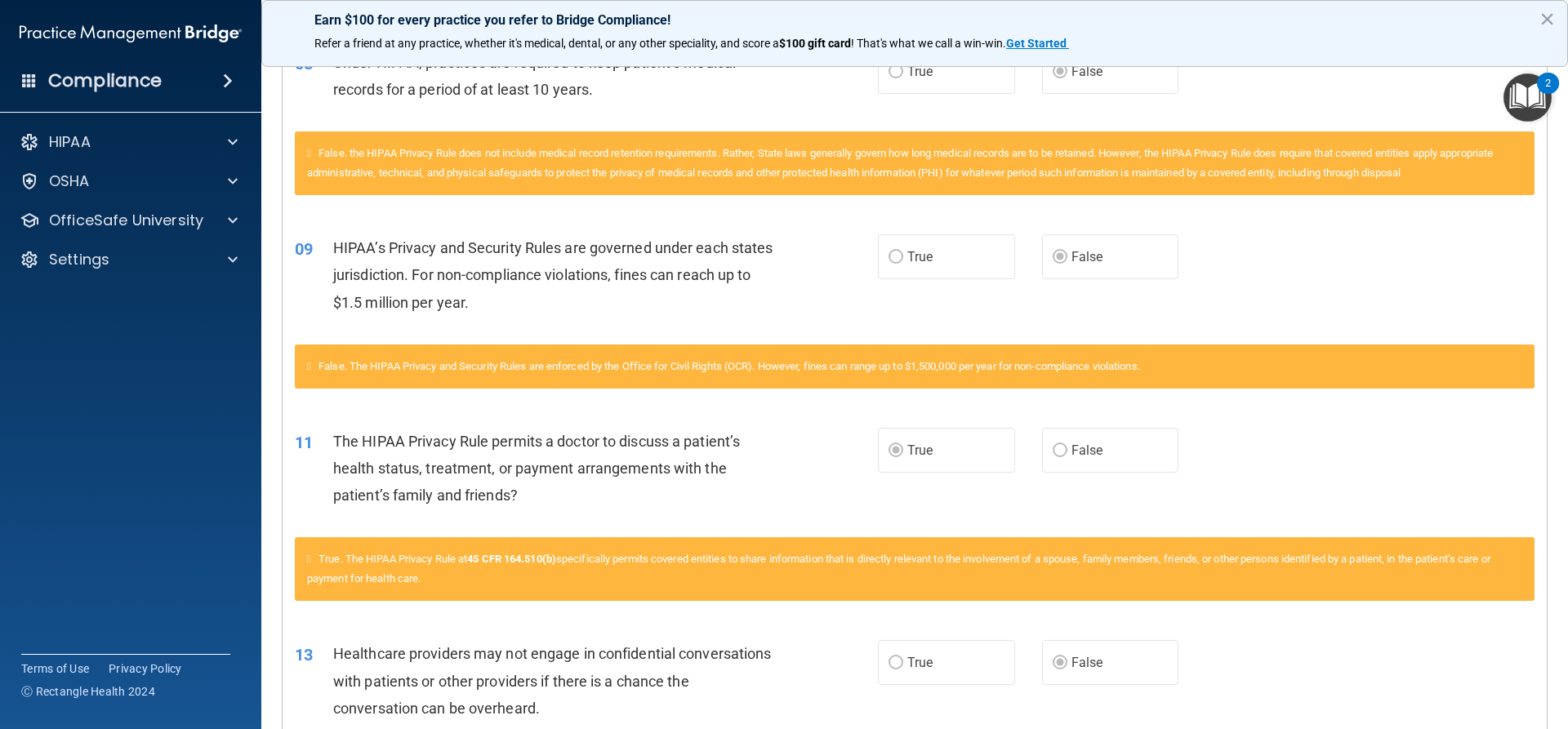
scroll to position [490, 0]
